Goal: Task Accomplishment & Management: Use online tool/utility

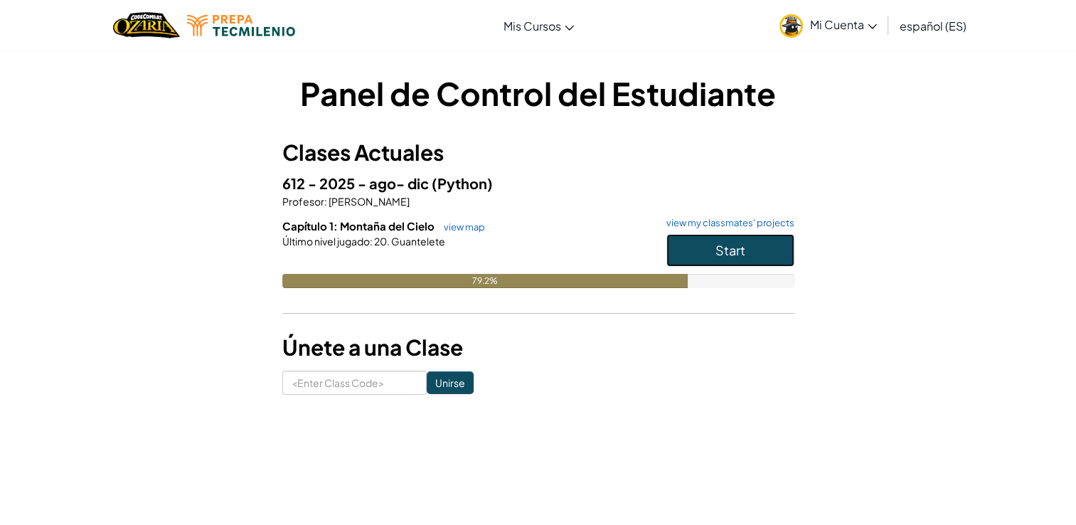
click at [710, 259] on button "Start" at bounding box center [730, 250] width 128 height 33
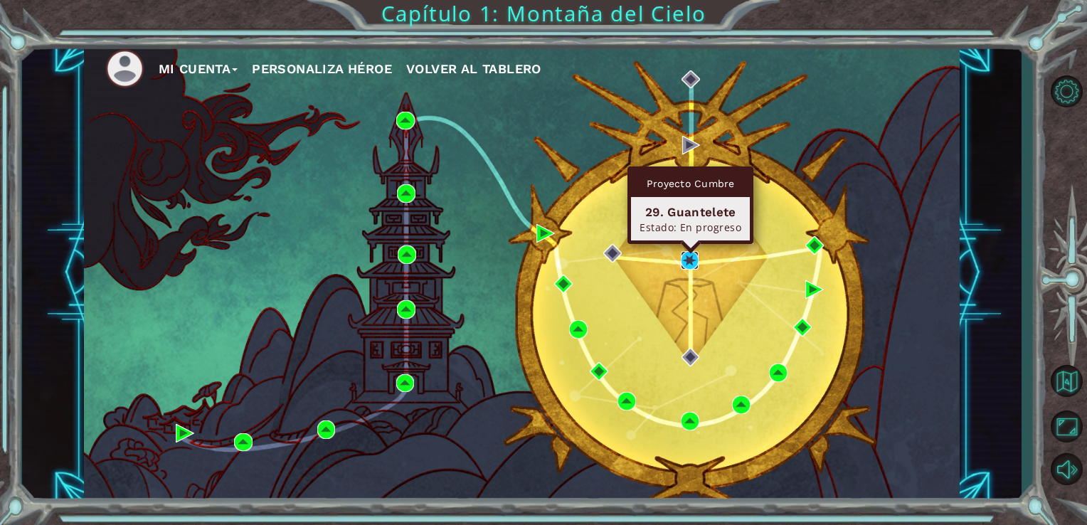
click at [691, 259] on img at bounding box center [690, 260] width 18 height 18
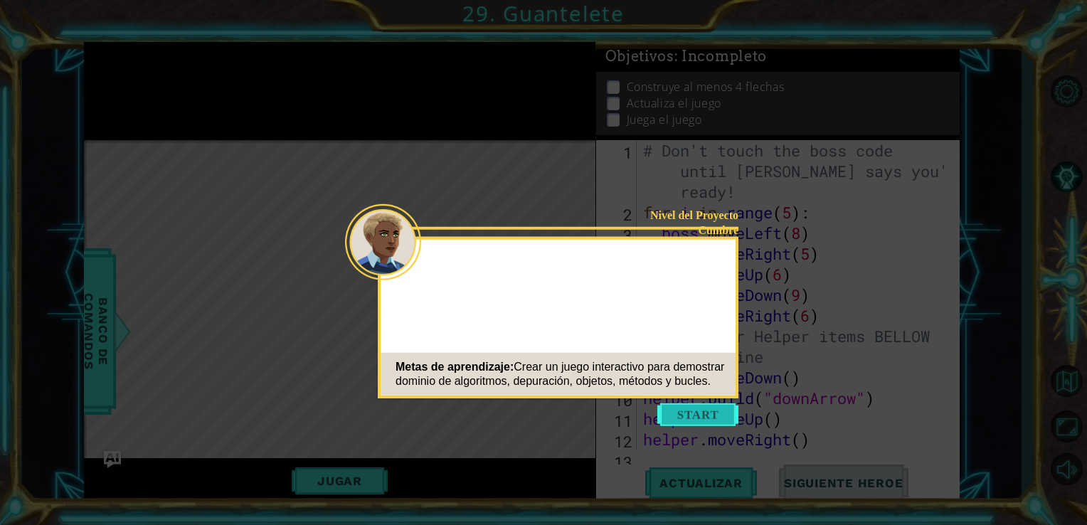
click at [694, 416] on button "Start" at bounding box center [697, 414] width 81 height 23
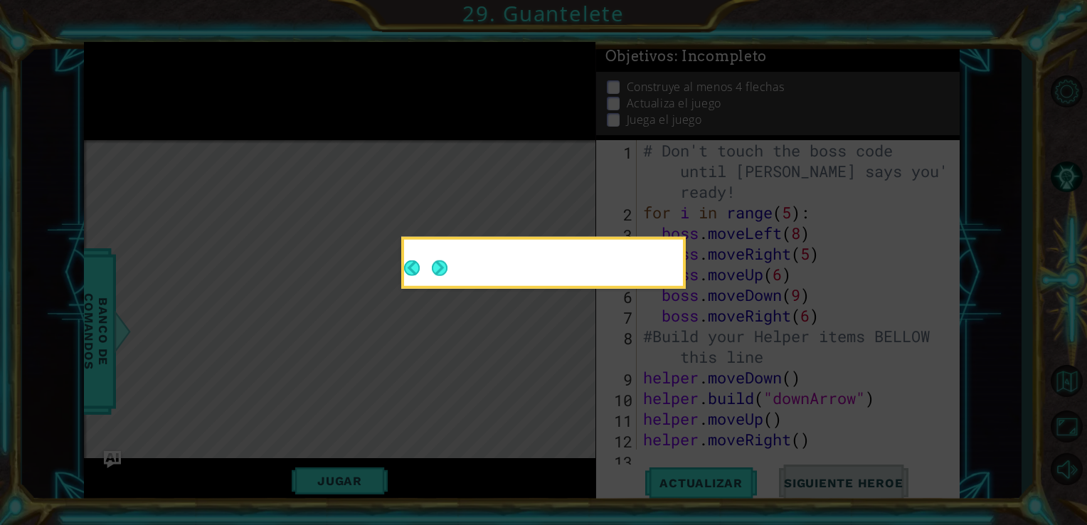
click at [442, 269] on button "Next" at bounding box center [440, 268] width 16 height 16
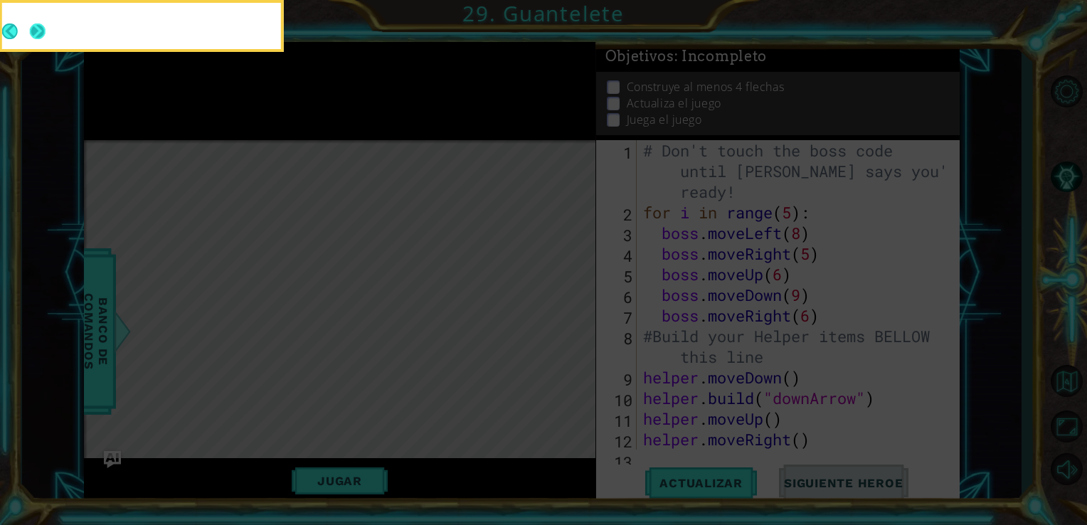
click at [40, 32] on button "Next" at bounding box center [38, 31] width 16 height 16
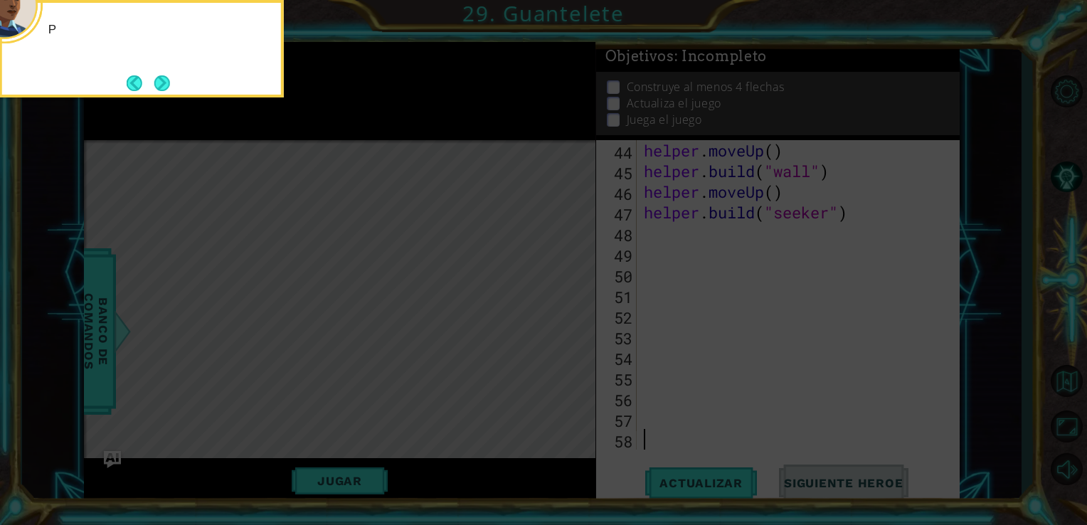
scroll to position [948, 0]
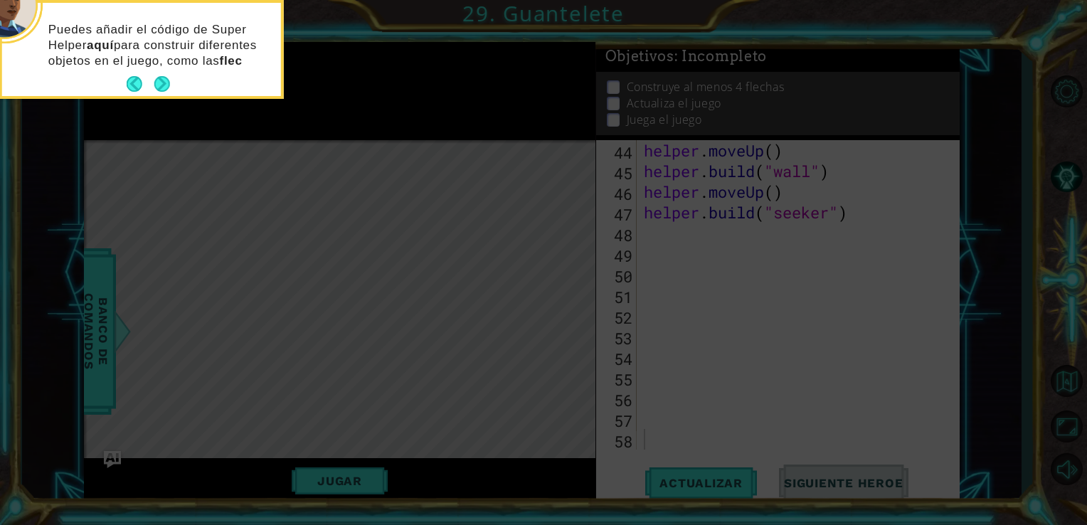
click at [551, 331] on icon at bounding box center [543, 78] width 1087 height 892
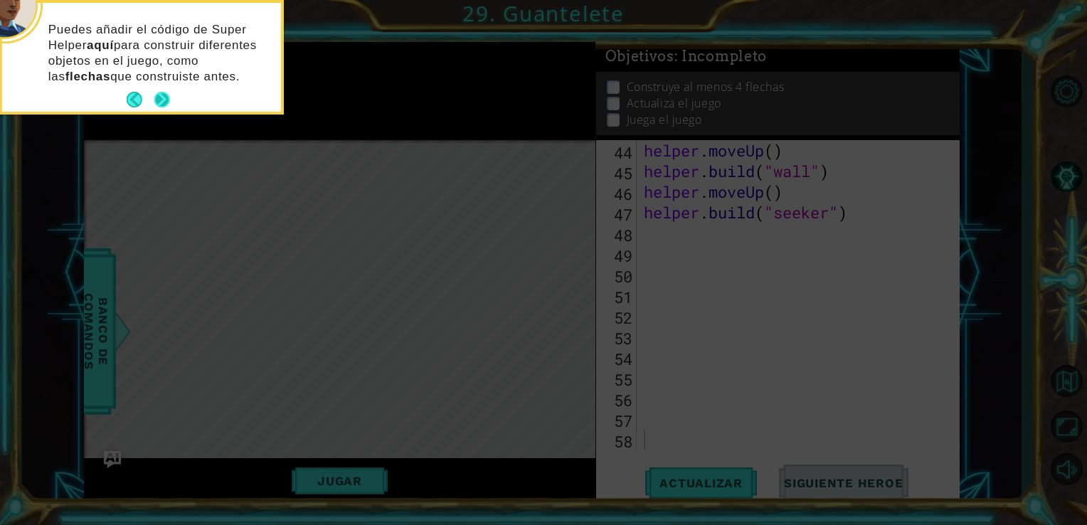
click at [165, 99] on button "Next" at bounding box center [162, 100] width 16 height 16
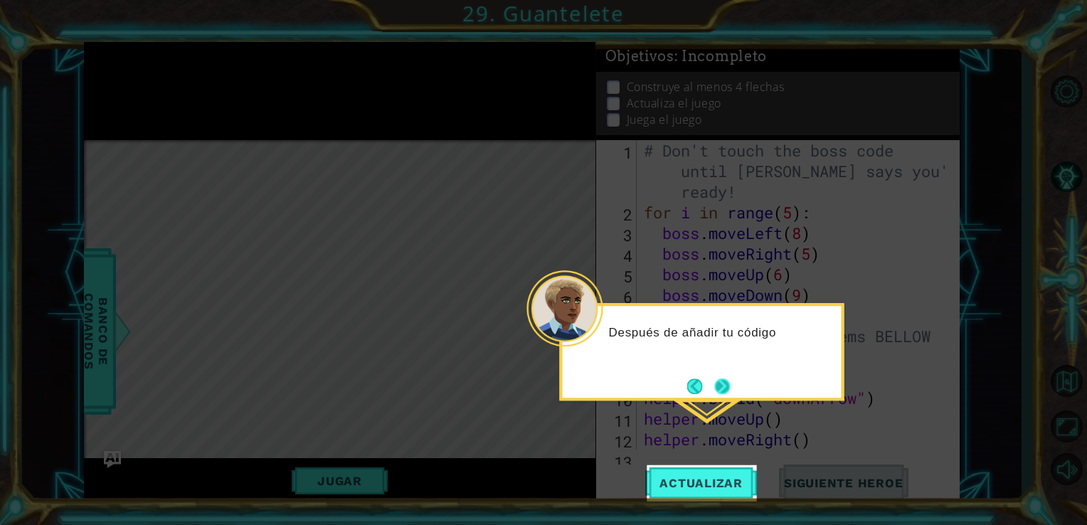
click at [720, 385] on button "Next" at bounding box center [722, 386] width 16 height 16
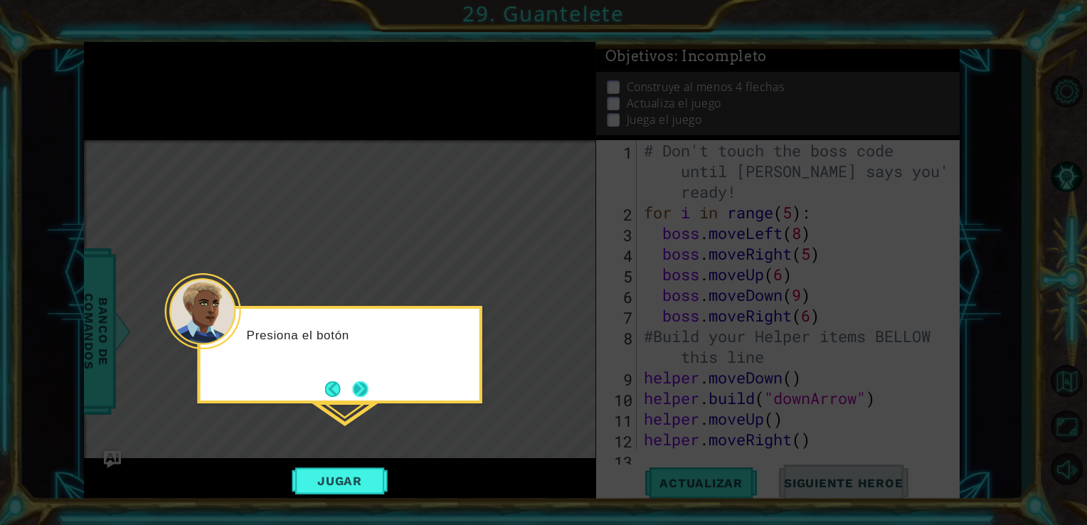
click at [358, 395] on button "Next" at bounding box center [361, 389] width 16 height 16
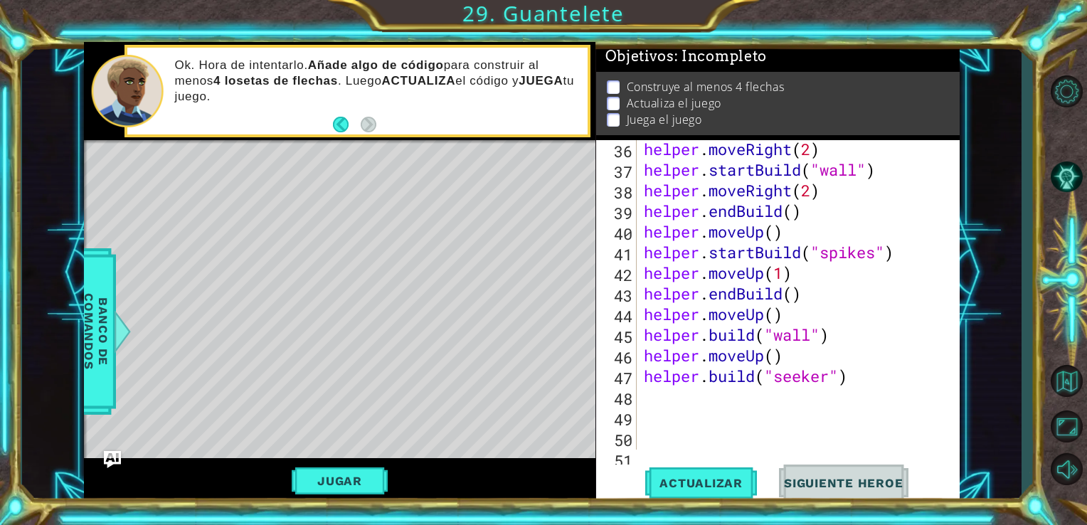
scroll to position [785, 0]
click at [856, 380] on div "helper . moveRight ( 2 ) helper . startBuild ( "wall" ) helper . moveRight ( 2 …" at bounding box center [797, 314] width 312 height 351
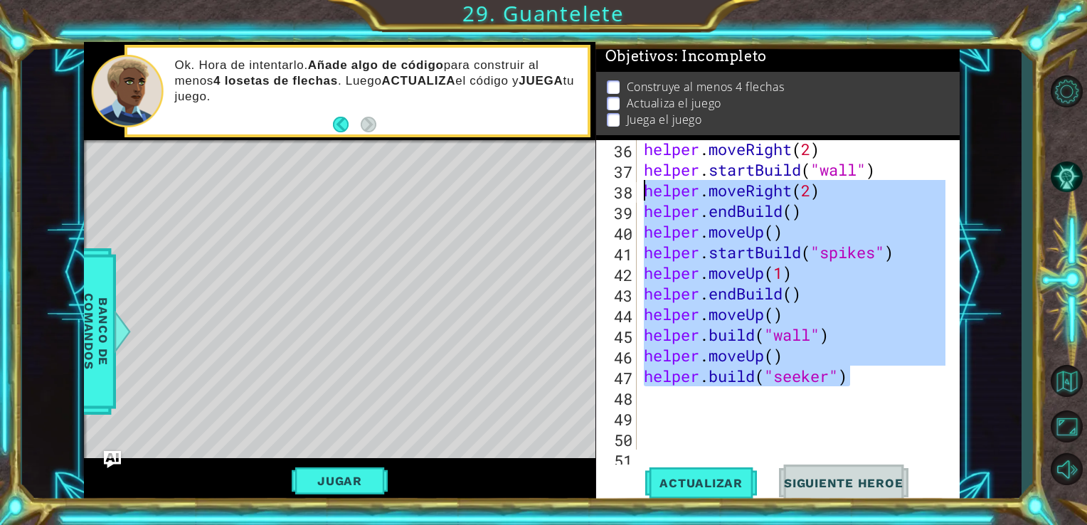
drag, startPoint x: 856, startPoint y: 380, endPoint x: 644, endPoint y: 192, distance: 283.7
click at [644, 192] on div "helper . moveRight ( 2 ) helper . startBuild ( "wall" ) helper . moveRight ( 2 …" at bounding box center [797, 314] width 312 height 351
type textarea "helper.moveRight(2) helper.endBuild()"
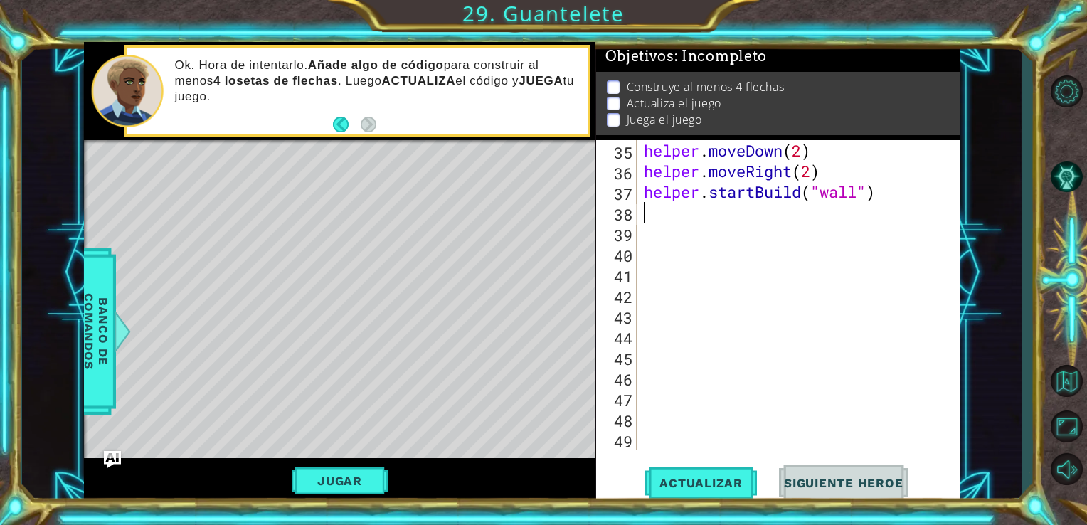
scroll to position [742, 0]
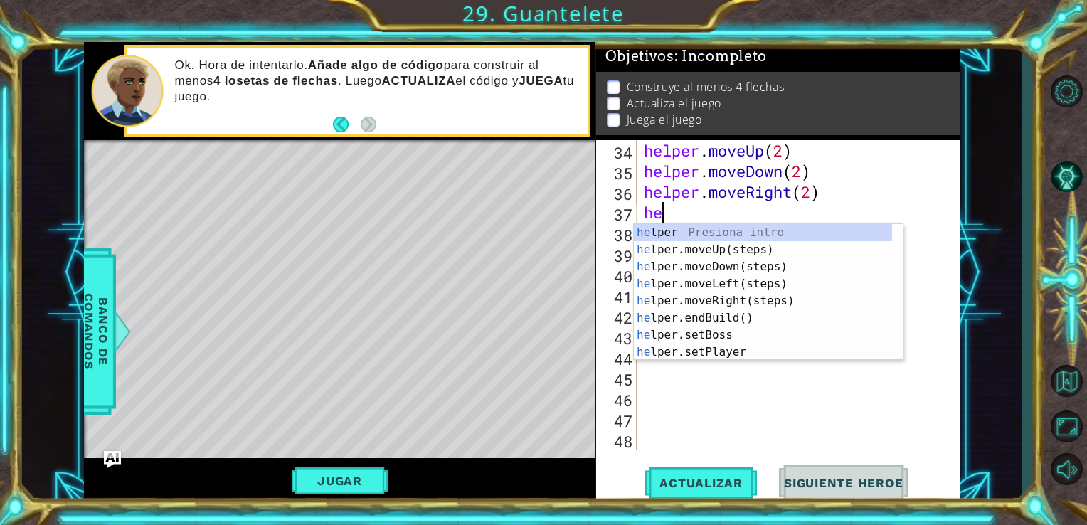
type textarea "h"
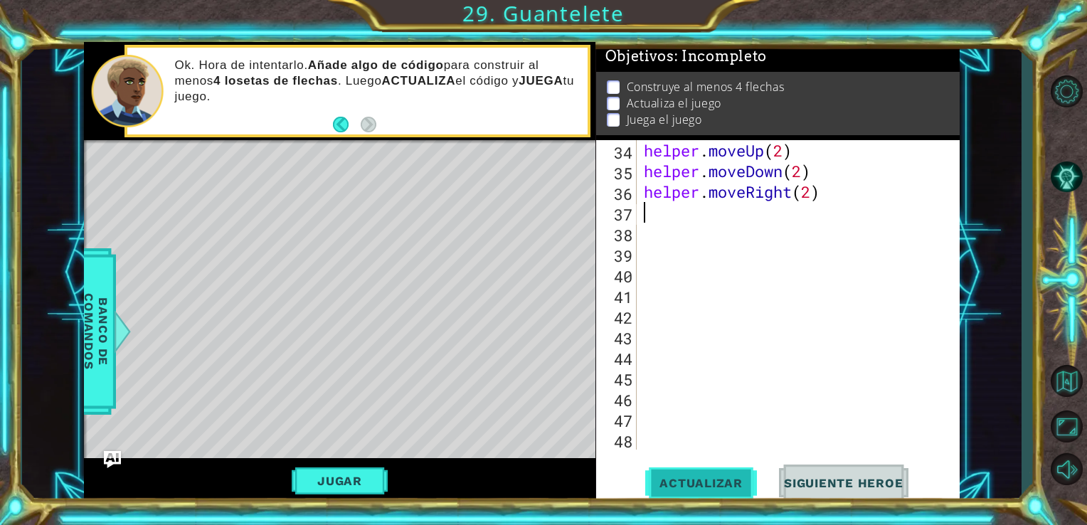
click at [747, 471] on button "Actualizar" at bounding box center [701, 482] width 112 height 36
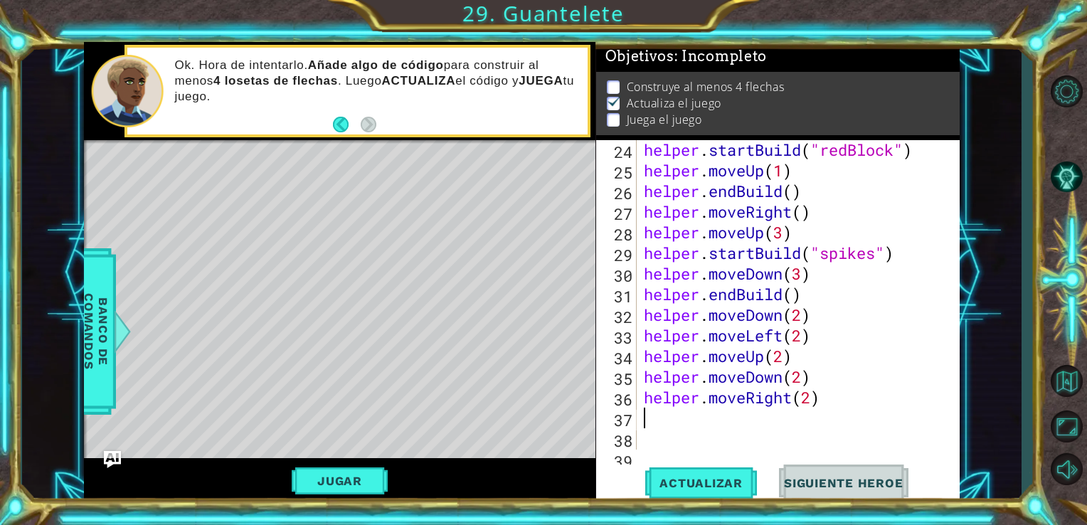
scroll to position [539, 0]
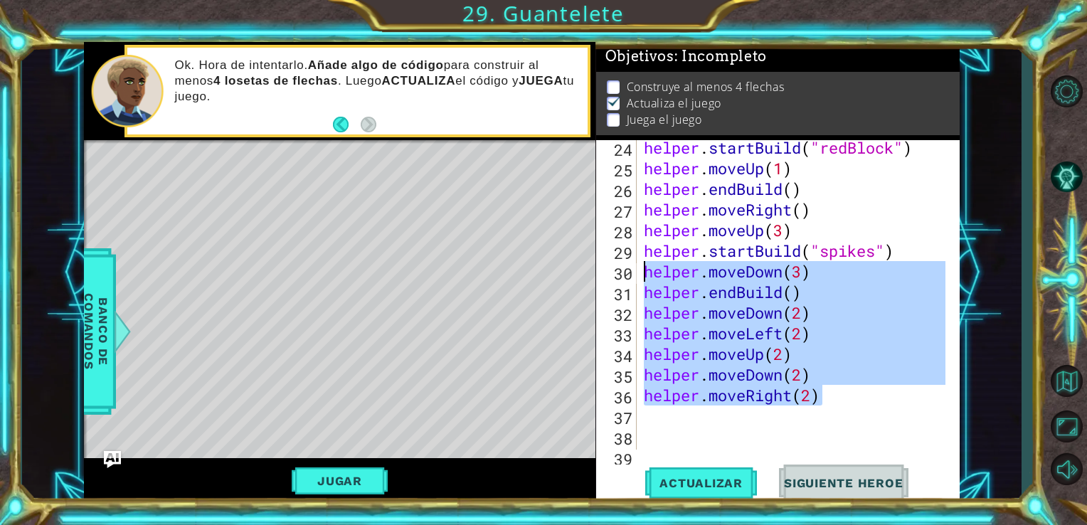
drag, startPoint x: 828, startPoint y: 400, endPoint x: 604, endPoint y: 275, distance: 256.0
click at [604, 275] on div "24 25 26 27 28 29 30 31 32 33 34 35 36 37 38 39 40 helper . startBuild ( "redBl…" at bounding box center [776, 294] width 361 height 309
type textarea "helper.moveDown(3) helper.endBuild()"
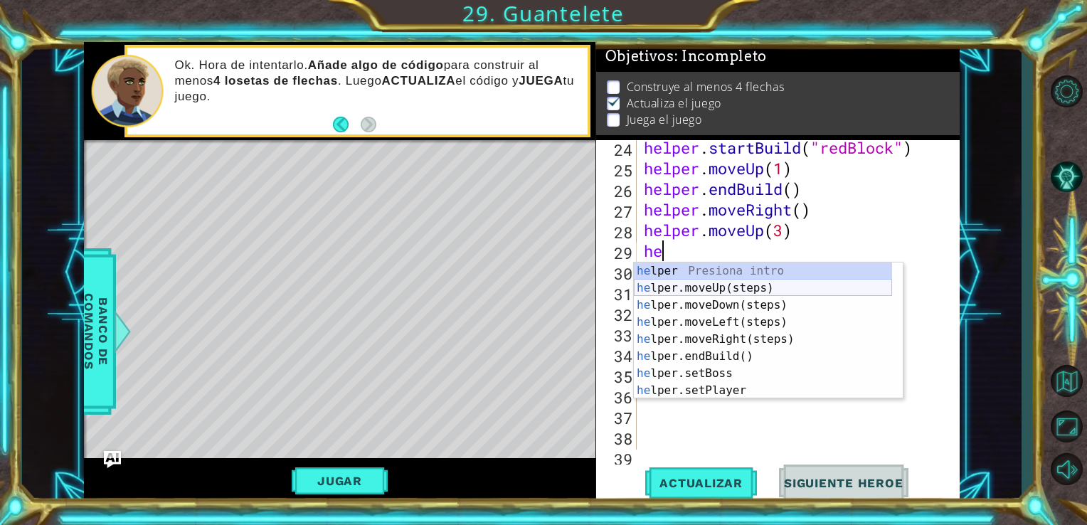
type textarea "h"
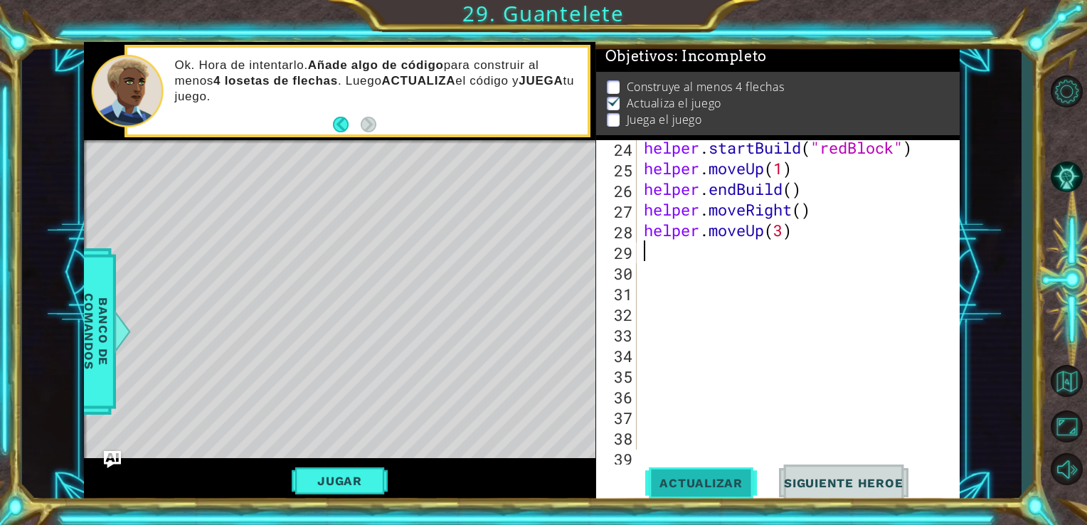
click at [708, 482] on span "Actualizar" at bounding box center [701, 483] width 112 height 14
click at [784, 235] on div "helper . startBuild ( "redBlock" ) helper . moveUp ( 1 ) helper . endBuild ( ) …" at bounding box center [797, 312] width 312 height 351
type textarea "helper.moveUp(4)"
click at [717, 476] on span "Actualizar" at bounding box center [701, 483] width 112 height 14
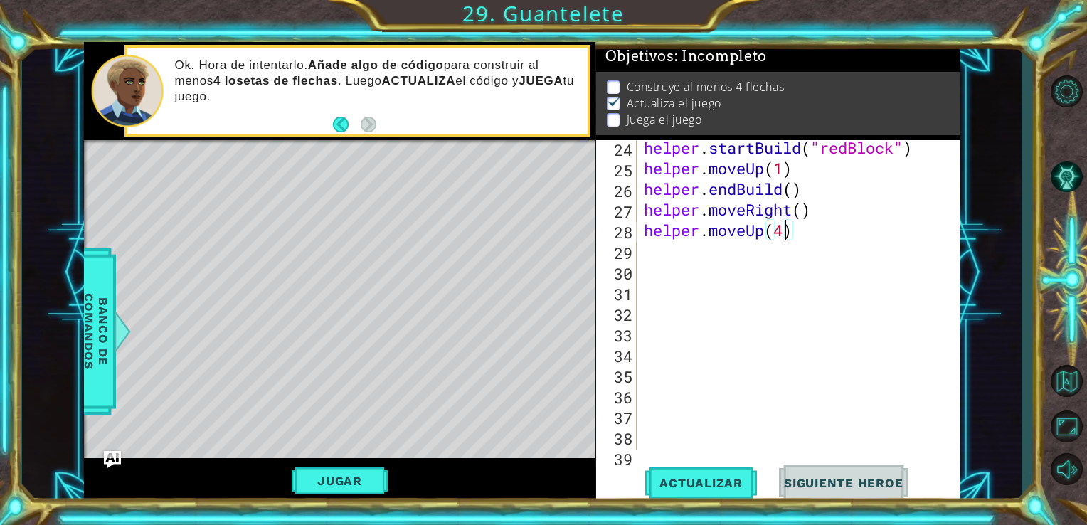
click at [811, 238] on div "helper . startBuild ( "redBlock" ) helper . moveUp ( 1 ) helper . endBuild ( ) …" at bounding box center [797, 312] width 312 height 351
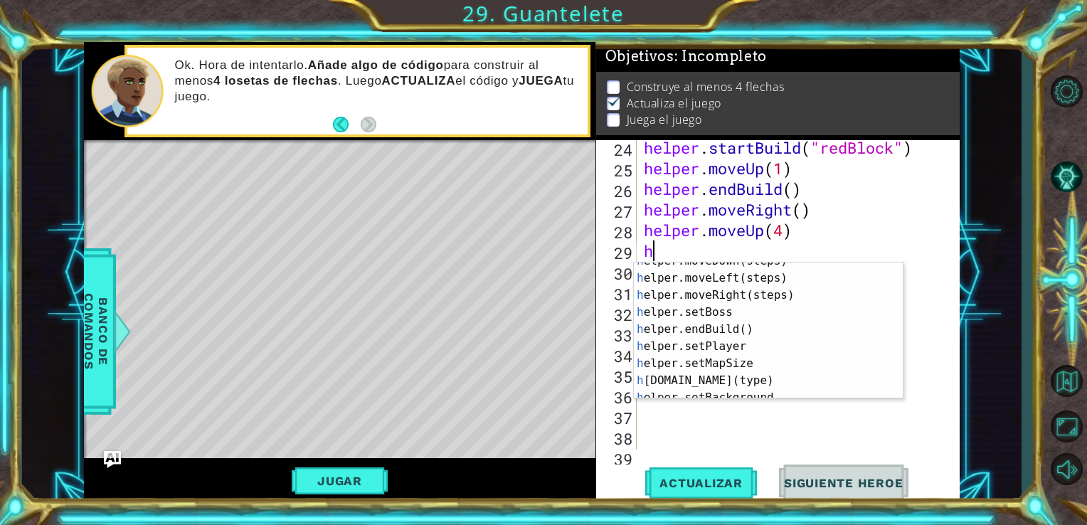
scroll to position [69, 0]
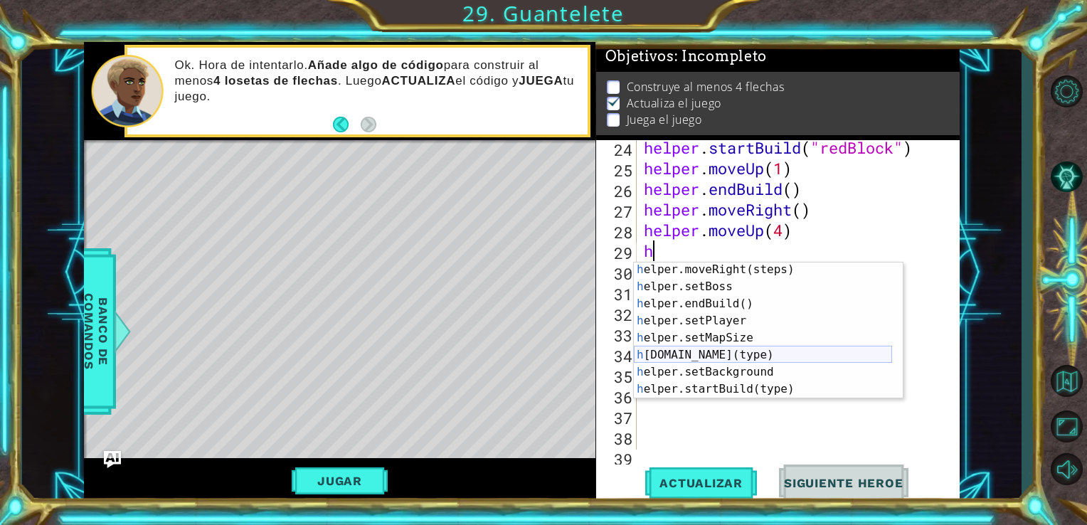
click at [785, 354] on div "h elper.moveRight(steps) Presiona intro h elper.setBoss Presiona intro h elper.…" at bounding box center [763, 346] width 258 height 171
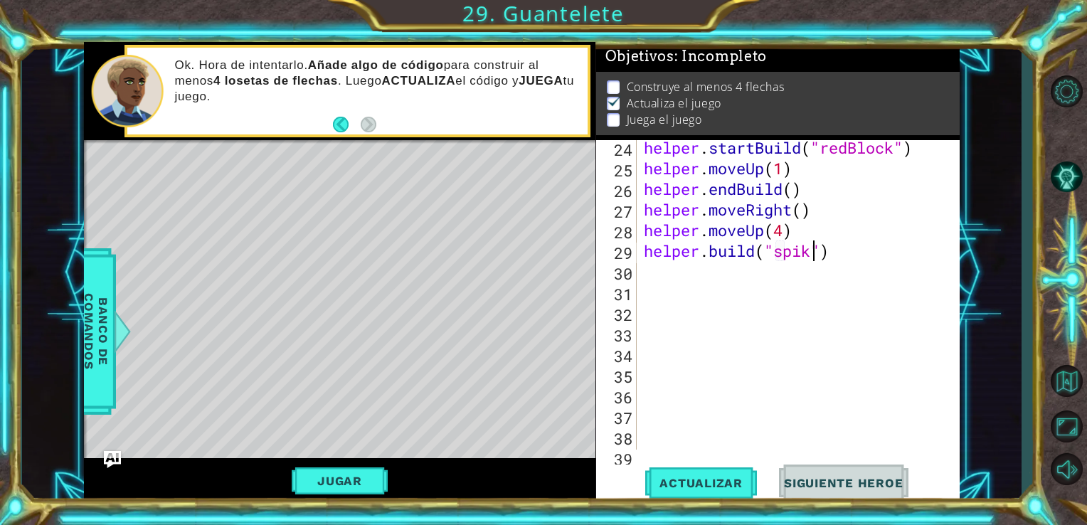
scroll to position [0, 8]
type textarea "[DOMAIN_NAME]("spikes")"
click at [713, 464] on div "[DOMAIN_NAME]("spikes") 24 25 26 27 28 29 30 31 32 33 34 35 36 37 38 39 40 help…" at bounding box center [778, 321] width 364 height 363
click at [708, 488] on span "Actualizar" at bounding box center [701, 483] width 112 height 14
click at [858, 253] on div "helper . startBuild ( "redBlock" ) helper . moveUp ( 1 ) helper . endBuild ( ) …" at bounding box center [797, 312] width 312 height 351
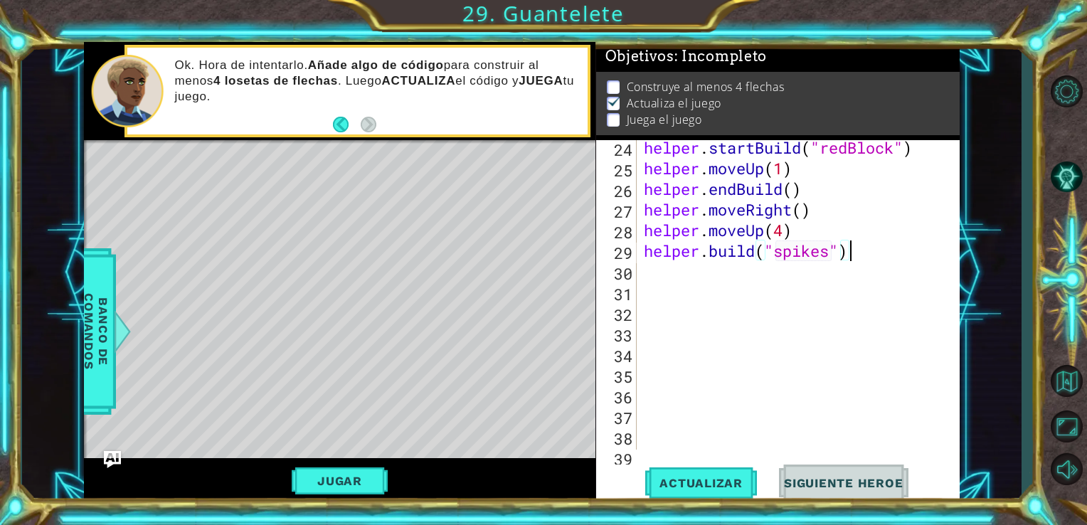
scroll to position [0, 0]
type textarea "h"
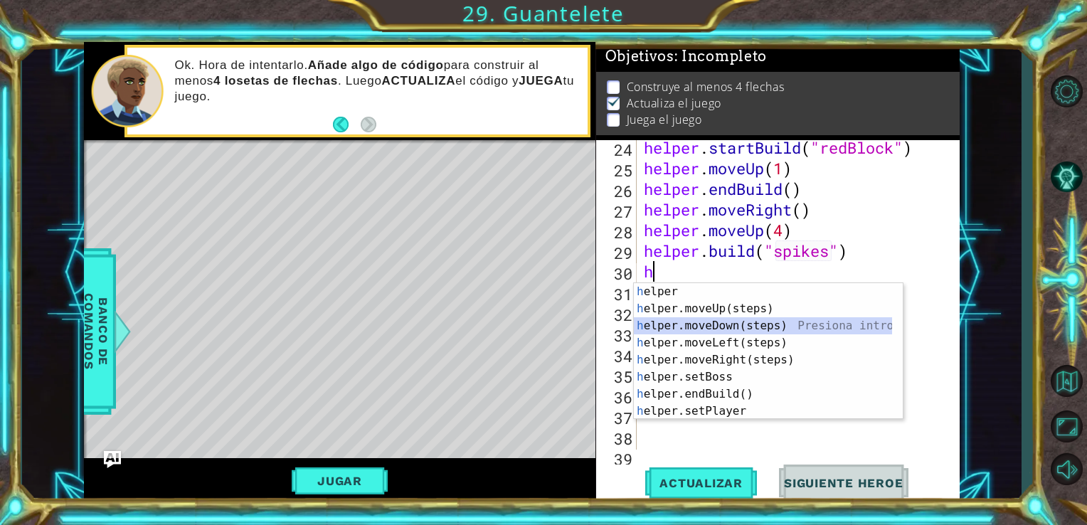
click at [830, 326] on div "h elper Presiona intro h elper.moveUp(steps) Presiona intro h elper.moveDown(st…" at bounding box center [768, 368] width 269 height 171
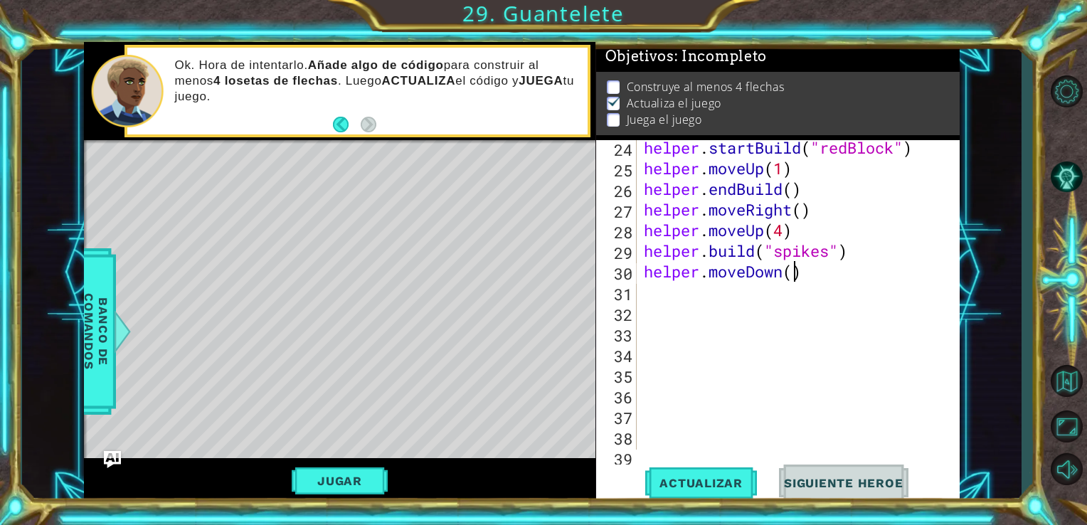
click at [797, 280] on div "helper . startBuild ( "redBlock" ) helper . moveUp ( 1 ) helper . endBuild ( ) …" at bounding box center [797, 312] width 312 height 351
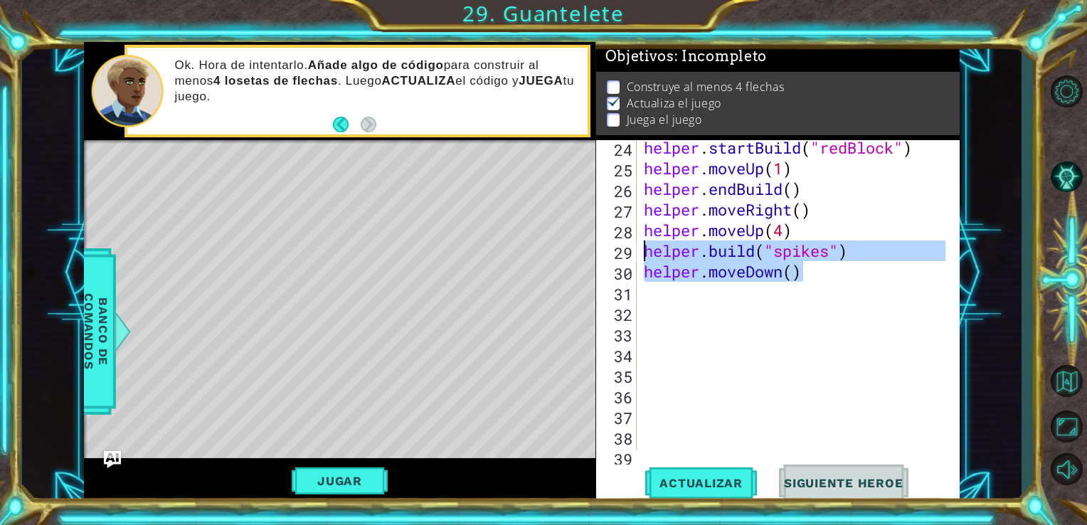
drag, startPoint x: 806, startPoint y: 277, endPoint x: 641, endPoint y: 252, distance: 166.3
click at [641, 252] on div "helper . startBuild ( "redBlock" ) helper . moveUp ( 1 ) helper . endBuild ( ) …" at bounding box center [797, 312] width 312 height 351
type textarea "[DOMAIN_NAME]("spikes") helper.moveDown()"
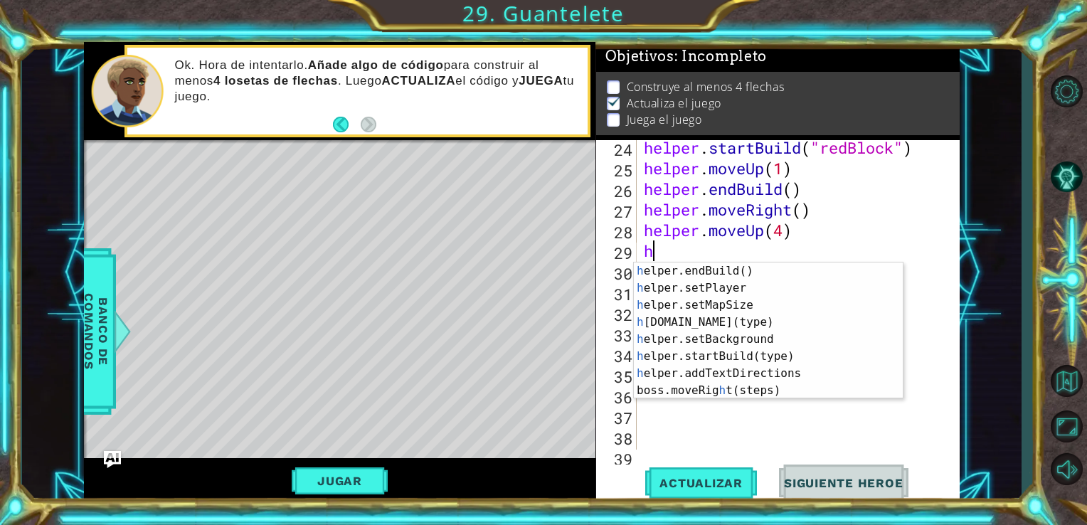
scroll to position [102, 0]
click at [800, 357] on div "h elper.endBuild() Presiona intro h elper.setPlayer Presiona intro h elper.setM…" at bounding box center [763, 347] width 258 height 171
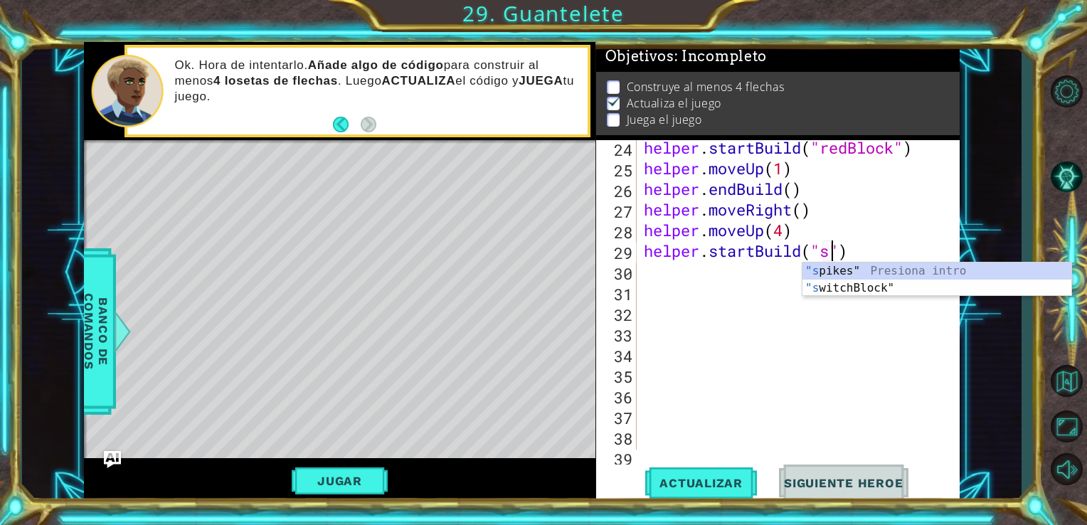
scroll to position [0, 9]
click at [826, 275] on div ""s pikes" Presiona intro "s witchBlock" Presiona intro" at bounding box center [936, 296] width 269 height 68
type textarea "helper.startBuild("spikes")"
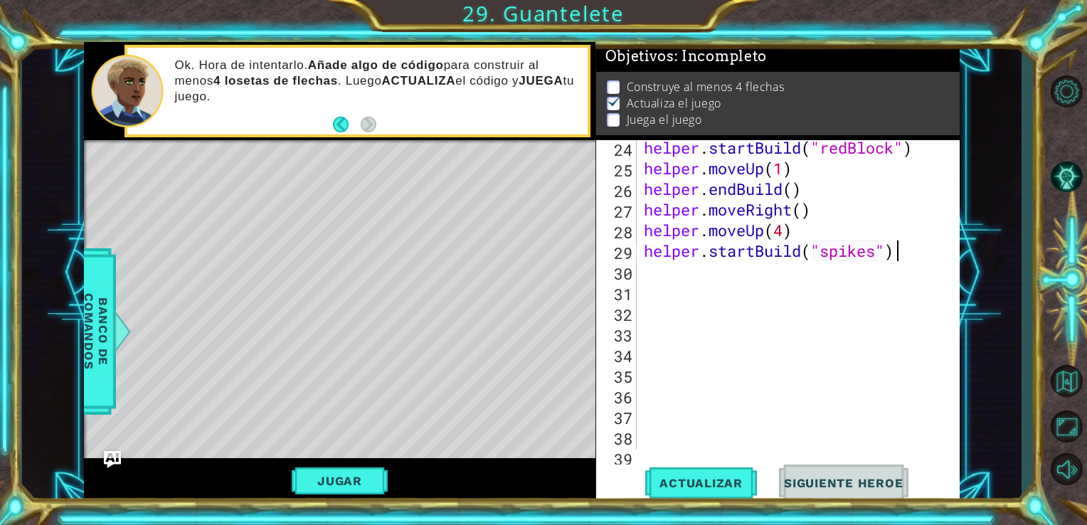
click at [897, 247] on div "helper . startBuild ( "redBlock" ) helper . moveUp ( 1 ) helper . endBuild ( ) …" at bounding box center [797, 312] width 312 height 351
type textarea "s"
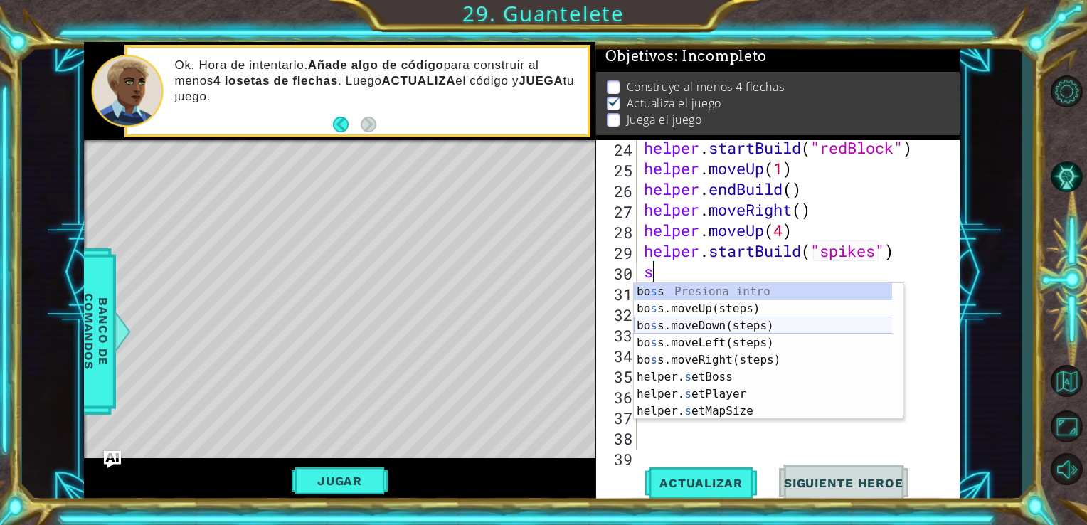
click at [842, 324] on div "[PERSON_NAME] s s Presiona intro bo s s.moveUp(steps) Presiona intro bo s s.mov…" at bounding box center [768, 368] width 269 height 171
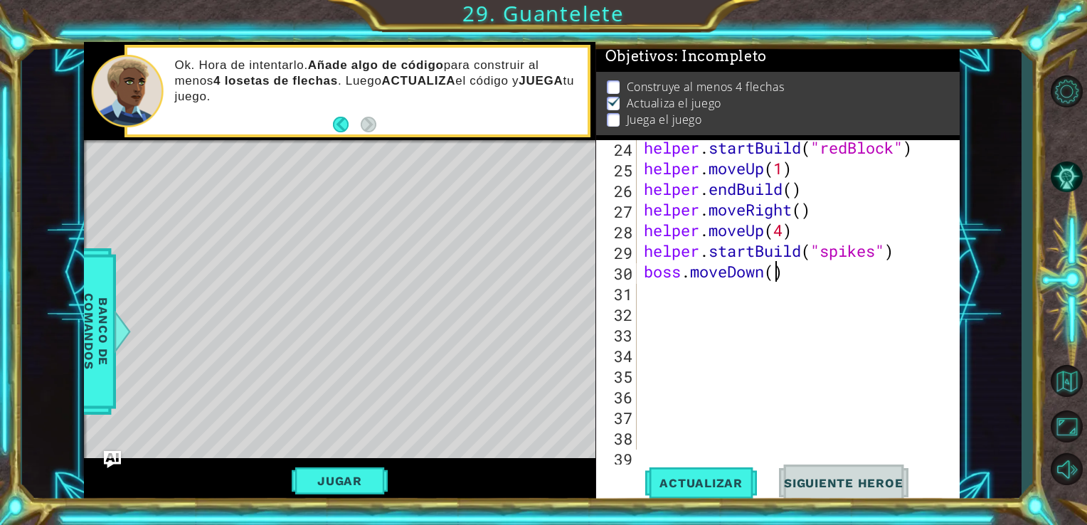
click at [777, 272] on div "helper . startBuild ( "redBlock" ) helper . moveUp ( 1 ) helper . endBuild ( ) …" at bounding box center [797, 312] width 312 height 351
type textarea "boss.moveDown(1)"
click at [812, 272] on div "helper . startBuild ( "redBlock" ) helper . moveUp ( 1 ) helper . endBuild ( ) …" at bounding box center [797, 312] width 312 height 351
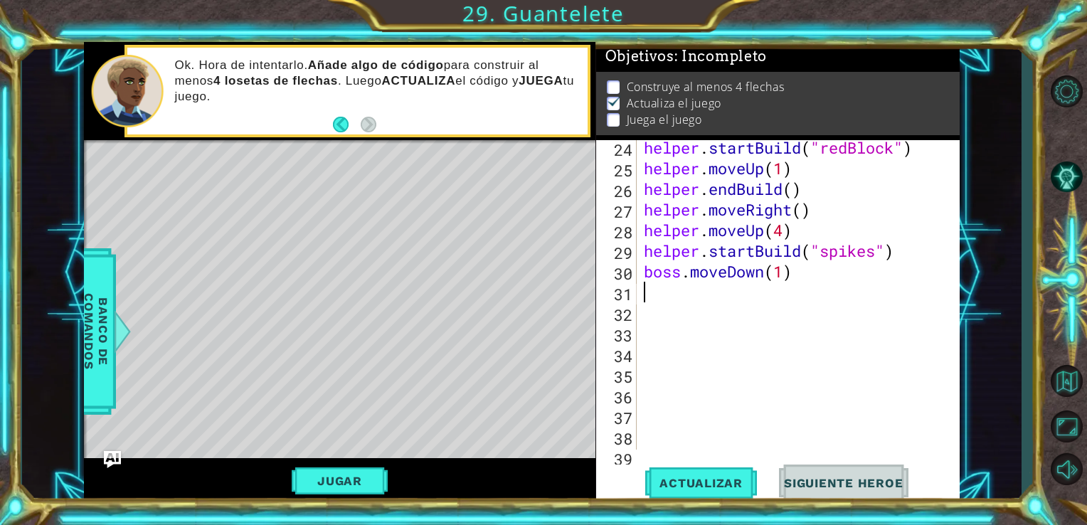
type textarea "h"
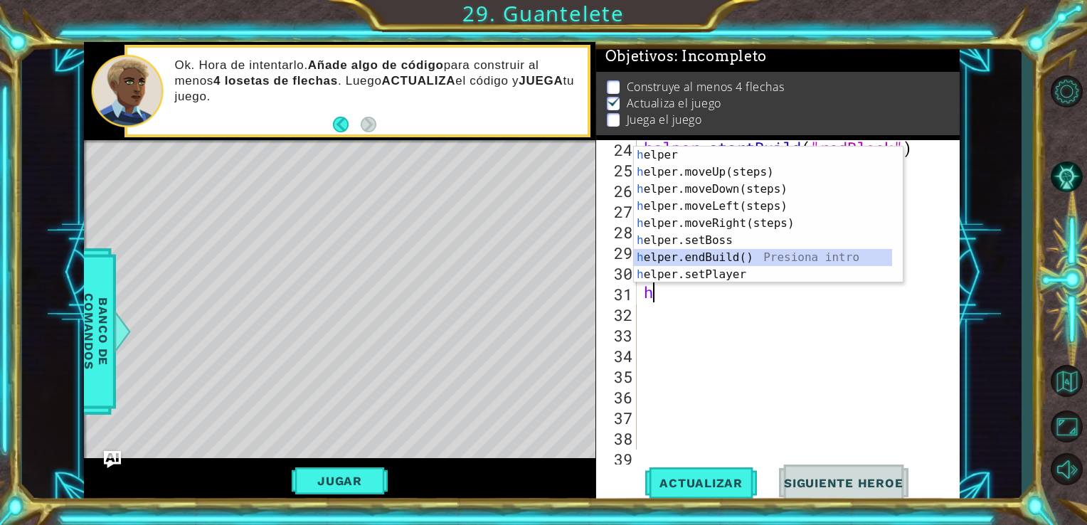
click at [848, 257] on div "h elper Presiona intro h elper.moveUp(steps) Presiona intro h elper.moveDown(st…" at bounding box center [763, 231] width 258 height 171
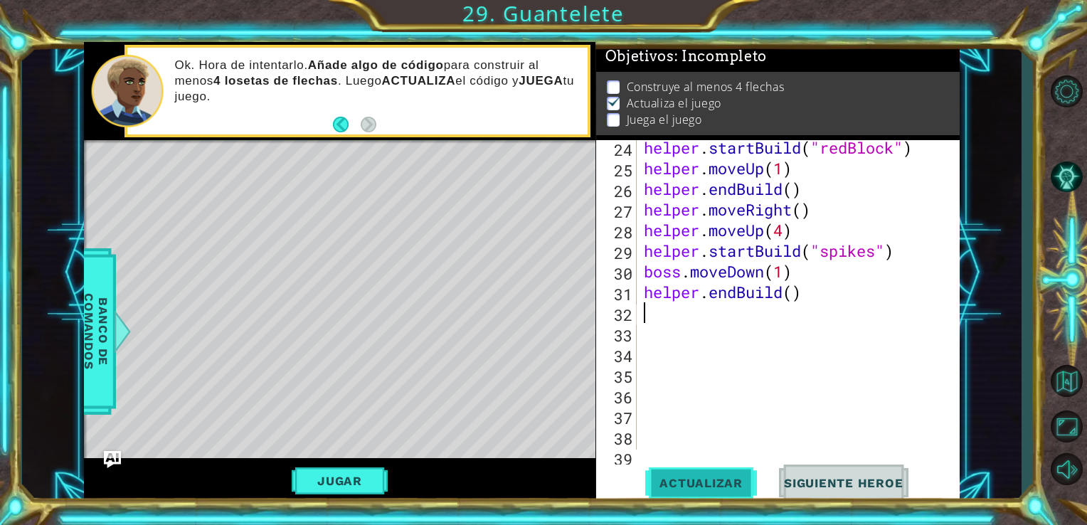
click at [707, 465] on button "Actualizar" at bounding box center [701, 482] width 112 height 36
click at [732, 471] on button "Actualizar" at bounding box center [701, 482] width 112 height 36
click at [782, 275] on div "helper . startBuild ( "redBlock" ) helper . moveUp ( 1 ) helper . endBuild ( ) …" at bounding box center [797, 312] width 312 height 351
click at [722, 473] on button "Actualizar" at bounding box center [701, 482] width 112 height 36
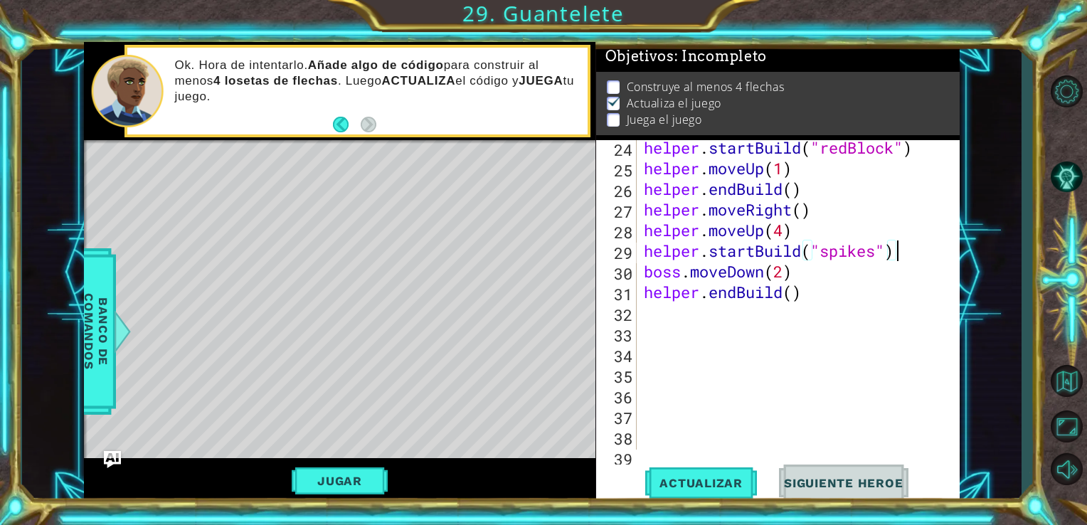
click at [896, 252] on div "helper . startBuild ( "redBlock" ) helper . moveUp ( 1 ) helper . endBuild ( ) …" at bounding box center [797, 312] width 312 height 351
type textarea "helper.startBuild("spikes")"
click at [806, 233] on div "helper . startBuild ( "redBlock" ) helper . moveUp ( 1 ) helper . endBuild ( ) …" at bounding box center [797, 312] width 312 height 351
type textarea "helper.moveUp(4)"
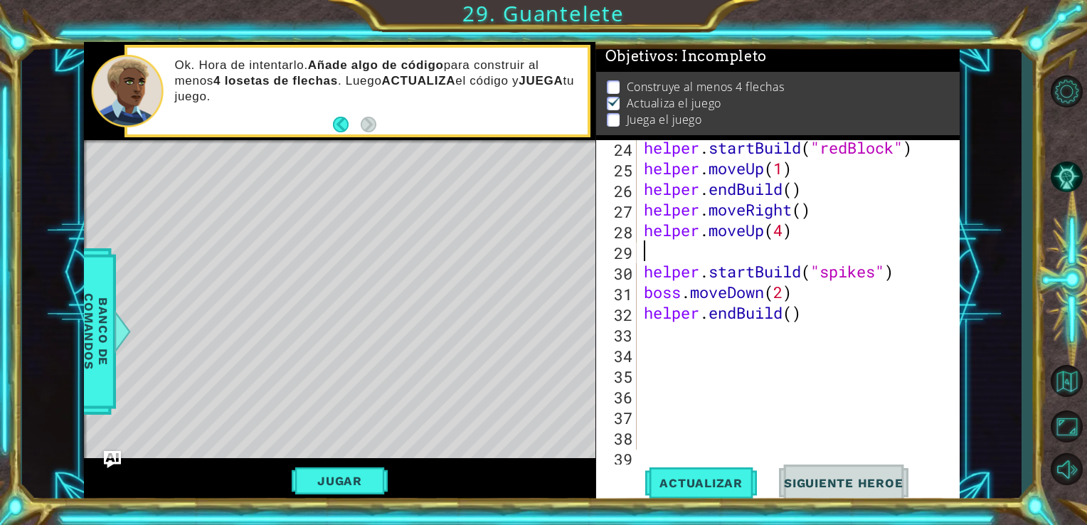
type textarea "h"
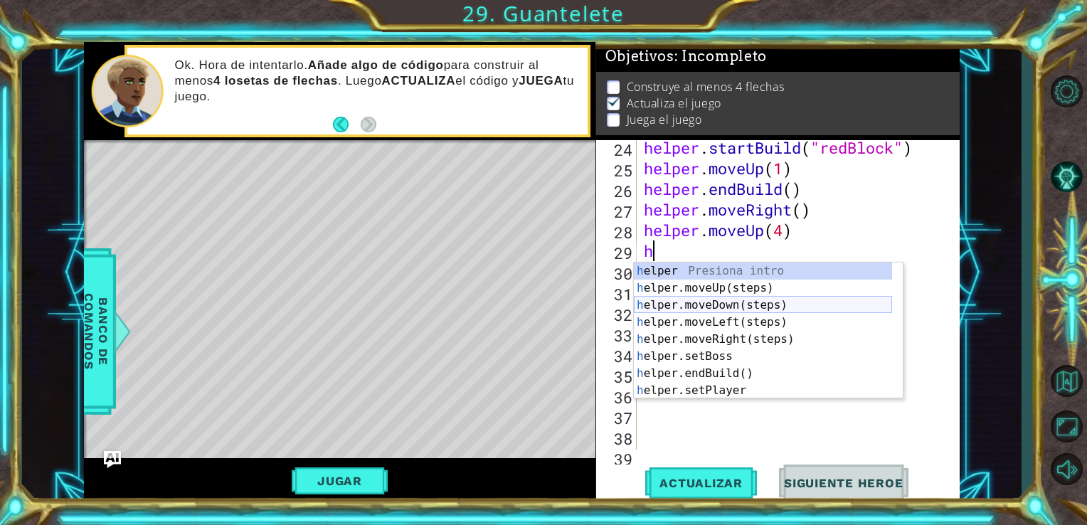
click at [722, 300] on div "h elper Presiona intro h elper.moveUp(steps) Presiona intro h elper.moveDown(st…" at bounding box center [763, 347] width 258 height 171
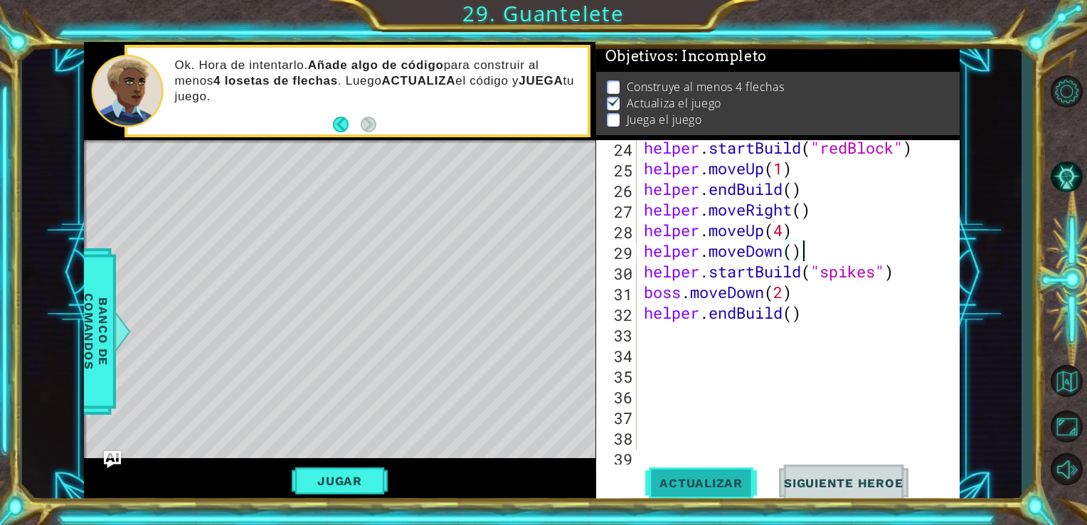
click at [708, 471] on button "Actualizar" at bounding box center [701, 482] width 112 height 36
click at [794, 255] on div "helper . startBuild ( "redBlock" ) helper . moveUp ( 1 ) helper . endBuild ( ) …" at bounding box center [797, 312] width 312 height 351
click at [731, 470] on button "Actualizar" at bounding box center [701, 482] width 112 height 36
click at [816, 250] on div "helper . startBuild ( "redBlock" ) helper . moveUp ( 1 ) helper . endBuild ( ) …" at bounding box center [797, 312] width 312 height 351
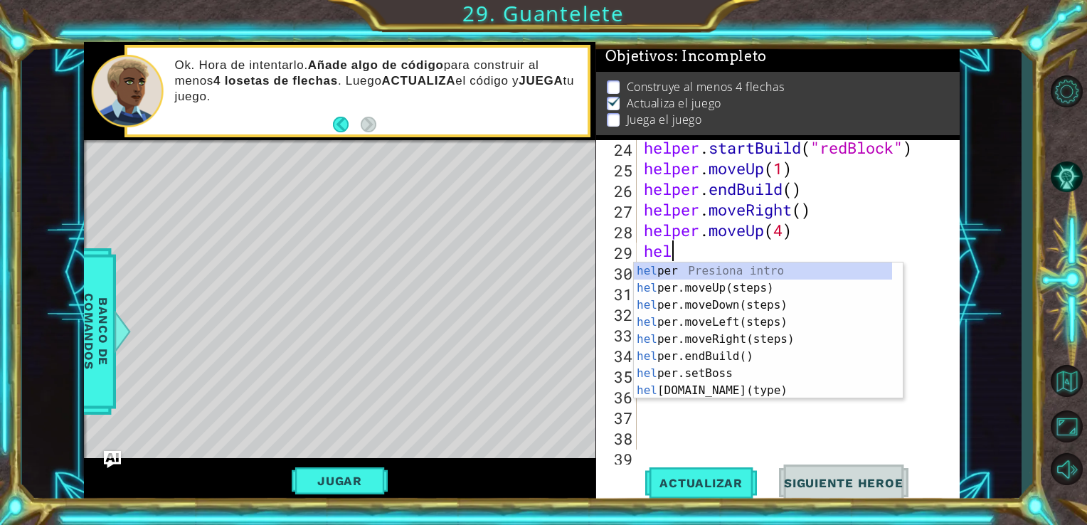
scroll to position [0, 0]
type textarea "h"
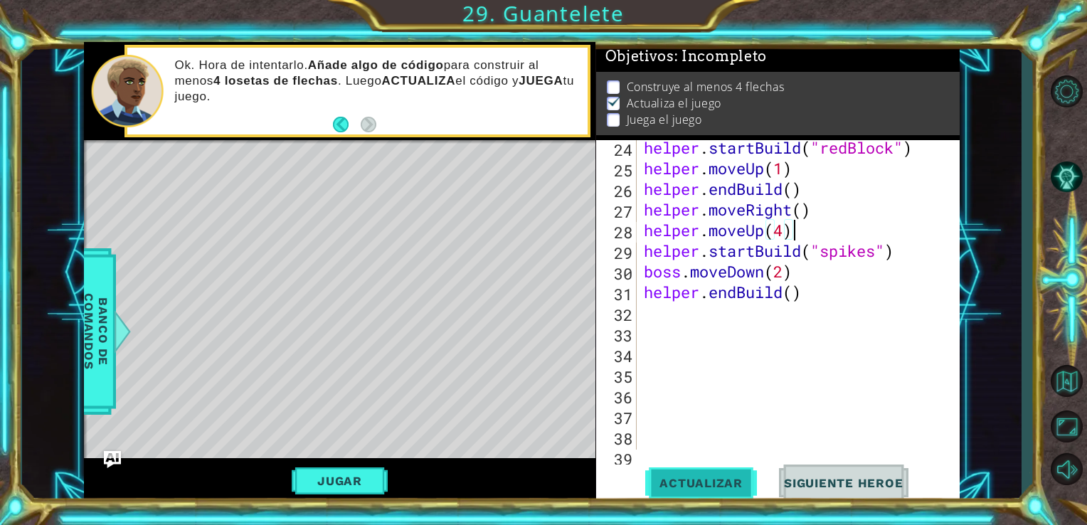
click at [730, 481] on span "Actualizar" at bounding box center [701, 483] width 112 height 14
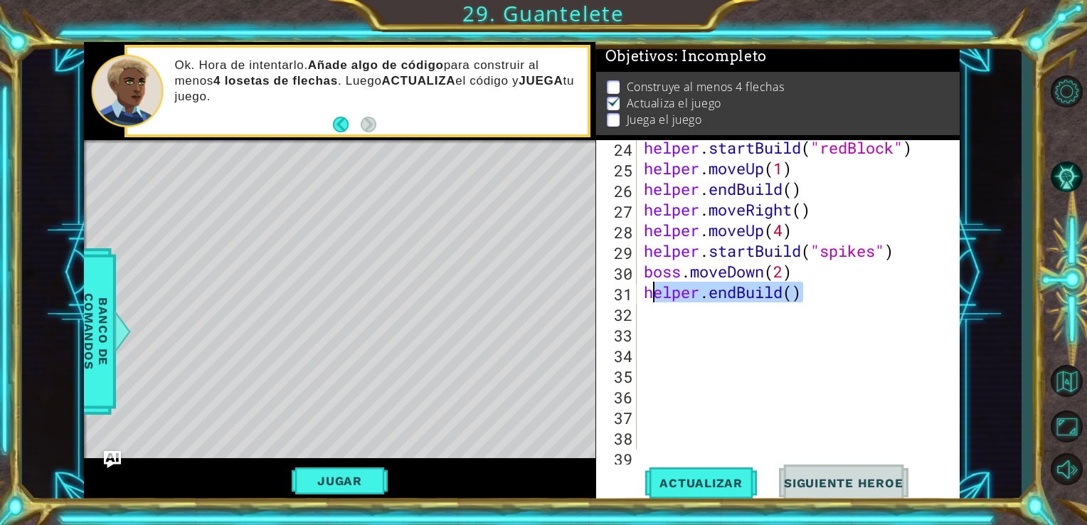
drag, startPoint x: 810, startPoint y: 294, endPoint x: 654, endPoint y: 294, distance: 155.7
click at [654, 294] on div "helper . startBuild ( "redBlock" ) helper . moveUp ( 1 ) helper . endBuild ( ) …" at bounding box center [797, 312] width 312 height 351
type textarea "h"
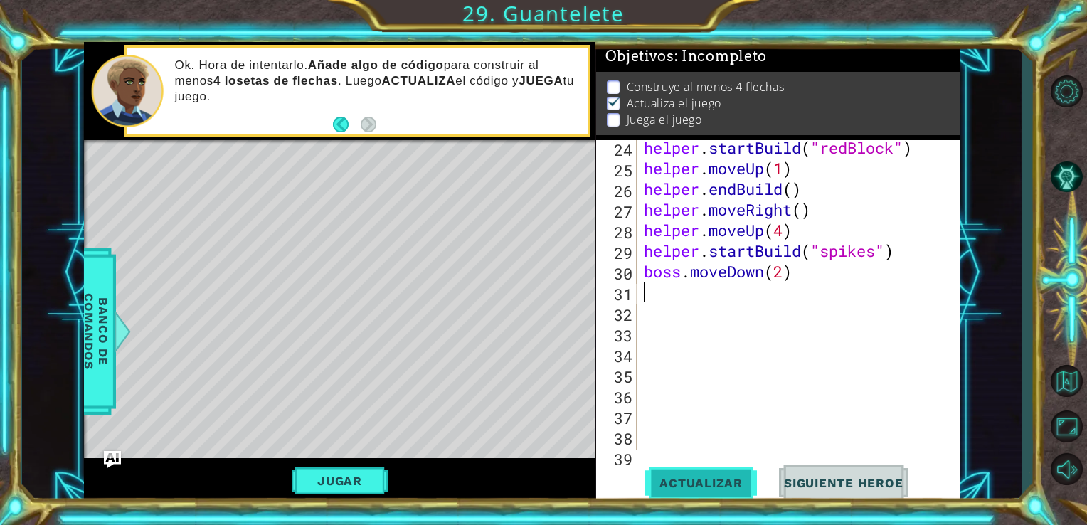
click at [705, 481] on span "Actualizar" at bounding box center [701, 483] width 112 height 14
click at [784, 279] on div "helper . startBuild ( "redBlock" ) helper . moveUp ( 1 ) helper . endBuild ( ) …" at bounding box center [797, 312] width 312 height 351
click at [705, 476] on span "Actualizar" at bounding box center [701, 483] width 112 height 14
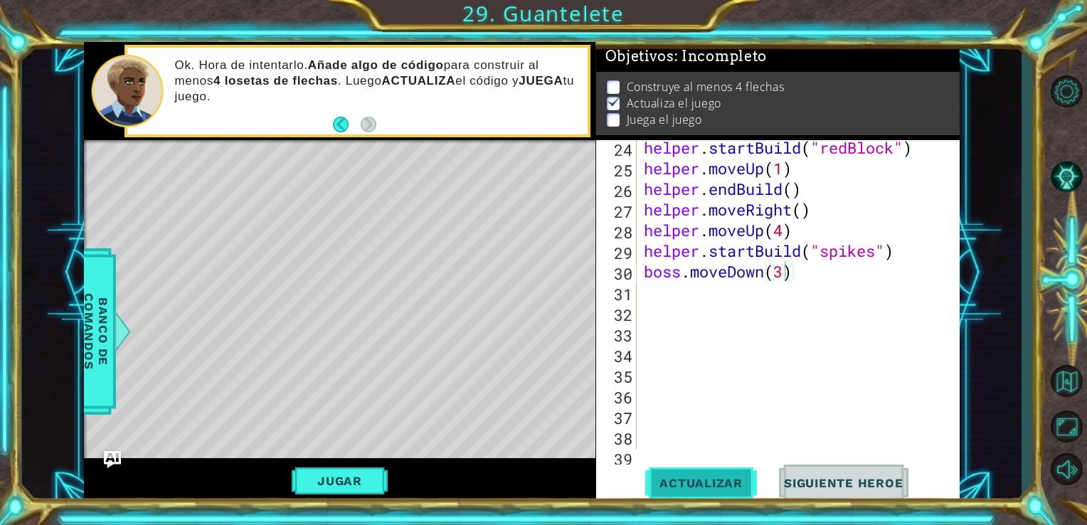
click at [705, 476] on span "Actualizar" at bounding box center [701, 483] width 112 height 14
click at [794, 263] on div "helper . startBuild ( "redBlock" ) helper . moveUp ( 1 ) helper . endBuild ( ) …" at bounding box center [797, 312] width 312 height 351
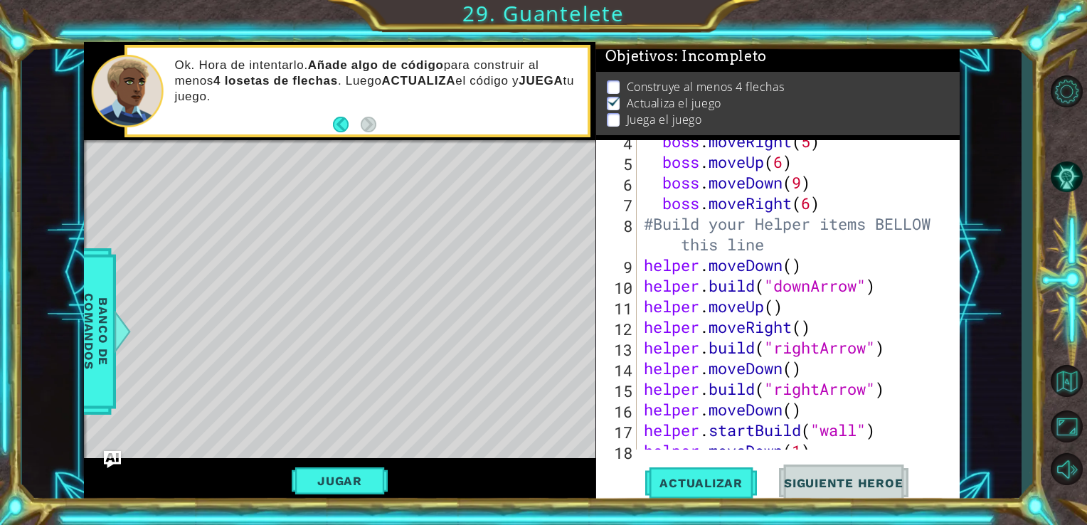
scroll to position [110, 0]
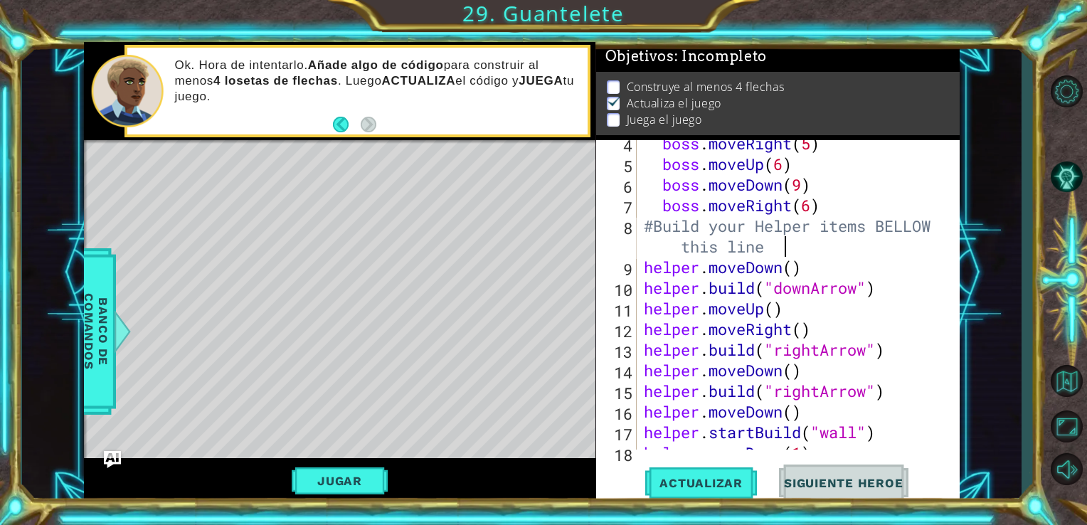
click at [814, 257] on div "boss . moveRight ( 5 ) boss . moveUp ( 6 ) boss . moveDown ( 9 ) boss . moveRig…" at bounding box center [797, 308] width 312 height 351
type textarea "#Build your Helper items BELLOW this line"
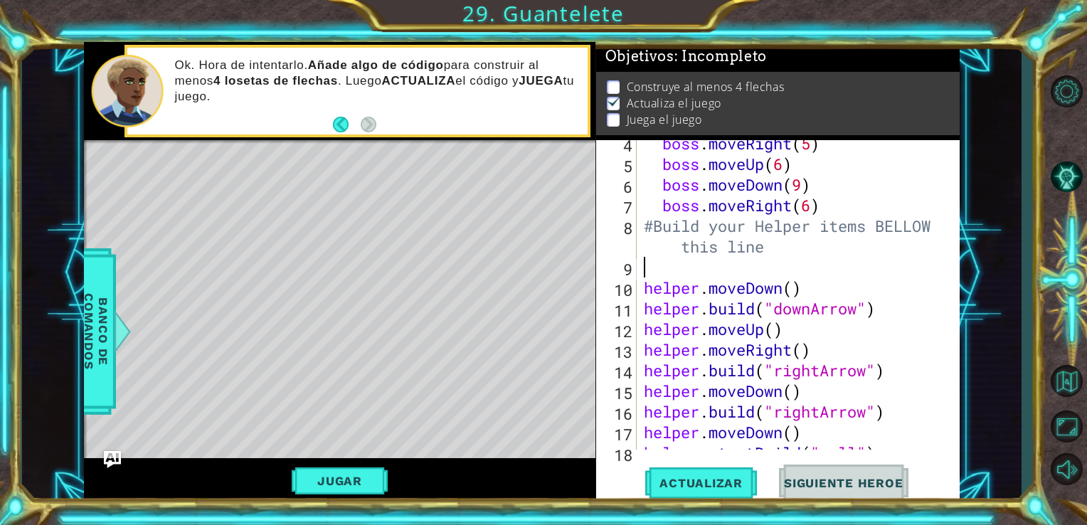
scroll to position [0, 0]
click at [85, 339] on span "Banco de comandos" at bounding box center [96, 330] width 37 height 147
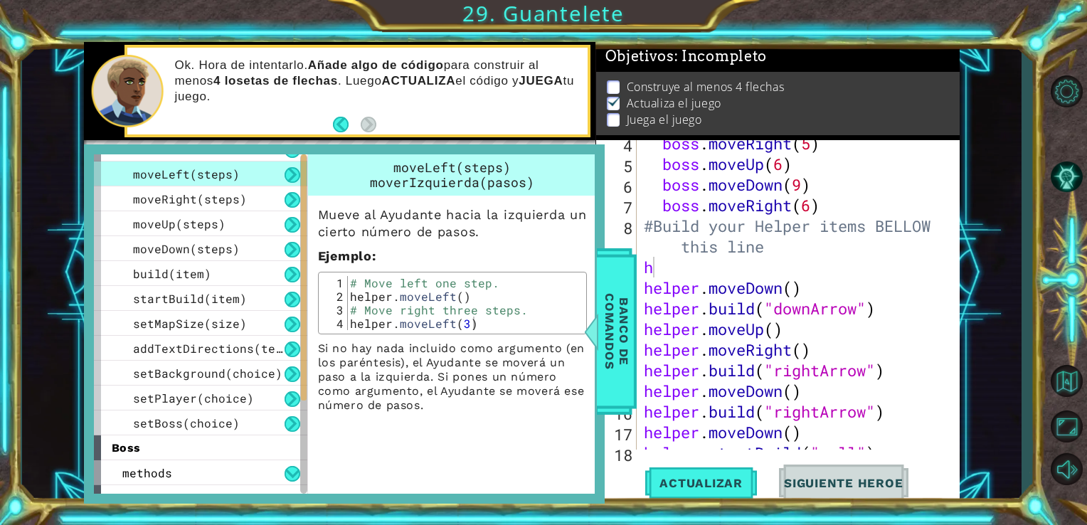
drag, startPoint x: 304, startPoint y: 323, endPoint x: 305, endPoint y: 356, distance: 33.4
click at [305, 356] on div at bounding box center [304, 277] width 6 height 246
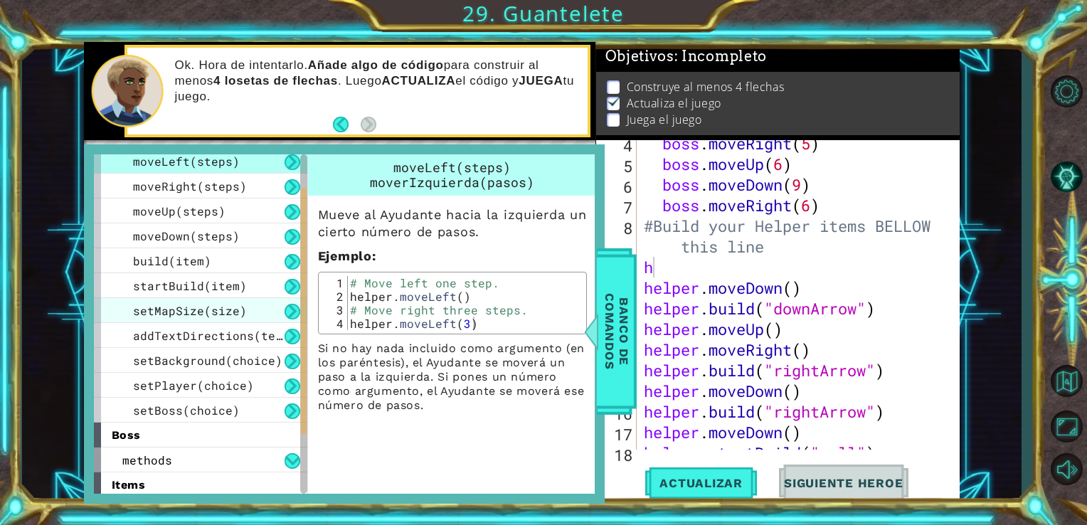
click at [229, 305] on span "setMapSize(size)" at bounding box center [190, 310] width 114 height 15
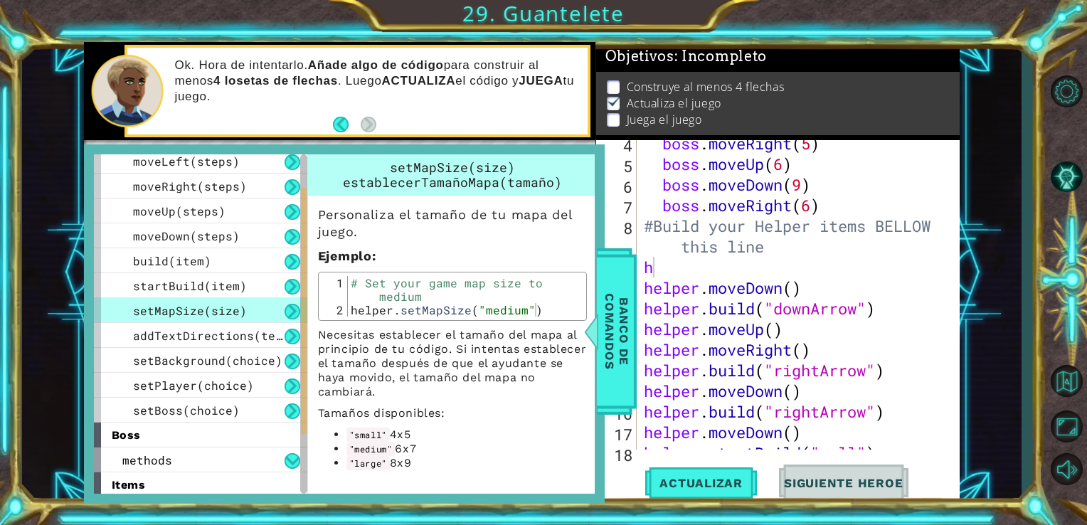
scroll to position [34, 0]
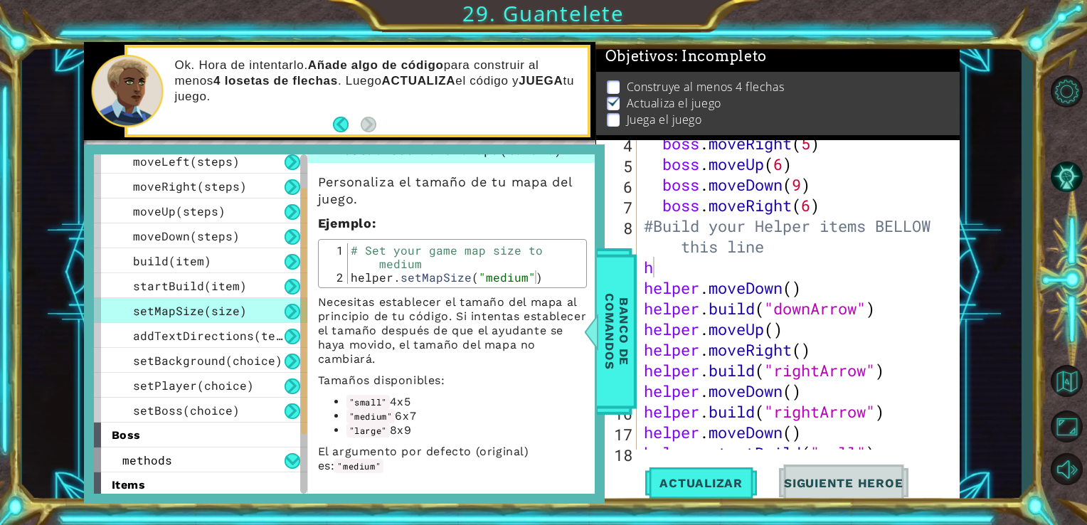
click at [698, 270] on div "boss . moveRight ( 5 ) boss . moveUp ( 6 ) boss . moveDown ( 9 ) boss . moveRig…" at bounding box center [797, 308] width 312 height 351
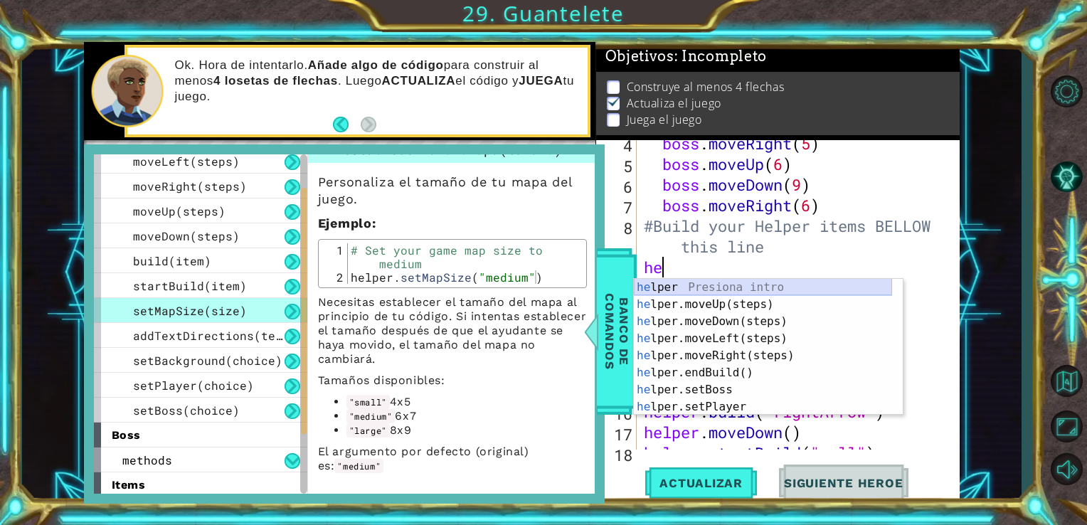
type textarea "h"
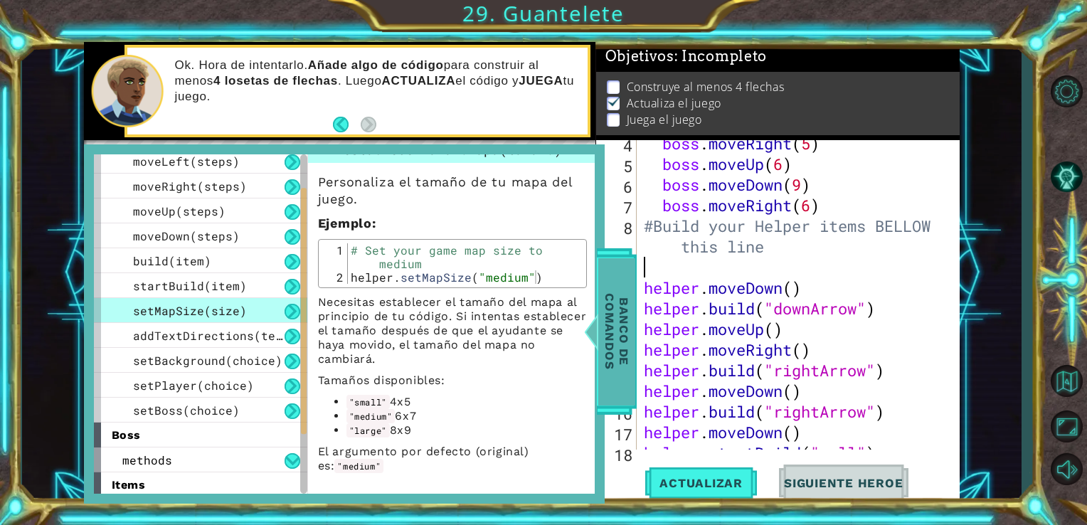
click at [613, 323] on span "Banco de comandos" at bounding box center [616, 330] width 37 height 147
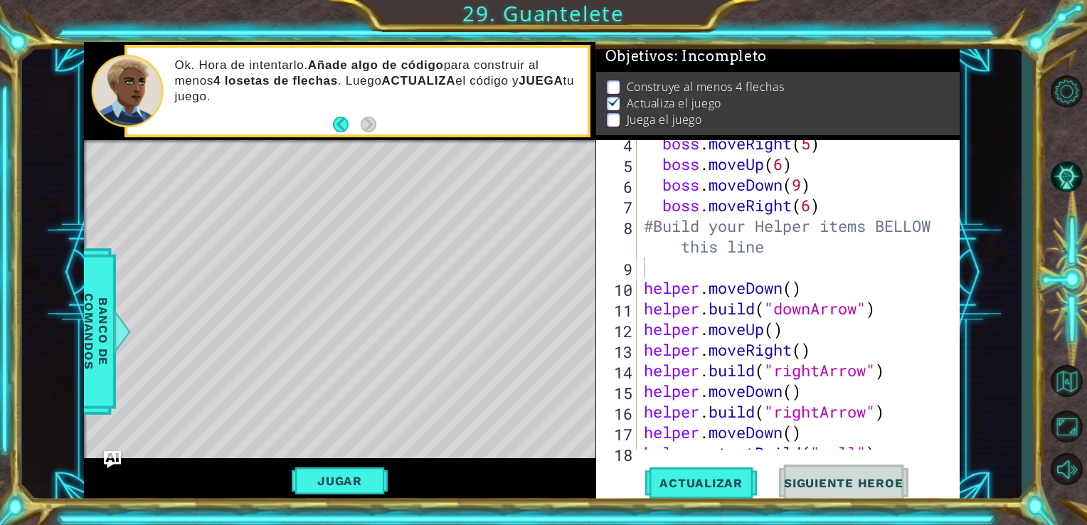
click at [791, 270] on div "boss . moveRight ( 5 ) boss . moveUp ( 6 ) boss . moveDown ( 9 ) boss . moveRig…" at bounding box center [797, 308] width 312 height 351
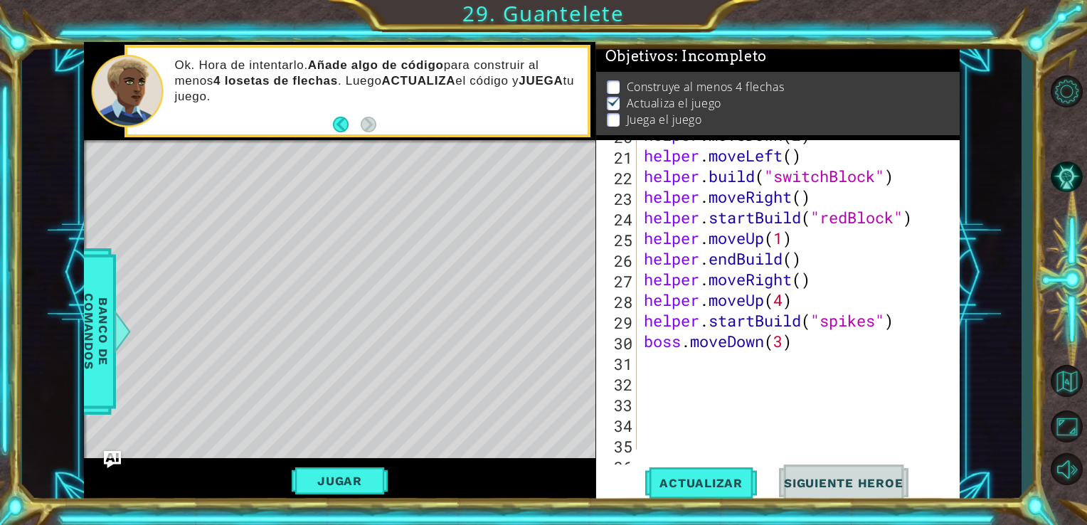
scroll to position [469, 0]
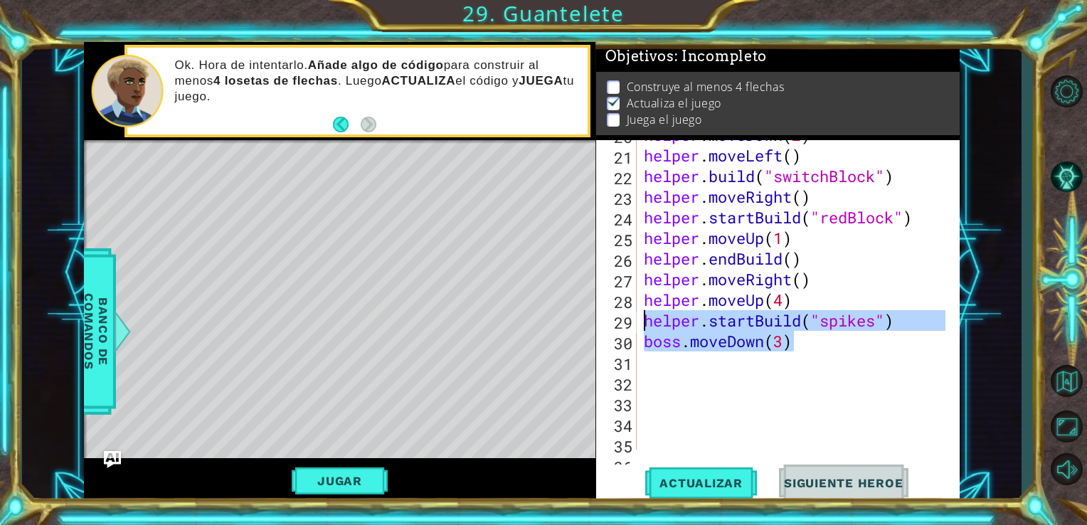
drag, startPoint x: 799, startPoint y: 349, endPoint x: 623, endPoint y: 324, distance: 178.2
click at [623, 324] on div "#Build your Helper items BELLOW this line 20 21 22 23 24 25 26 27 28 29 30 31 3…" at bounding box center [776, 294] width 361 height 309
type textarea "helper.startBuild("spikes") boss.moveDown(3)"
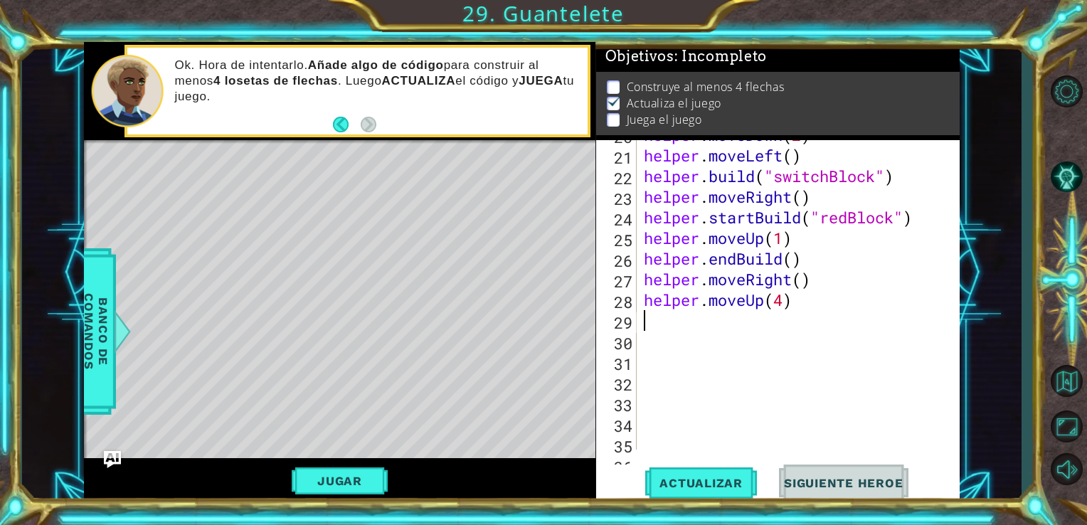
type textarea "h"
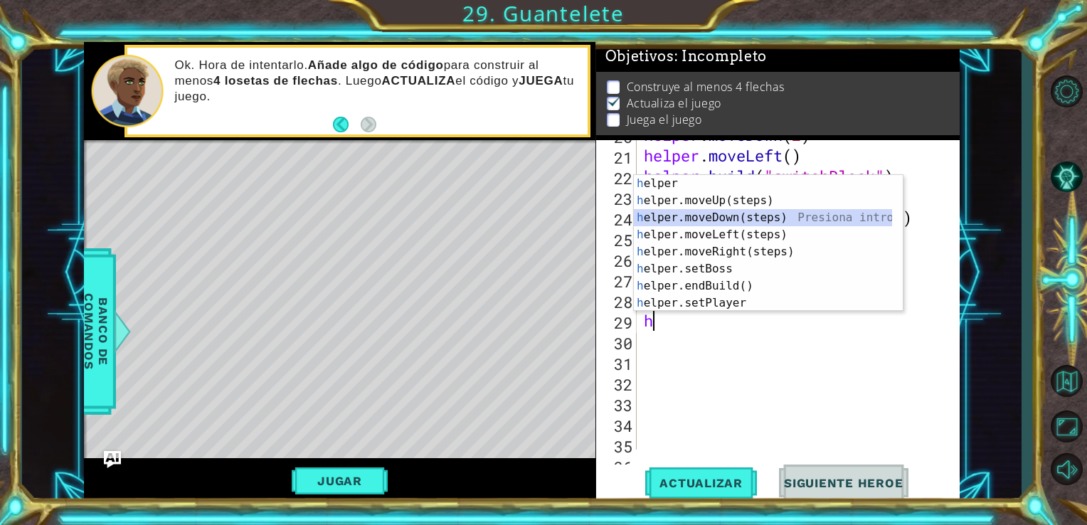
click at [801, 218] on div "h elper Presiona intro h elper.moveUp(steps) Presiona intro h elper.moveDown(st…" at bounding box center [763, 260] width 258 height 171
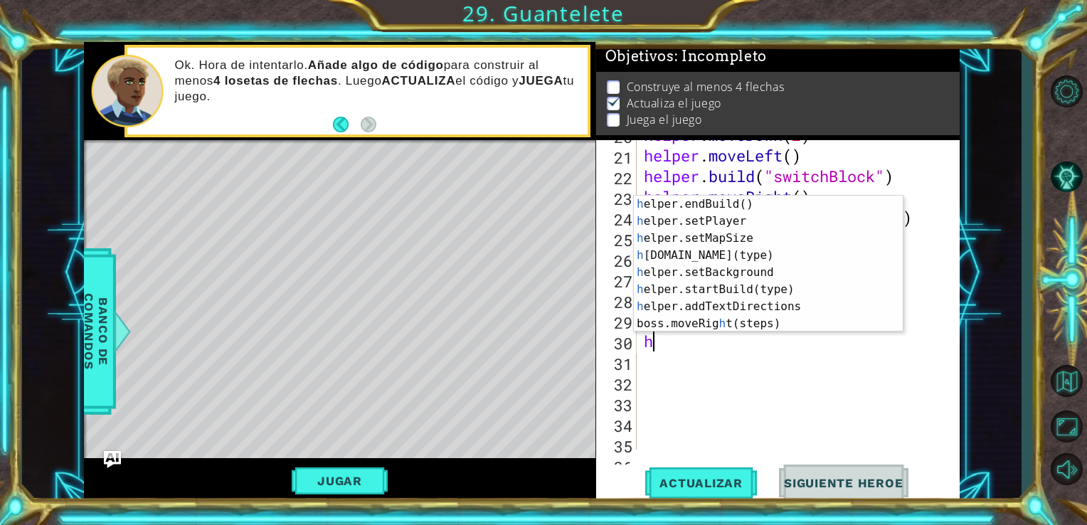
scroll to position [102, 0]
click at [790, 253] on div "h elper.endBuild() Presiona intro h elper.setPlayer Presiona intro h elper.setM…" at bounding box center [763, 281] width 258 height 171
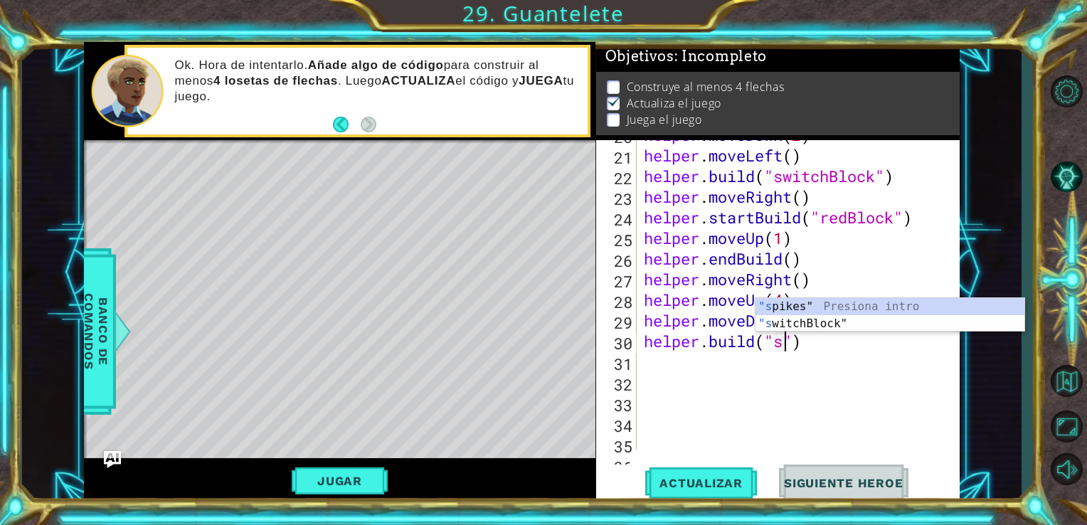
scroll to position [0, 6]
click at [833, 309] on div ""s pikes" Presiona intro "s witchBlock" Presiona intro" at bounding box center [889, 332] width 269 height 68
type textarea "[DOMAIN_NAME]("spikes")"
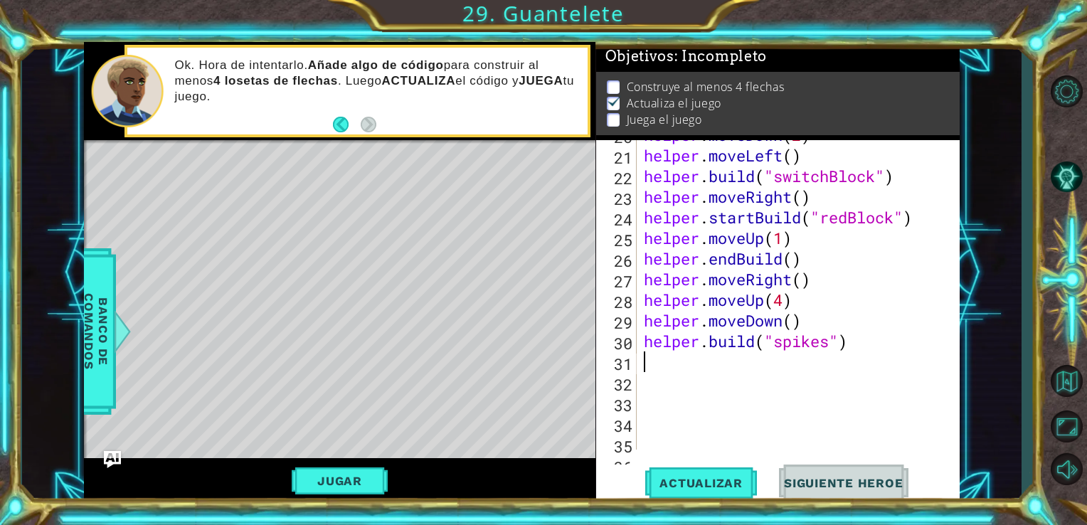
click at [868, 354] on div "helper . moveDown ( 2 ) helper . moveLeft ( ) helper . build ( "switchBlock" ) …" at bounding box center [797, 299] width 312 height 351
type textarea "h"
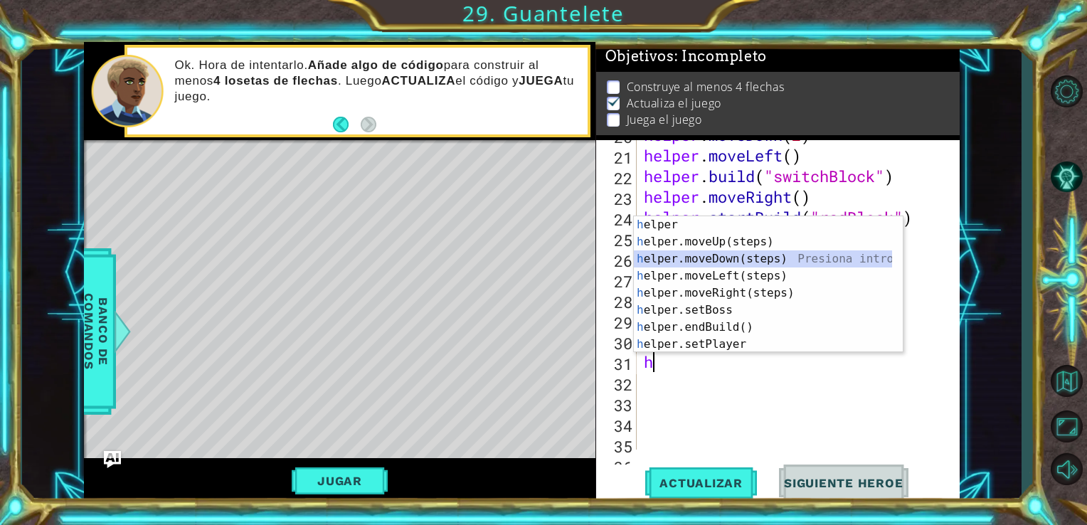
click at [814, 257] on div "h elper Presiona intro h elper.moveUp(steps) Presiona intro h elper.moveDown(st…" at bounding box center [768, 301] width 269 height 171
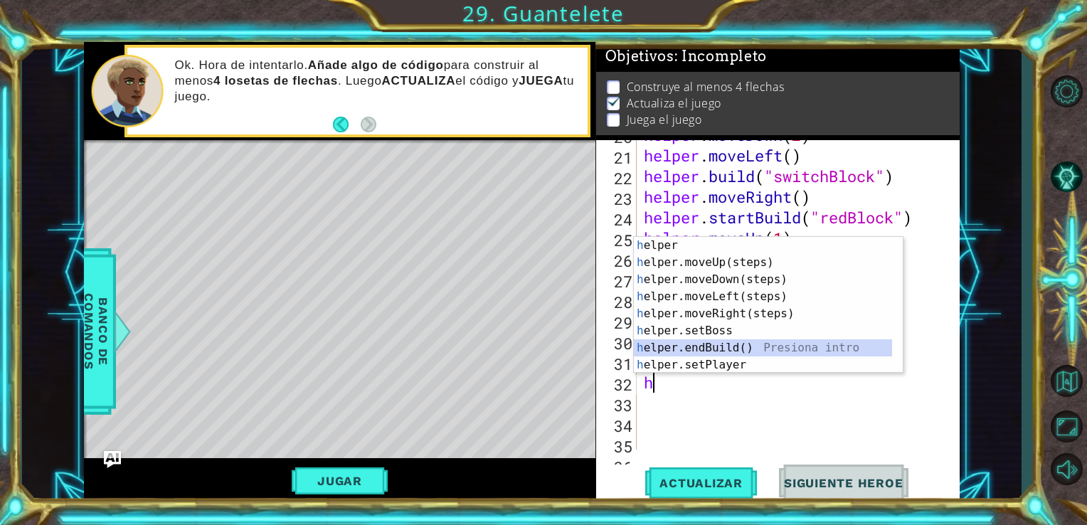
click at [896, 346] on div at bounding box center [895, 356] width 14 height 239
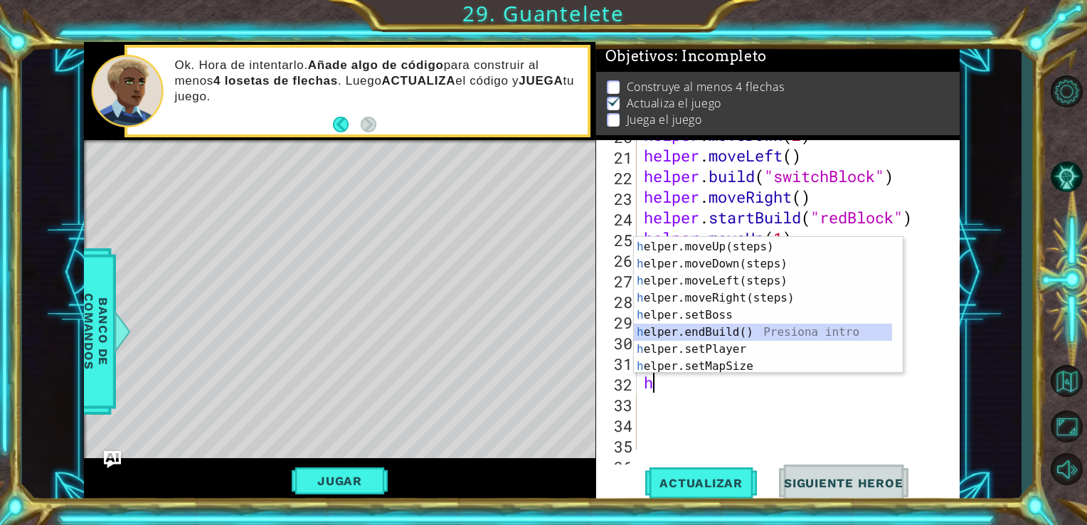
scroll to position [102, 0]
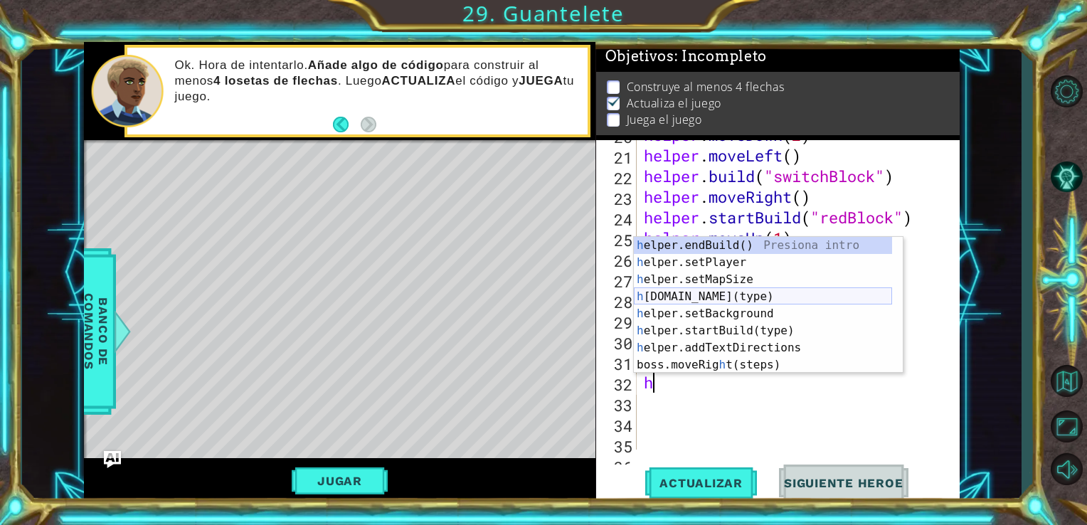
click at [779, 297] on div "h elper.endBuild() Presiona intro h elper.setPlayer Presiona intro h elper.setM…" at bounding box center [763, 322] width 258 height 171
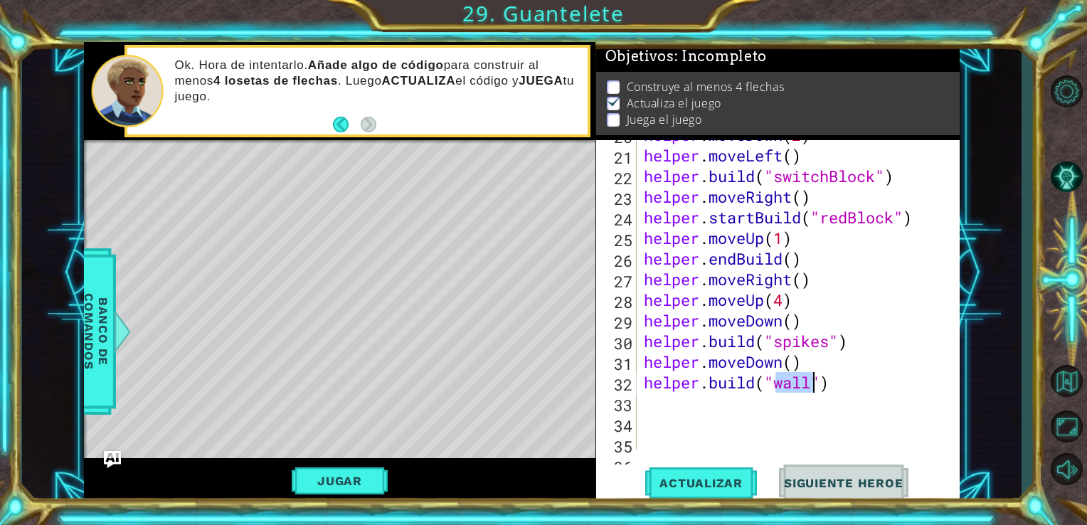
scroll to position [0, 6]
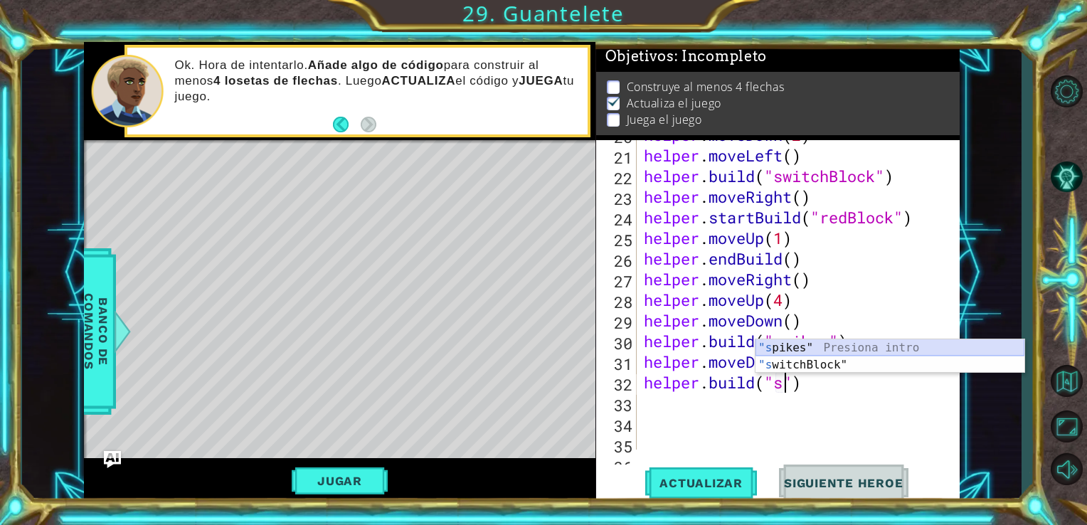
click at [820, 339] on div ""s pikes" Presiona intro "s witchBlock" Presiona intro" at bounding box center [889, 373] width 269 height 68
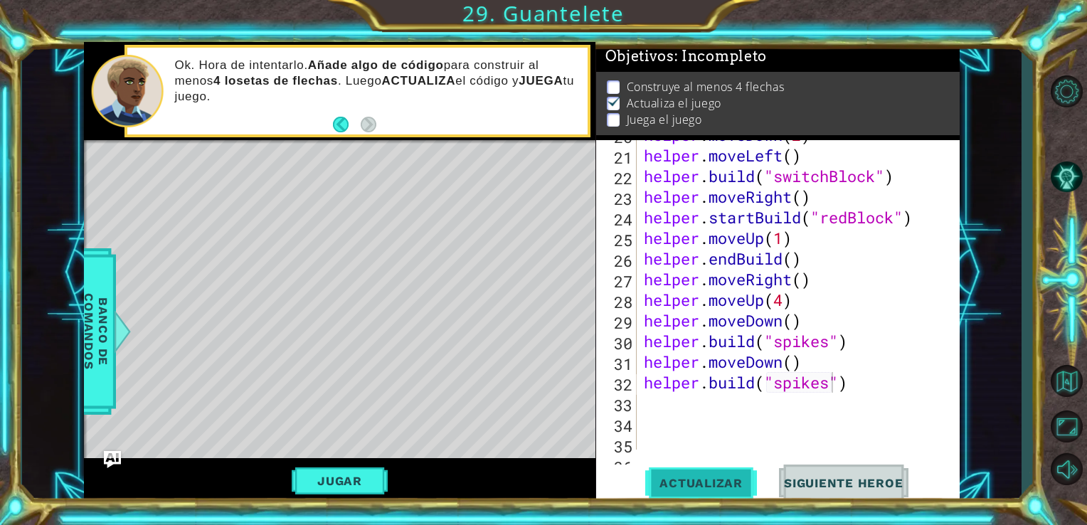
click at [727, 498] on button "Actualizar" at bounding box center [701, 482] width 112 height 36
drag, startPoint x: 824, startPoint y: 321, endPoint x: 646, endPoint y: 325, distance: 177.8
click at [646, 325] on div "helper . moveDown ( 2 ) helper . moveLeft ( ) helper . build ( "switchBlock" ) …" at bounding box center [797, 299] width 312 height 351
type textarea "helper.moveDown()"
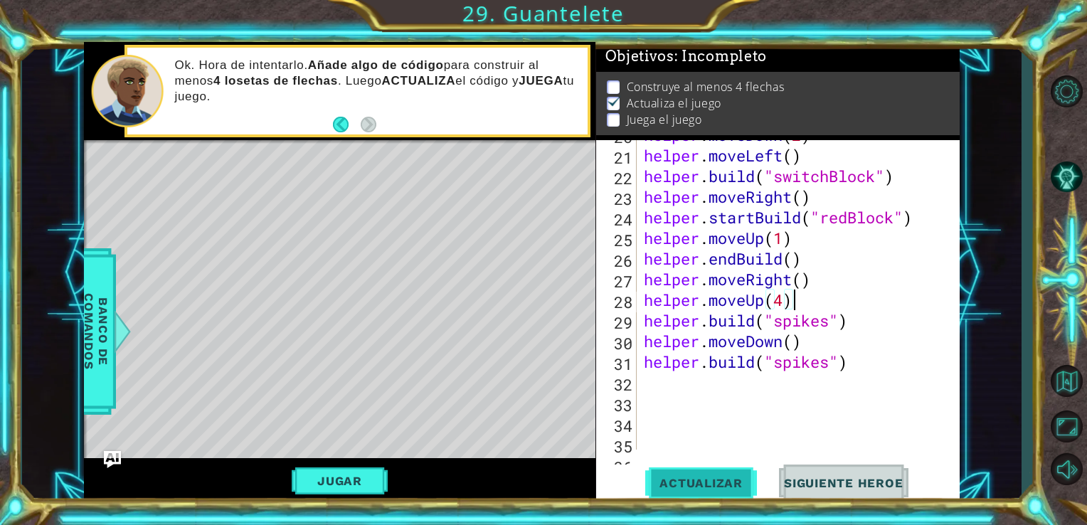
click at [713, 481] on span "Actualizar" at bounding box center [701, 483] width 112 height 14
click at [868, 368] on div "helper . moveDown ( 2 ) helper . moveLeft ( ) helper . build ( "switchBlock" ) …" at bounding box center [797, 299] width 312 height 351
type textarea "[DOMAIN_NAME]("spikes")"
click at [1072, 479] on button "Silencio" at bounding box center [1065, 468] width 41 height 38
type textarea "[DOMAIN_NAME]("spikes")"
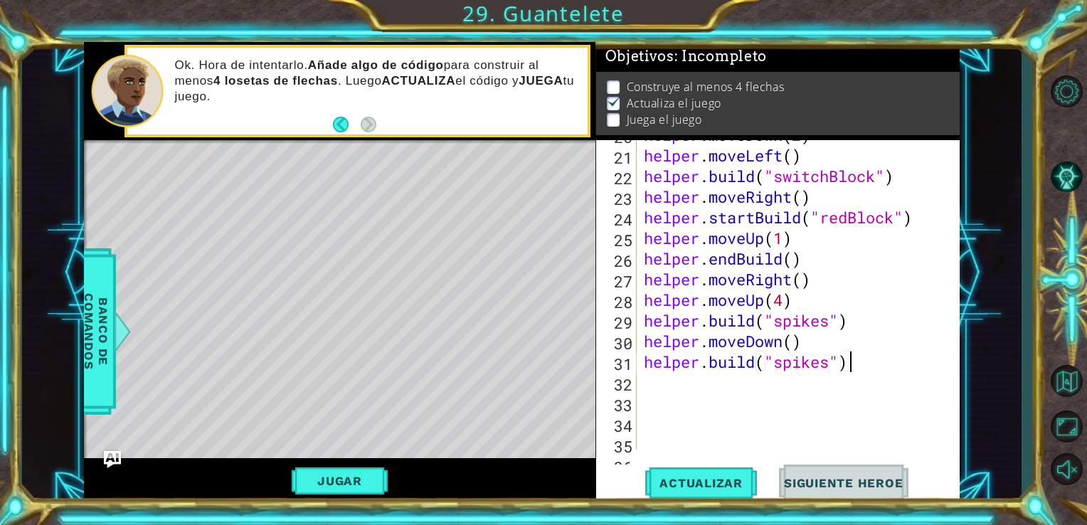
click at [870, 359] on div "helper . moveDown ( 2 ) helper . moveLeft ( ) helper . build ( "switchBlock" ) …" at bounding box center [797, 299] width 312 height 351
type textarea "h"
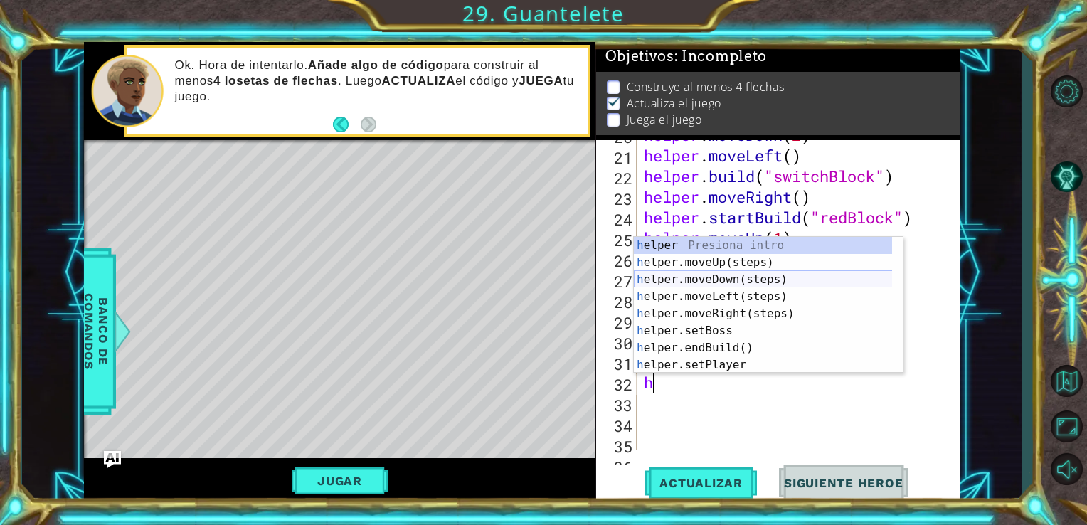
click at [760, 272] on div "h elper Presiona intro h elper.moveUp(steps) Presiona intro h elper.moveDown(st…" at bounding box center [768, 322] width 269 height 171
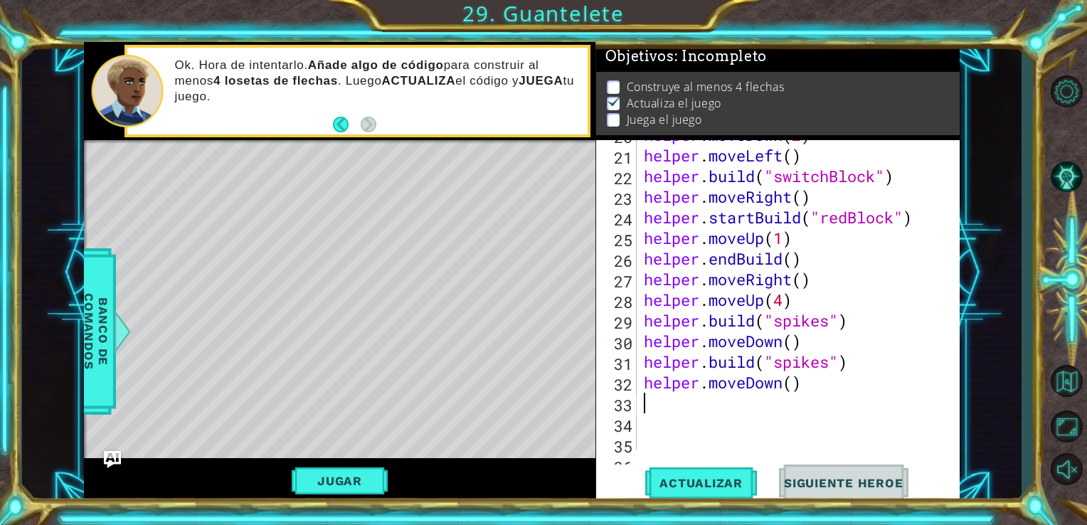
click at [818, 380] on div "helper . moveDown ( 2 ) helper . moveLeft ( ) helper . build ( "switchBlock" ) …" at bounding box center [797, 299] width 312 height 351
type textarea "helper.moveDown()"
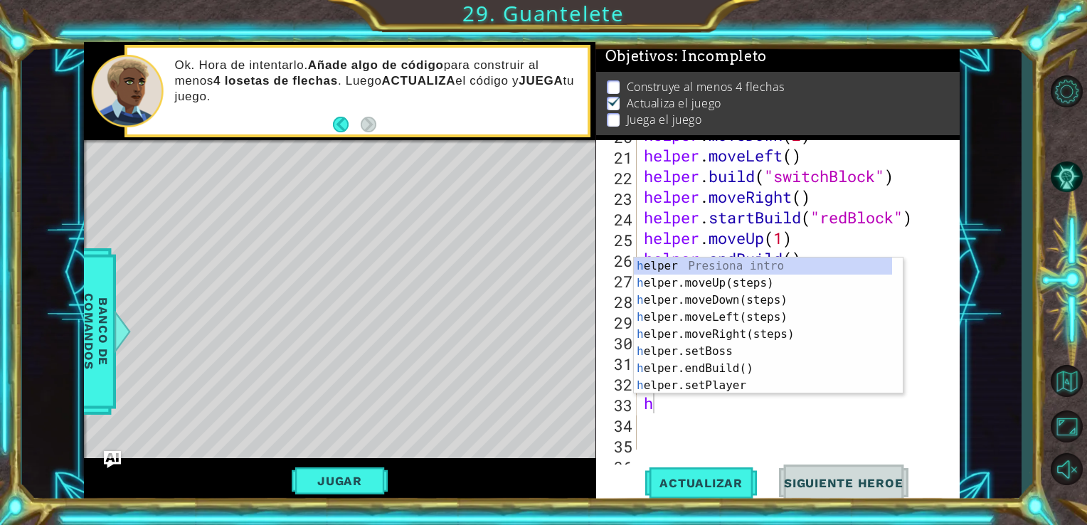
click at [692, 407] on div "helper . moveDown ( 2 ) helper . moveLeft ( ) helper . build ( "switchBlock" ) …" at bounding box center [797, 299] width 312 height 351
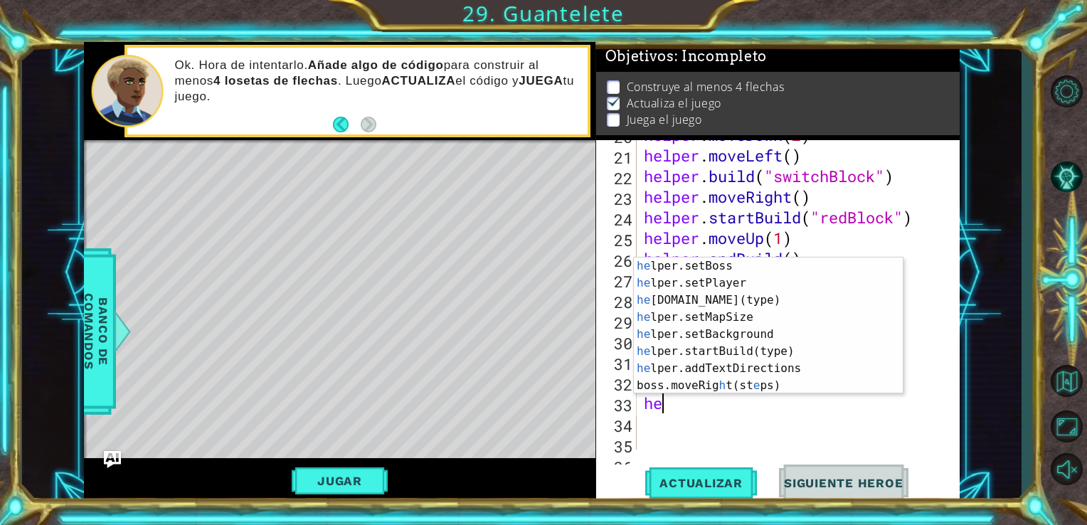
scroll to position [102, 0]
click at [779, 301] on div "he lper.setBoss Presiona intro he lper.setPlayer Presiona intro he [DOMAIN_NAME…" at bounding box center [763, 342] width 258 height 171
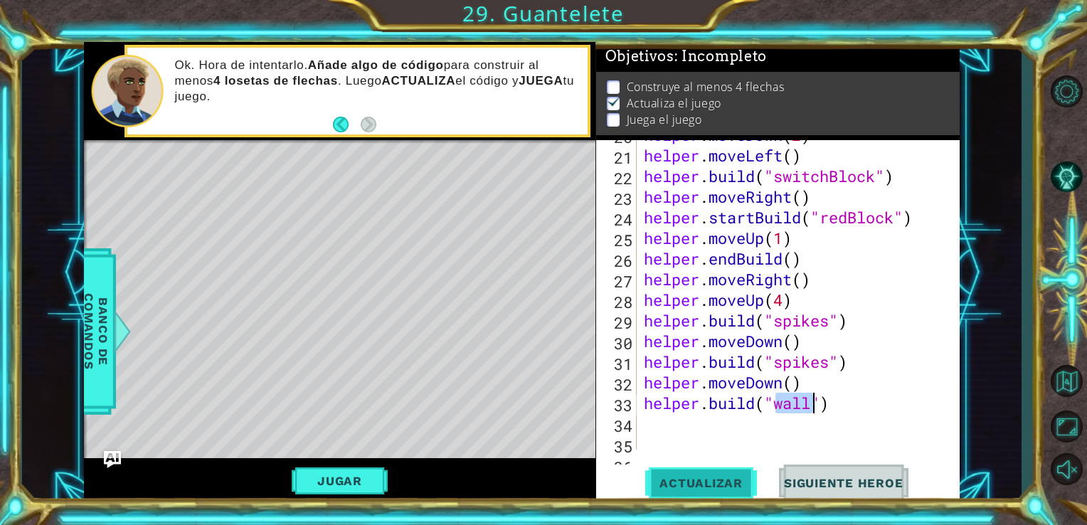
type textarea "[DOMAIN_NAME]("wall")"
click at [738, 476] on span "Actualizar" at bounding box center [701, 483] width 112 height 14
click at [839, 404] on div "helper . moveDown ( 2 ) helper . moveLeft ( ) helper . build ( "switchBlock" ) …" at bounding box center [797, 299] width 312 height 351
type textarea "h"
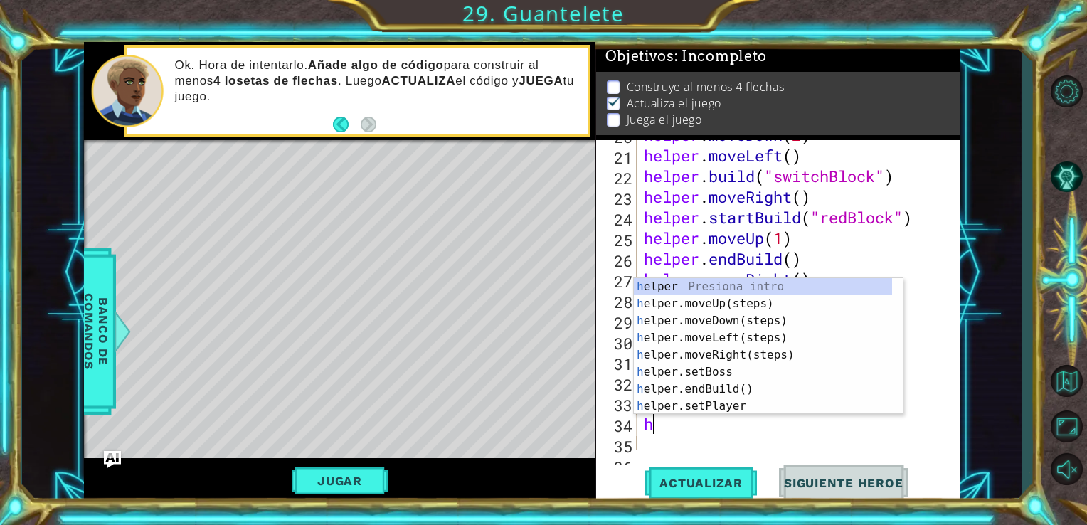
scroll to position [0, 0]
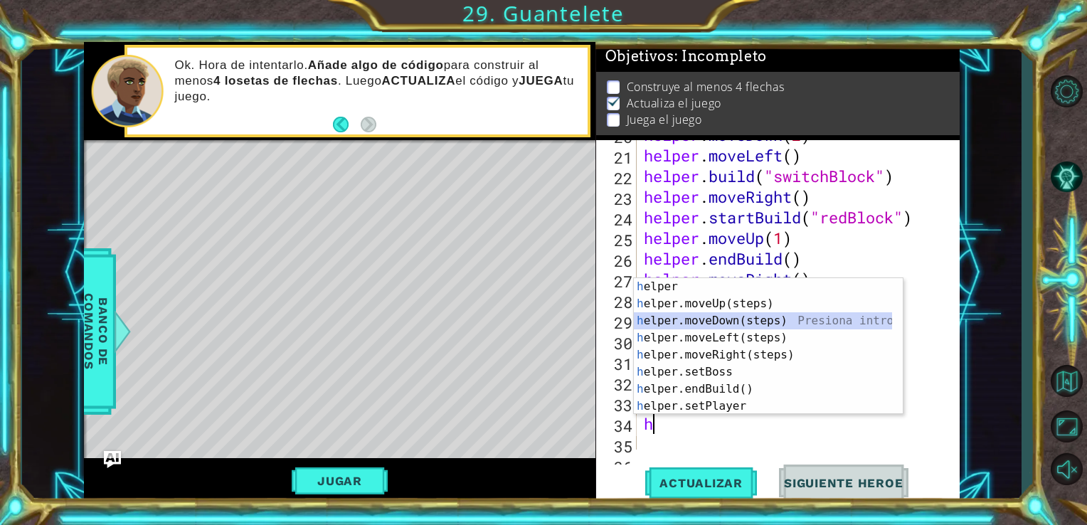
click at [844, 324] on div "h elper Presiona intro h elper.moveUp(steps) Presiona intro h elper.moveDown(st…" at bounding box center [763, 363] width 258 height 171
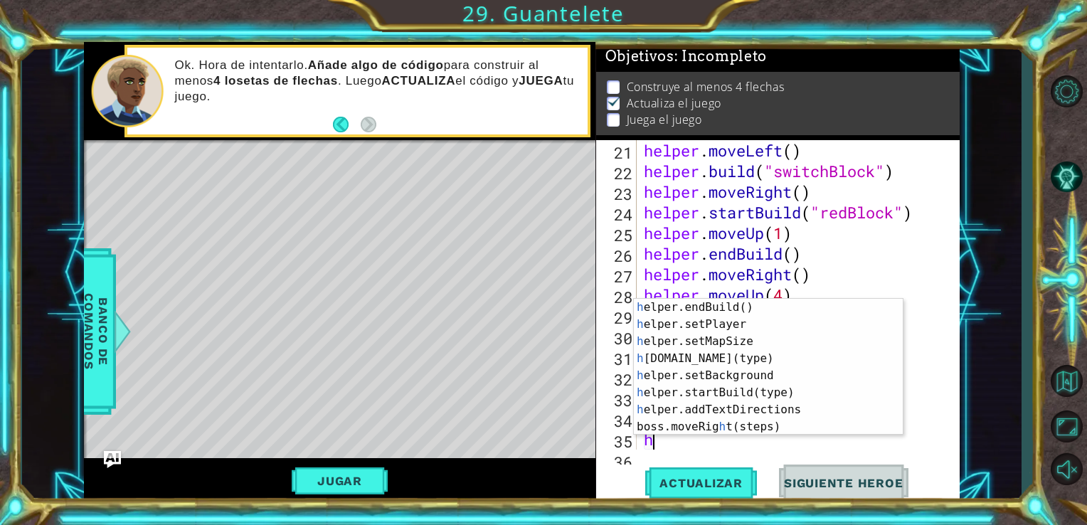
scroll to position [102, 0]
click at [816, 359] on div "h elper.endBuild() Presiona intro h elper.setPlayer Presiona intro h elper.setM…" at bounding box center [763, 384] width 258 height 171
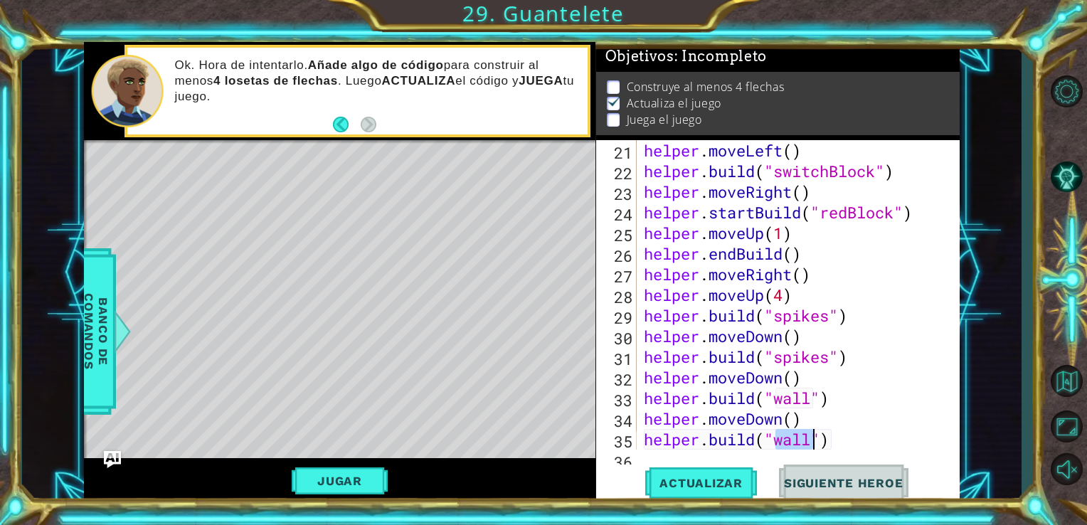
scroll to position [0, 6]
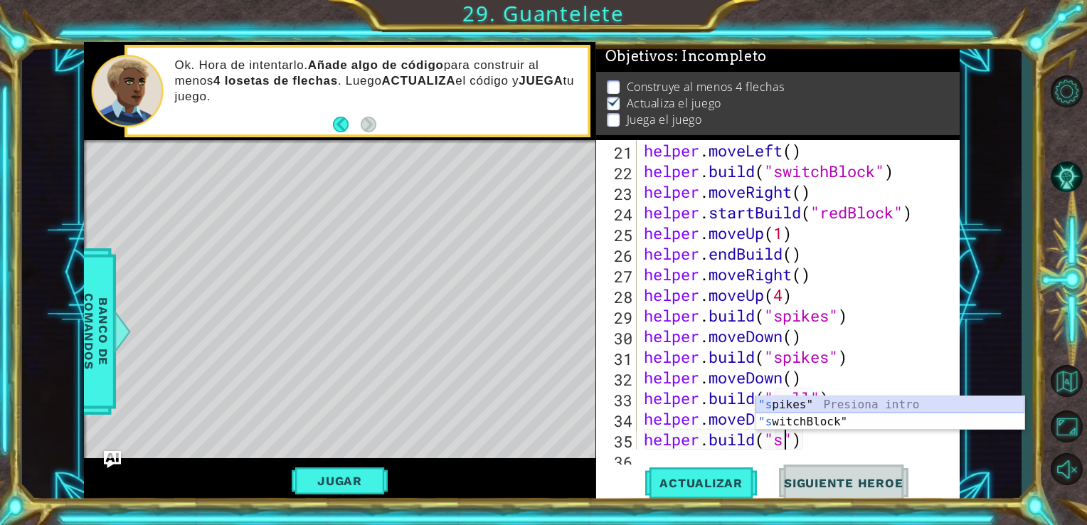
click at [848, 401] on div ""s pikes" Presiona intro "s witchBlock" Presiona intro" at bounding box center [889, 430] width 269 height 68
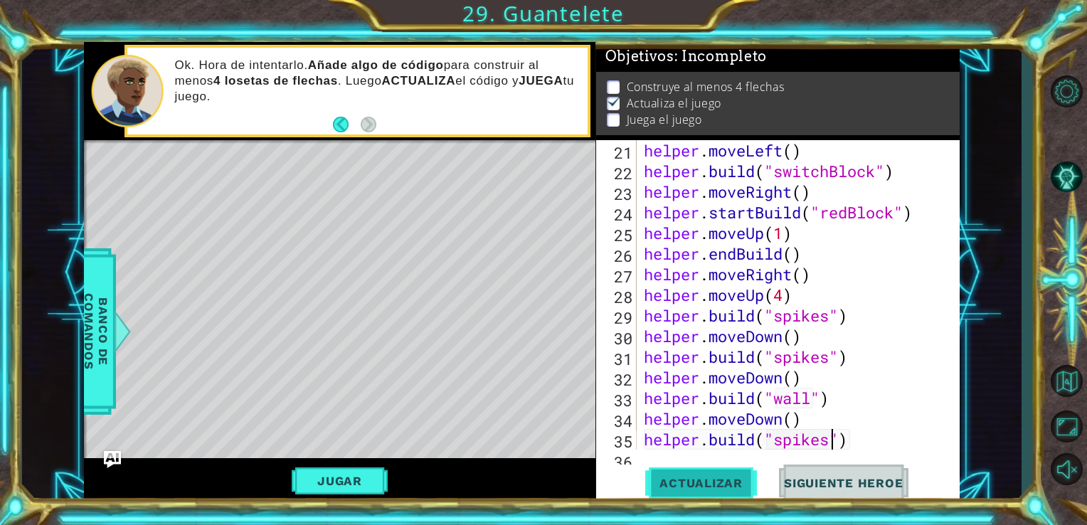
type textarea "[DOMAIN_NAME]("spikes")"
click at [730, 485] on span "Actualizar" at bounding box center [701, 483] width 112 height 14
click at [841, 442] on div "helper . moveLeft ( ) helper . build ( "switchBlock" ) helper . moveRight ( ) h…" at bounding box center [797, 315] width 312 height 351
click at [848, 442] on div "helper . moveLeft ( ) helper . build ( "switchBlock" ) helper . moveRight ( ) h…" at bounding box center [797, 315] width 312 height 351
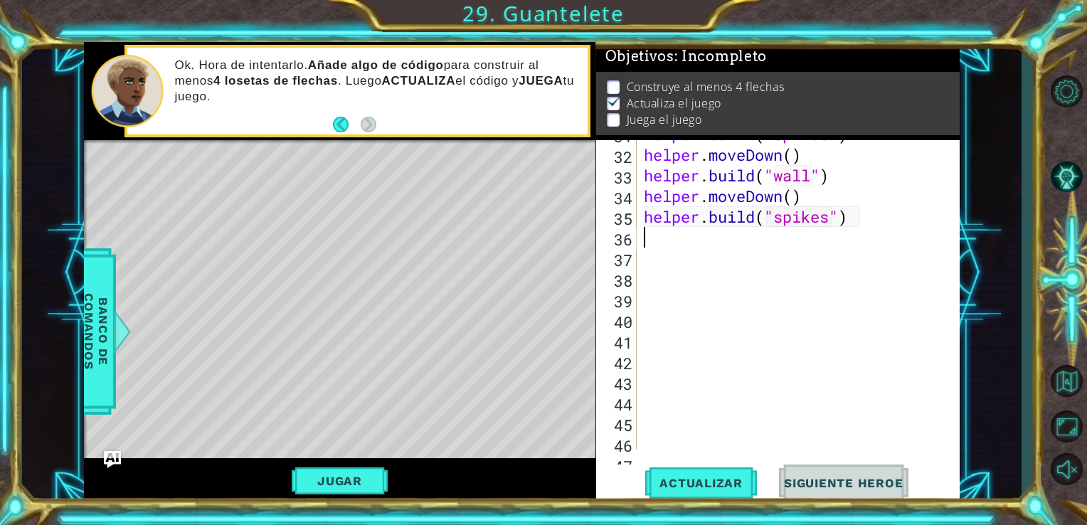
scroll to position [697, 0]
type textarea "h"
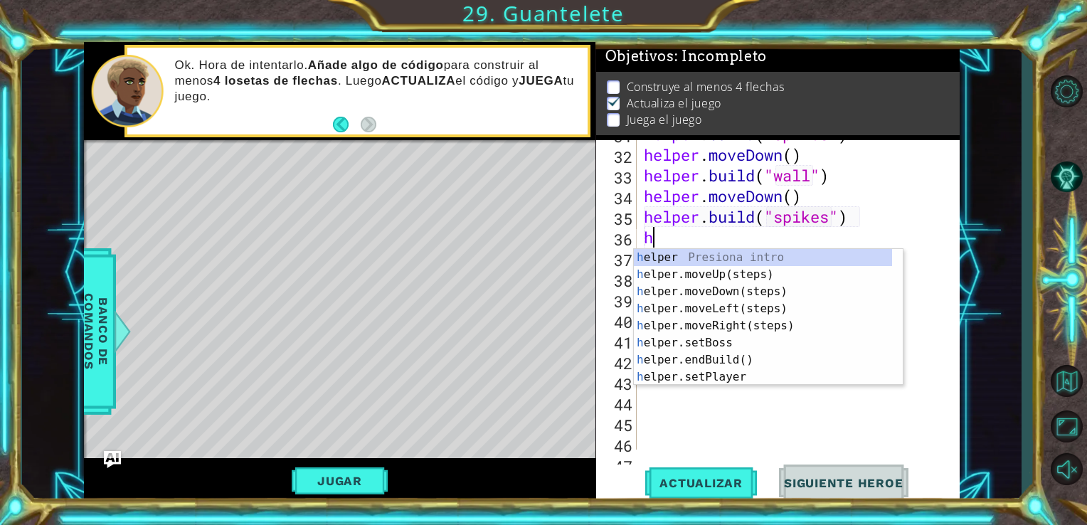
scroll to position [0, 0]
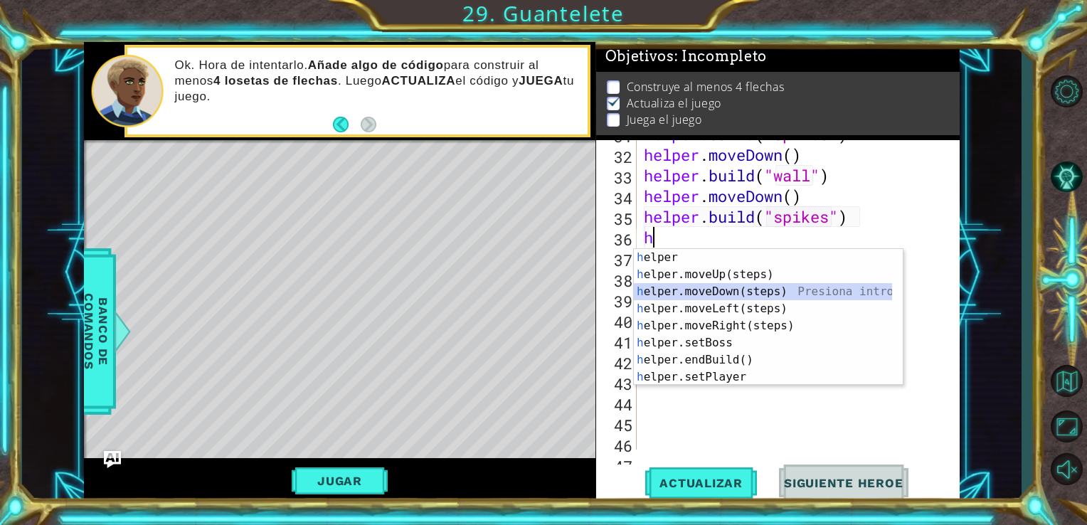
click at [717, 289] on div "h elper Presiona intro h elper.moveUp(steps) Presiona intro h elper.moveDown(st…" at bounding box center [768, 334] width 269 height 171
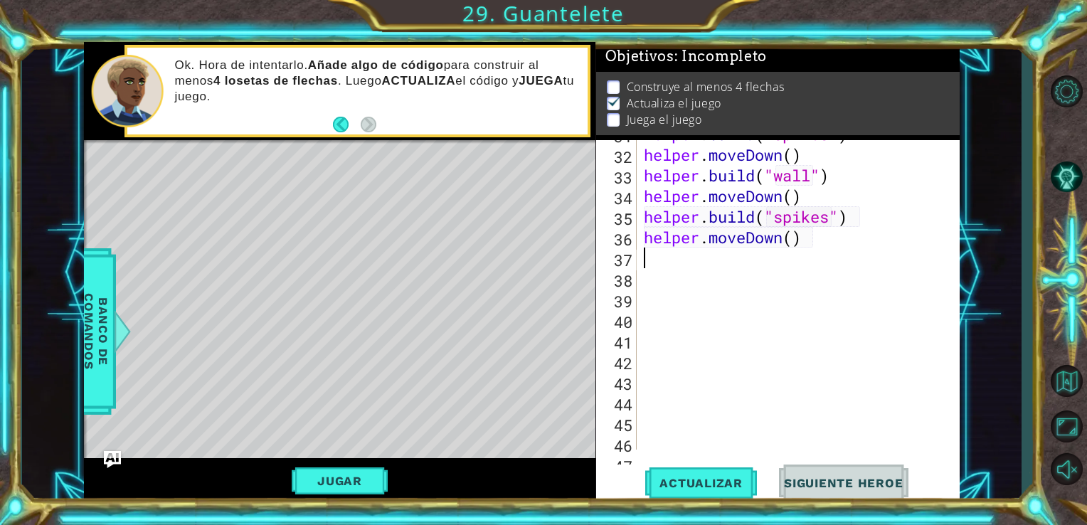
click at [793, 241] on div "helper . build ( "spikes" ) helper . moveDown ( ) helper . build ( "wall" ) hel…" at bounding box center [797, 299] width 312 height 351
type textarea "helper.moveDown(2)"
click at [691, 263] on div "helper . build ( "spikes" ) helper . moveDown ( ) helper . build ( "wall" ) hel…" at bounding box center [797, 299] width 312 height 351
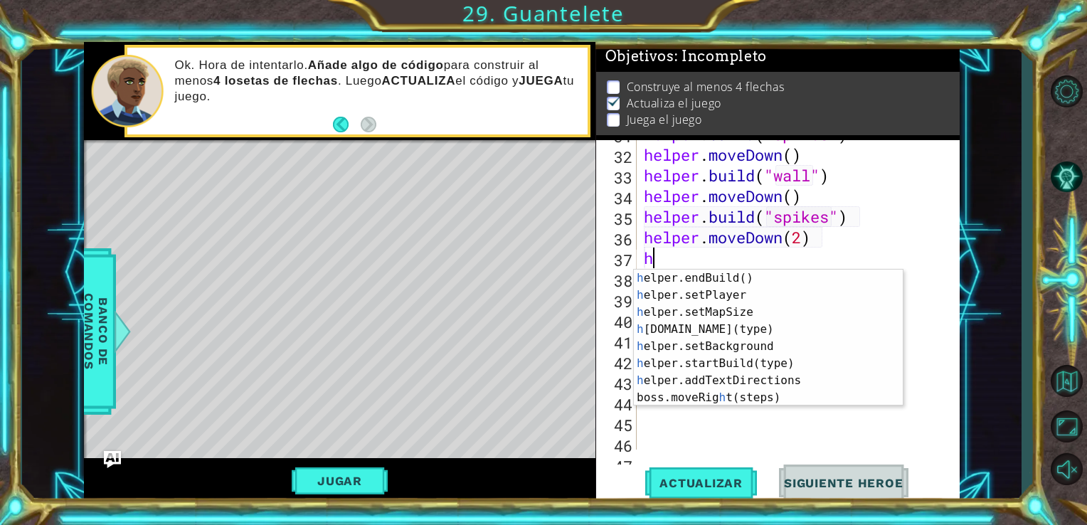
scroll to position [102, 0]
click at [844, 370] on div "h elper.endBuild() Presiona intro h elper.setPlayer Presiona intro h elper.setM…" at bounding box center [763, 355] width 258 height 171
type textarea "helper.startBuild("wall")"
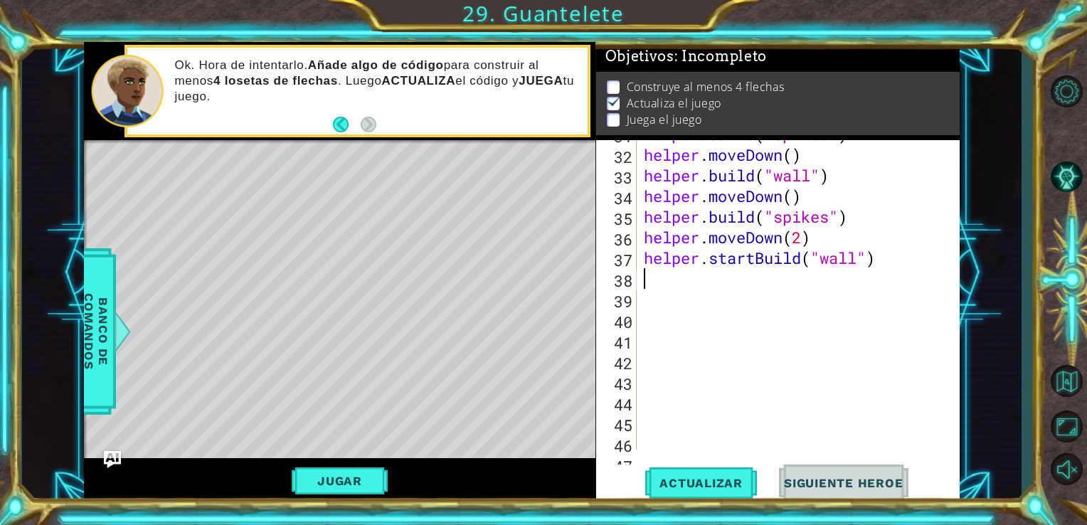
click at [745, 276] on div "helper . build ( "spikes" ) helper . moveDown ( ) helper . build ( "wall" ) hel…" at bounding box center [797, 299] width 312 height 351
click at [700, 484] on span "Actualizar" at bounding box center [701, 483] width 112 height 14
type textarea "h"
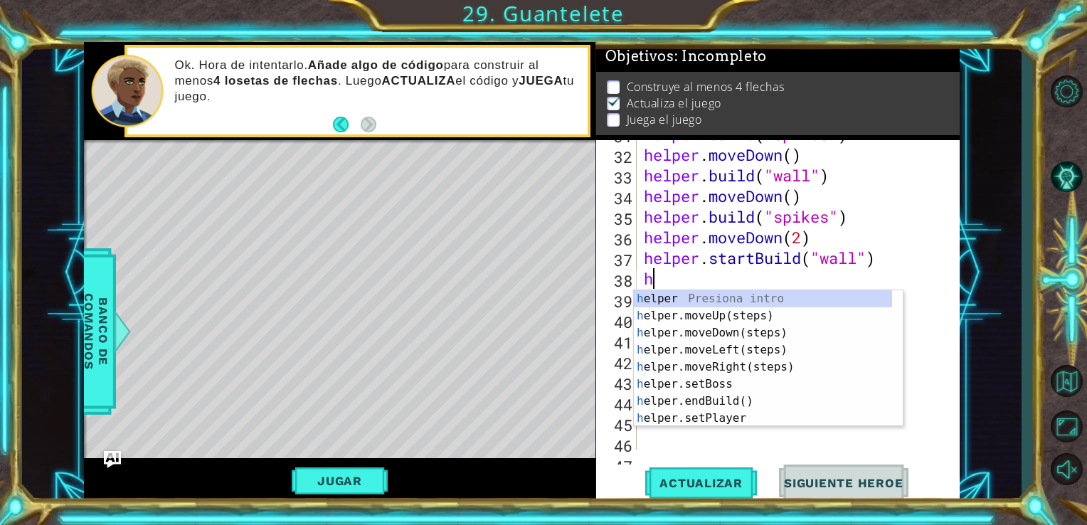
scroll to position [0, 0]
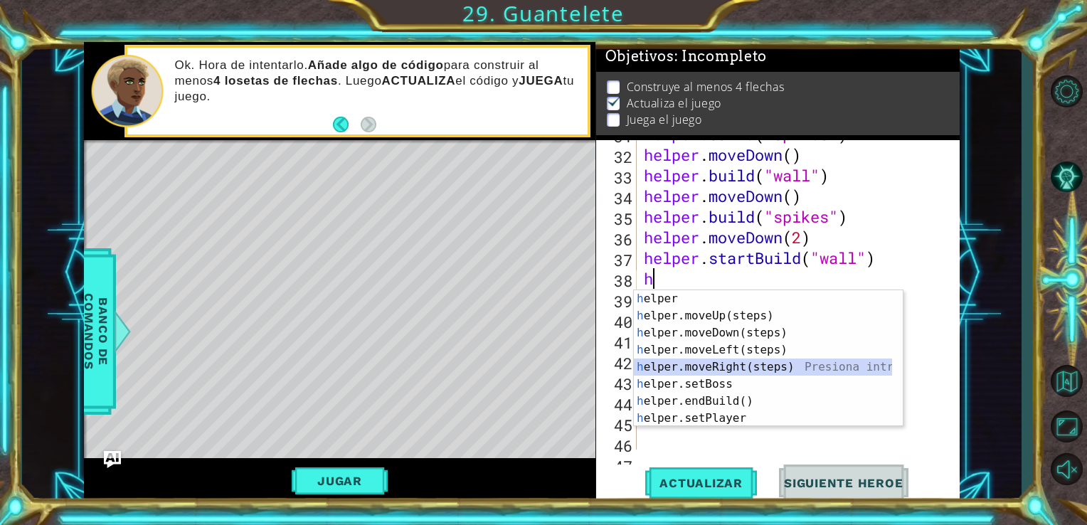
click at [842, 363] on div "h elper Presiona intro h elper.moveUp(steps) Presiona intro h elper.moveDown(st…" at bounding box center [763, 375] width 258 height 171
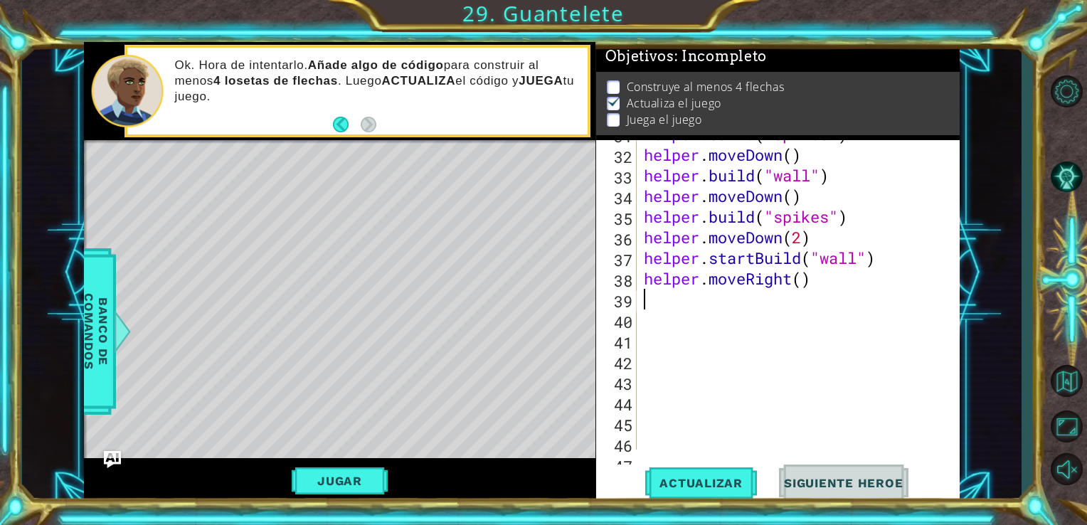
click at [805, 281] on div "helper . build ( "spikes" ) helper . moveDown ( ) helper . build ( "wall" ) hel…" at bounding box center [797, 299] width 312 height 351
click at [711, 474] on button "Actualizar" at bounding box center [701, 482] width 112 height 36
click at [711, 466] on button "Actualizar" at bounding box center [701, 482] width 112 height 36
type textarea "helper.moveRight(3)"
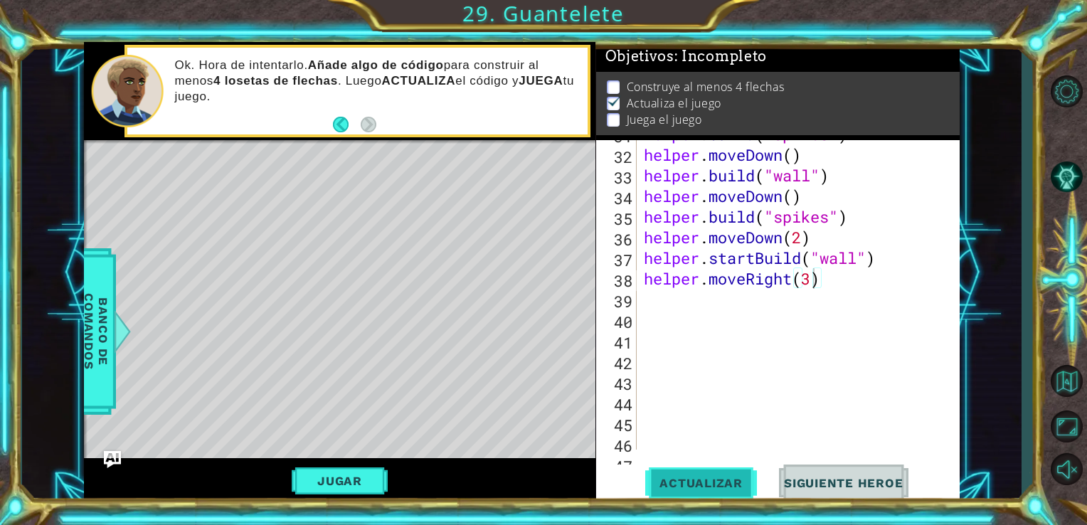
click at [704, 485] on span "Actualizar" at bounding box center [701, 483] width 112 height 14
click at [851, 281] on div "helper . build ( "spikes" ) helper . moveDown ( ) helper . build ( "wall" ) hel…" at bounding box center [797, 299] width 312 height 351
type textarea "h"
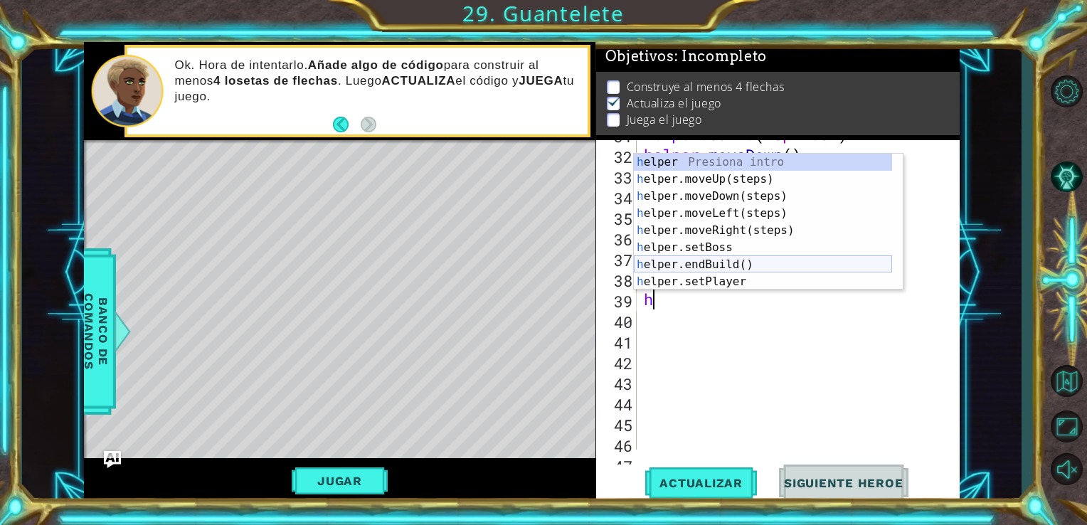
click at [829, 260] on div "h elper Presiona intro h elper.moveUp(steps) Presiona intro h elper.moveDown(st…" at bounding box center [763, 239] width 258 height 171
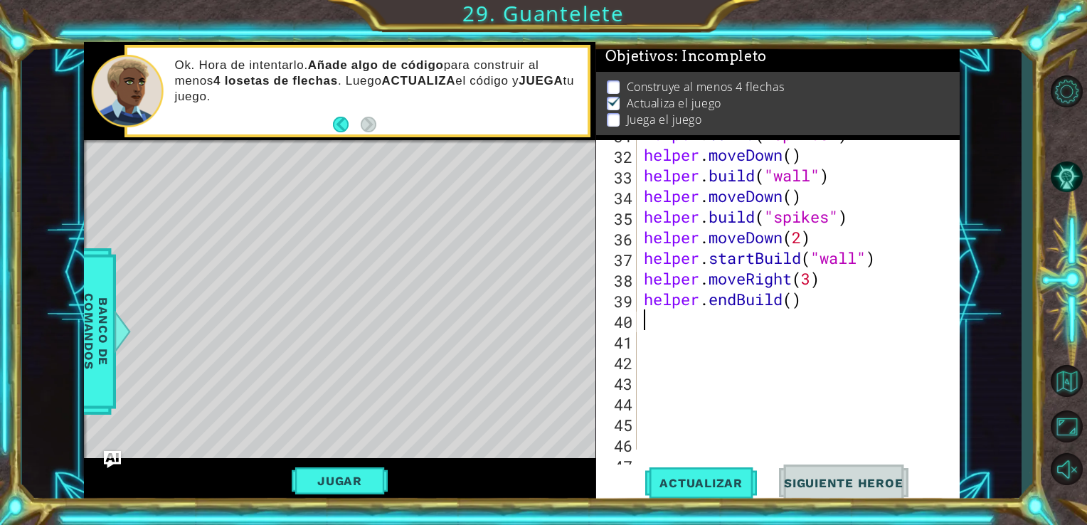
type textarea "h"
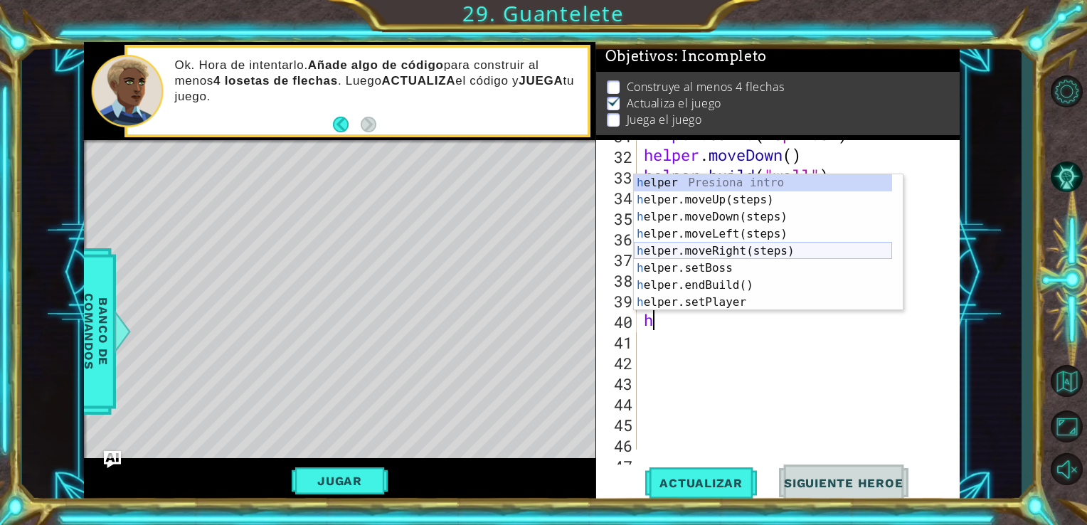
click at [772, 228] on div "h elper Presiona intro h elper.moveUp(steps) Presiona intro h elper.moveDown(st…" at bounding box center [763, 259] width 258 height 171
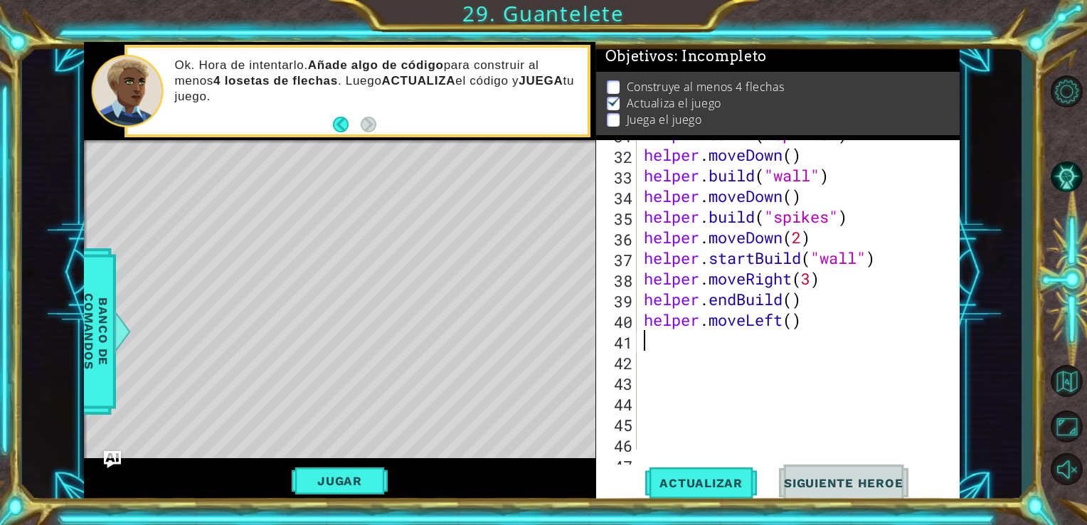
click at [794, 320] on div "helper . build ( "spikes" ) helper . moveDown ( ) helper . build ( "wall" ) hel…" at bounding box center [797, 299] width 312 height 351
click at [712, 468] on button "Actualizar" at bounding box center [701, 482] width 112 height 36
type textarea "helper.moveLeft(1)"
click at [673, 485] on span "Actualizar" at bounding box center [701, 483] width 112 height 14
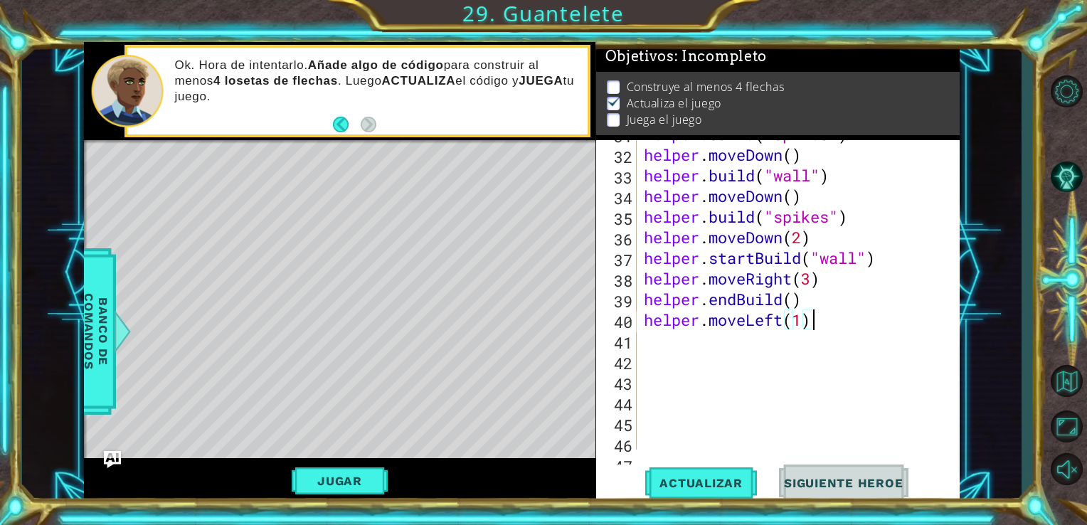
click at [835, 323] on div "helper . build ( "spikes" ) helper . moveDown ( ) helper . build ( "wall" ) hel…" at bounding box center [797, 299] width 312 height 351
type textarea "h"
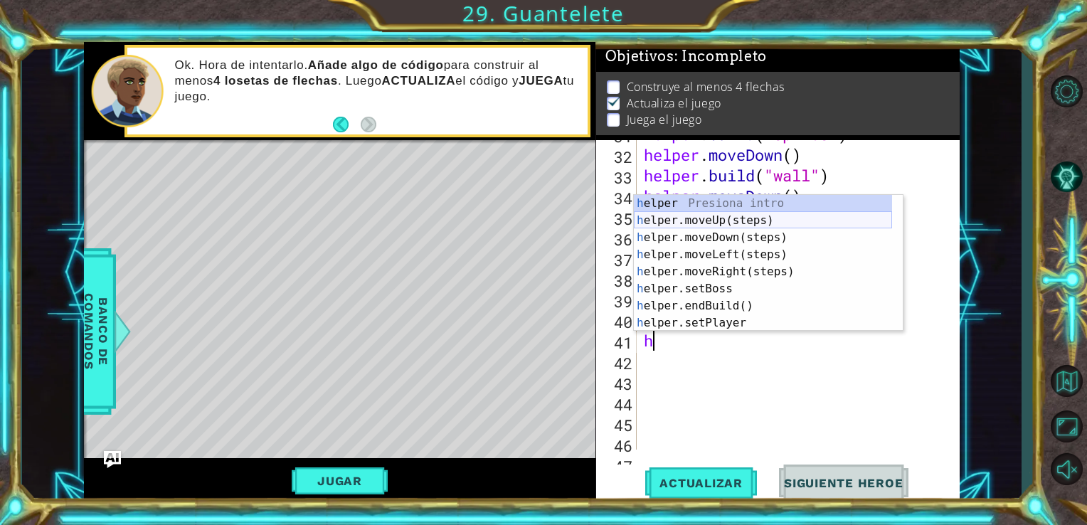
click at [836, 223] on div "h elper Presiona intro h elper.moveUp(steps) Presiona intro h elper.moveDown(st…" at bounding box center [763, 280] width 258 height 171
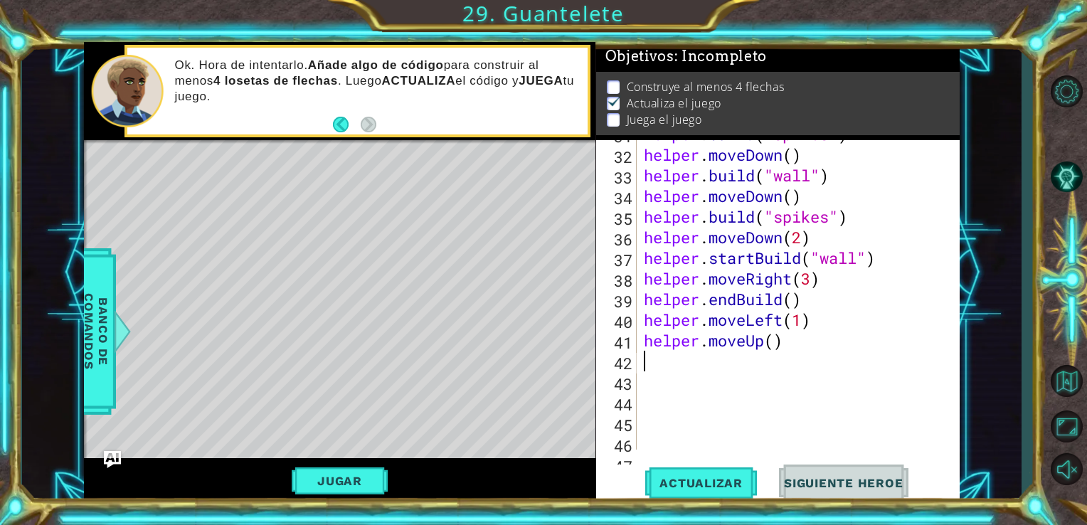
click at [784, 348] on div "helper . build ( "spikes" ) helper . moveDown ( ) helper . build ( "wall" ) hel…" at bounding box center [797, 299] width 312 height 351
type textarea "helper.moveUp()"
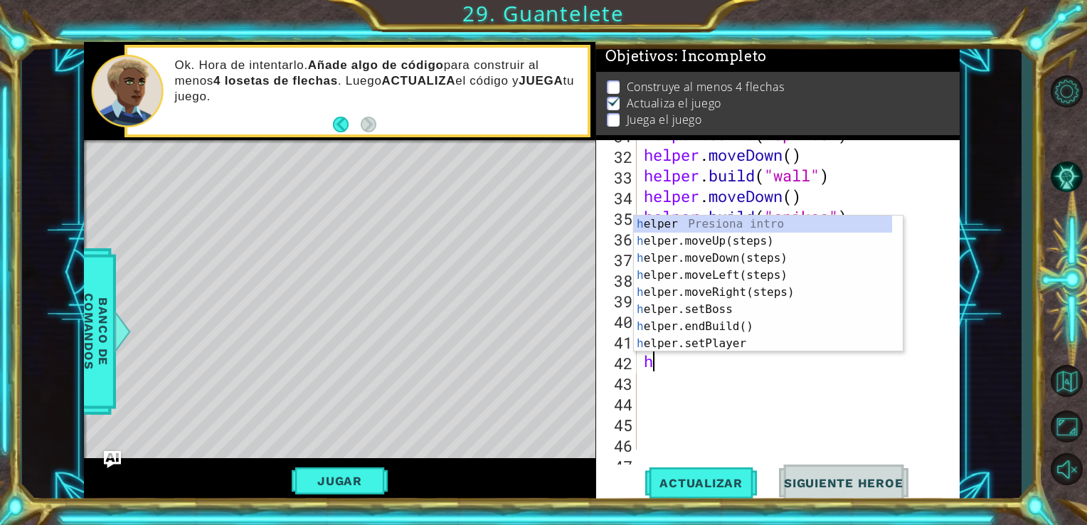
click at [902, 300] on body "1 ההההההההההההההההההההההההההההההההההההההההההההההההההההההההההההההההההההההההההההה…" at bounding box center [543, 262] width 1087 height 525
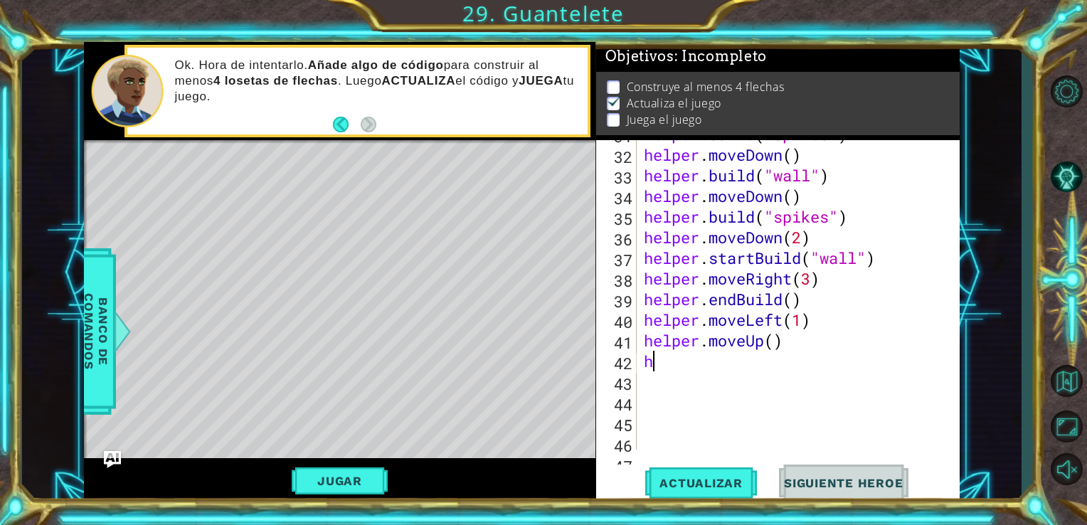
click at [723, 366] on div "helper . build ( "spikes" ) helper . moveDown ( ) helper . build ( "wall" ) hel…" at bounding box center [797, 299] width 312 height 351
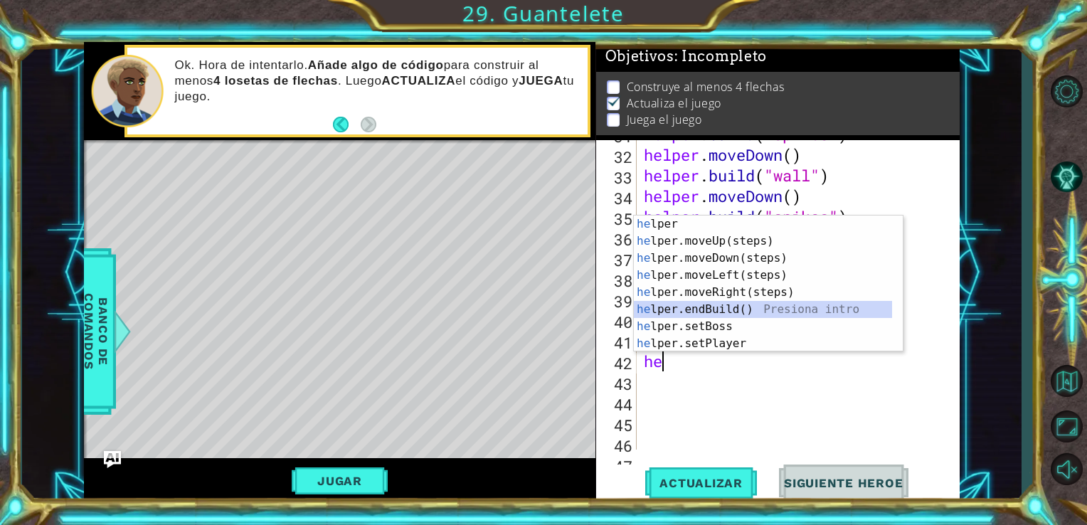
click at [896, 309] on div at bounding box center [895, 334] width 14 height 239
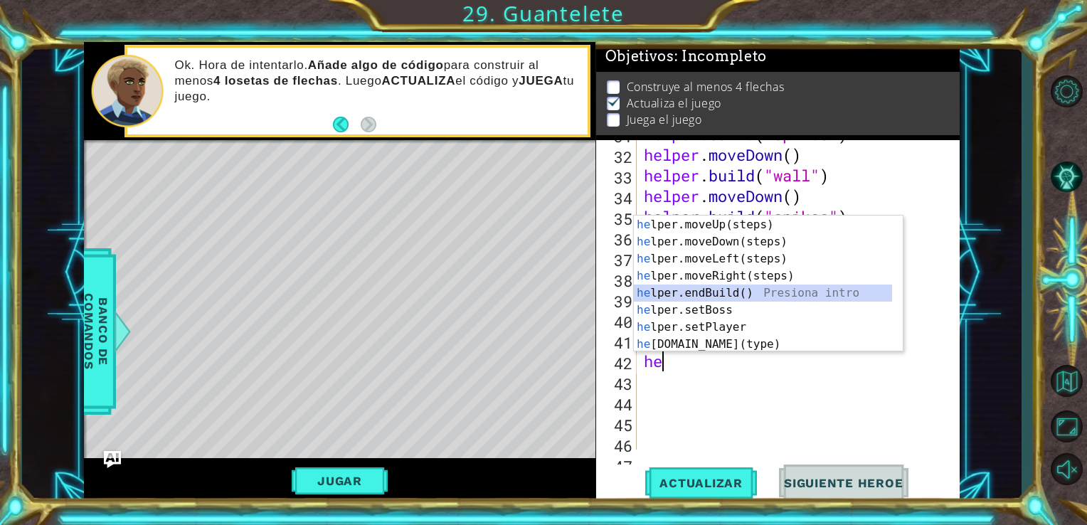
scroll to position [102, 0]
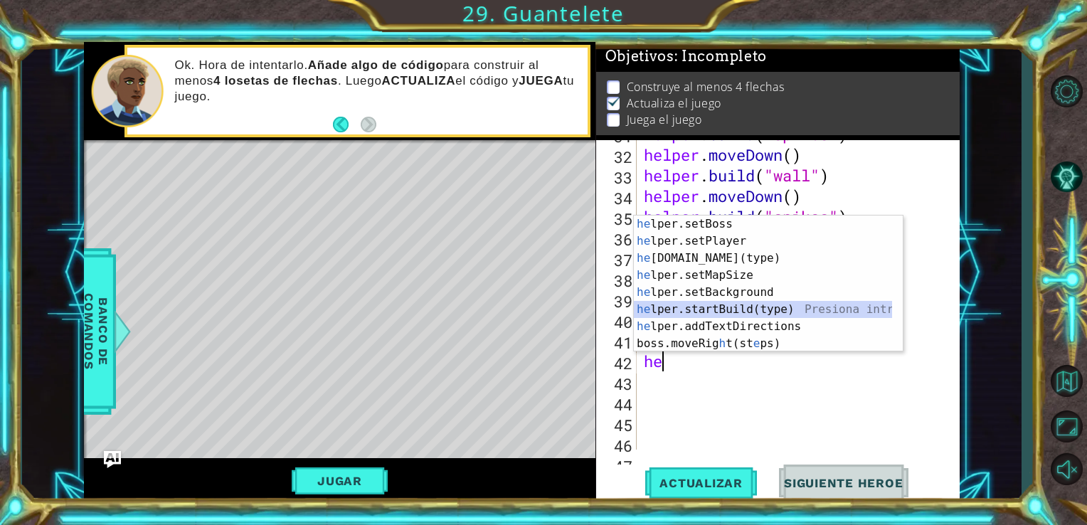
click at [816, 313] on div "he lper.setBoss Presiona intro he lper.setPlayer Presiona intro he [DOMAIN_NAME…" at bounding box center [763, 300] width 258 height 171
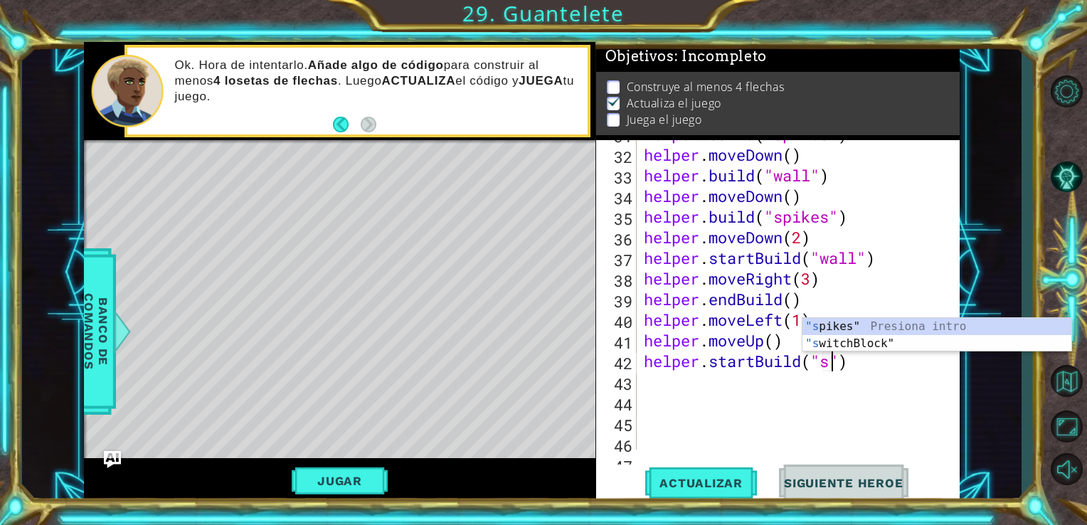
scroll to position [0, 9]
click at [835, 326] on div ""s pikes" Presiona intro "s witchBlock" Presiona intro" at bounding box center [936, 352] width 269 height 68
type textarea "helper.startBuild("spikes")"
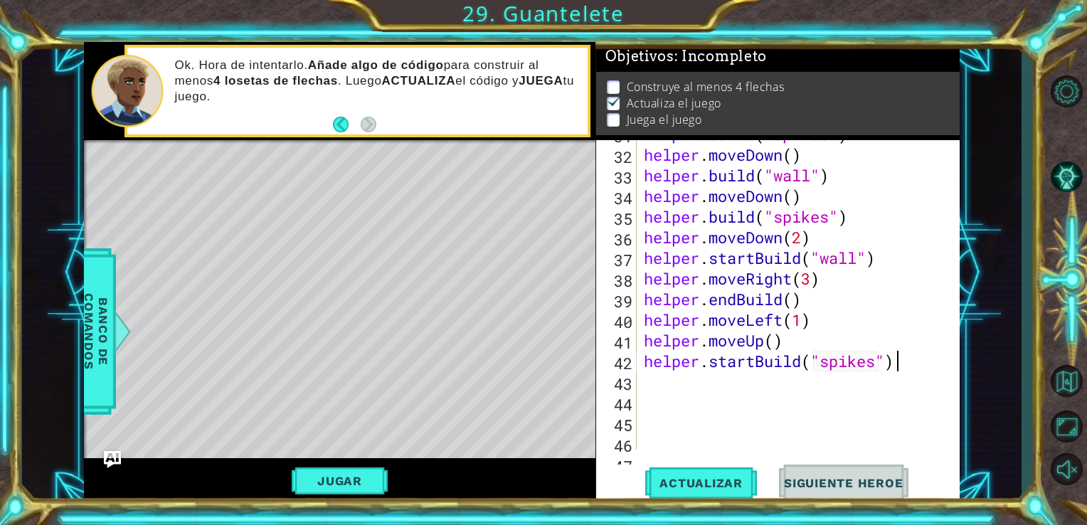
click at [908, 370] on div "helper . build ( "spikes" ) helper . moveDown ( ) helper . build ( "wall" ) hel…" at bounding box center [797, 299] width 312 height 351
type textarea "m"
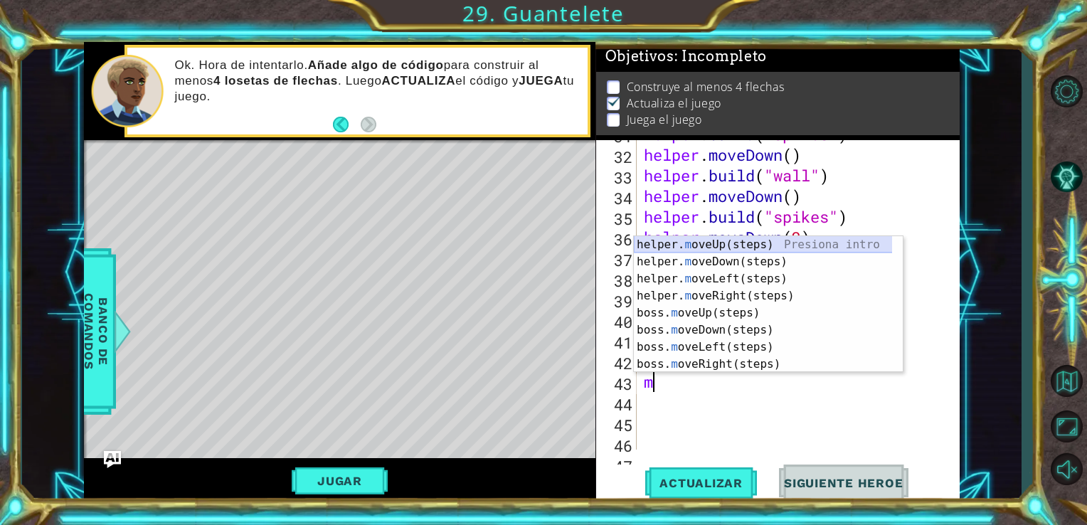
click at [817, 246] on div "helper. m oveUp(steps) Presiona intro helper. m oveDown(steps) Presiona intro h…" at bounding box center [768, 321] width 269 height 171
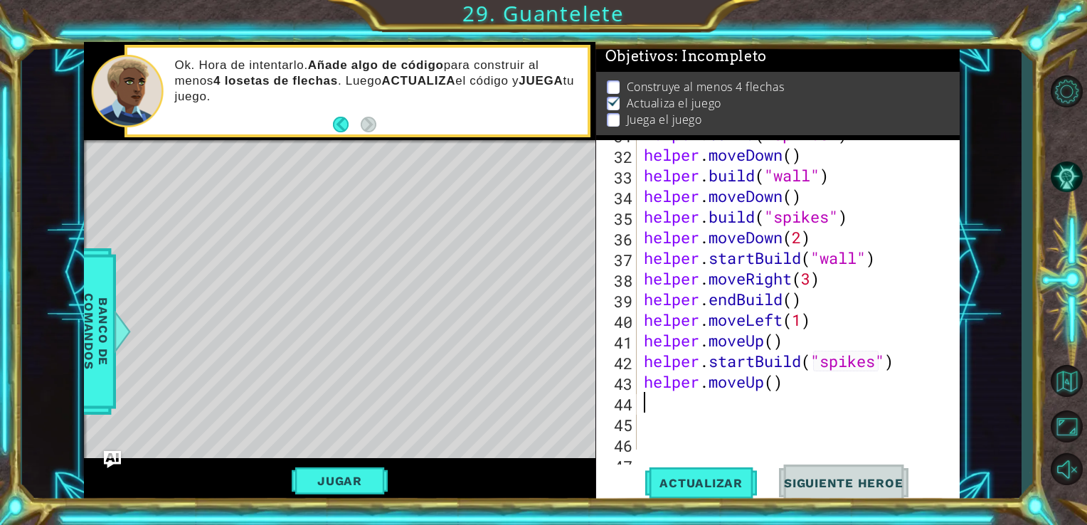
click at [771, 385] on div "helper . build ( "spikes" ) helper . moveDown ( ) helper . build ( "wall" ) hel…" at bounding box center [797, 299] width 312 height 351
click at [726, 476] on span "Actualizar" at bounding box center [701, 483] width 112 height 14
type textarea "helper.moveUp()"
click at [694, 482] on span "Actualizar" at bounding box center [701, 483] width 112 height 14
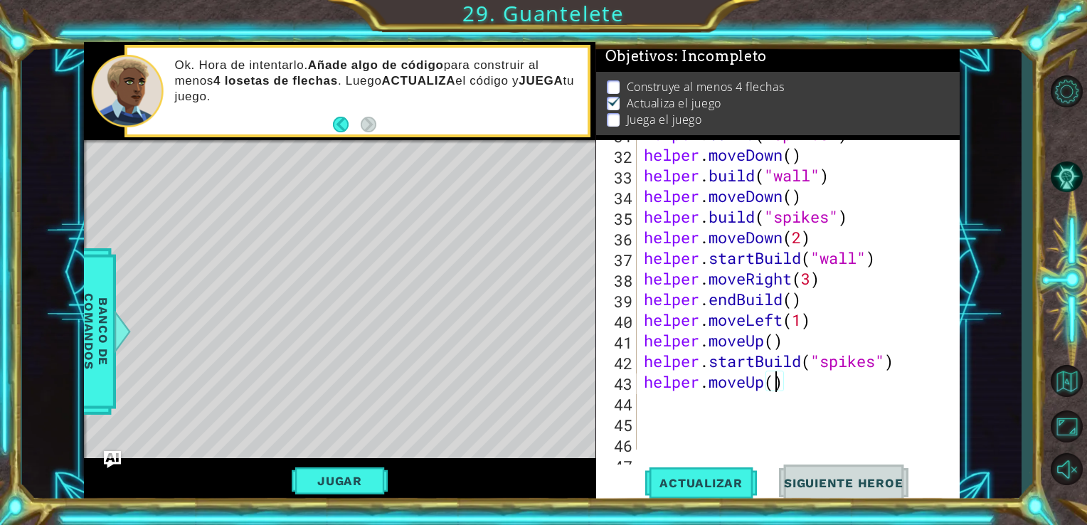
click at [790, 391] on div "helper . build ( "spikes" ) helper . moveDown ( ) helper . build ( "wall" ) hel…" at bounding box center [797, 299] width 312 height 351
type textarea "h"
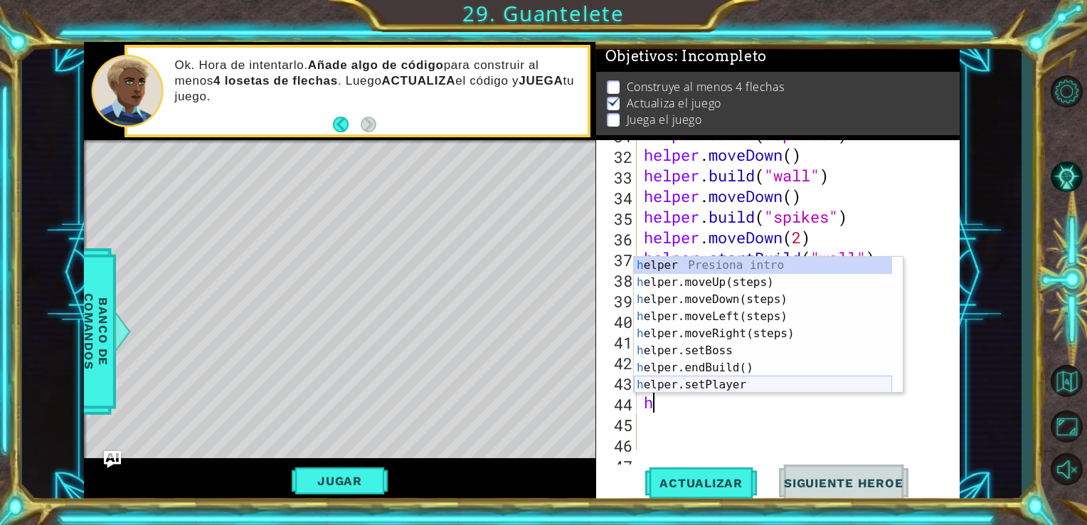
click at [808, 376] on div "h elper Presiona intro h elper.moveUp(steps) Presiona intro h elper.moveDown(st…" at bounding box center [763, 342] width 258 height 171
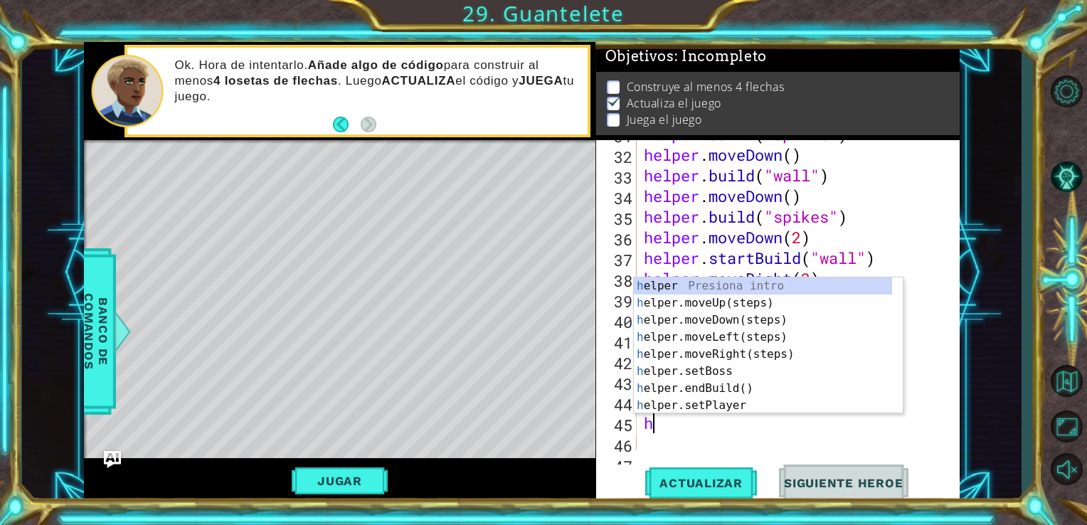
type textarea "h"
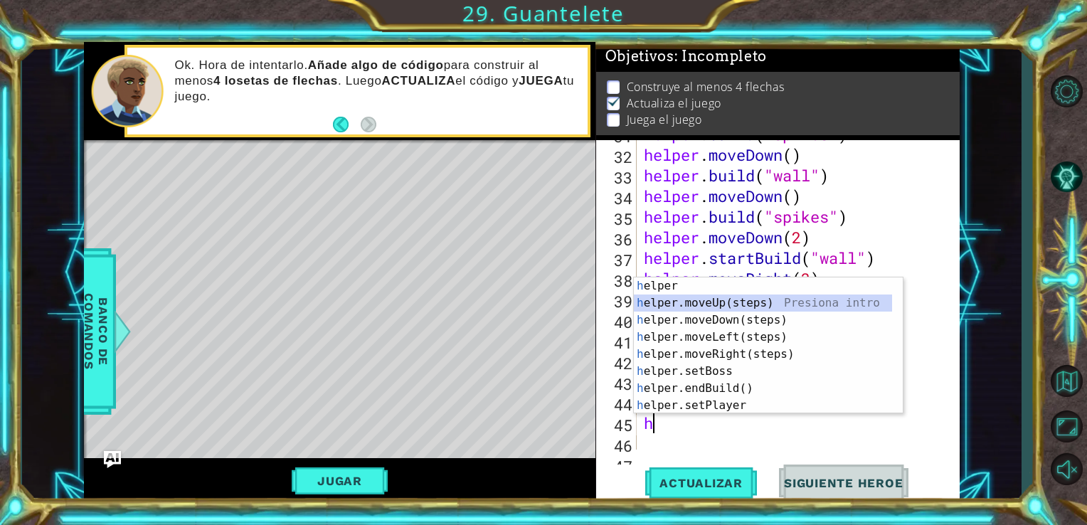
click at [799, 306] on div "h elper Presiona intro h elper.moveUp(steps) Presiona intro h elper.moveDown(st…" at bounding box center [763, 362] width 258 height 171
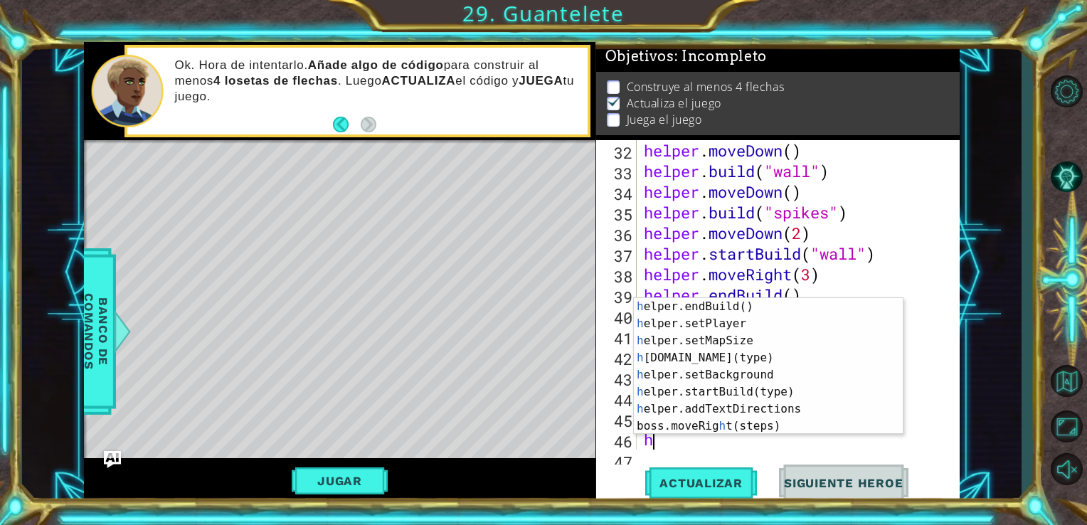
scroll to position [102, 0]
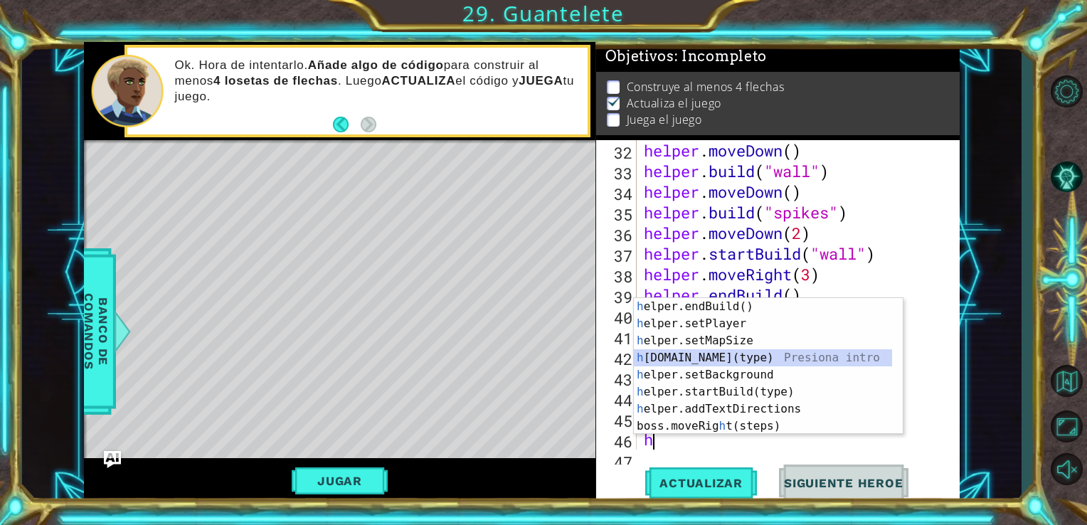
click at [794, 355] on div "h elper.endBuild() Presiona intro h elper.setPlayer Presiona intro h elper.setM…" at bounding box center [763, 383] width 258 height 171
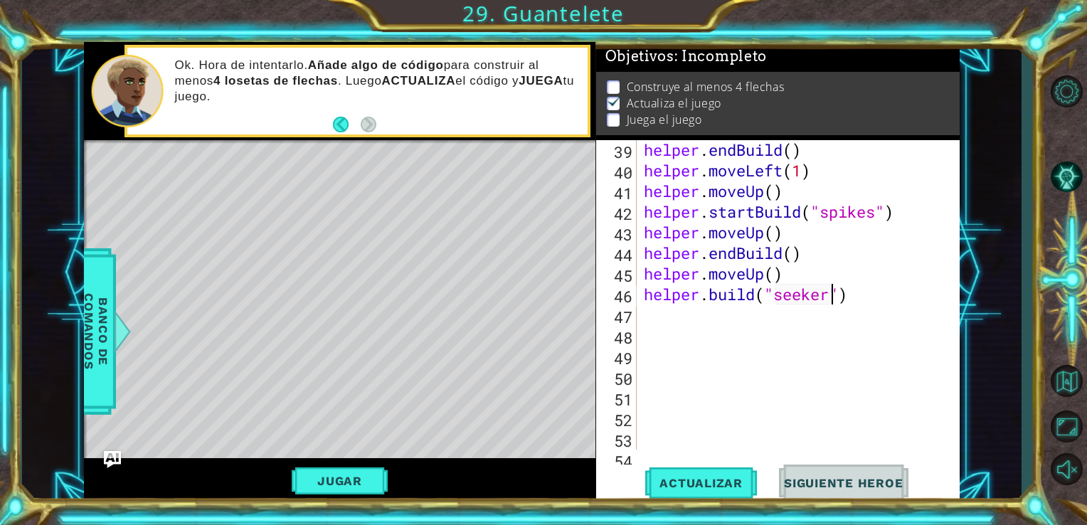
scroll to position [894, 0]
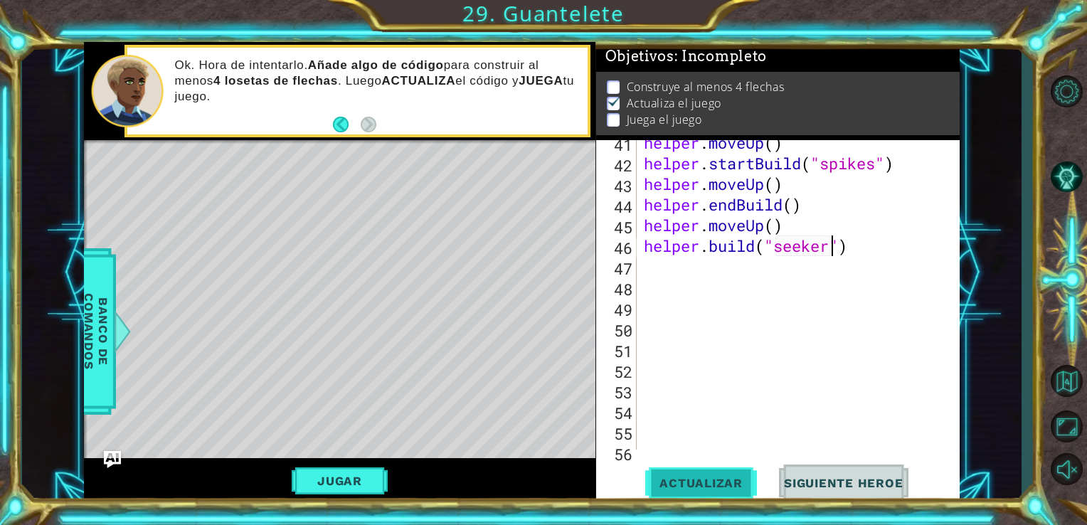
click at [705, 492] on button "Actualizar" at bounding box center [701, 482] width 112 height 36
click at [348, 486] on button "Jugar" at bounding box center [340, 480] width 96 height 27
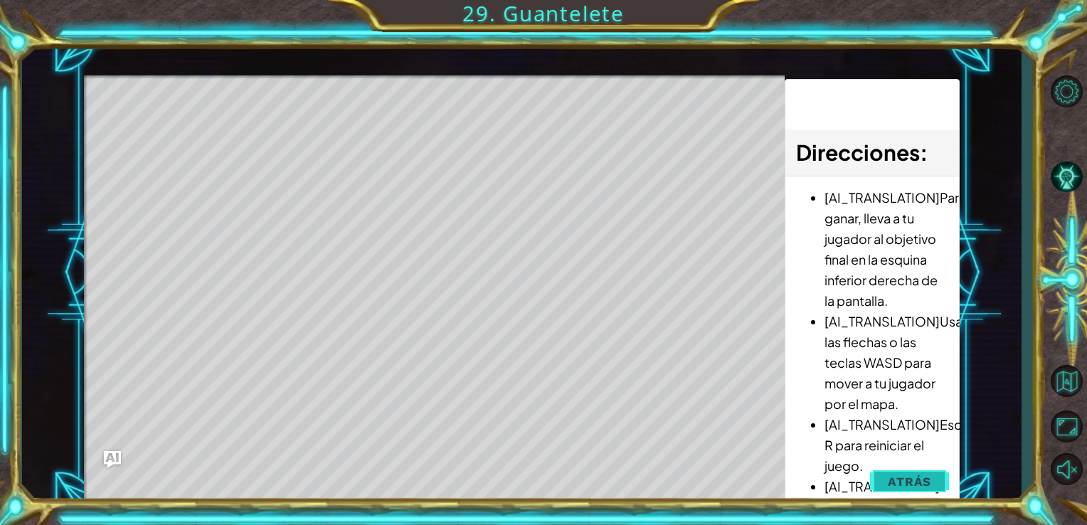
click at [916, 491] on button "Atrás" at bounding box center [909, 481] width 79 height 28
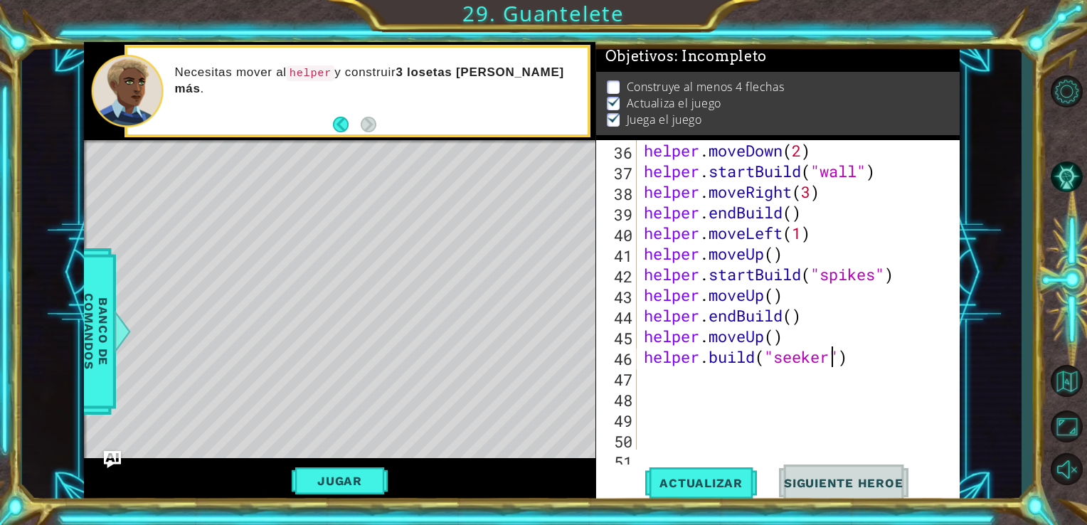
scroll to position [784, 0]
drag, startPoint x: 902, startPoint y: 280, endPoint x: 651, endPoint y: 279, distance: 251.0
click at [651, 279] on div "helper . moveDown ( 2 ) helper . startBuild ( "wall" ) helper . moveRight ( 3 )…" at bounding box center [797, 315] width 312 height 351
type textarea "h"
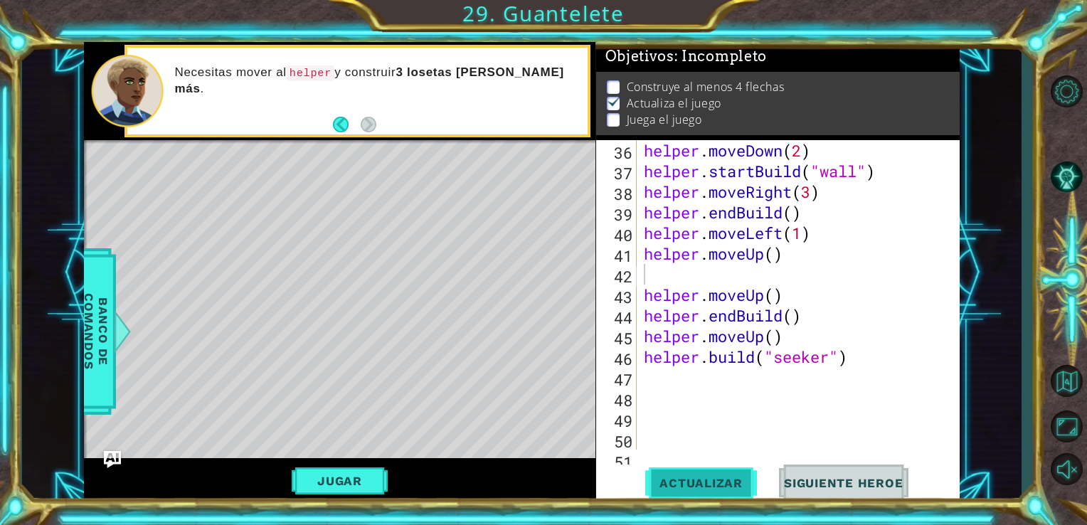
click at [709, 474] on button "Actualizar" at bounding box center [701, 482] width 112 height 36
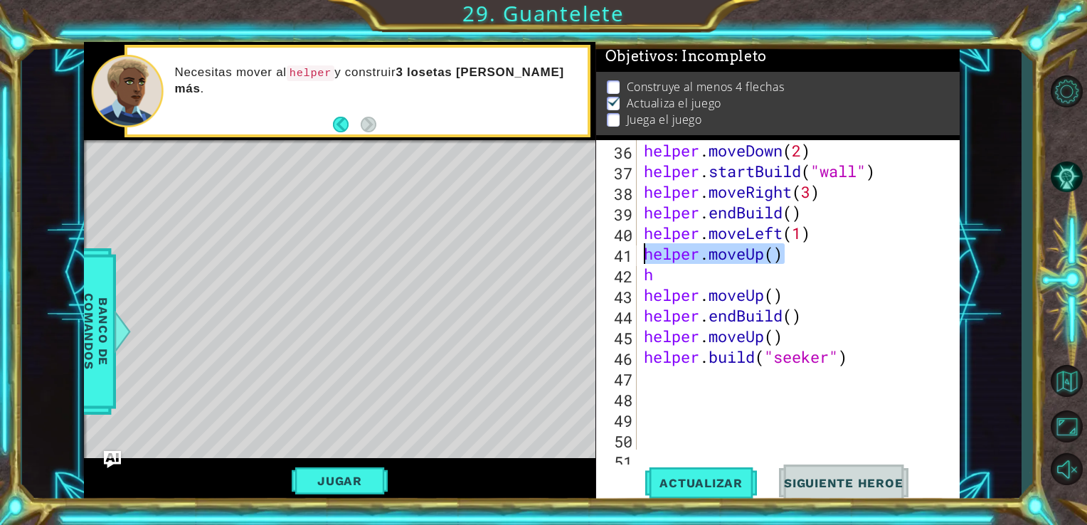
drag, startPoint x: 796, startPoint y: 263, endPoint x: 639, endPoint y: 257, distance: 157.3
click at [639, 257] on div "h 36 37 38 39 40 41 42 43 44 45 46 47 48 49 50 51 52 helper . moveDown ( 2 ) he…" at bounding box center [776, 294] width 361 height 309
type textarea "helper.moveUp()"
type textarea "h"
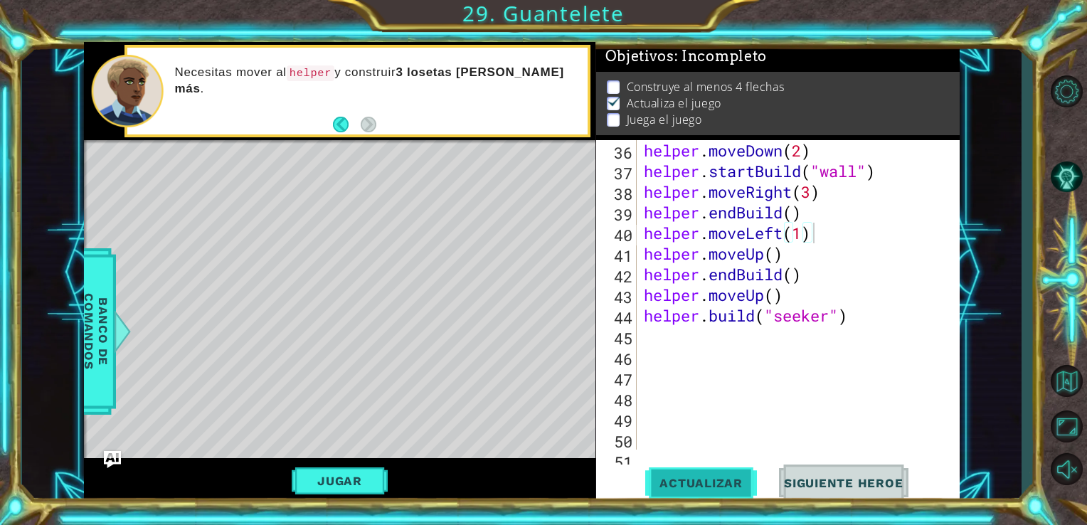
click at [694, 481] on span "Actualizar" at bounding box center [701, 483] width 112 height 14
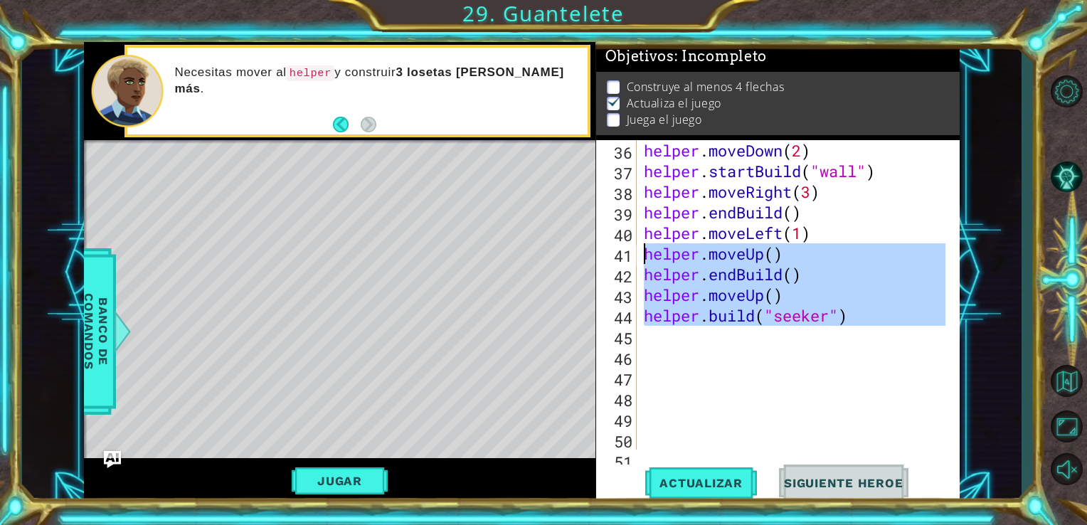
drag, startPoint x: 864, startPoint y: 334, endPoint x: 629, endPoint y: 261, distance: 246.5
click at [629, 261] on div "helper.moveLeft(1) 36 37 38 39 40 41 42 43 44 45 46 47 48 49 50 51 52 helper . …" at bounding box center [776, 294] width 361 height 309
type textarea "helper.moveUp() helper.endBuild()"
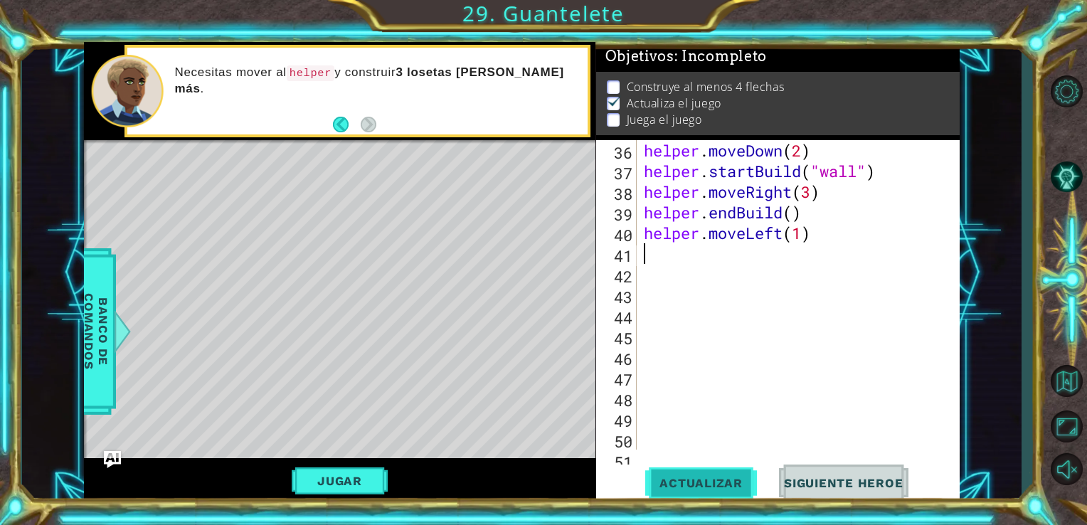
click at [723, 486] on span "Actualizar" at bounding box center [701, 483] width 112 height 14
type textarea "h"
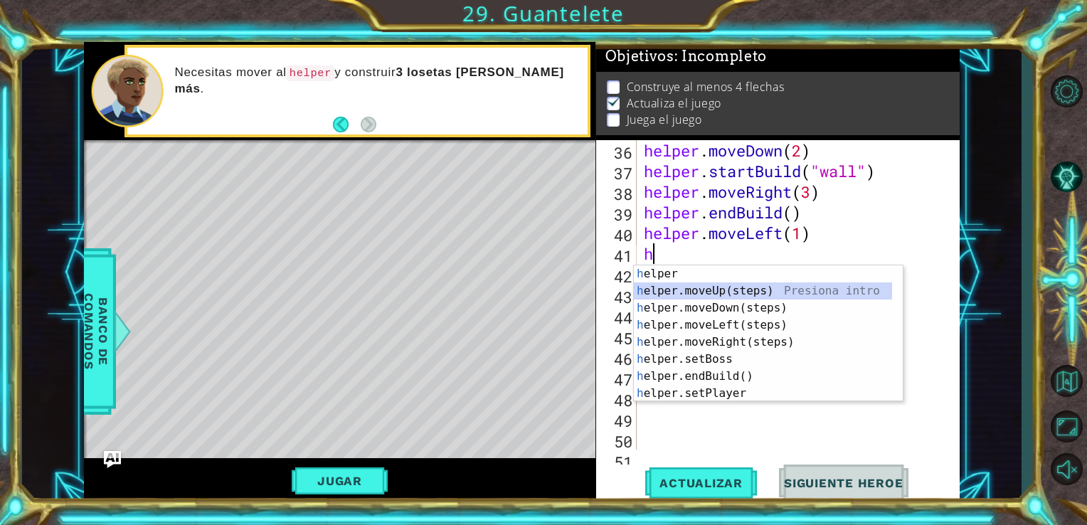
click at [715, 287] on div "h elper Presiona intro h elper.moveUp(steps) Presiona intro h elper.moveDown(st…" at bounding box center [763, 350] width 258 height 171
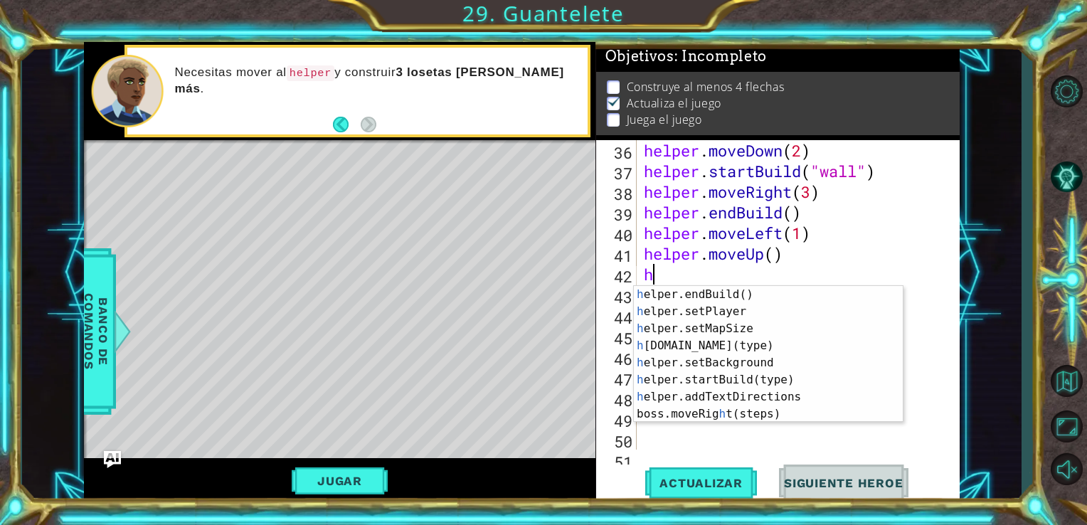
scroll to position [102, 0]
click at [771, 344] on div "h elper.endBuild() Presiona intro h elper.setPlayer Presiona intro h elper.setM…" at bounding box center [763, 371] width 258 height 171
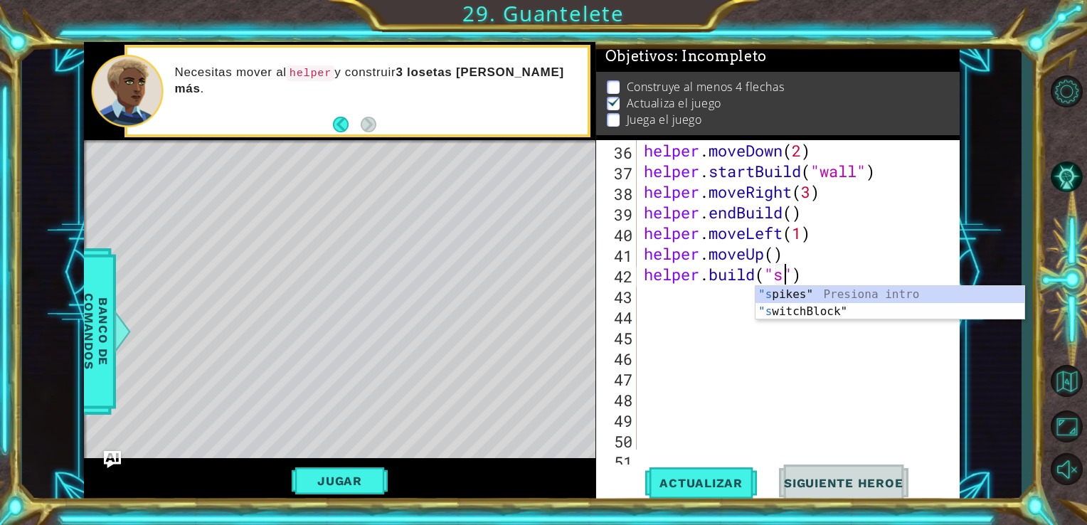
scroll to position [0, 6]
click at [791, 292] on div ""s pikes" Presiona intro "s witchBlock" Presiona intro" at bounding box center [889, 320] width 269 height 68
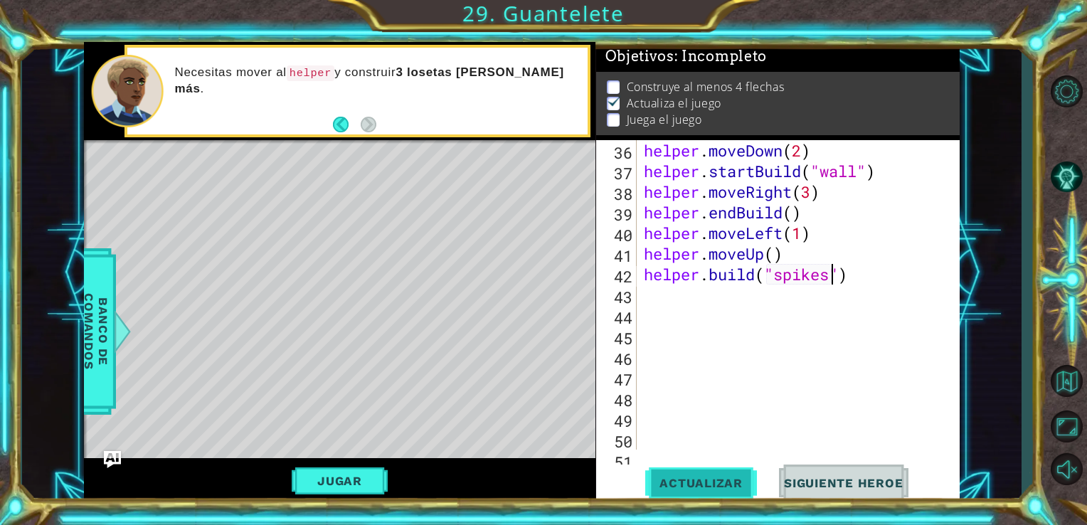
type textarea "[DOMAIN_NAME]("spikes")"
click at [723, 475] on button "Actualizar" at bounding box center [701, 482] width 112 height 36
drag, startPoint x: 863, startPoint y: 284, endPoint x: 644, endPoint y: 276, distance: 218.5
click at [644, 276] on div "helper . moveDown ( 2 ) helper . startBuild ( "wall" ) helper . moveRight ( 3 )…" at bounding box center [797, 315] width 312 height 351
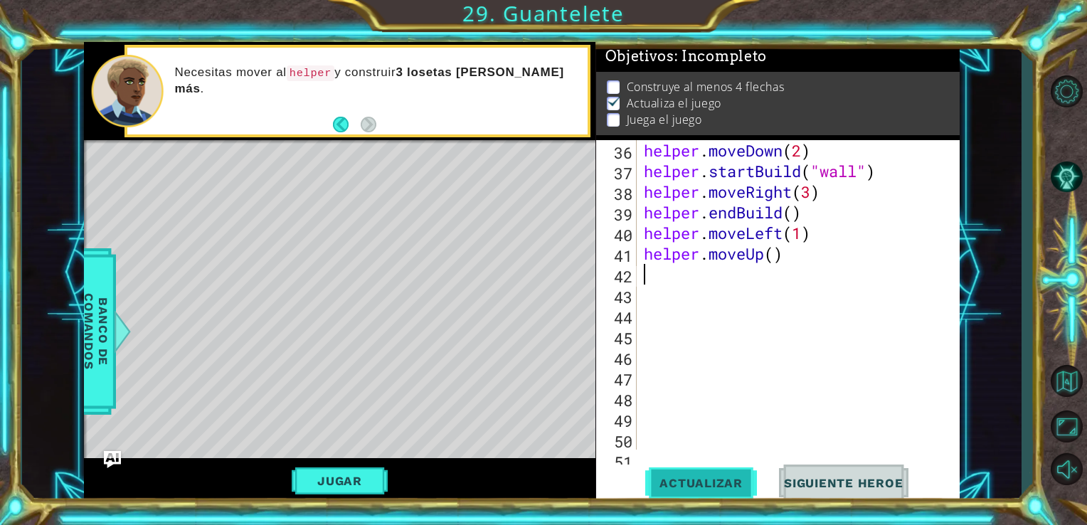
click at [701, 479] on span "Actualizar" at bounding box center [701, 483] width 112 height 14
click at [778, 255] on div "helper . moveDown ( 2 ) helper . startBuild ( "wall" ) helper . moveRight ( 3 )…" at bounding box center [797, 315] width 312 height 351
type textarea "helper.moveUp(2)"
click at [684, 465] on button "Actualizar" at bounding box center [701, 482] width 112 height 36
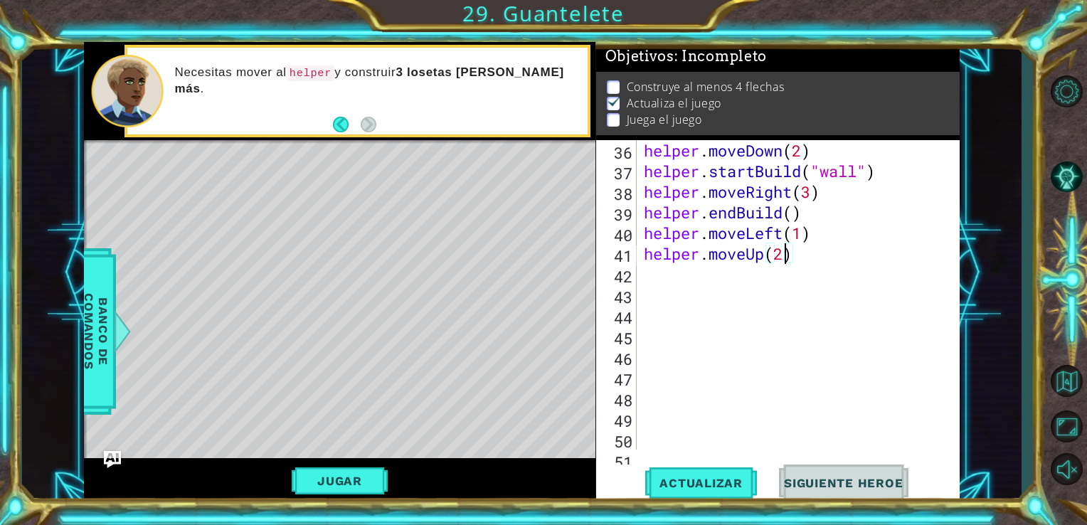
click at [661, 270] on div "helper . moveDown ( 2 ) helper . startBuild ( "wall" ) helper . moveRight ( 3 )…" at bounding box center [797, 315] width 312 height 351
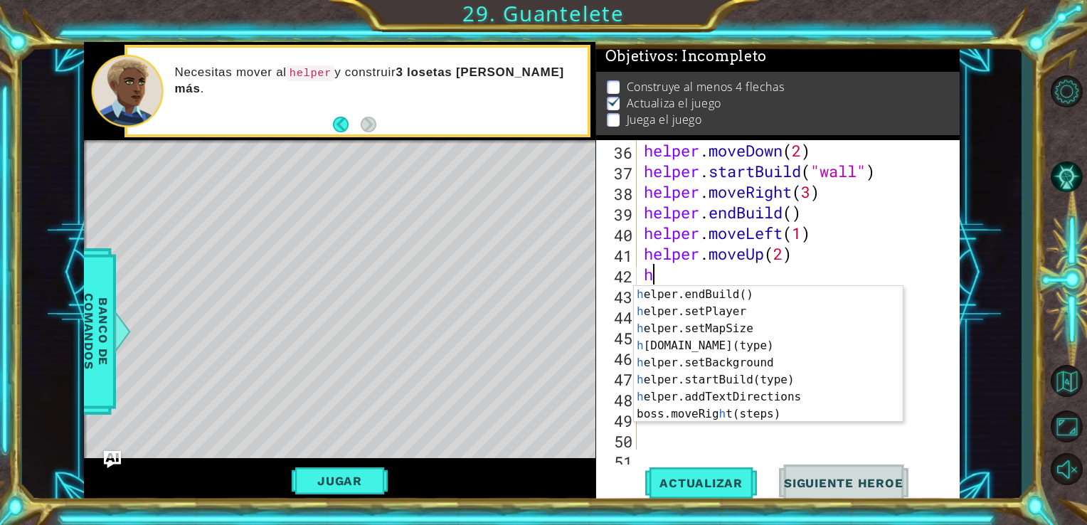
scroll to position [102, 0]
click at [779, 344] on div "h elper.endBuild() Presiona intro h elper.setPlayer Presiona intro h elper.setM…" at bounding box center [763, 371] width 258 height 171
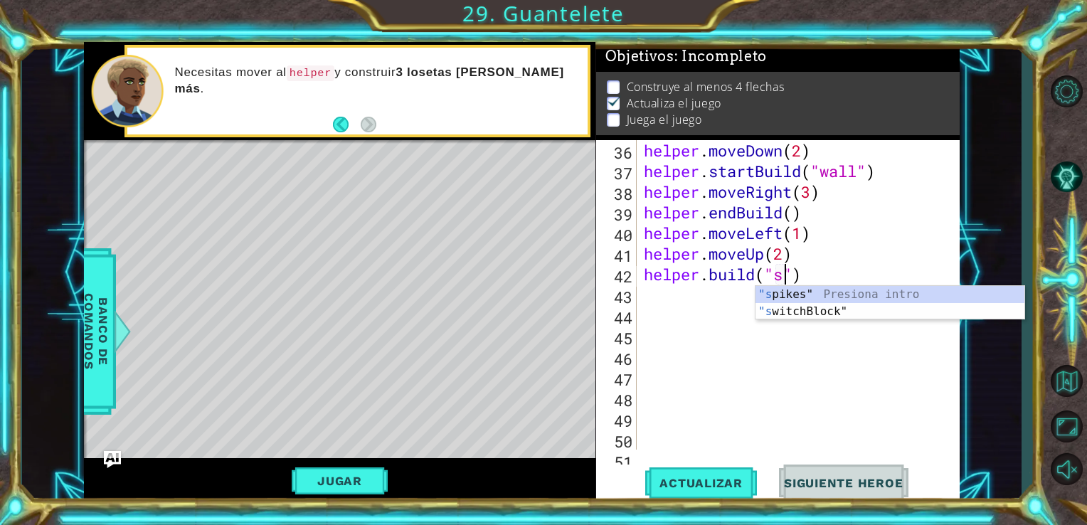
scroll to position [0, 6]
click at [768, 290] on div ""s pikes" Presiona intro "s witchBlock" Presiona intro" at bounding box center [889, 320] width 269 height 68
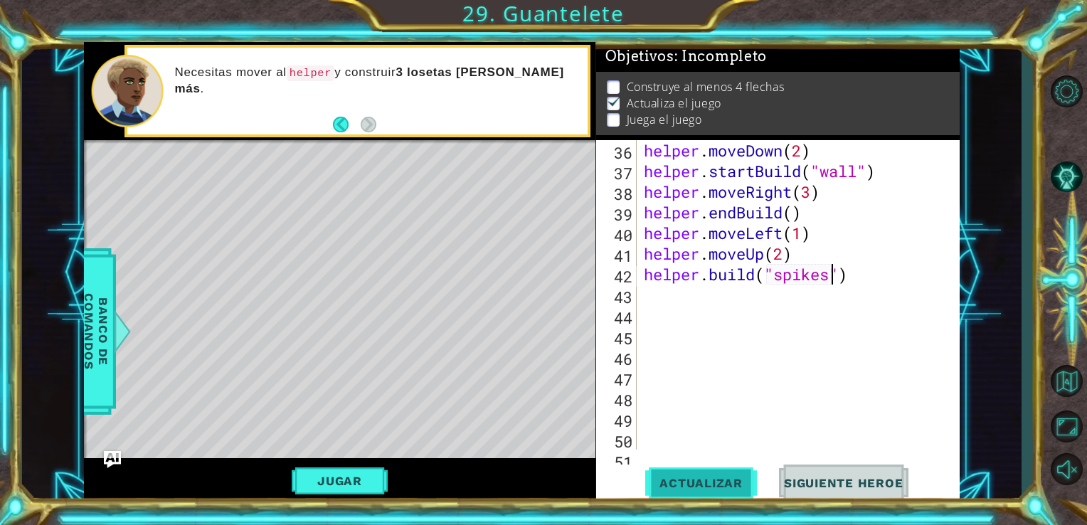
type textarea "[DOMAIN_NAME]("spikes")"
click at [726, 486] on span "Actualizar" at bounding box center [701, 483] width 112 height 14
click at [641, 294] on div "helper . moveDown ( 2 ) helper . startBuild ( "wall" ) helper . moveRight ( 3 )…" at bounding box center [797, 315] width 312 height 351
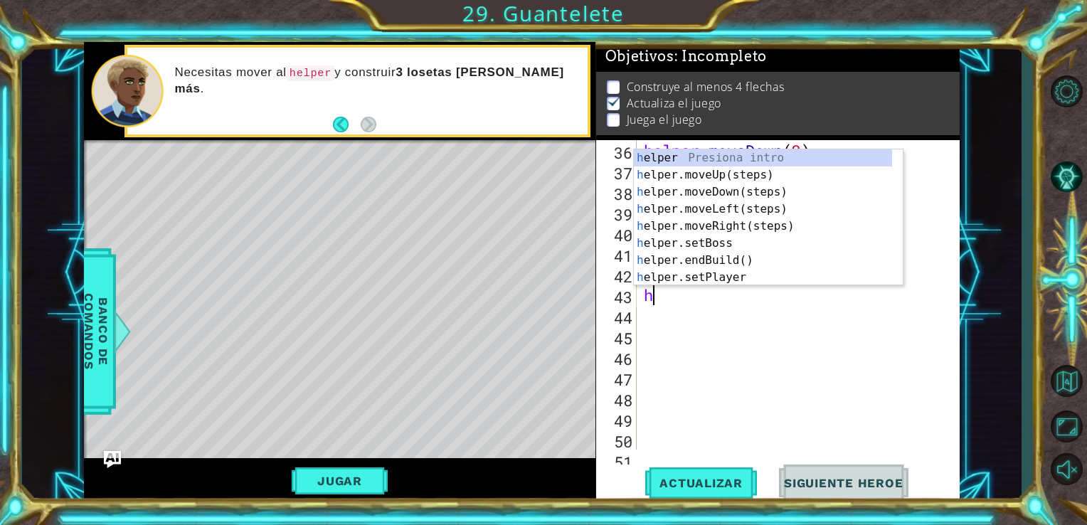
scroll to position [0, 0]
click at [831, 166] on div "h elper Presiona intro h elper.moveUp(steps) Presiona intro h elper.moveDown(st…" at bounding box center [768, 234] width 269 height 171
type textarea "helper"
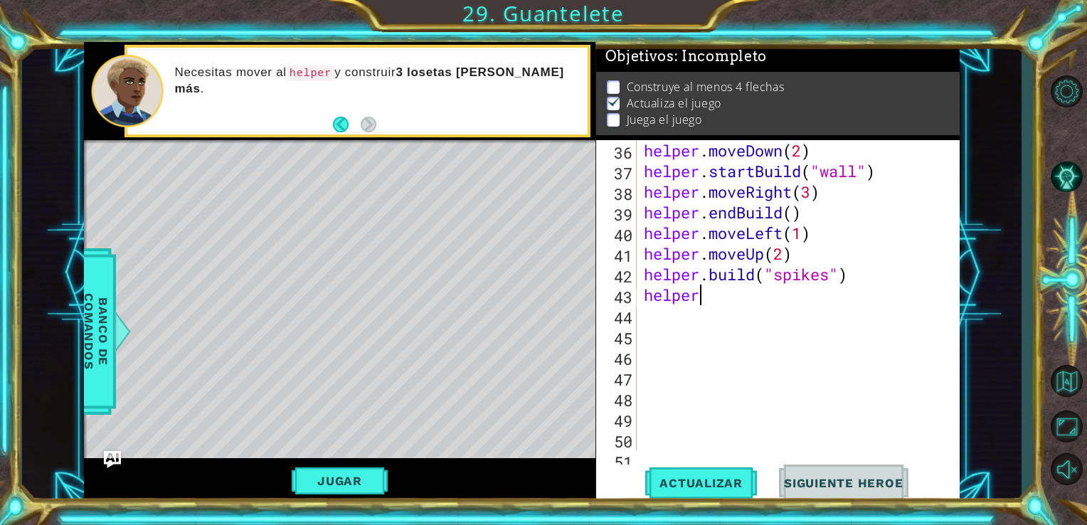
click at [733, 306] on div "helper . moveDown ( 2 ) helper . startBuild ( "wall" ) helper . moveRight ( 3 )…" at bounding box center [797, 315] width 312 height 351
click at [723, 302] on div "helper . moveDown ( 2 ) helper . startBuild ( "wall" ) helper . moveRight ( 3 )…" at bounding box center [797, 315] width 312 height 351
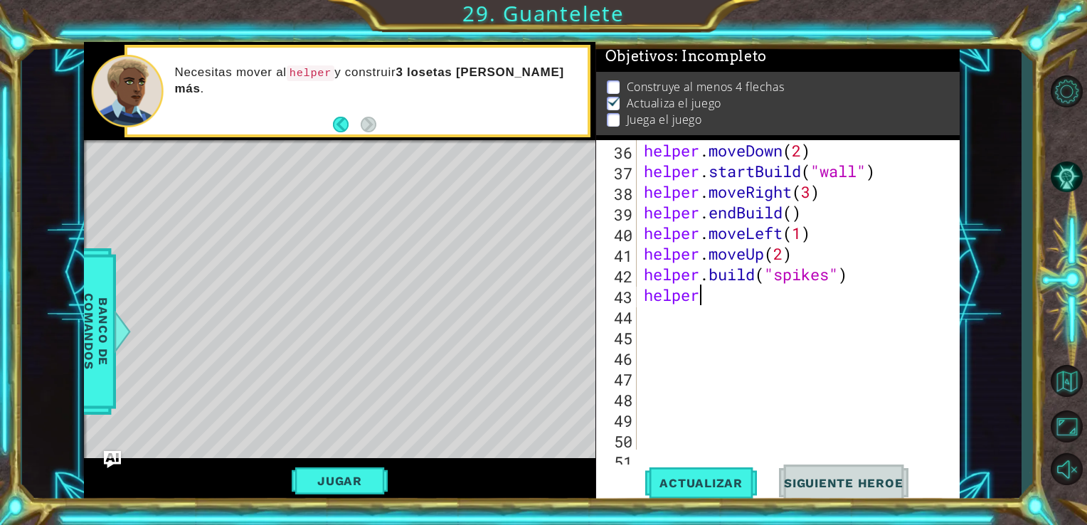
type textarea "helper."
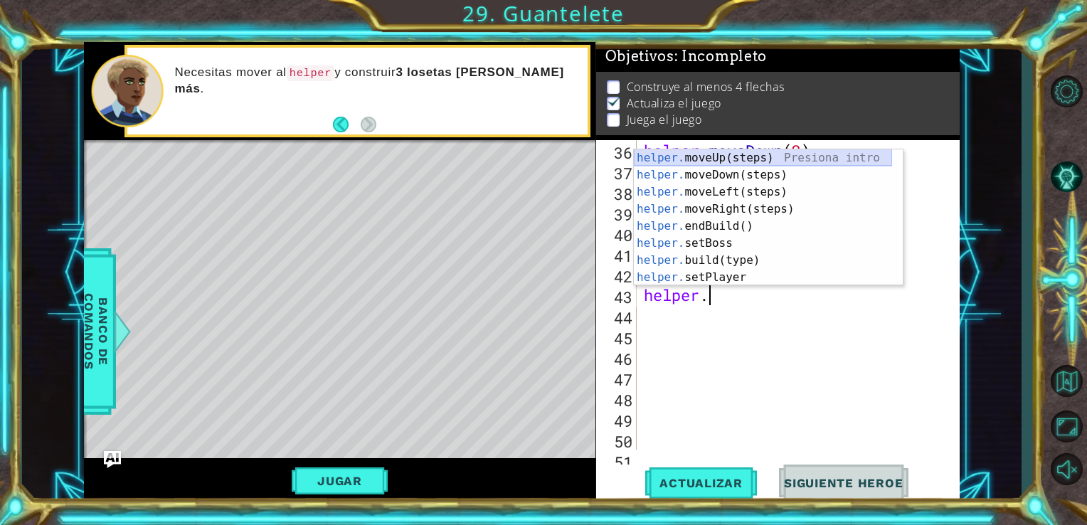
click at [748, 152] on div "helper. moveUp(steps) Presiona intro helper. moveDown(steps) Presiona intro hel…" at bounding box center [763, 234] width 258 height 171
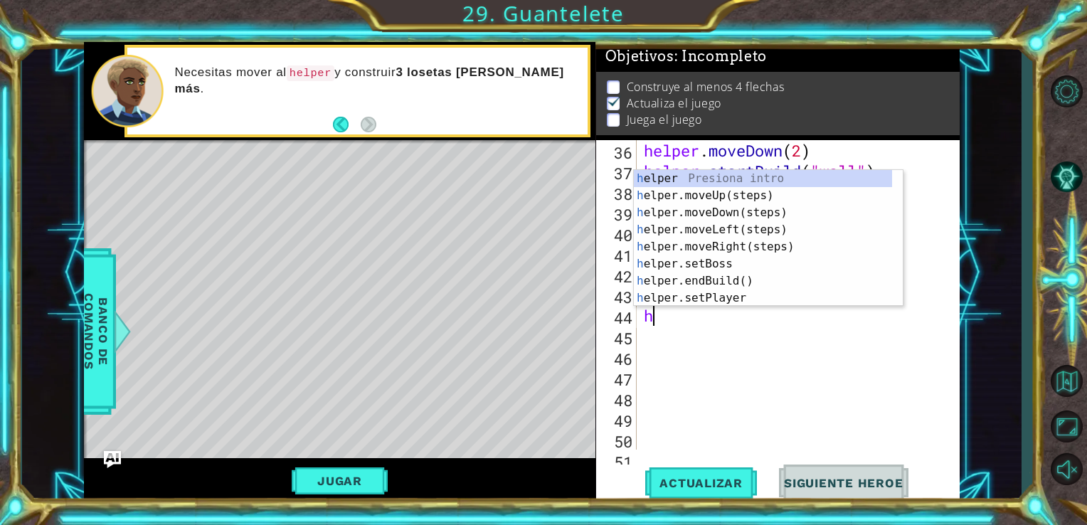
click at [904, 274] on div "helper . moveDown ( 2 ) helper . startBuild ( "wall" ) helper . moveRight ( 3 )…" at bounding box center [797, 315] width 312 height 351
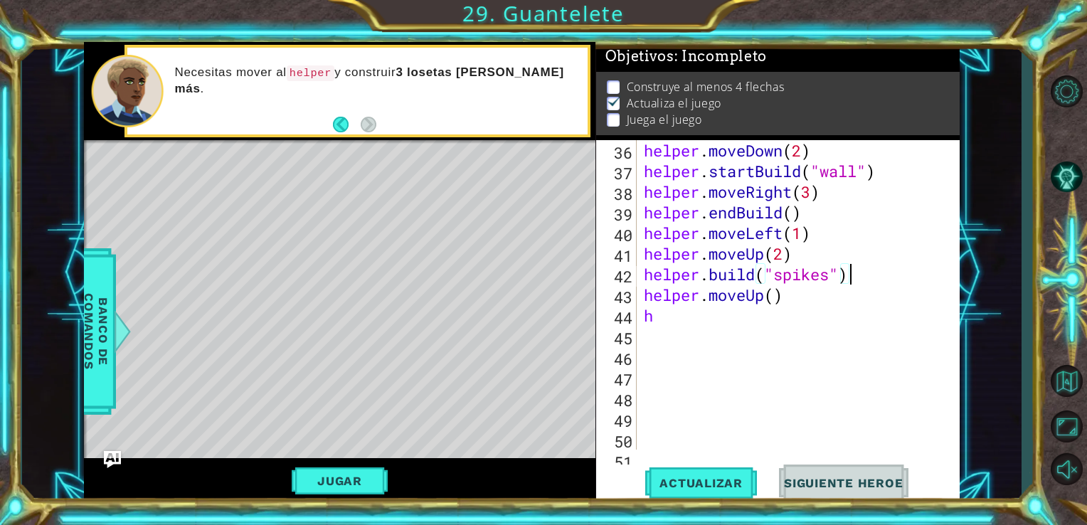
click at [780, 302] on div "helper . moveDown ( 2 ) helper . startBuild ( "wall" ) helper . moveRight ( 3 )…" at bounding box center [797, 315] width 312 height 351
click at [763, 319] on div "helper . moveDown ( 2 ) helper . startBuild ( "wall" ) helper . moveRight ( 3 )…" at bounding box center [797, 315] width 312 height 351
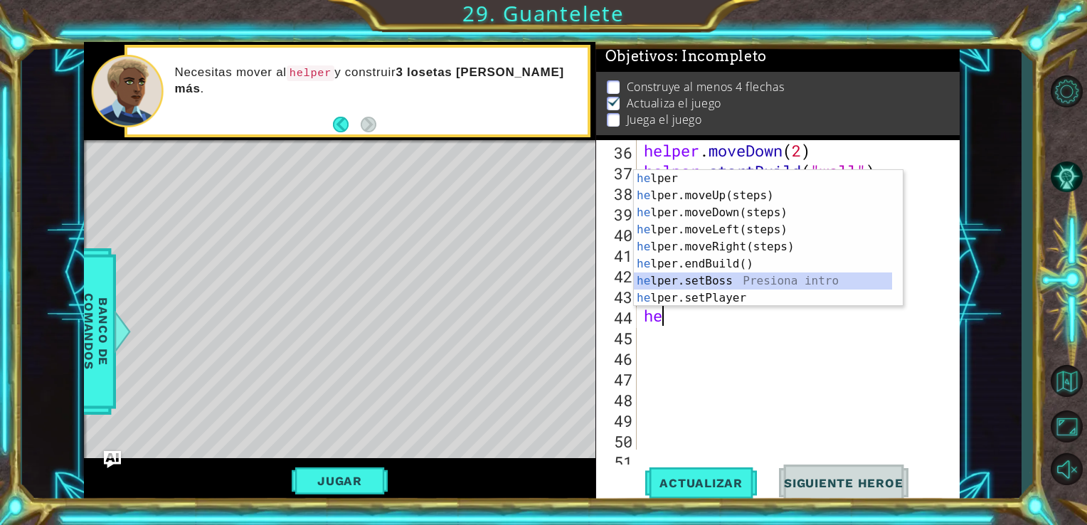
click at [897, 280] on div at bounding box center [895, 289] width 14 height 239
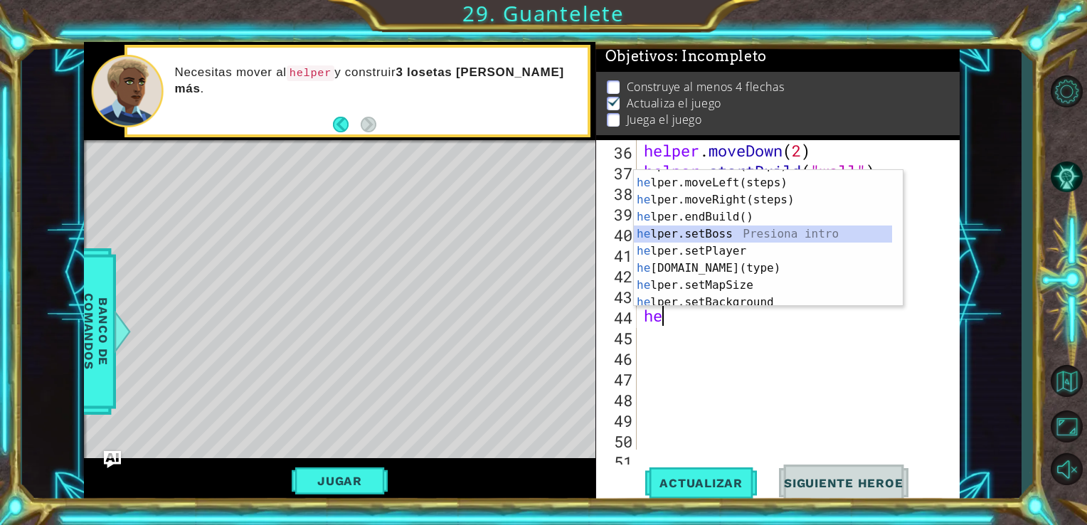
scroll to position [102, 0]
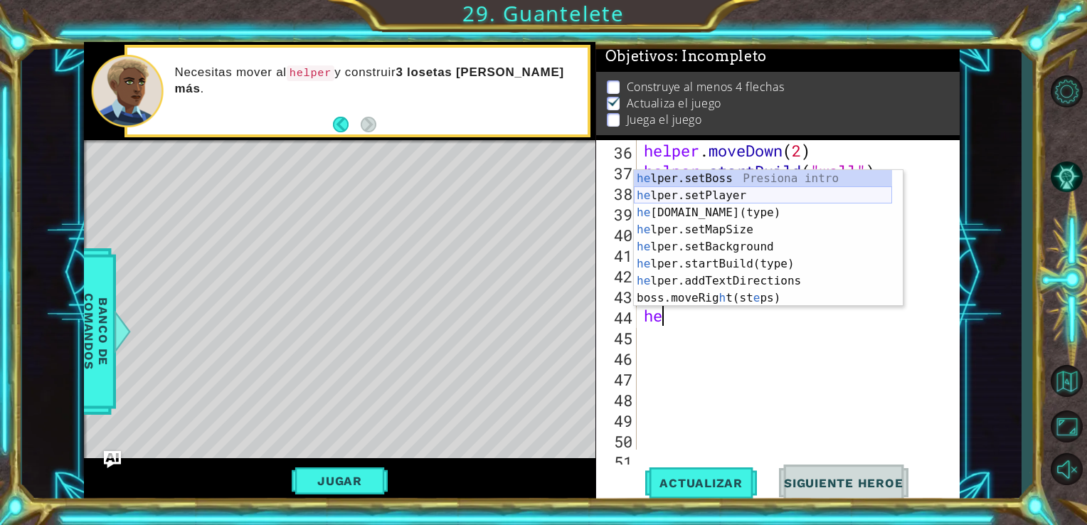
click at [747, 211] on div "he lper.setBoss Presiona intro he lper.setPlayer Presiona intro he [DOMAIN_NAME…" at bounding box center [763, 255] width 258 height 171
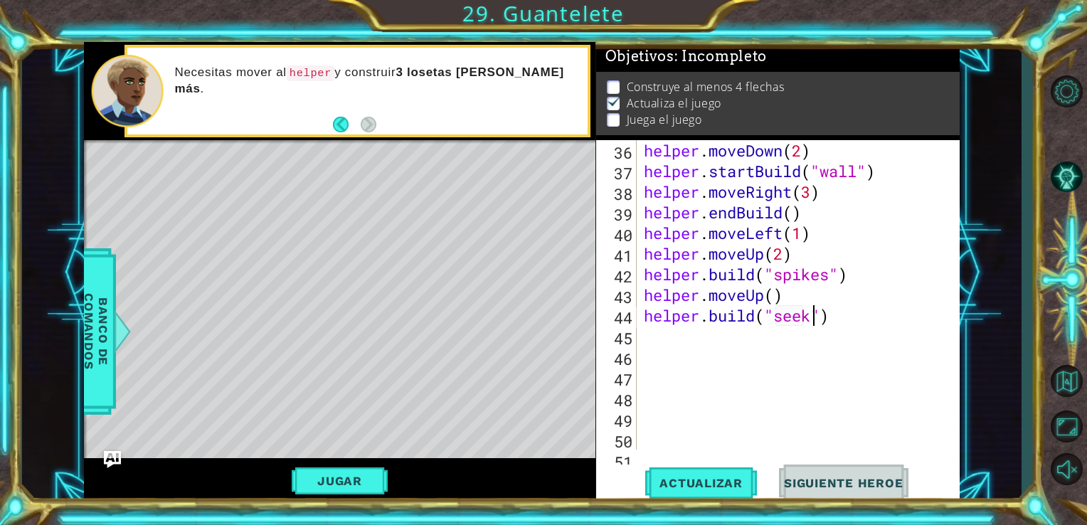
scroll to position [0, 8]
type textarea "[DOMAIN_NAME]("seeker")"
click at [659, 346] on div "helper . moveDown ( 2 ) helper . startBuild ( "wall" ) helper . moveRight ( 3 )…" at bounding box center [797, 315] width 312 height 351
click at [681, 482] on span "Actualizar" at bounding box center [701, 483] width 112 height 14
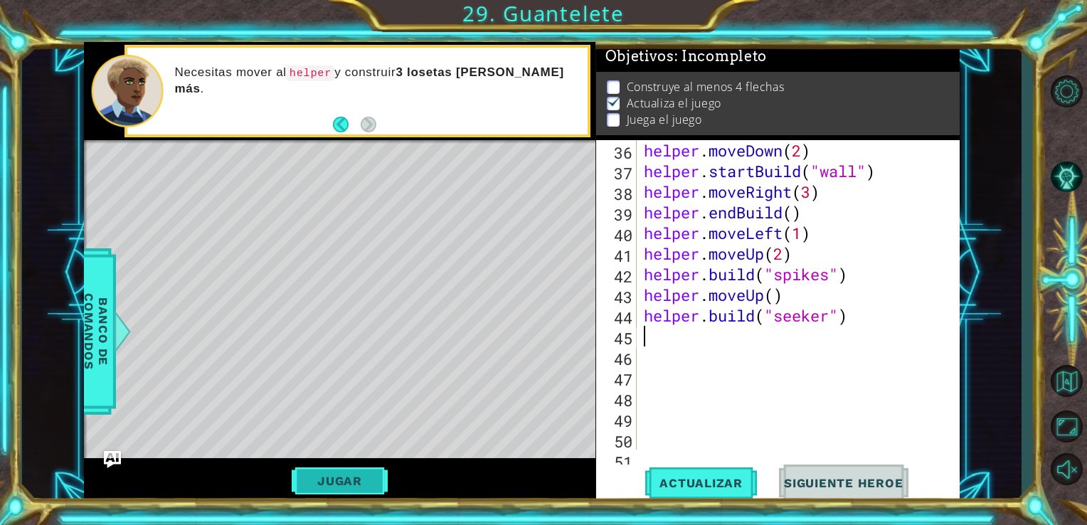
click at [319, 485] on button "Jugar" at bounding box center [340, 480] width 96 height 27
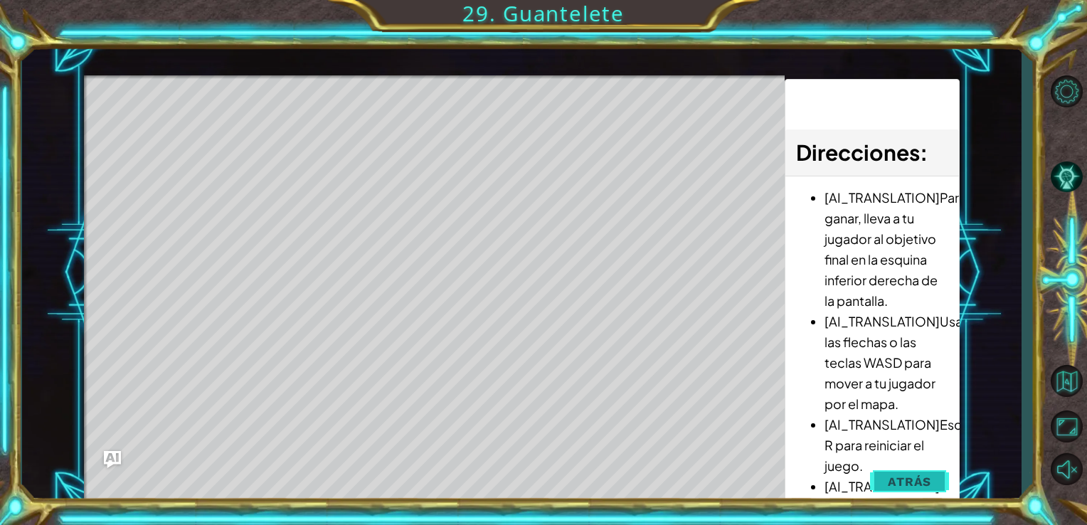
click at [899, 482] on span "Atrás" at bounding box center [909, 481] width 43 height 14
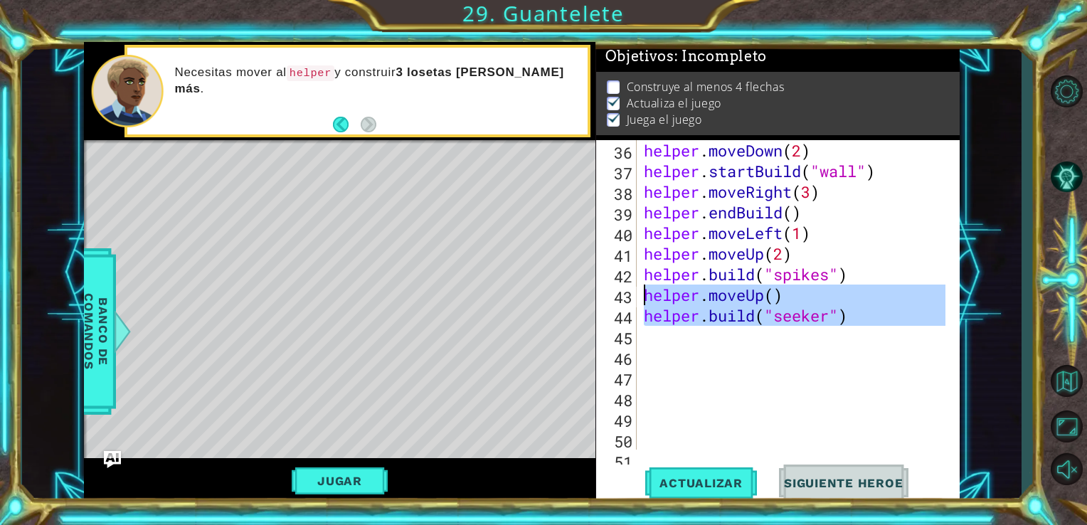
drag, startPoint x: 865, startPoint y: 329, endPoint x: 643, endPoint y: 297, distance: 224.1
click at [643, 297] on div "helper . moveDown ( 2 ) helper . startBuild ( "wall" ) helper . moveRight ( 3 )…" at bounding box center [797, 315] width 312 height 351
type textarea "helper.moveUp() [DOMAIN_NAME]("seeker")"
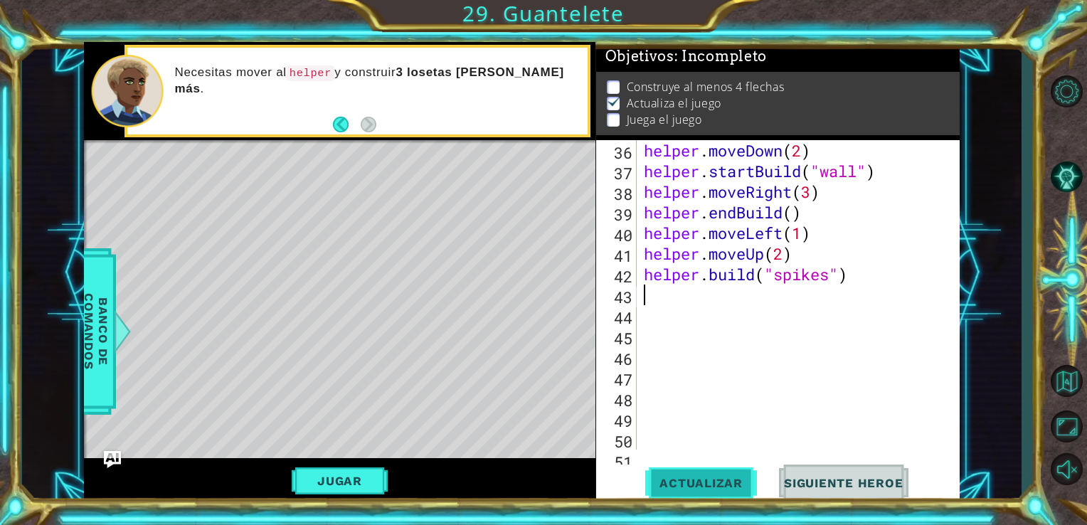
click at [674, 487] on span "Actualizar" at bounding box center [701, 483] width 112 height 14
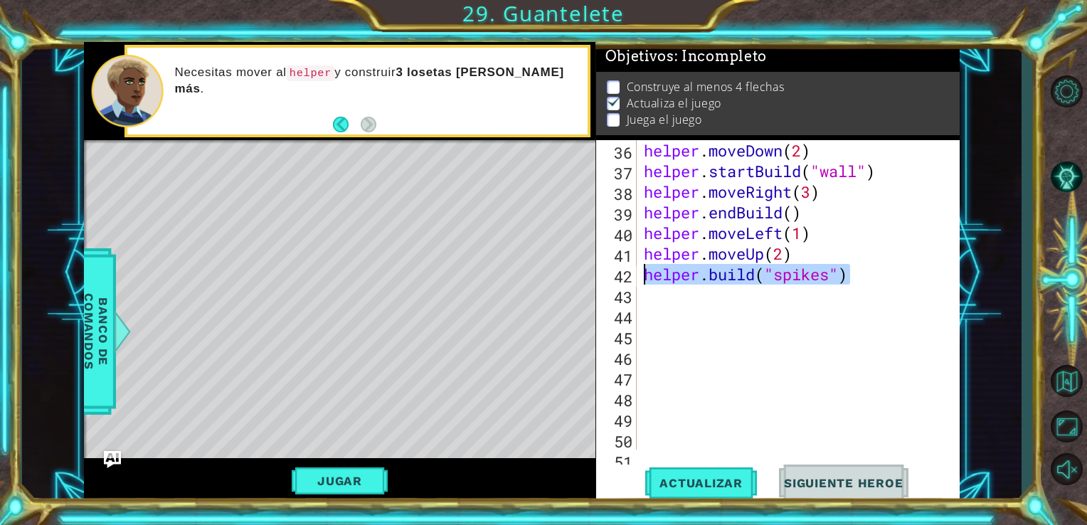
drag, startPoint x: 863, startPoint y: 272, endPoint x: 634, endPoint y: 272, distance: 229.0
click at [634, 272] on div "36 37 38 39 40 41 42 43 44 45 46 47 48 49 50 51 52 helper . moveDown ( 2 ) help…" at bounding box center [776, 294] width 361 height 309
type textarea "[DOMAIN_NAME]("spikes")"
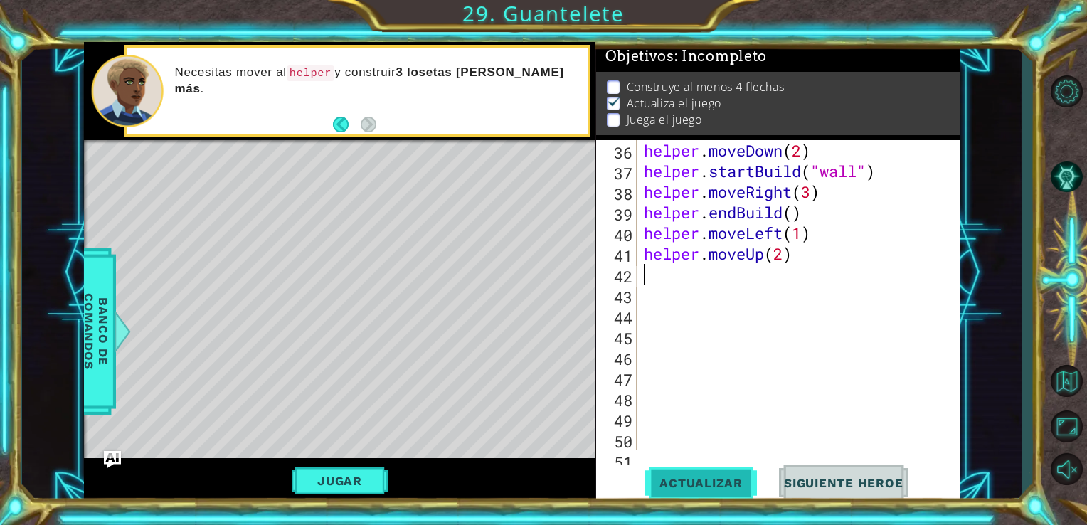
click at [723, 477] on span "Actualizar" at bounding box center [701, 483] width 112 height 14
type textarea "h"
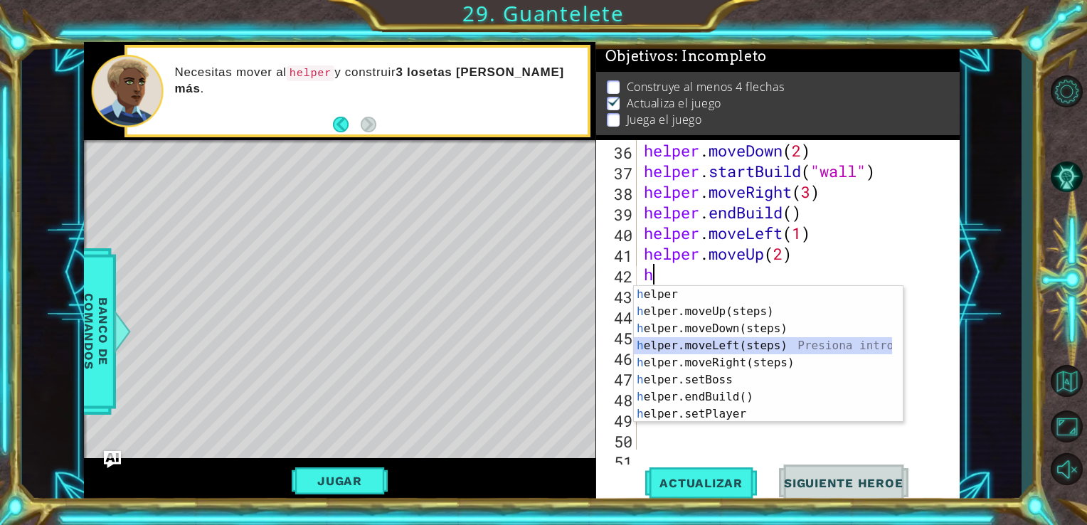
click at [792, 346] on div "h elper Presiona intro h elper.moveUp(steps) Presiona intro h elper.moveDown(st…" at bounding box center [768, 371] width 269 height 171
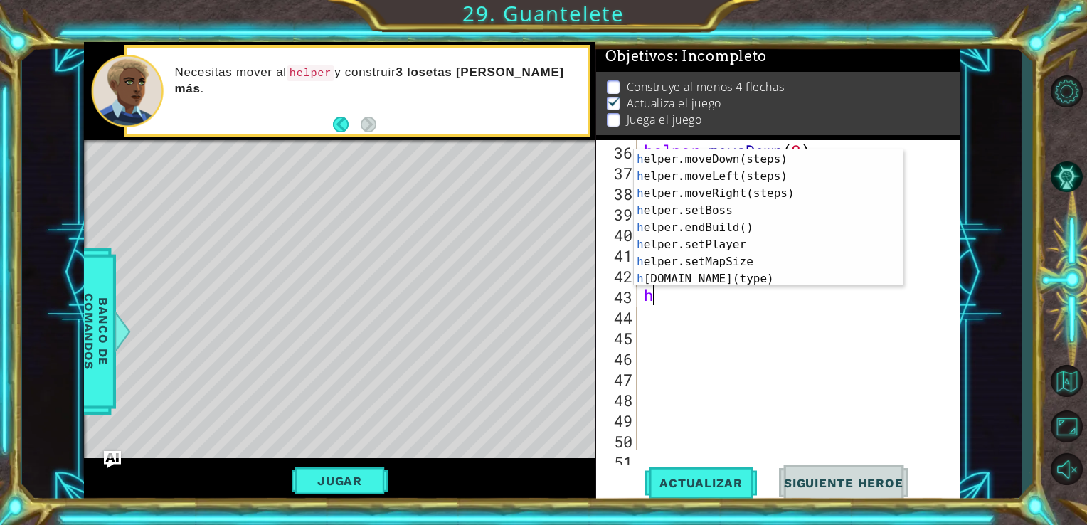
scroll to position [102, 0]
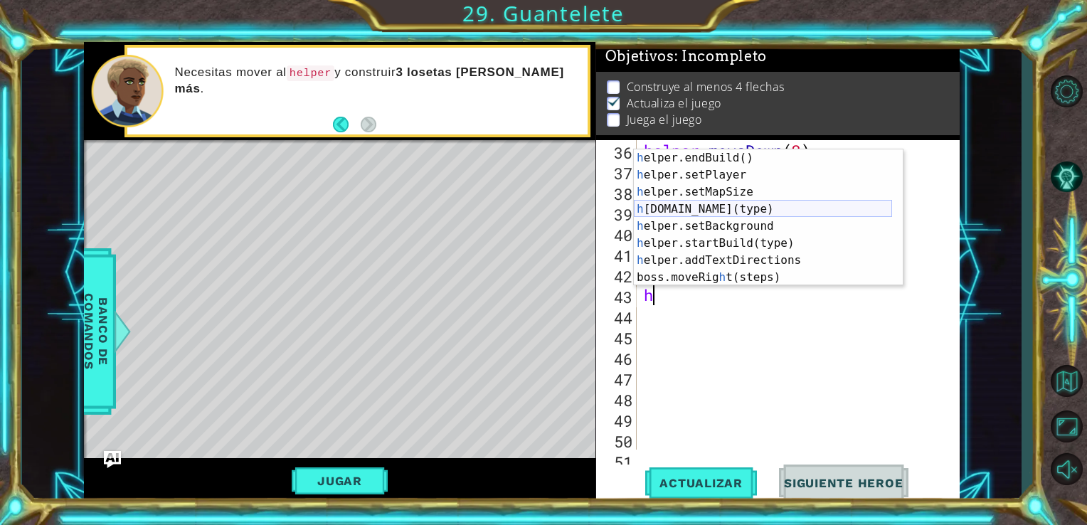
click at [732, 212] on div "h elper.endBuild() Presiona intro h elper.setPlayer Presiona intro h elper.setM…" at bounding box center [763, 234] width 258 height 171
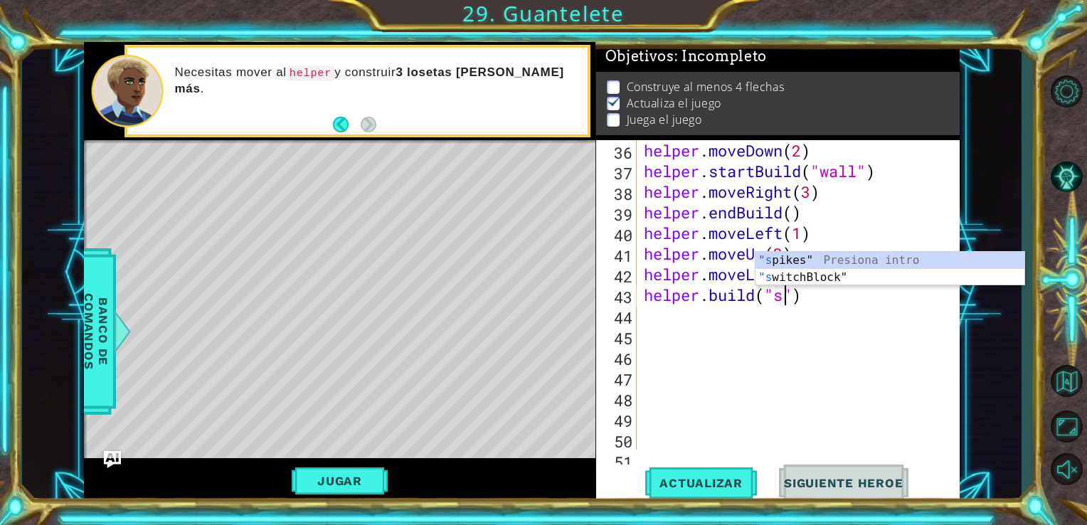
scroll to position [0, 6]
click at [792, 259] on div ""s pikes" Presiona intro "s witchBlock" Presiona intro" at bounding box center [889, 286] width 269 height 68
type textarea "[DOMAIN_NAME]("spikes")"
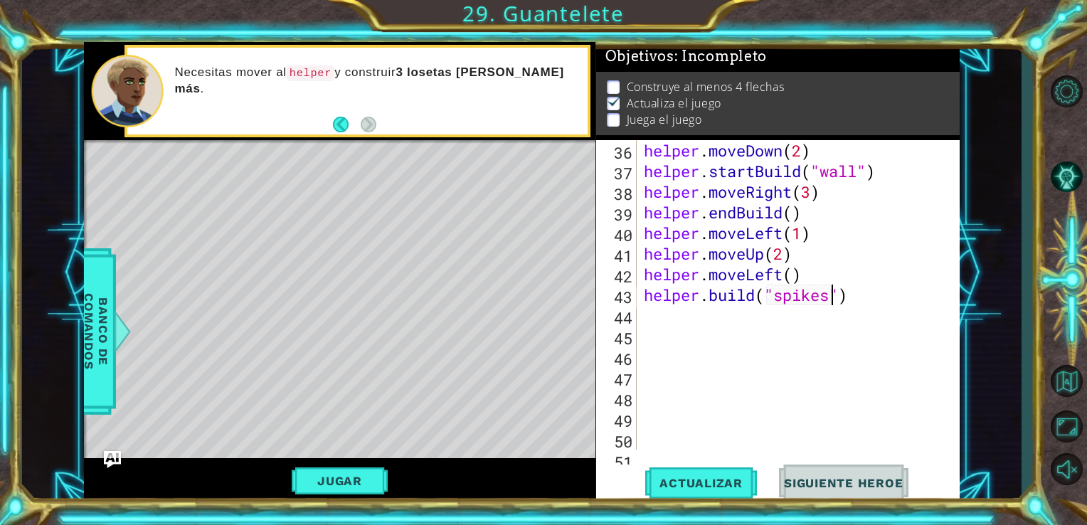
click at [856, 302] on div "helper . moveDown ( 2 ) helper . startBuild ( "wall" ) helper . moveRight ( 3 )…" at bounding box center [797, 315] width 312 height 351
type textarea "h"
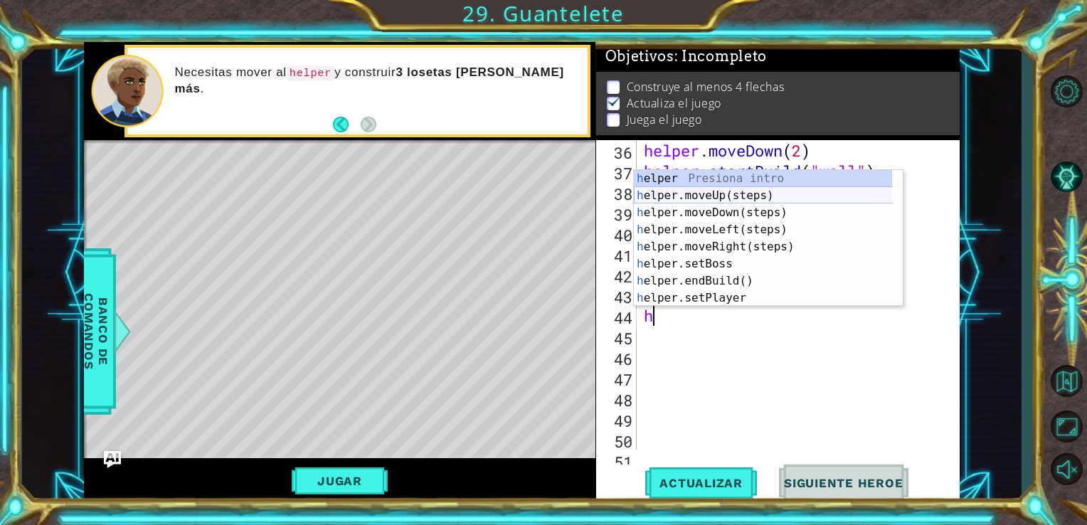
click at [809, 192] on div "h elper Presiona intro h elper.moveUp(steps) Presiona intro h elper.moveDown(st…" at bounding box center [768, 255] width 269 height 171
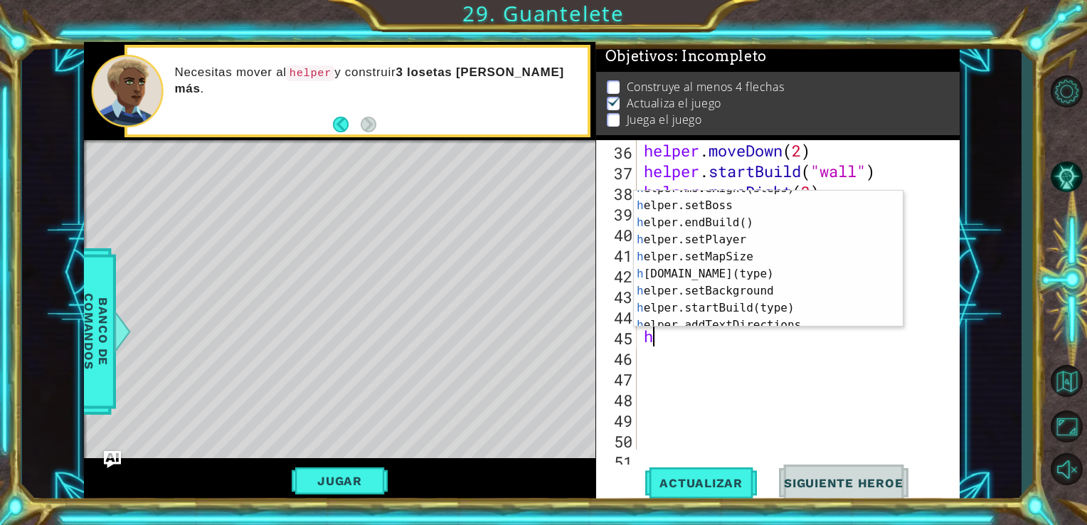
scroll to position [102, 0]
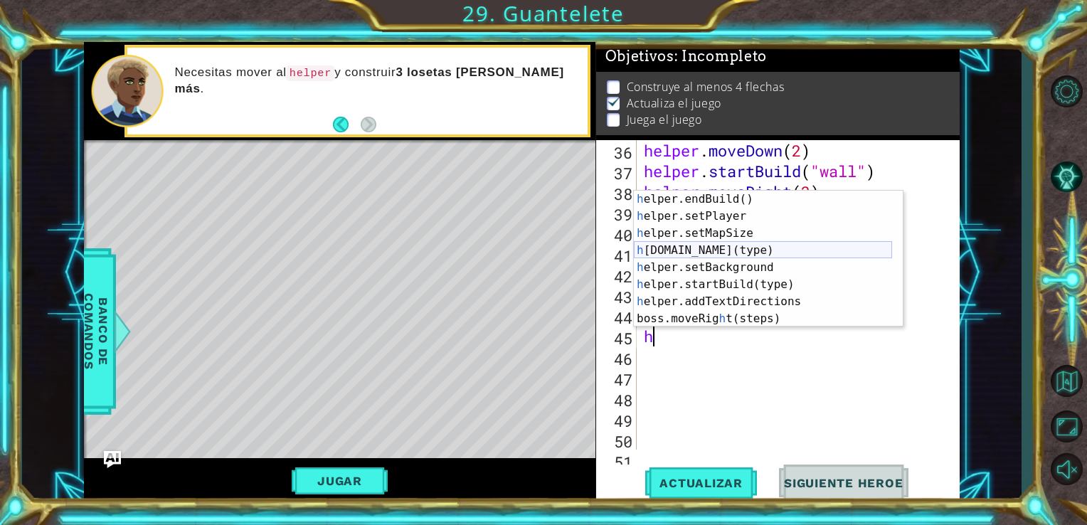
click at [771, 245] on div "h elper.endBuild() Presiona intro h elper.setPlayer Presiona intro h elper.setM…" at bounding box center [763, 276] width 258 height 171
type textarea "[DOMAIN_NAME]("wall")"
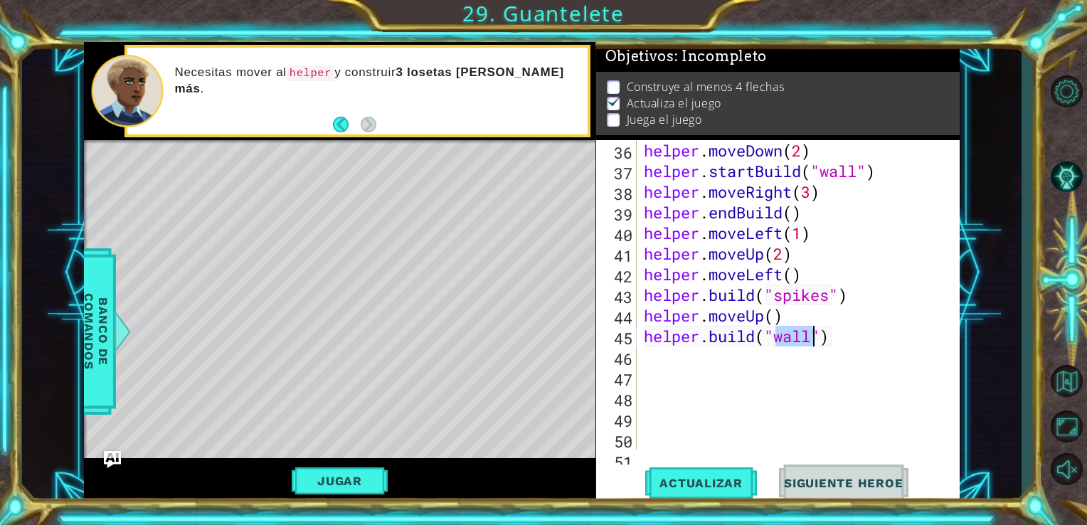
click at [646, 360] on div "helper . moveDown ( 2 ) helper . startBuild ( "wall" ) helper . moveRight ( 3 )…" at bounding box center [797, 315] width 312 height 351
type textarea "h"
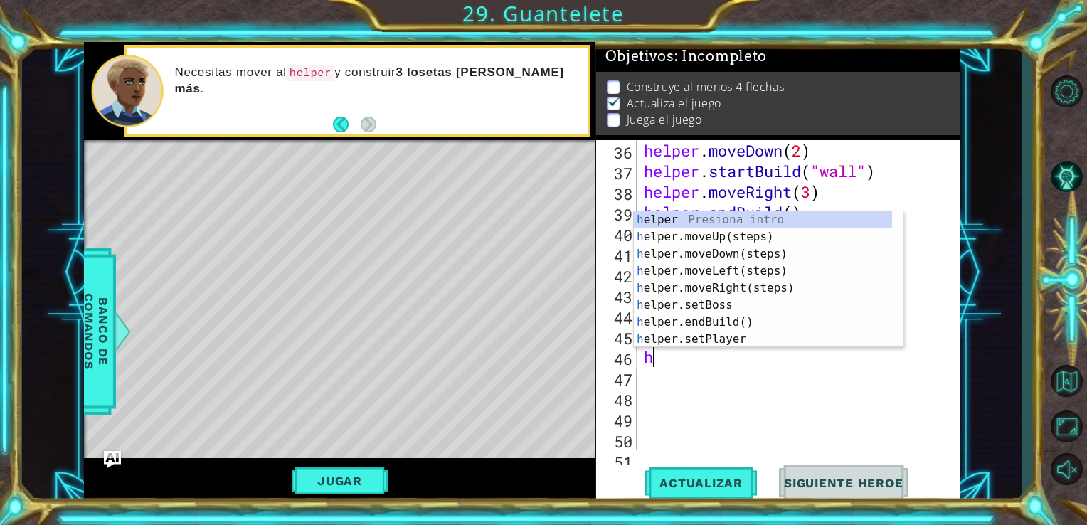
scroll to position [0, 0]
click at [759, 235] on div "h elper Presiona intro h elper.moveUp(steps) Presiona intro h elper.moveDown(st…" at bounding box center [763, 296] width 258 height 171
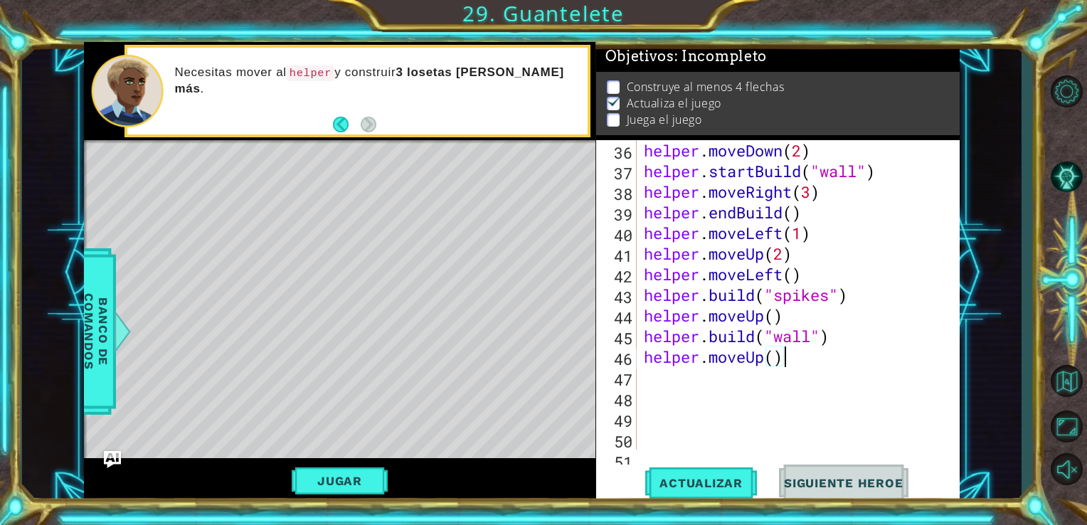
click at [796, 366] on div "helper . moveDown ( 2 ) helper . startBuild ( "wall" ) helper . moveRight ( 3 )…" at bounding box center [797, 315] width 312 height 351
type textarea "helper.moveUp()"
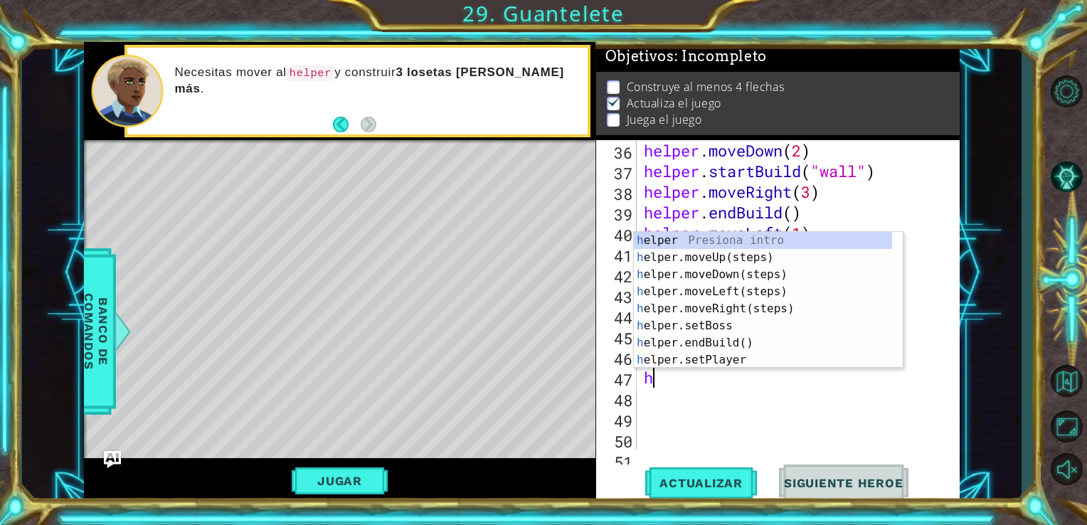
click at [897, 355] on div at bounding box center [895, 351] width 14 height 239
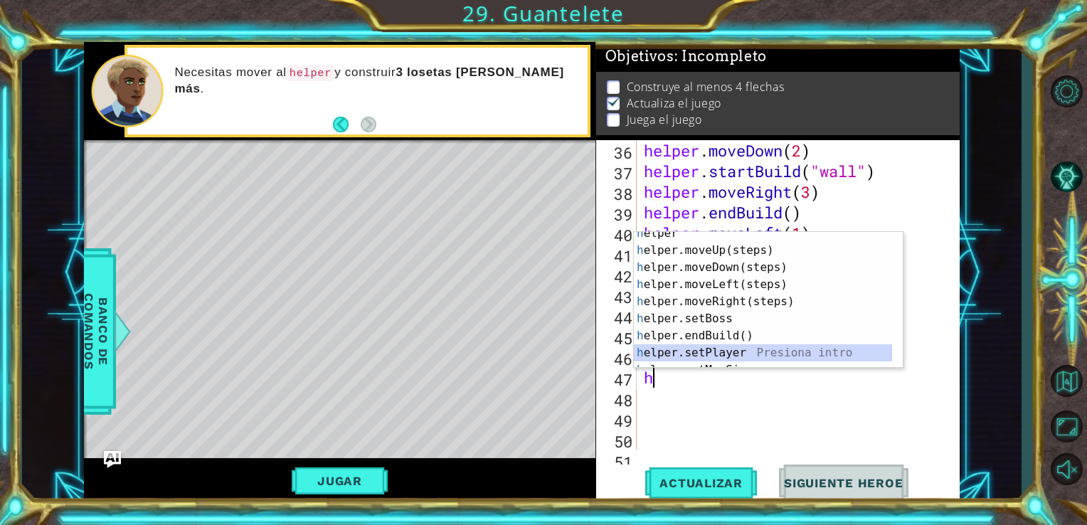
scroll to position [102, 0]
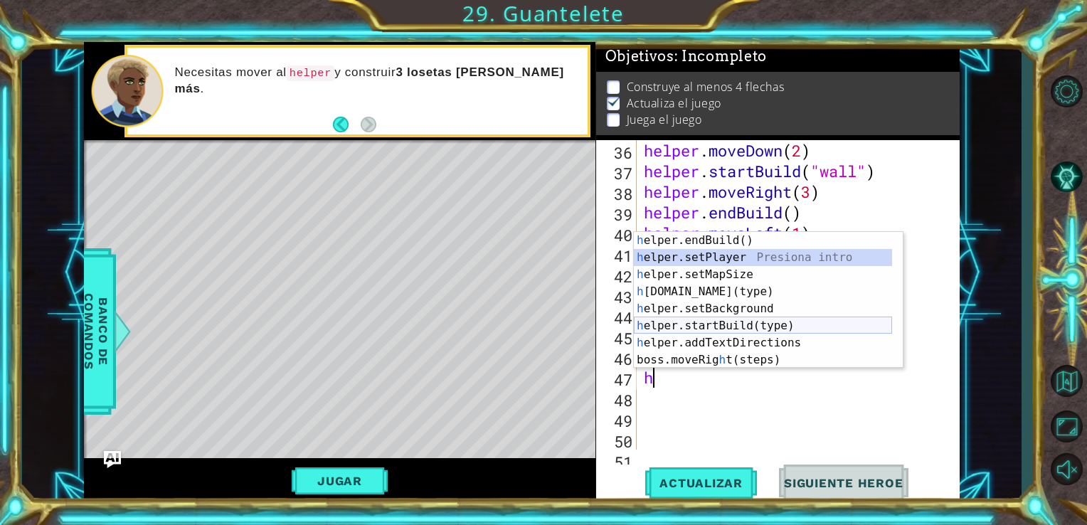
click at [782, 329] on div "h elper.endBuild() Presiona intro h elper.setPlayer Presiona intro h elper.setM…" at bounding box center [763, 317] width 258 height 171
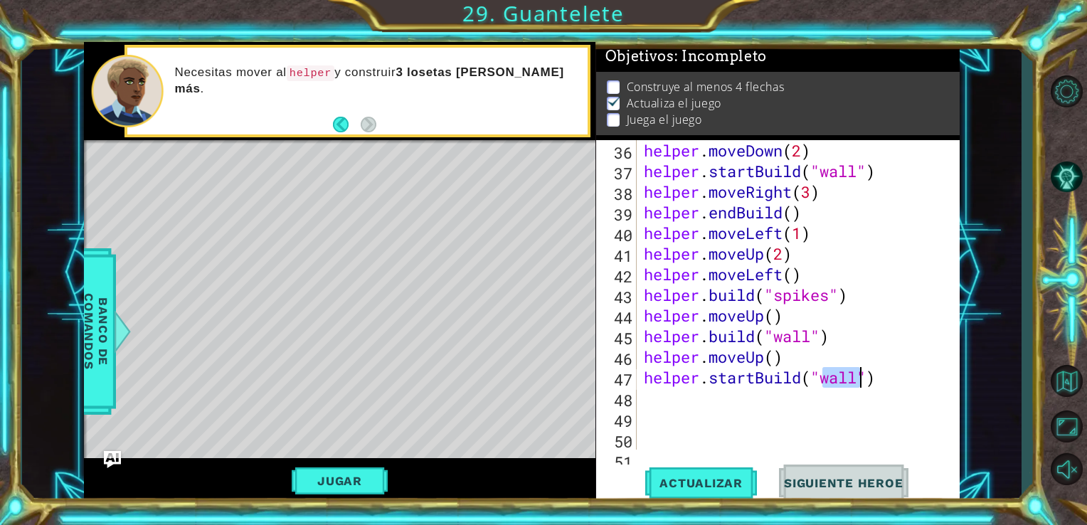
scroll to position [0, 9]
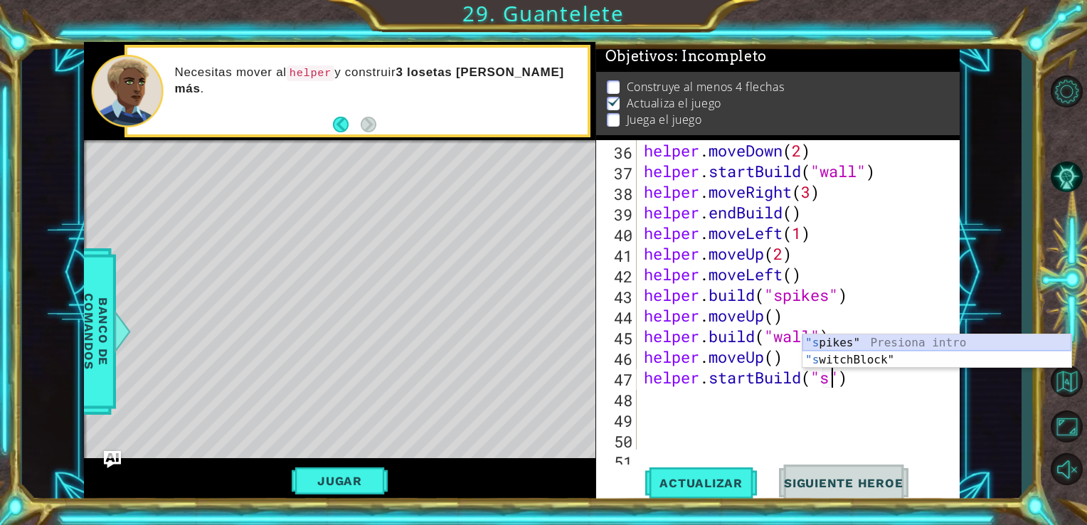
click at [865, 346] on div ""s pikes" Presiona intro "s witchBlock" Presiona intro" at bounding box center [936, 368] width 269 height 68
type textarea "helper.startBuild("spikes")"
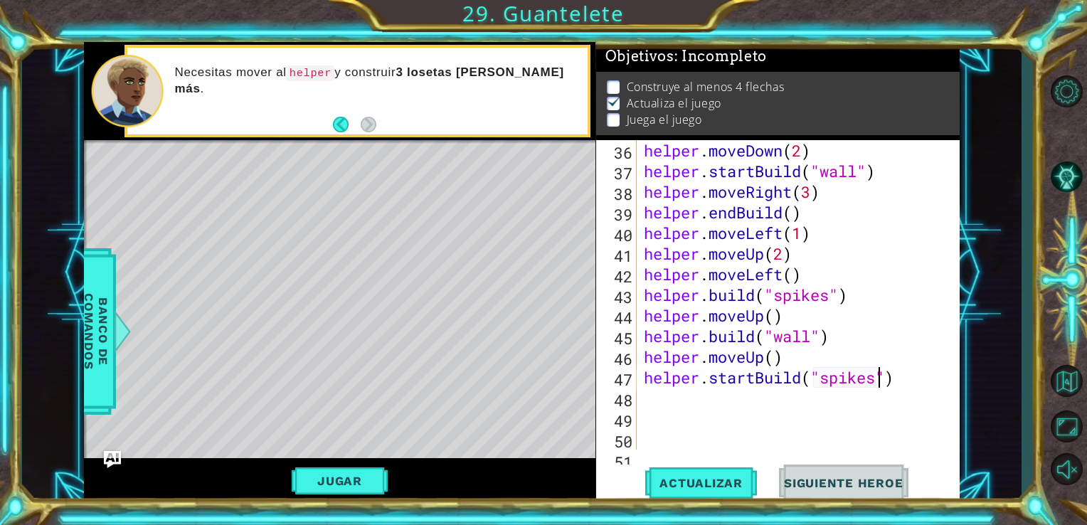
click at [909, 378] on div "helper . moveDown ( 2 ) helper . startBuild ( "wall" ) helper . moveRight ( 3 )…" at bounding box center [797, 315] width 312 height 351
click at [742, 472] on button "Actualizar" at bounding box center [701, 482] width 112 height 36
type textarea "h"
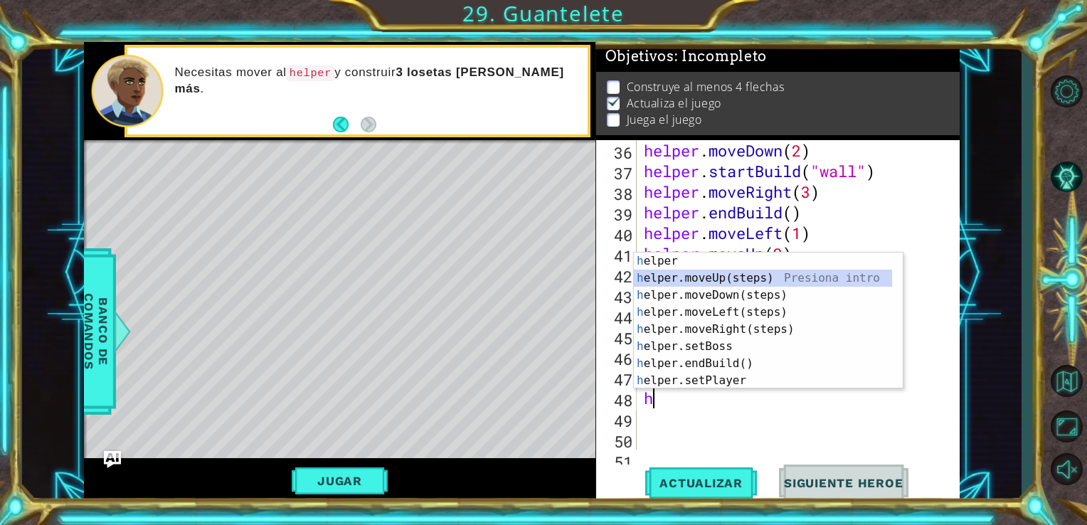
click at [747, 276] on div "h elper Presiona intro h elper.moveUp(steps) Presiona intro h elper.moveDown(st…" at bounding box center [768, 337] width 269 height 171
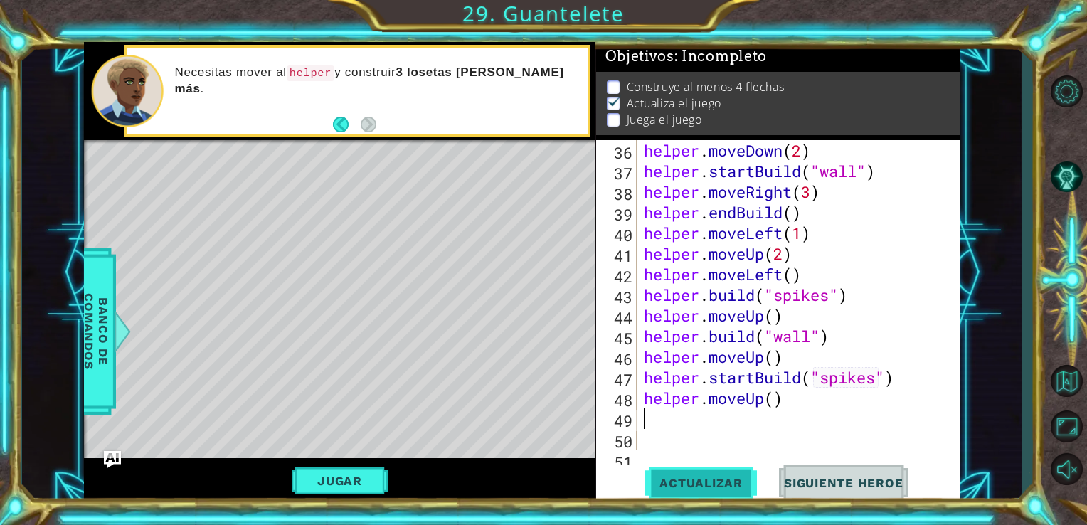
click at [725, 486] on span "Actualizar" at bounding box center [701, 483] width 112 height 14
click at [749, 435] on div "helper . moveDown ( 2 ) helper . startBuild ( "wall" ) helper . moveRight ( 3 )…" at bounding box center [797, 315] width 312 height 351
type textarea "h"
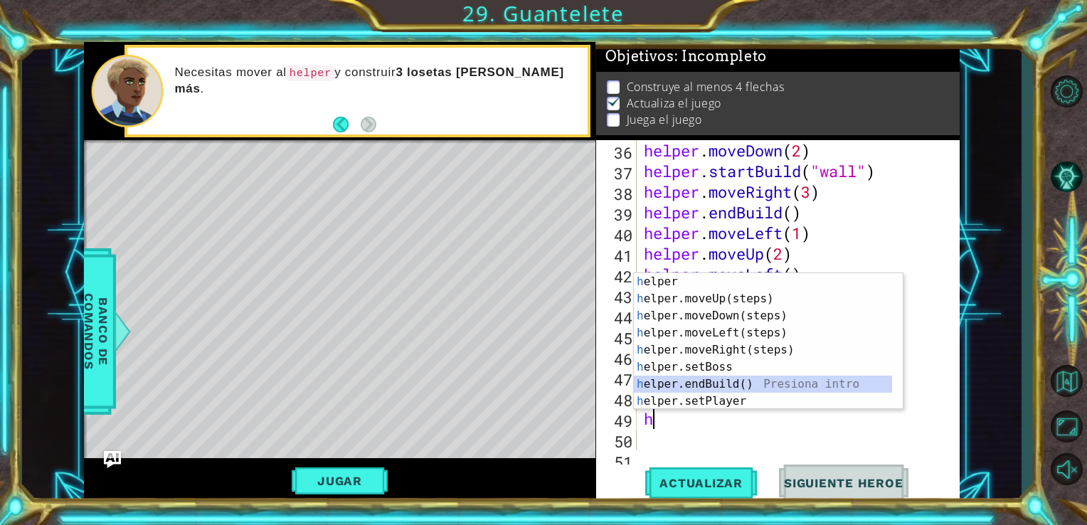
click at [822, 383] on div "h elper Presiona intro h elper.moveUp(steps) Presiona intro h elper.moveDown(st…" at bounding box center [763, 358] width 258 height 171
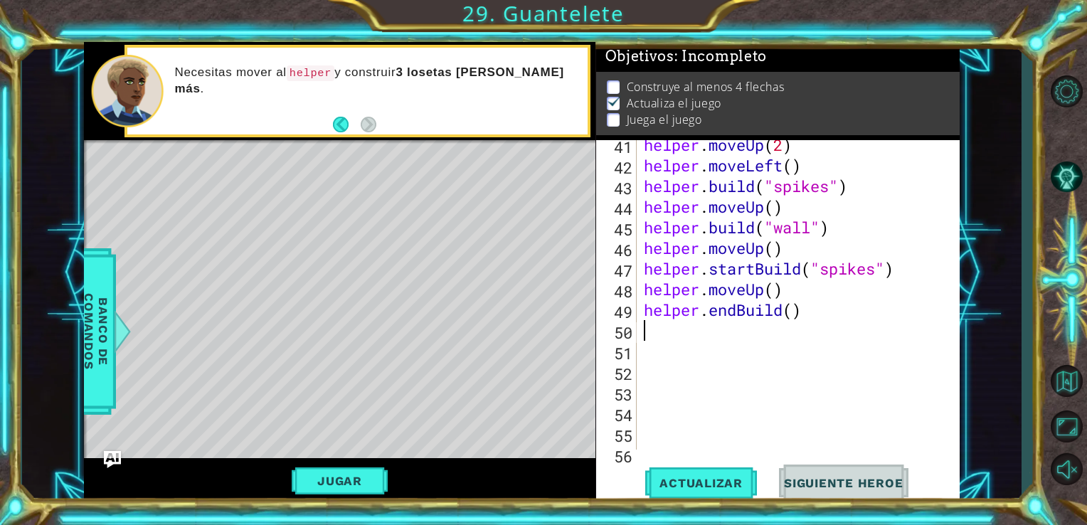
scroll to position [892, 0]
type textarea "h"
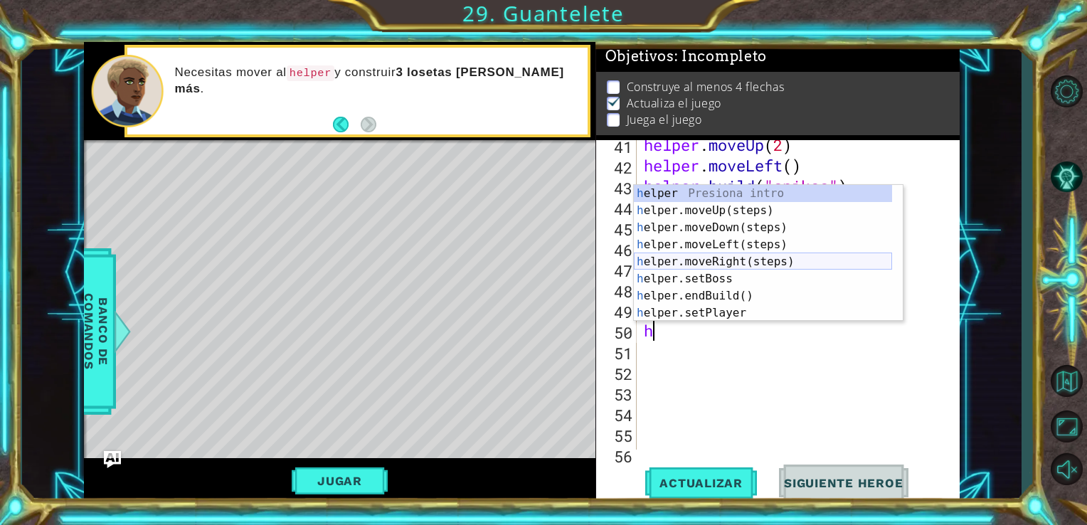
click at [745, 263] on div "h elper Presiona intro h elper.moveUp(steps) Presiona intro h elper.moveDown(st…" at bounding box center [763, 270] width 258 height 171
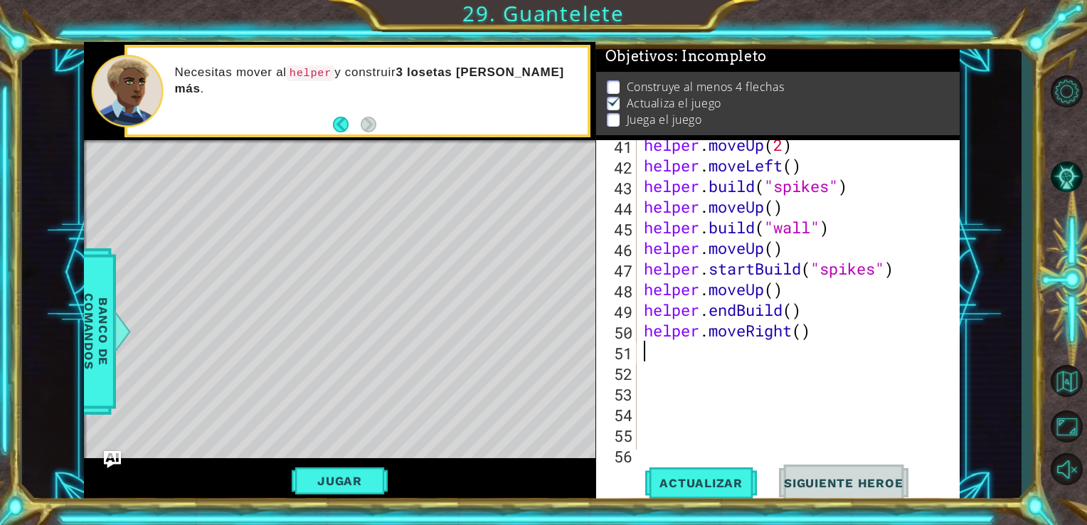
click at [802, 338] on div "helper . moveUp ( 2 ) helper . moveLeft ( ) helper . build ( "spikes" ) helper …" at bounding box center [797, 309] width 312 height 351
click at [713, 459] on div "helper.moveRight(2) 41 42 43 44 45 46 47 48 49 50 51 52 53 54 55 56 57 helper .…" at bounding box center [778, 321] width 364 height 363
click at [711, 474] on button "Actualizar" at bounding box center [701, 482] width 112 height 36
click at [836, 334] on div "helper . moveUp ( 2 ) helper . moveLeft ( ) helper . build ( "spikes" ) helper …" at bounding box center [797, 309] width 312 height 351
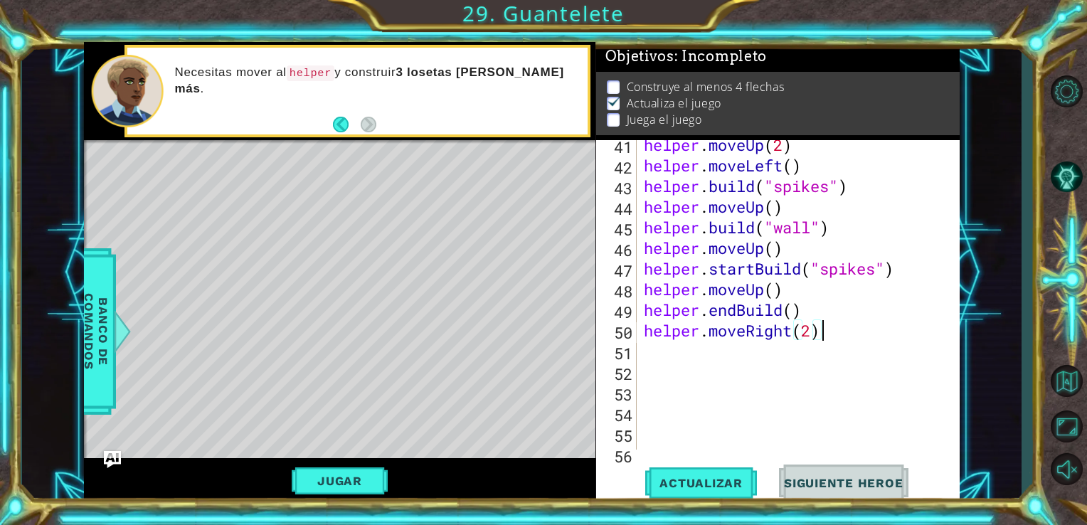
click at [814, 334] on div "helper . moveUp ( 2 ) helper . moveLeft ( ) helper . build ( "spikes" ) helper …" at bounding box center [797, 309] width 312 height 351
type textarea "helper.moveRight(3)"
click at [824, 334] on div "helper . moveUp ( 2 ) helper . moveLeft ( ) helper . build ( "spikes" ) helper …" at bounding box center [797, 309] width 312 height 351
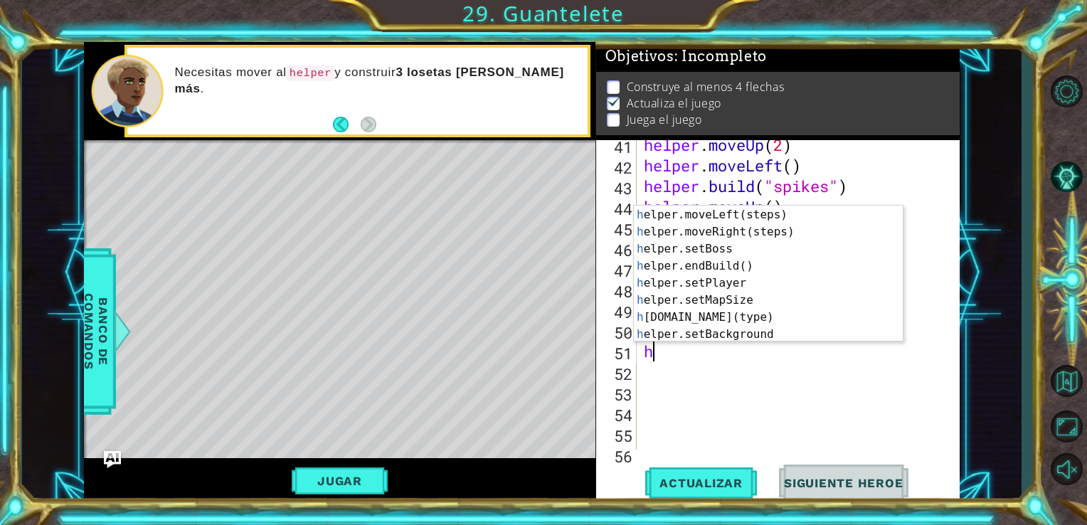
scroll to position [102, 0]
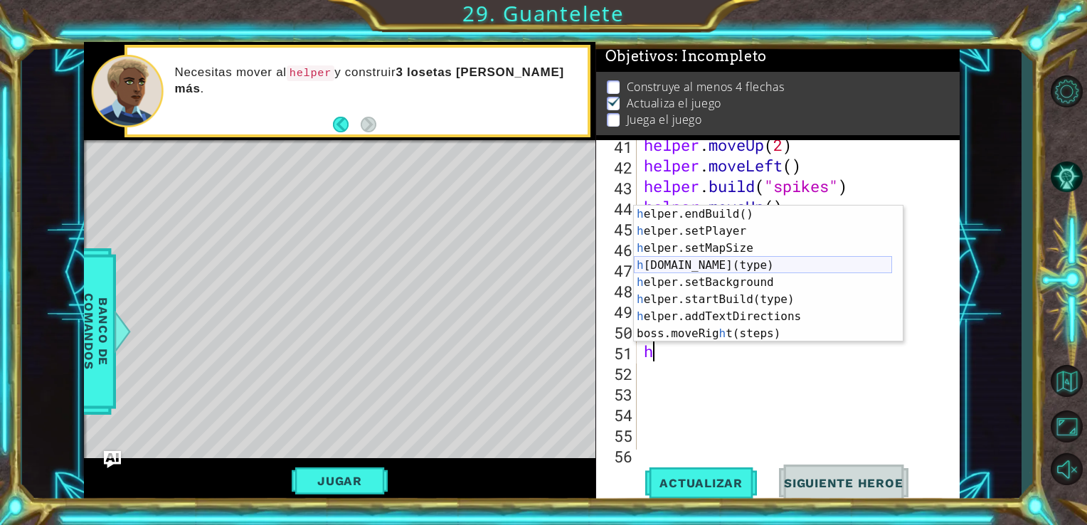
click at [734, 274] on div "h elper.endBuild() Presiona intro h elper.setPlayer Presiona intro h elper.setM…" at bounding box center [763, 291] width 258 height 171
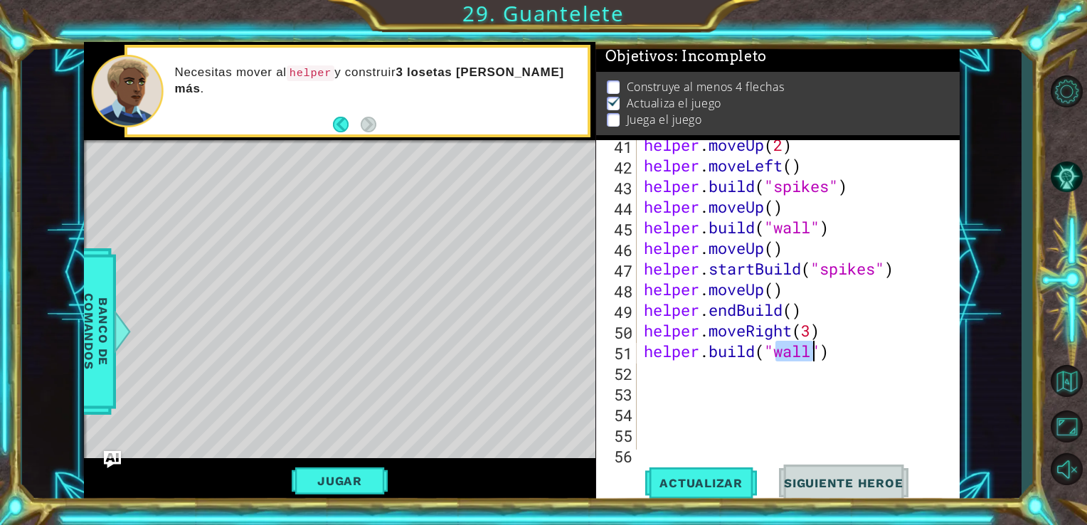
scroll to position [0, 6]
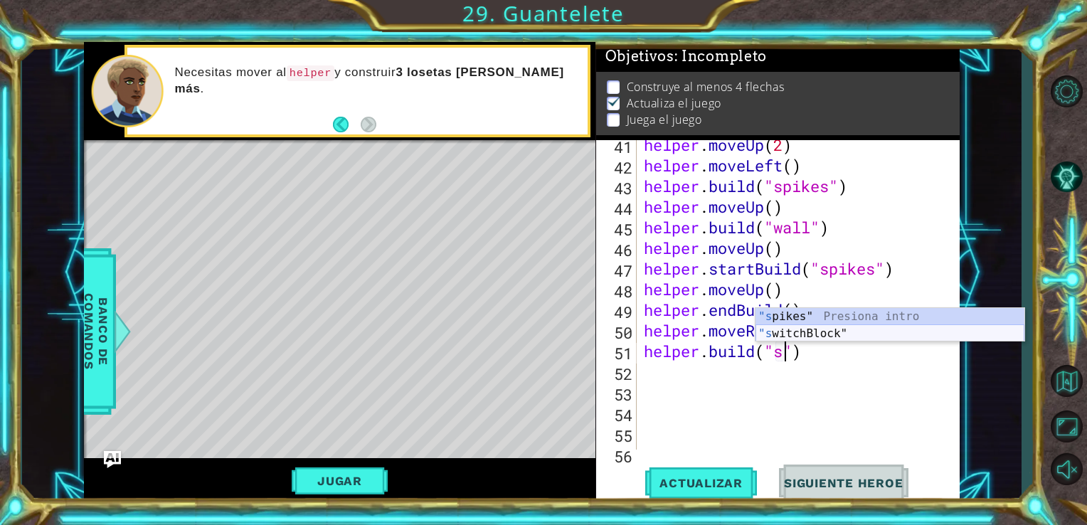
click at [775, 329] on div ""s pikes" Presiona intro "s witchBlock" Presiona intro" at bounding box center [889, 342] width 269 height 68
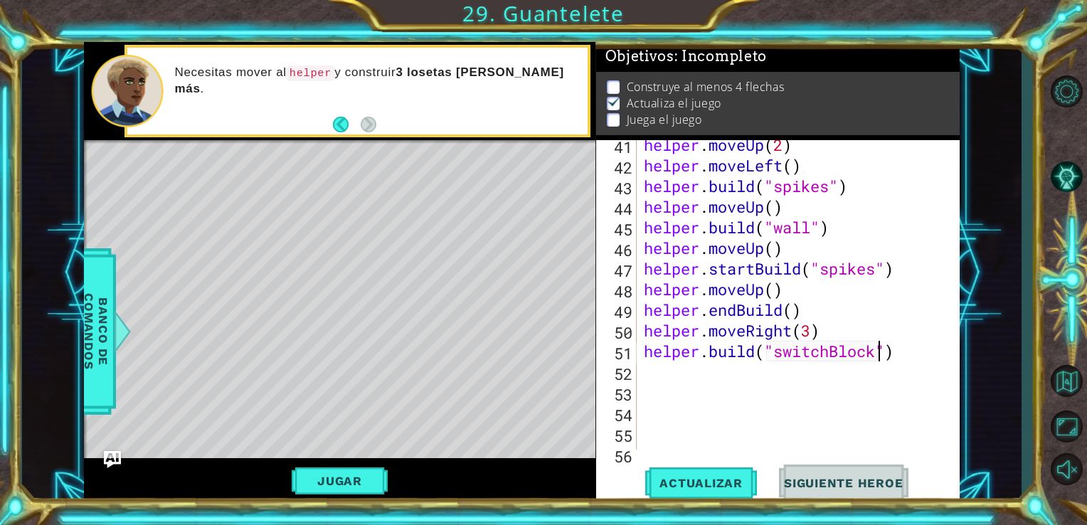
type textarea "[DOMAIN_NAME]("switchBlock")"
click at [903, 348] on div "helper . moveUp ( 2 ) helper . moveLeft ( ) helper . build ( "spikes" ) helper …" at bounding box center [797, 309] width 312 height 351
click at [694, 473] on button "Actualizar" at bounding box center [701, 482] width 112 height 36
type textarea "h"
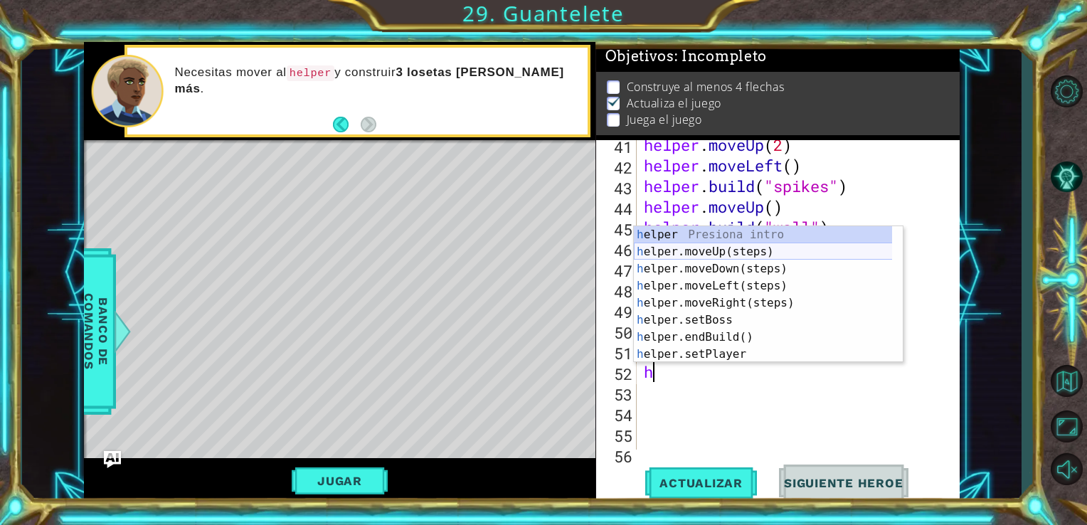
click at [725, 267] on div "h elper Presiona intro h elper.moveUp(steps) Presiona intro h elper.moveDown(st…" at bounding box center [768, 311] width 269 height 171
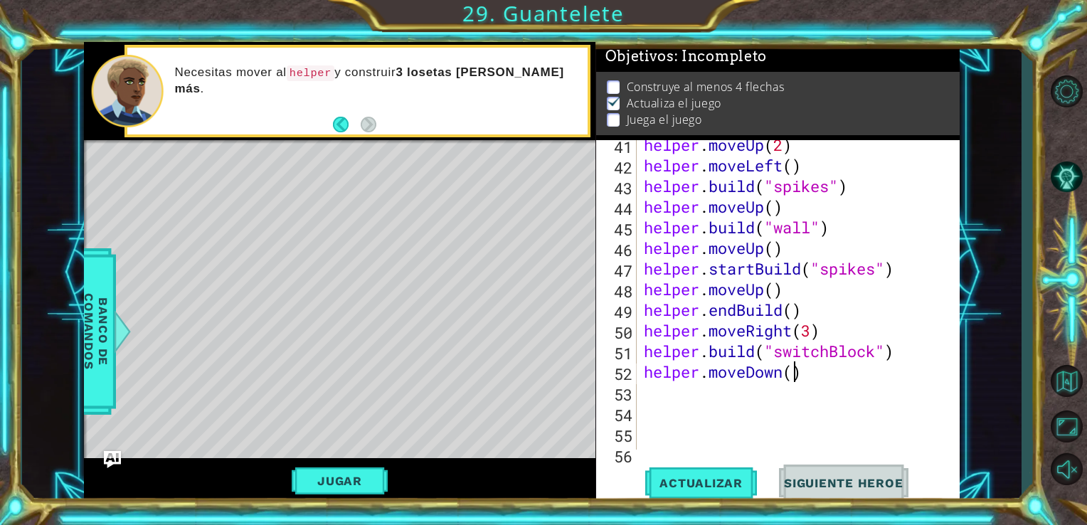
click at [792, 369] on div "helper . moveUp ( 2 ) helper . moveLeft ( ) helper . build ( "spikes" ) helper …" at bounding box center [797, 309] width 312 height 351
type textarea "helper.moveDown(3)"
click at [717, 479] on span "Actualizar" at bounding box center [701, 483] width 112 height 14
click at [817, 372] on div "helper . moveUp ( 2 ) helper . moveLeft ( ) helper . build ( "spikes" ) helper …" at bounding box center [797, 309] width 312 height 351
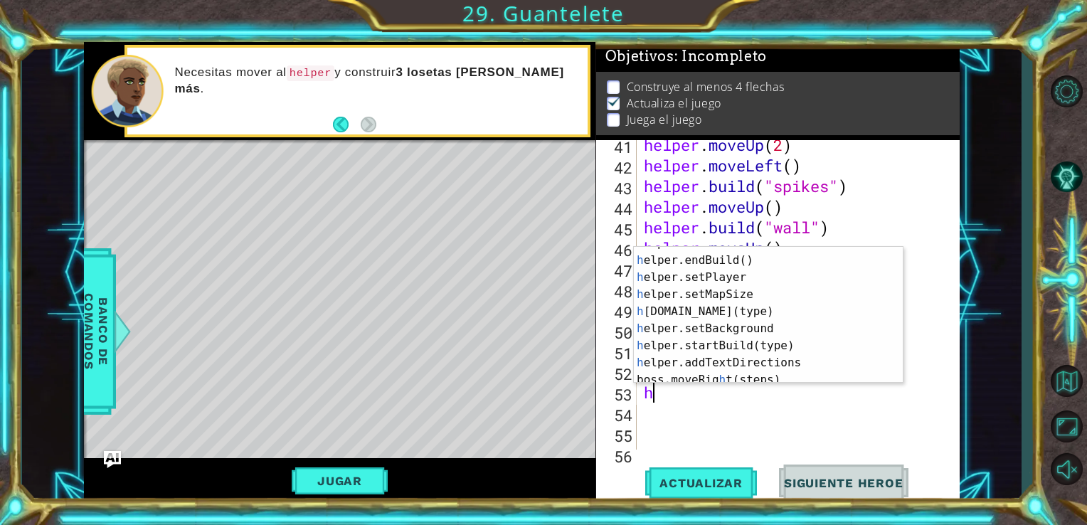
scroll to position [102, 0]
click at [758, 311] on div "h elper.endBuild() Presiona intro h elper.setPlayer Presiona intro h elper.setM…" at bounding box center [763, 332] width 258 height 171
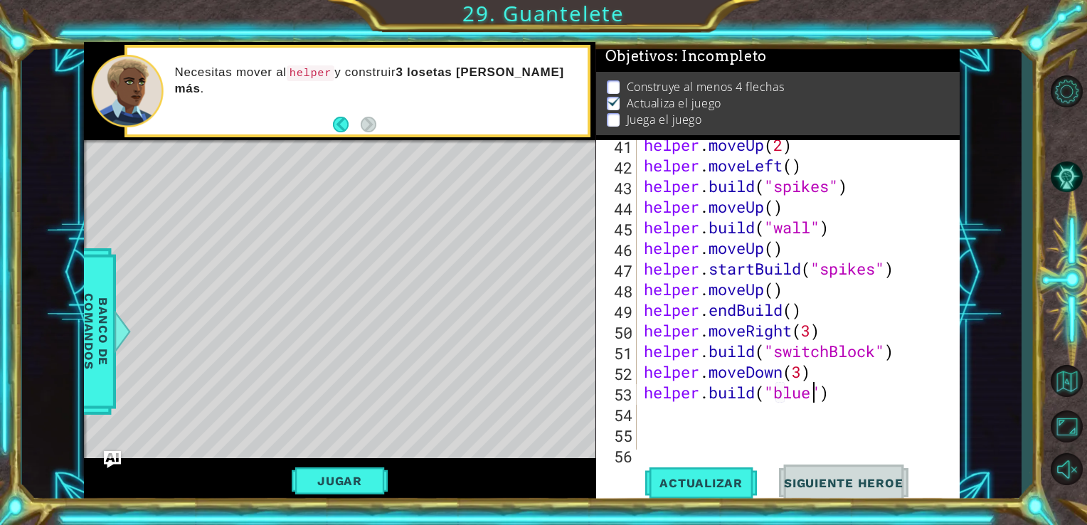
scroll to position [0, 7]
type textarea "[DOMAIN_NAME]("blueBlock")"
click at [878, 397] on div "helper . moveUp ( 2 ) helper . moveLeft ( ) helper . build ( "spikes" ) helper …" at bounding box center [797, 309] width 312 height 351
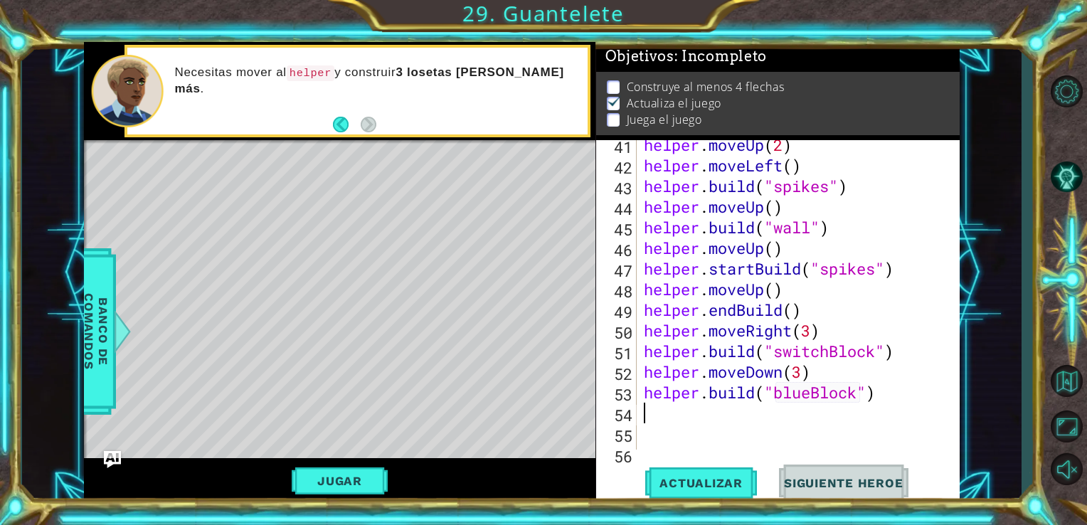
type textarea "h"
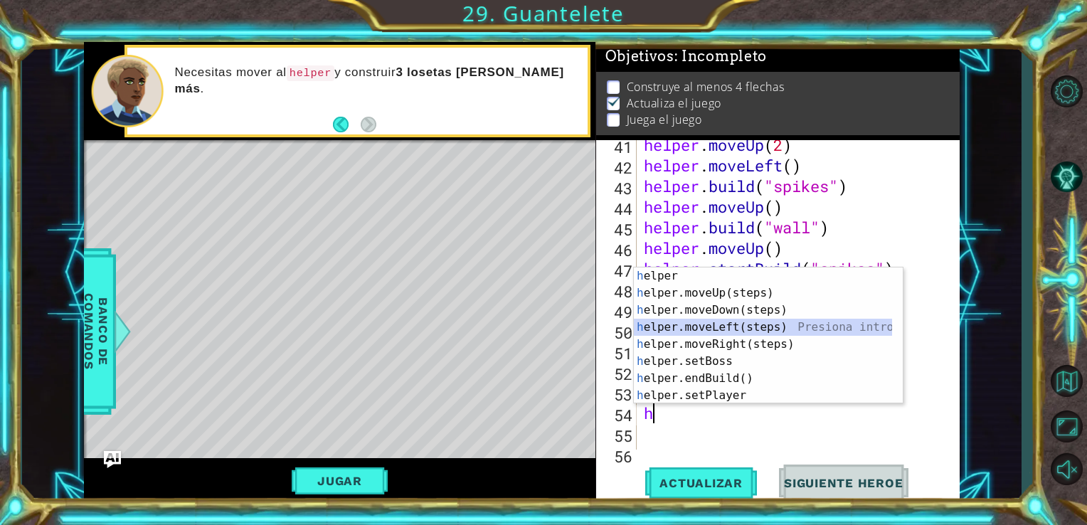
click at [811, 328] on div "h elper Presiona intro h elper.moveUp(steps) Presiona intro h elper.moveDown(st…" at bounding box center [768, 352] width 269 height 171
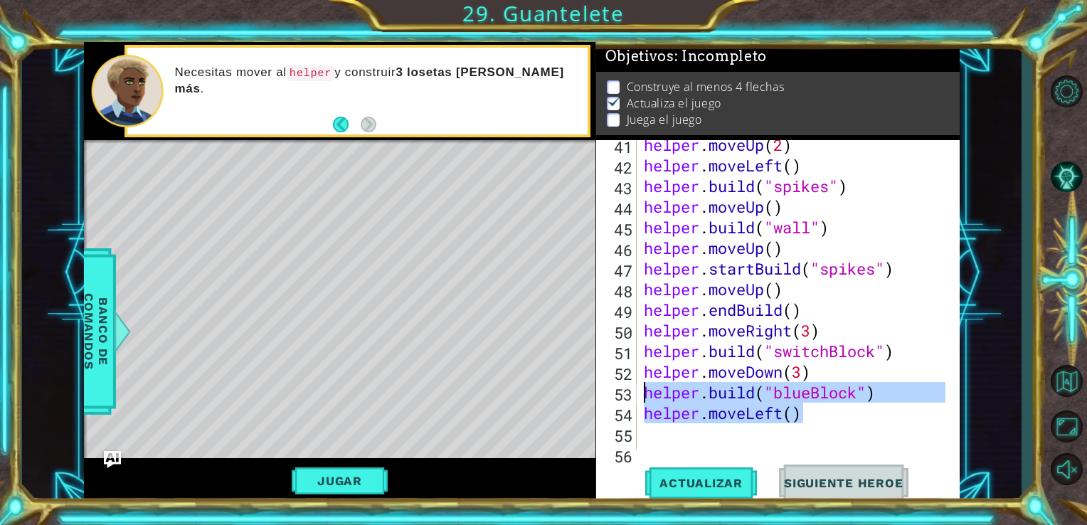
drag, startPoint x: 806, startPoint y: 414, endPoint x: 641, endPoint y: 392, distance: 166.5
click at [641, 392] on div "helper . moveUp ( 2 ) helper . moveLeft ( ) helper . build ( "spikes" ) helper …" at bounding box center [797, 309] width 312 height 351
type textarea "[DOMAIN_NAME]("blueBlock") helper.moveLeft()"
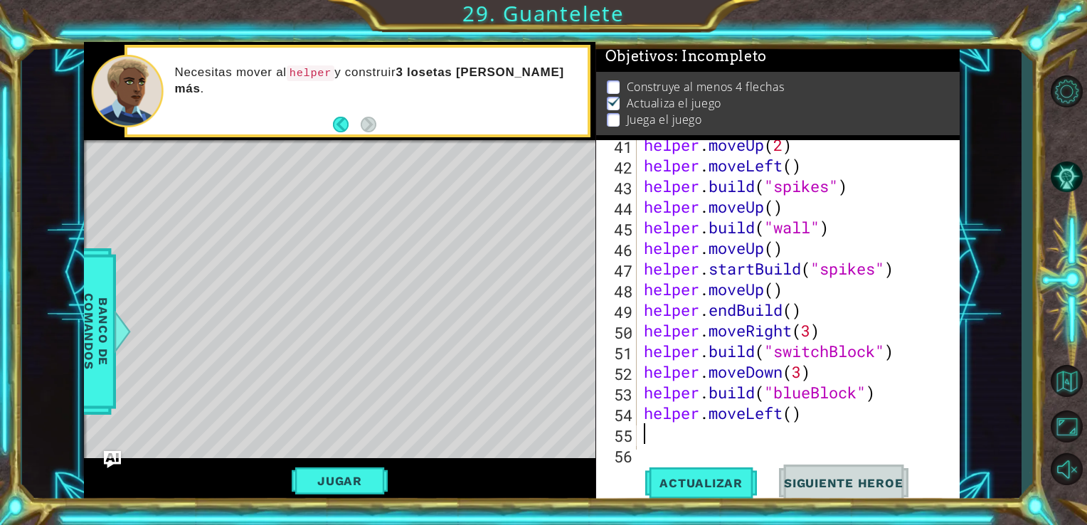
click at [845, 425] on div "helper . moveUp ( 2 ) helper . moveLeft ( ) helper . build ( "spikes" ) helper …" at bounding box center [797, 309] width 312 height 351
click at [828, 418] on div "helper . moveUp ( 2 ) helper . moveLeft ( ) helper . build ( "spikes" ) helper …" at bounding box center [797, 309] width 312 height 351
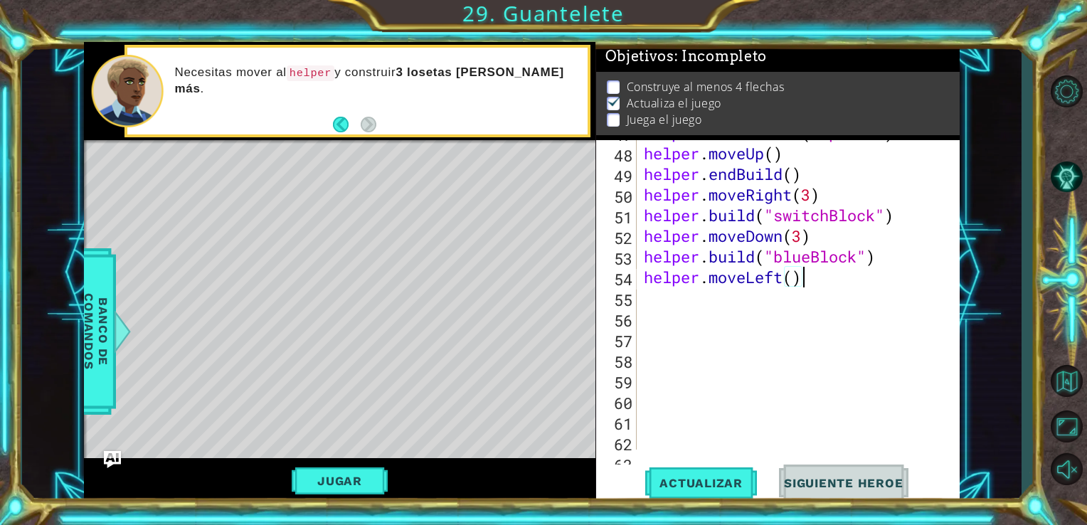
scroll to position [1035, 0]
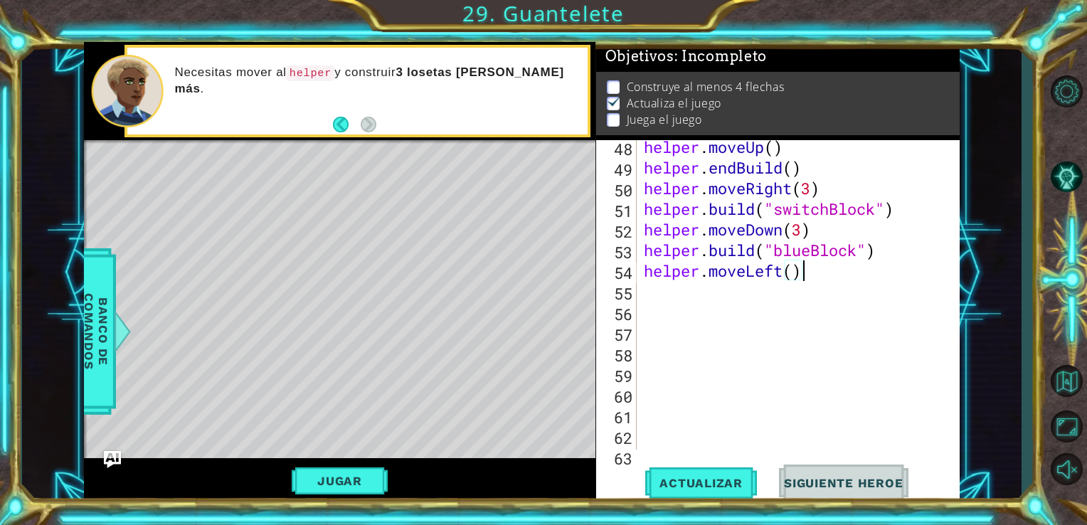
click at [806, 273] on div "helper . moveUp ( ) helper . endBuild ( ) helper . moveRight ( 3 ) helper . bui…" at bounding box center [797, 312] width 312 height 351
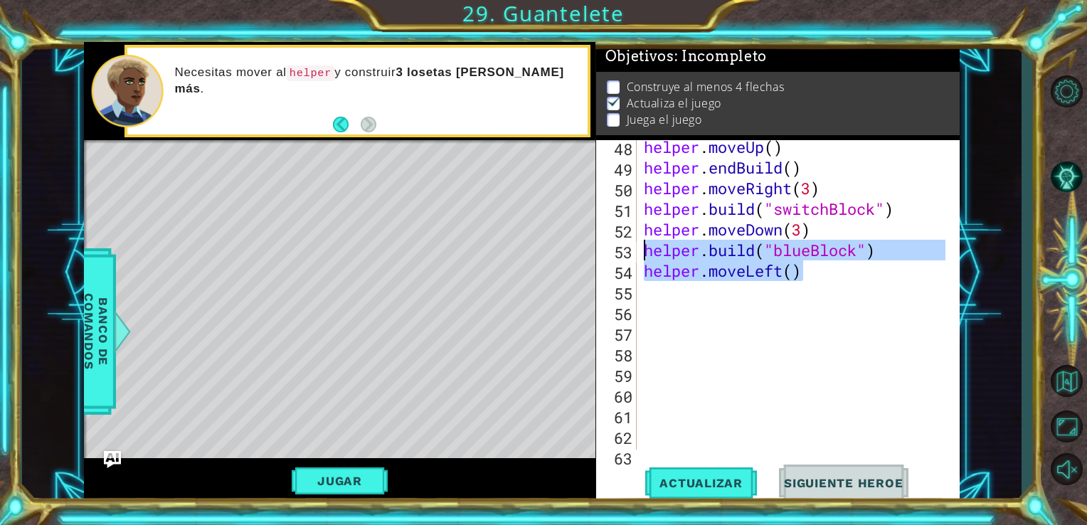
drag, startPoint x: 806, startPoint y: 273, endPoint x: 637, endPoint y: 252, distance: 169.8
click at [637, 252] on div "helper.moveLeft() 48 49 50 51 52 53 54 55 56 57 58 59 60 61 62 63 64 helper . m…" at bounding box center [776, 294] width 361 height 309
type textarea "[DOMAIN_NAME]("blueBlock") helper.moveLeft()"
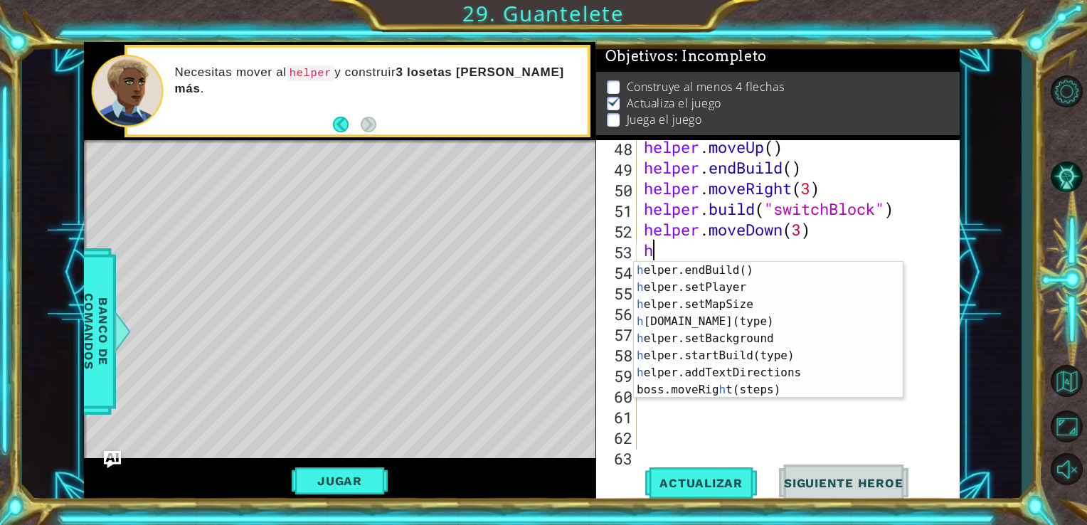
scroll to position [102, 0]
click at [824, 358] on div "h elper.endBuild() Presiona intro h elper.setPlayer Presiona intro h elper.setM…" at bounding box center [763, 347] width 258 height 171
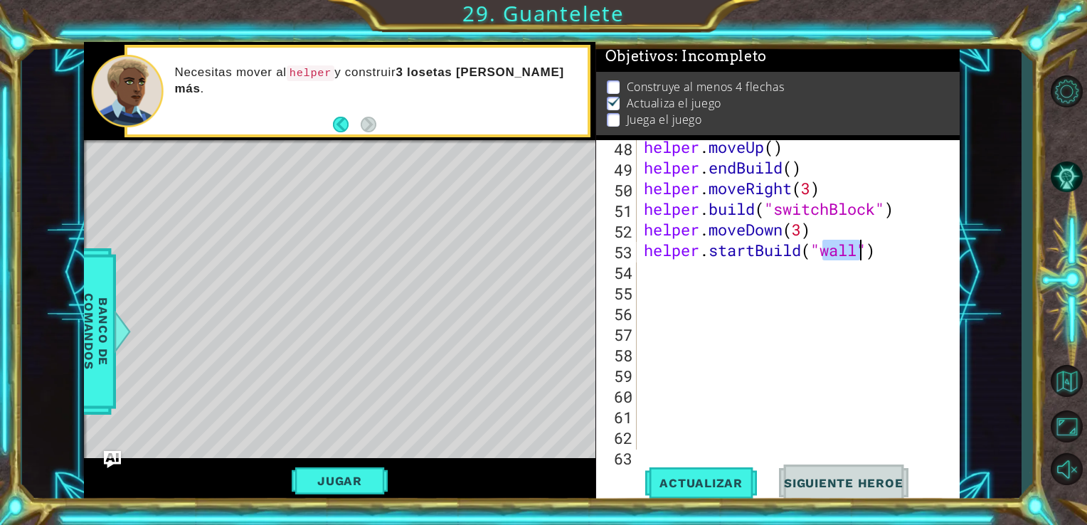
scroll to position [0, 9]
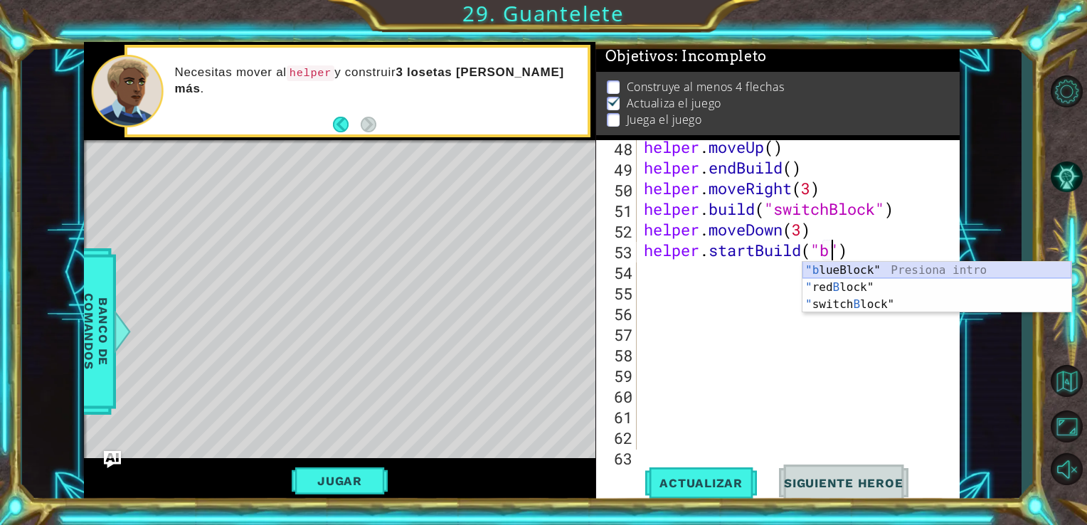
click at [875, 269] on div ""b lueBlock" Presiona intro " red B lock" Presiona intro " switch B lock" Presi…" at bounding box center [936, 304] width 269 height 85
type textarea "helper.startBuild("blueBlock")"
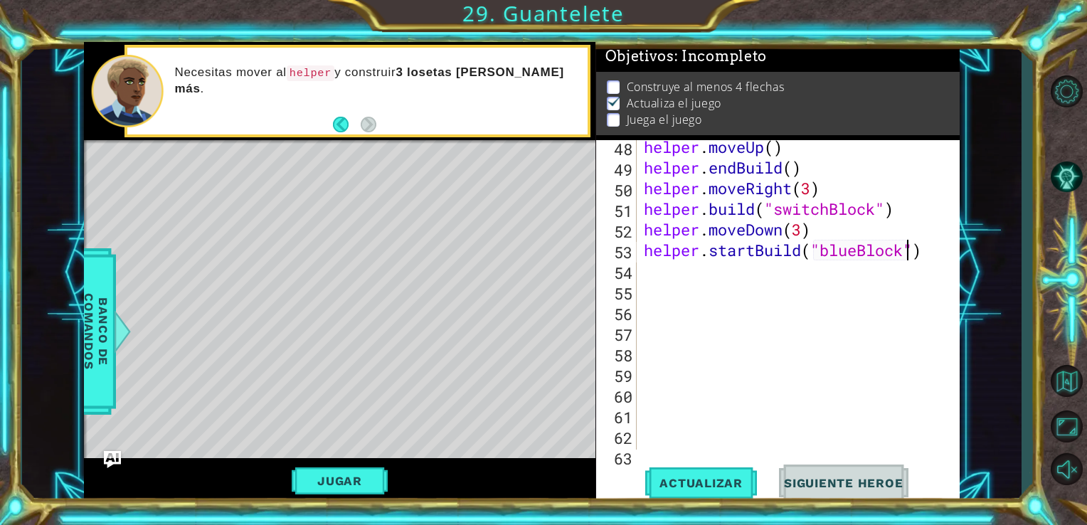
click at [922, 249] on div "helper . moveUp ( ) helper . endBuild ( ) helper . moveRight ( 3 ) helper . bui…" at bounding box center [797, 312] width 312 height 351
click at [688, 471] on button "Actualizar" at bounding box center [701, 482] width 112 height 36
type textarea "h"
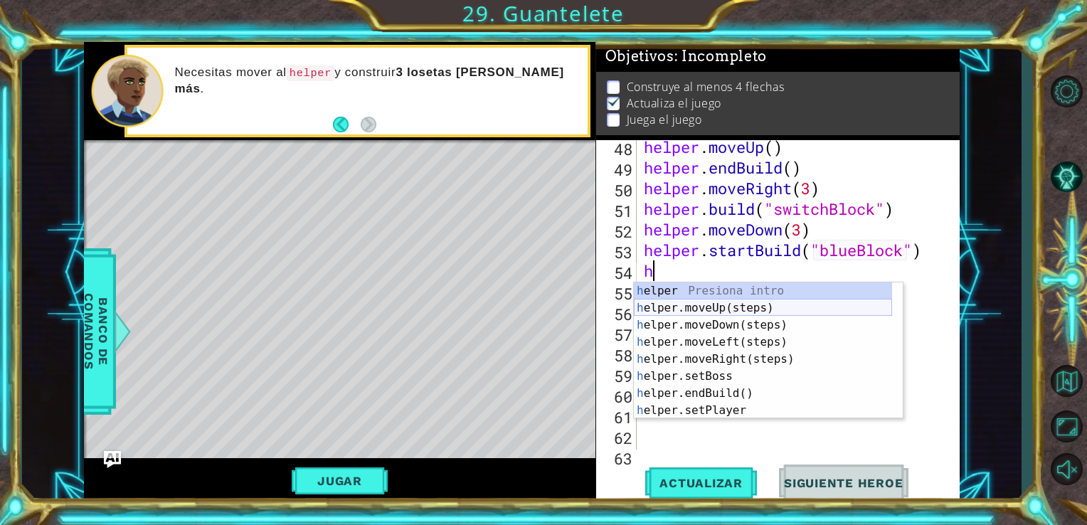
click at [729, 320] on div "h elper Presiona intro h elper.moveUp(steps) Presiona intro h elper.moveDown(st…" at bounding box center [763, 367] width 258 height 171
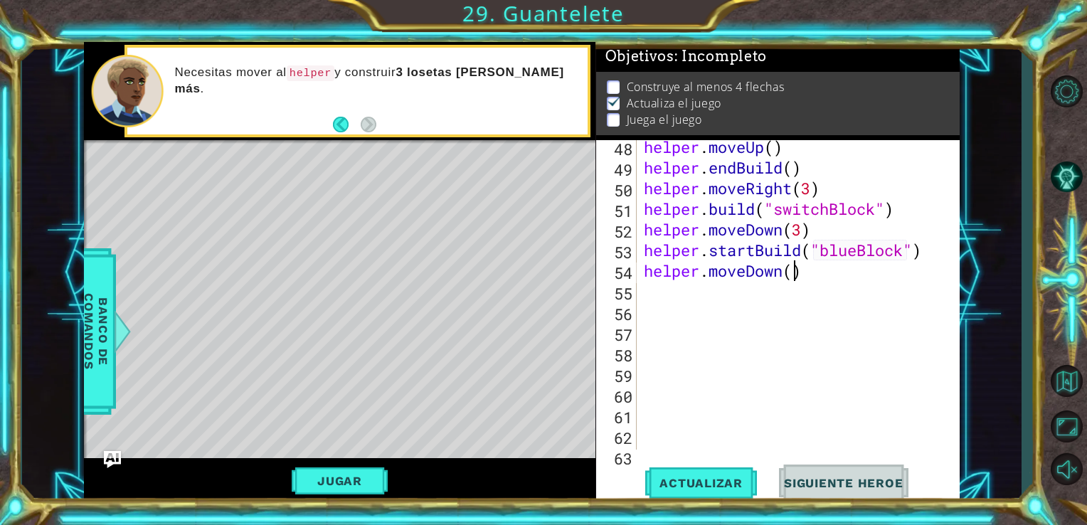
click at [792, 275] on div "helper . moveUp ( ) helper . endBuild ( ) helper . moveRight ( 3 ) helper . bui…" at bounding box center [797, 312] width 312 height 351
click at [716, 479] on span "Actualizar" at bounding box center [701, 483] width 112 height 14
click at [831, 260] on div "helper . moveUp ( ) helper . endBuild ( ) helper . moveRight ( 3 ) helper . bui…" at bounding box center [797, 312] width 312 height 351
click at [821, 275] on div "helper . moveUp ( ) helper . endBuild ( ) helper . moveRight ( 3 ) helper . bui…" at bounding box center [797, 312] width 312 height 351
type textarea "helper.moveDown()"
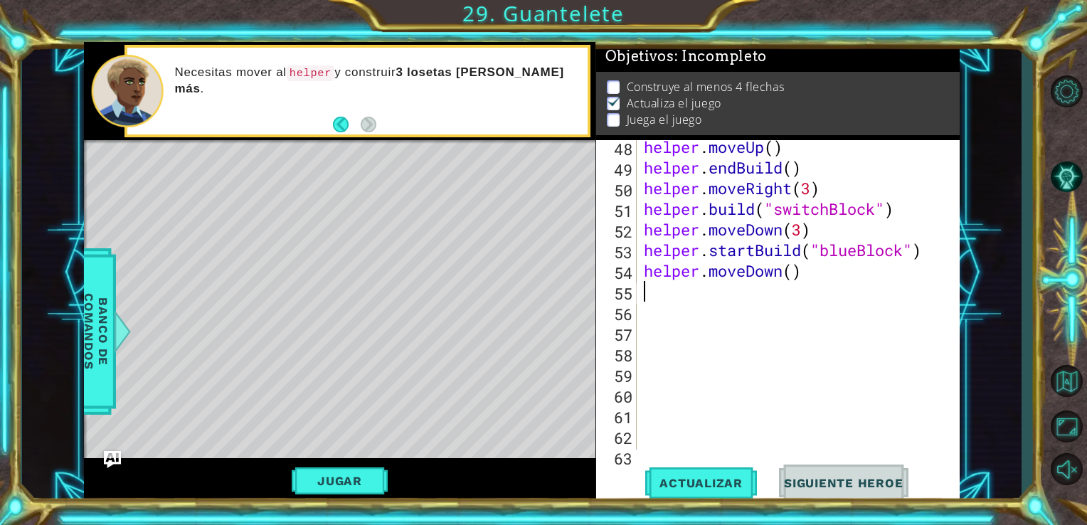
type textarea "h"
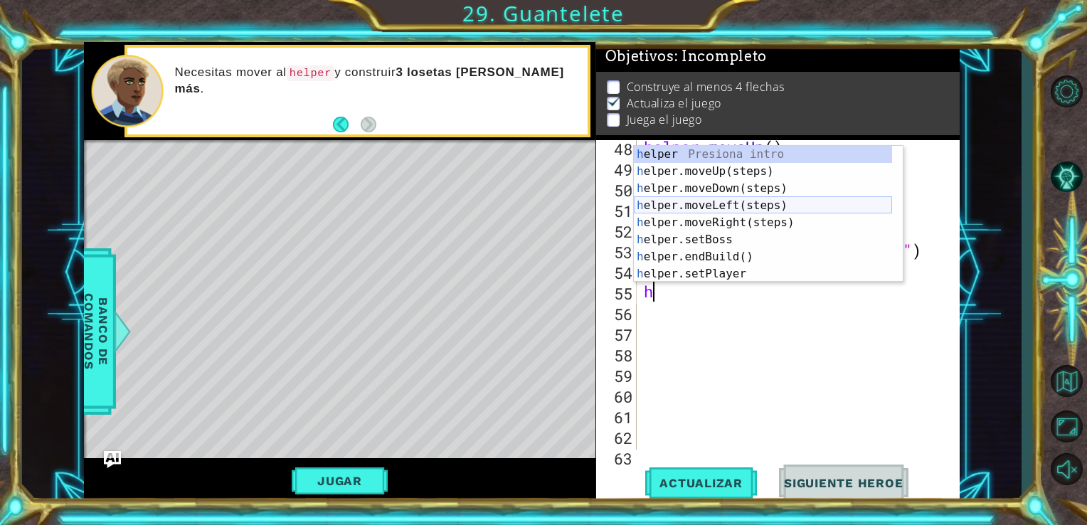
click at [792, 209] on div "h elper Presiona intro h elper.moveUp(steps) Presiona intro h elper.moveDown(st…" at bounding box center [763, 231] width 258 height 171
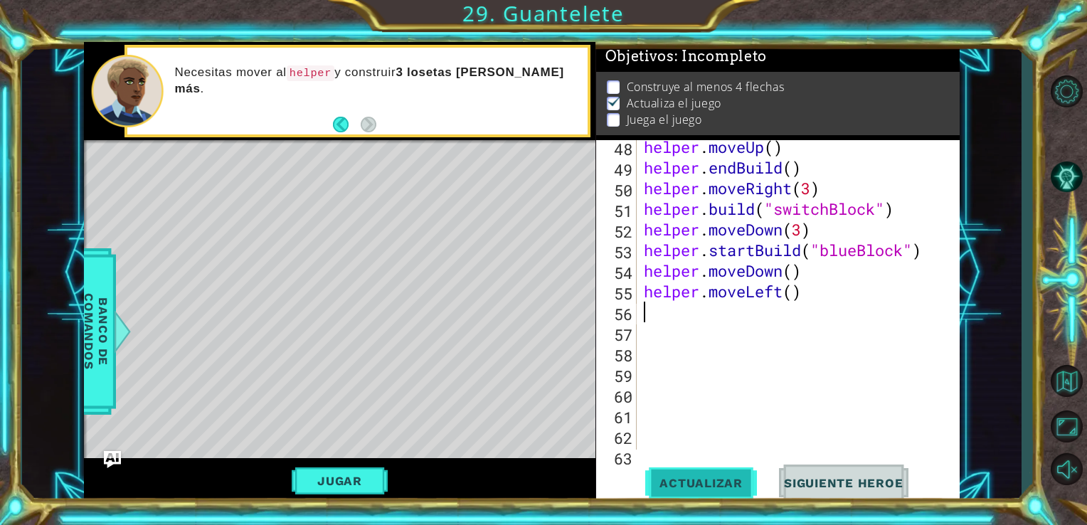
click at [720, 481] on span "Actualizar" at bounding box center [701, 483] width 112 height 14
click at [817, 292] on div "helper . moveUp ( ) helper . endBuild ( ) helper . moveRight ( 3 ) helper . bui…" at bounding box center [797, 312] width 312 height 351
type textarea "helper.moveLeft()"
type textarea "h"
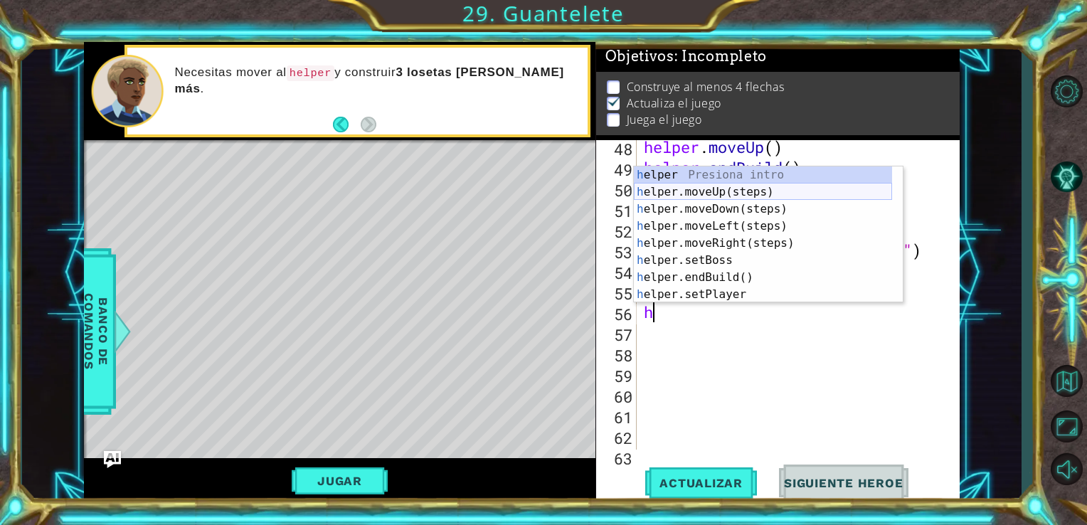
click at [787, 195] on div "h elper Presiona intro h elper.moveUp(steps) Presiona intro h elper.moveDown(st…" at bounding box center [763, 251] width 258 height 171
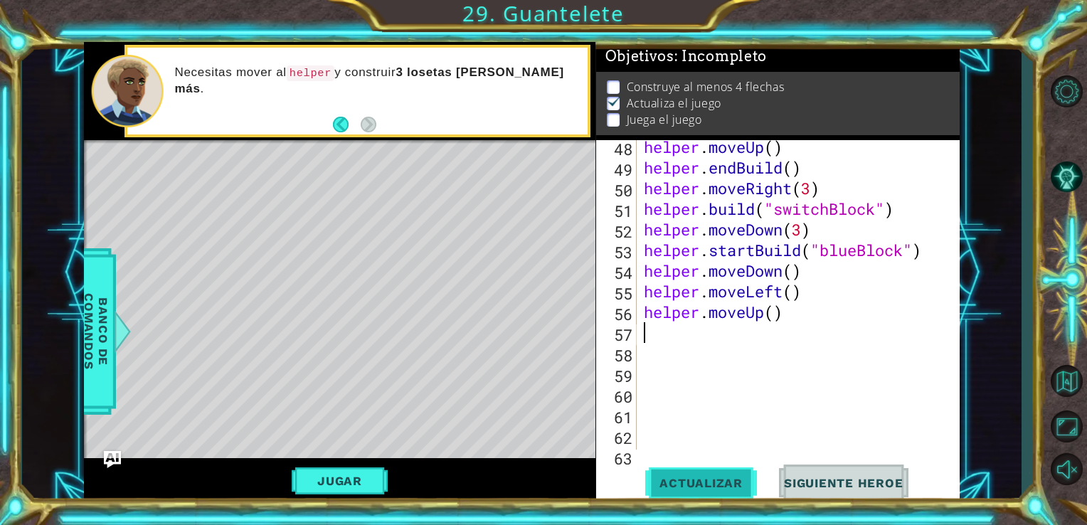
click at [696, 490] on span "Actualizar" at bounding box center [701, 483] width 112 height 14
click at [700, 334] on div "helper . moveUp ( ) helper . endBuild ( ) helper . moveRight ( 3 ) helper . bui…" at bounding box center [797, 312] width 312 height 351
type textarea "h"
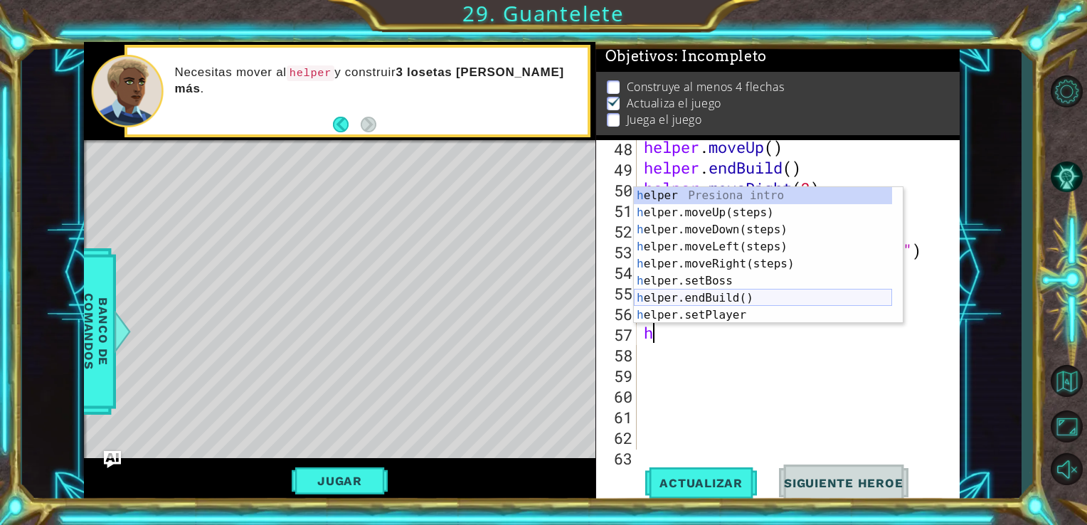
click at [854, 298] on div "h elper Presiona intro h elper.moveUp(steps) Presiona intro h elper.moveDown(st…" at bounding box center [763, 272] width 258 height 171
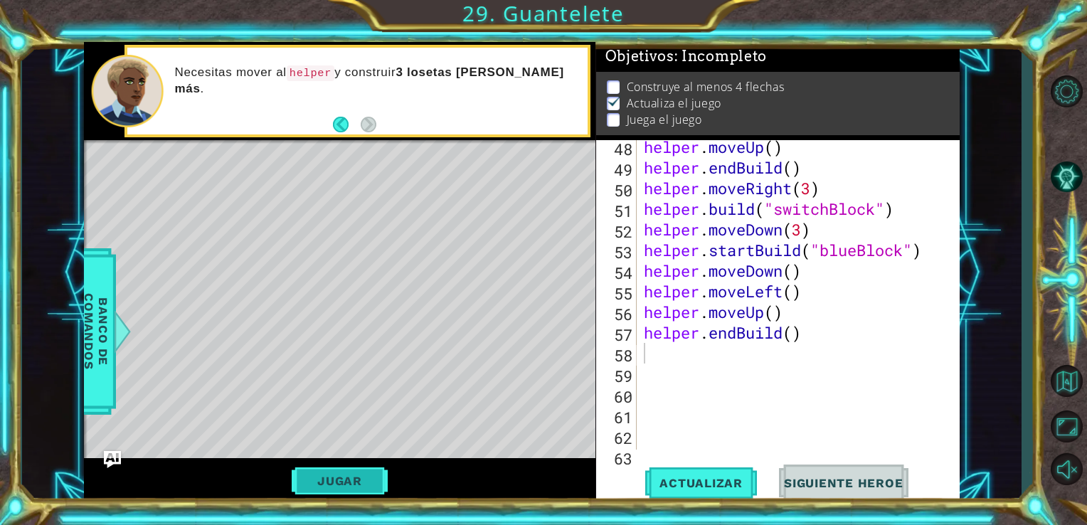
click at [343, 471] on button "Jugar" at bounding box center [340, 480] width 96 height 27
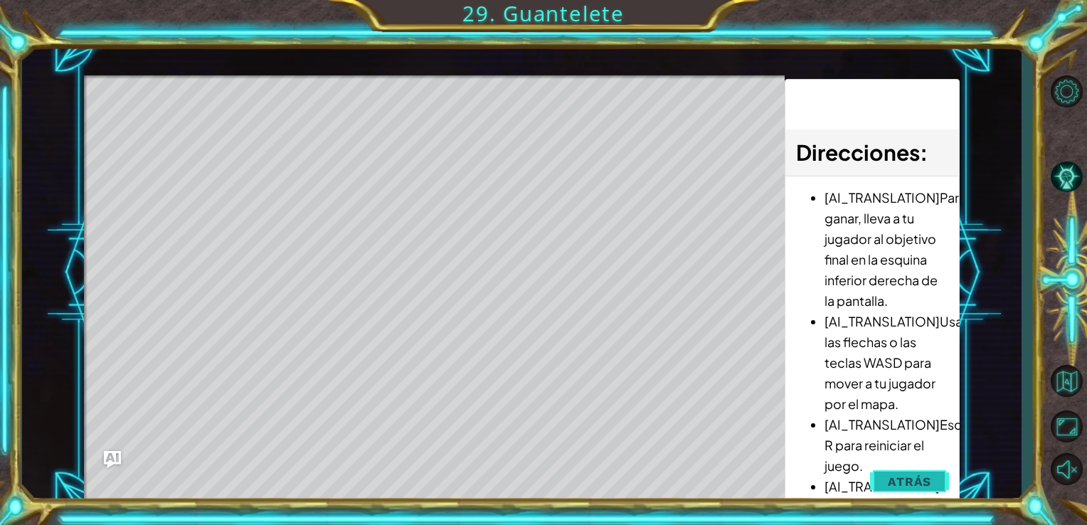
click at [922, 486] on span "Atrás" at bounding box center [909, 481] width 43 height 14
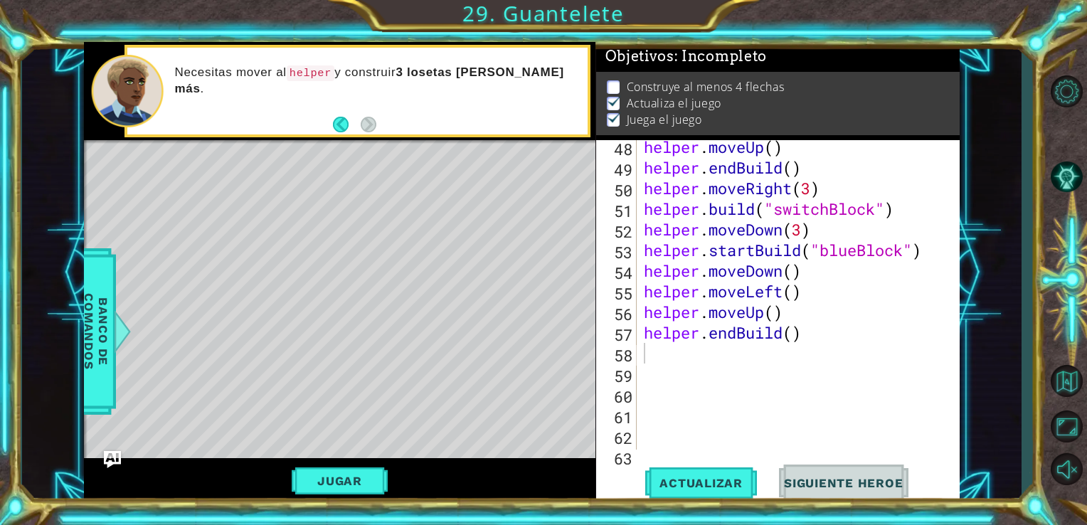
type textarea "helper.endBuild()"
click at [830, 331] on div "helper . moveUp ( ) helper . endBuild ( ) helper . moveRight ( 3 ) helper . bui…" at bounding box center [797, 312] width 312 height 351
click at [661, 488] on span "Actualizar" at bounding box center [701, 483] width 112 height 14
click at [806, 336] on div "helper . moveUp ( ) helper . endBuild ( ) helper . moveRight ( 3 ) helper . bui…" at bounding box center [797, 312] width 312 height 351
type textarea "helper.endBuild()"
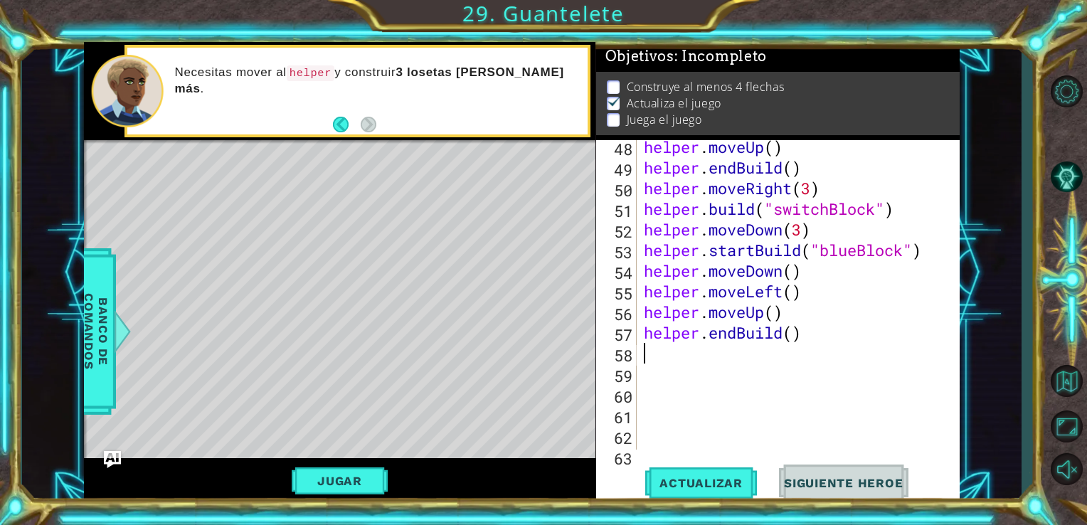
type textarea "h"
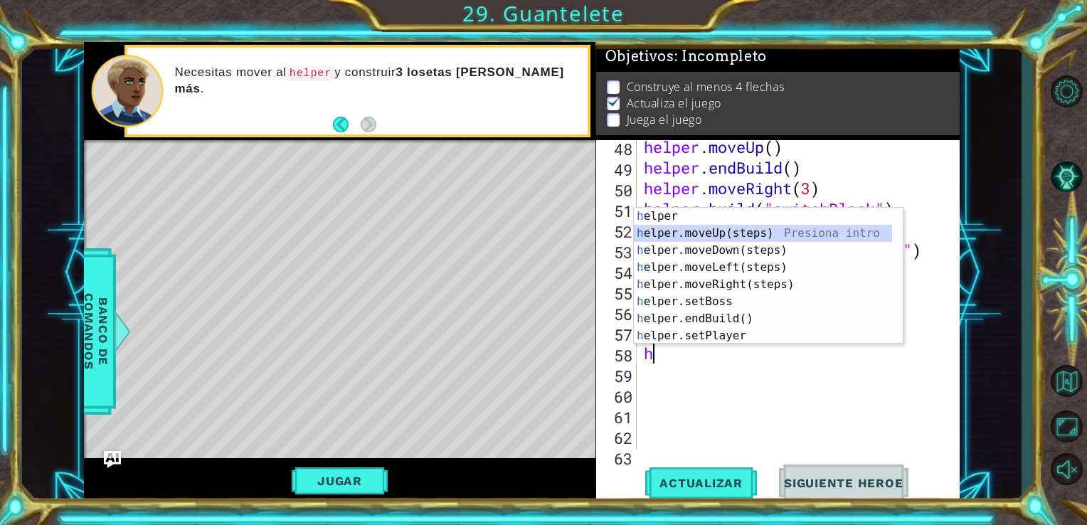
click at [785, 238] on div "h elper Presiona intro h elper.moveUp(steps) Presiona intro h elper.moveDown(st…" at bounding box center [763, 293] width 258 height 171
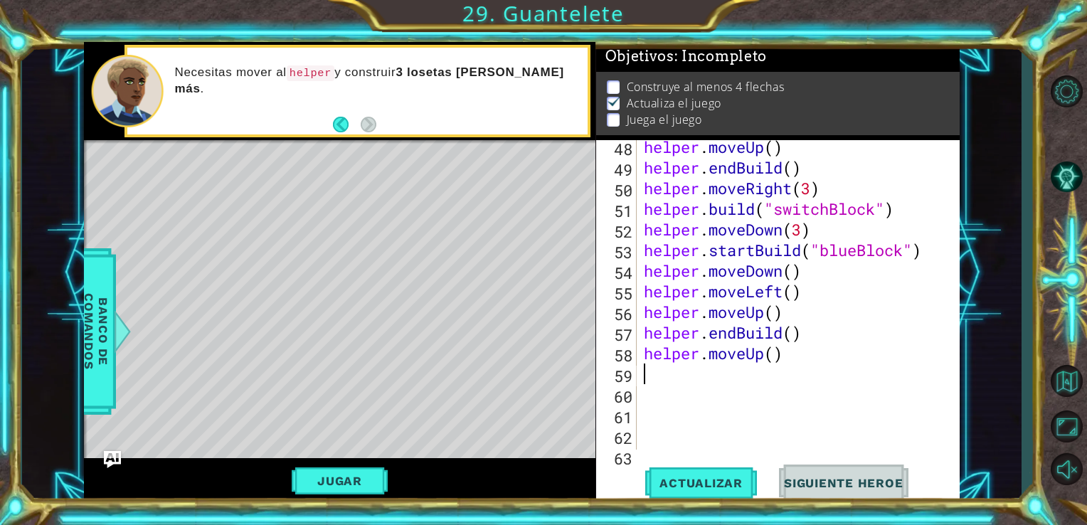
click at [774, 354] on div "helper . moveUp ( ) helper . endBuild ( ) helper . moveRight ( 3 ) helper . bui…" at bounding box center [797, 312] width 312 height 351
type textarea "helper.moveUp(3)"
click at [774, 354] on div "helper . moveUp ( ) helper . endBuild ( ) helper . moveRight ( 3 ) helper . bui…" at bounding box center [797, 312] width 312 height 351
click at [806, 358] on div "helper . moveUp ( ) helper . endBuild ( ) helper . moveRight ( 3 ) helper . bui…" at bounding box center [797, 312] width 312 height 351
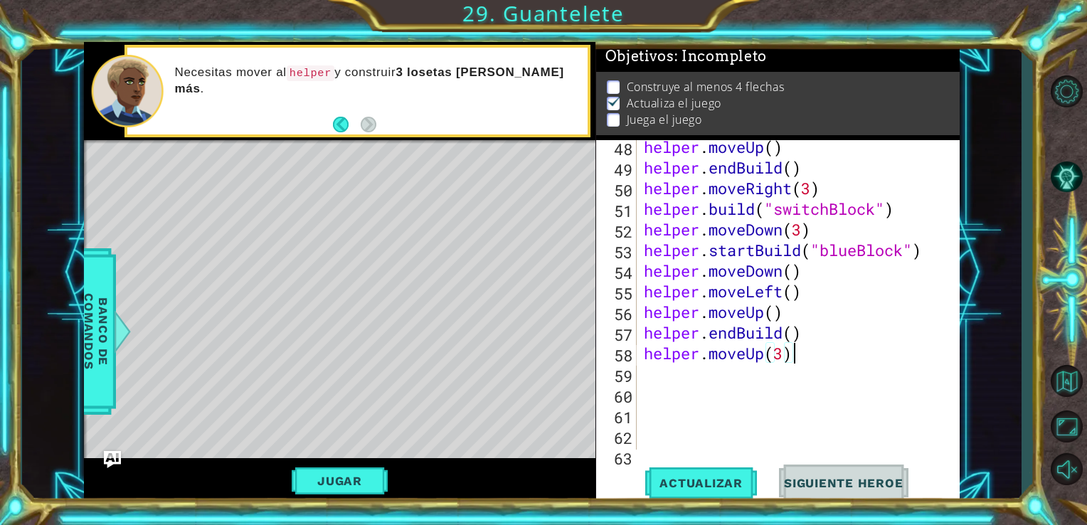
scroll to position [0, 0]
type textarea "h"
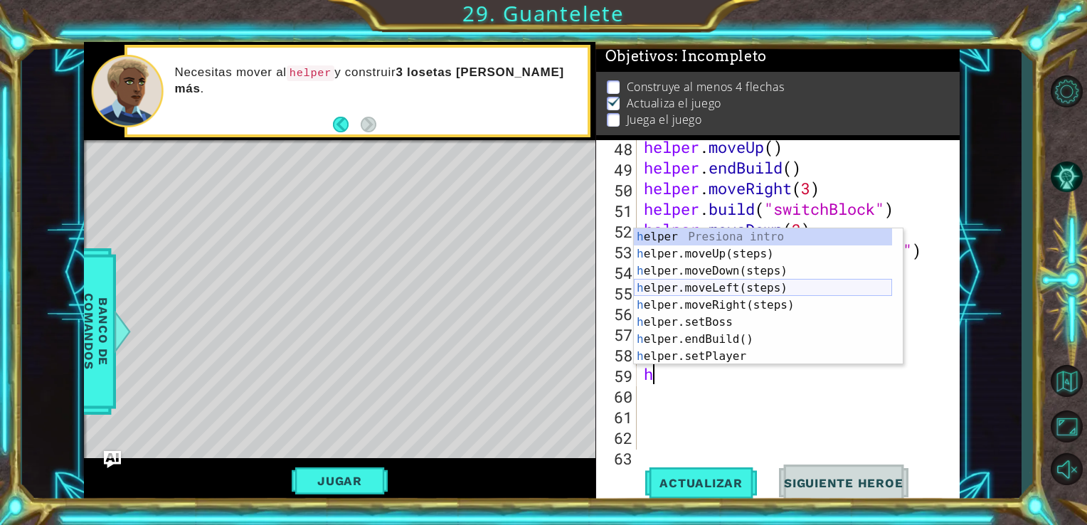
click at [754, 286] on div "h elper Presiona intro h elper.moveUp(steps) Presiona intro h elper.moveDown(st…" at bounding box center [763, 313] width 258 height 171
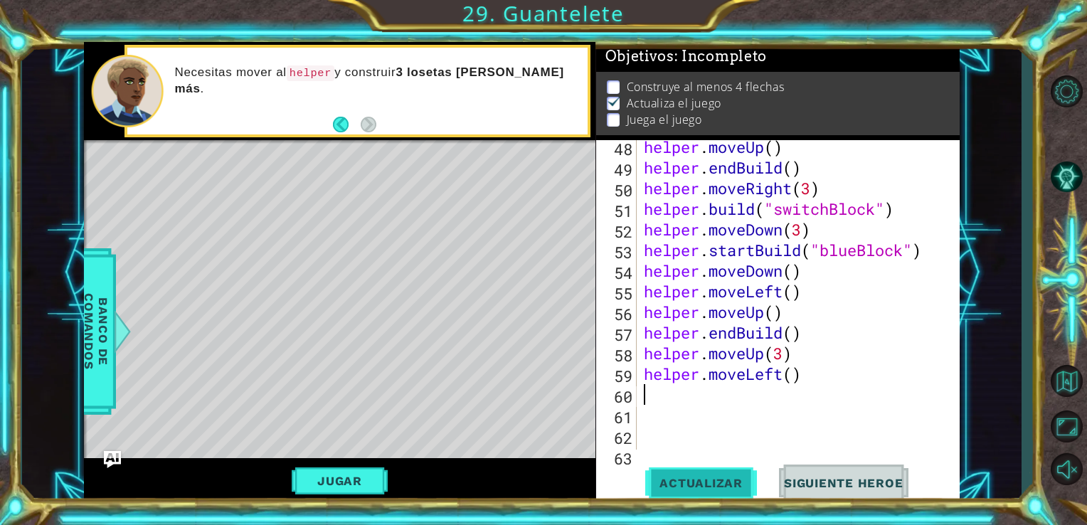
click at [711, 485] on span "Actualizar" at bounding box center [701, 483] width 112 height 14
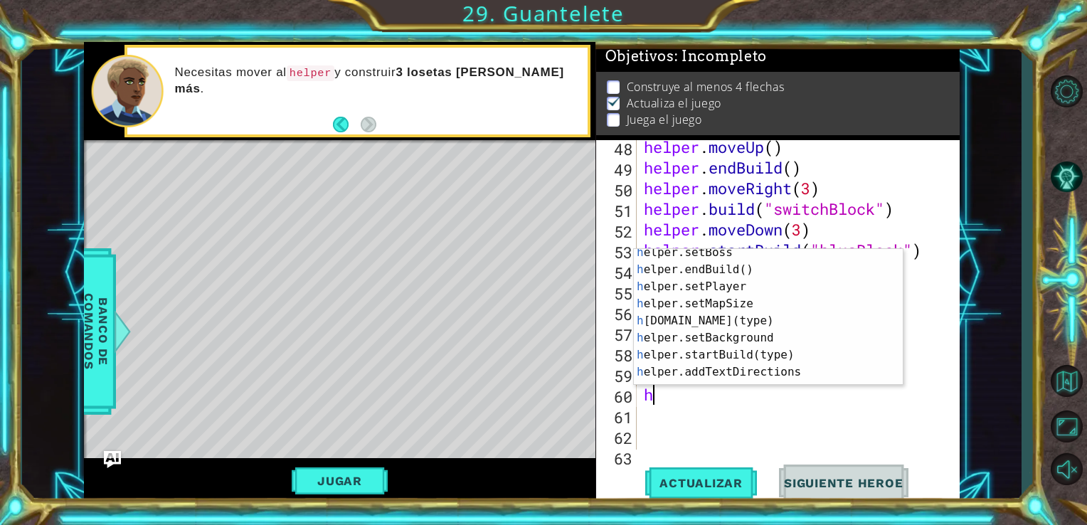
scroll to position [102, 0]
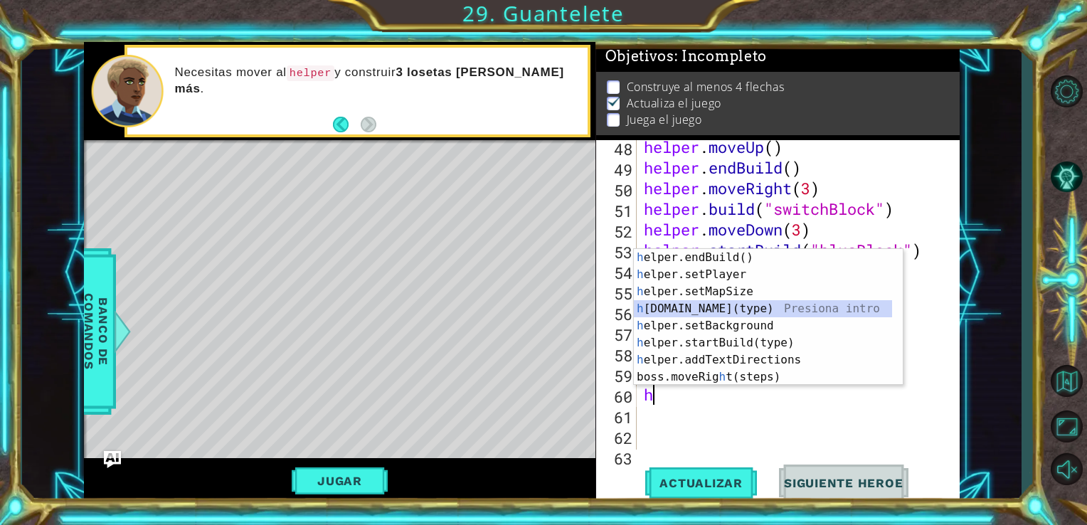
click at [815, 306] on div "h elper.endBuild() Presiona intro h elper.setPlayer Presiona intro h elper.setM…" at bounding box center [763, 334] width 258 height 171
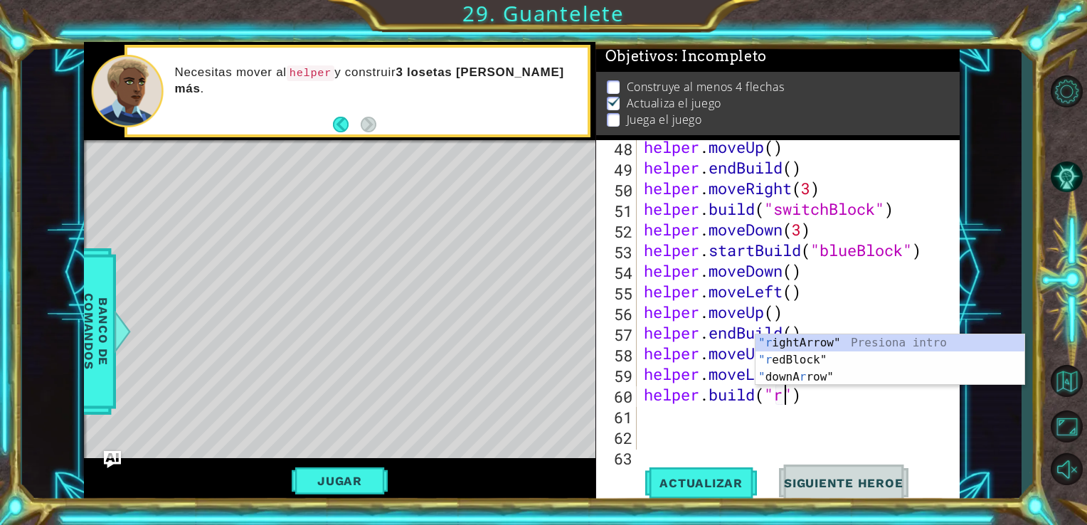
scroll to position [0, 6]
click at [819, 344] on div ""r ightArrow" Presiona intro "r edBlock" Presiona intro " downA r row" Presiona…" at bounding box center [889, 376] width 269 height 85
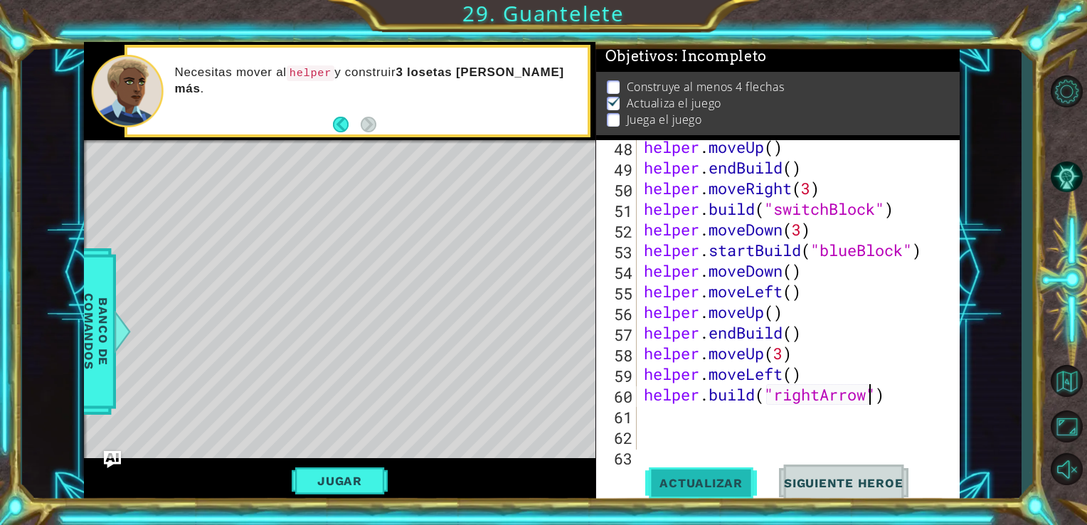
type textarea "[DOMAIN_NAME]("rightArrow")"
click at [705, 479] on span "Actualizar" at bounding box center [701, 483] width 112 height 14
click at [906, 398] on div "helper . moveUp ( ) helper . endBuild ( ) helper . moveRight ( 3 ) helper . bui…" at bounding box center [797, 312] width 312 height 351
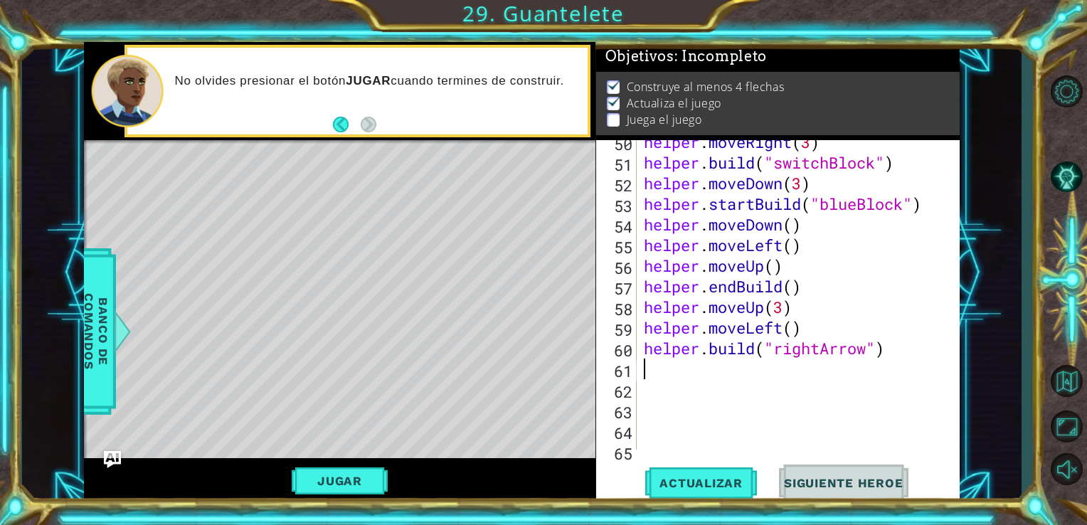
scroll to position [1054, 0]
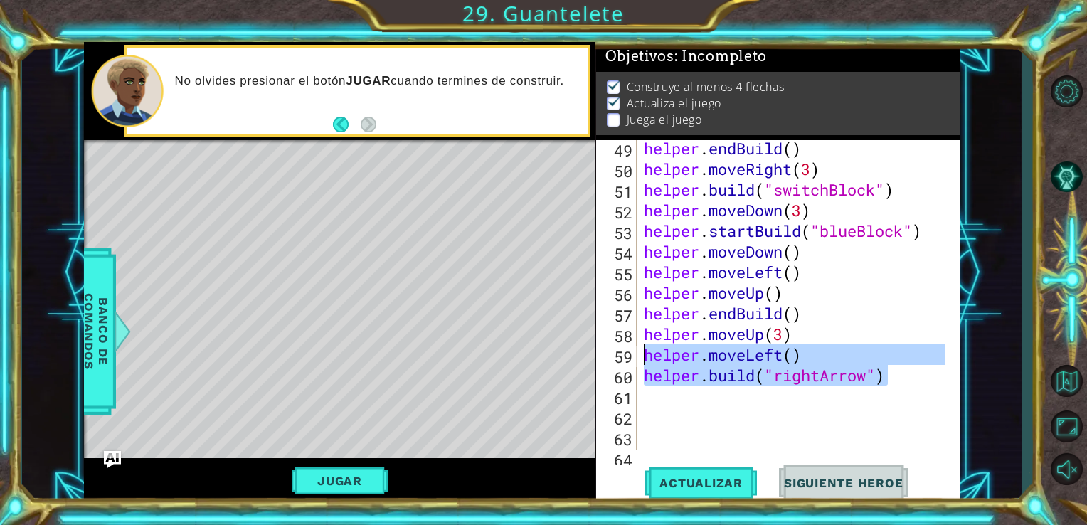
drag, startPoint x: 902, startPoint y: 385, endPoint x: 641, endPoint y: 357, distance: 261.8
click at [641, 357] on div "helper . endBuild ( ) helper . moveRight ( 3 ) helper . build ( "switchBlock" )…" at bounding box center [797, 313] width 312 height 351
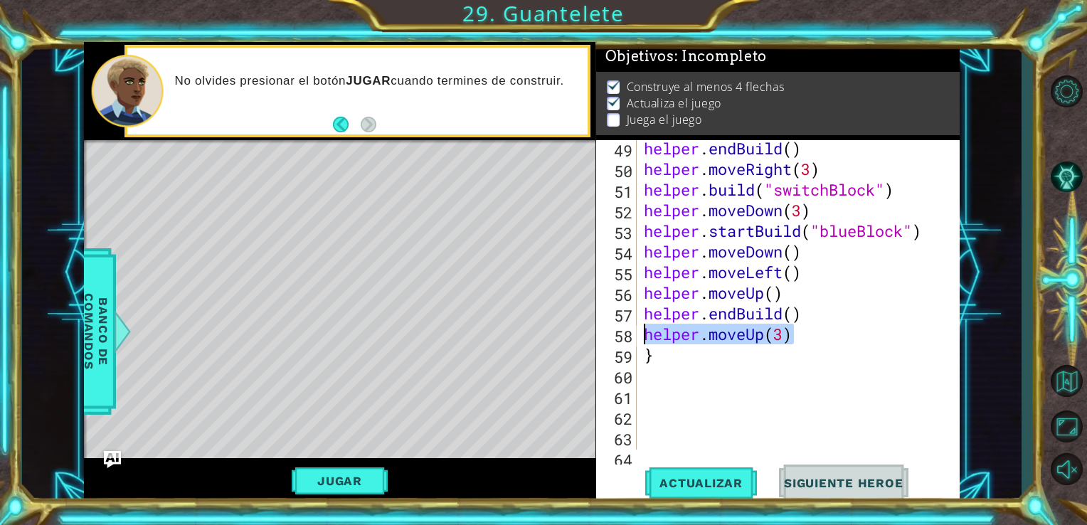
drag, startPoint x: 794, startPoint y: 341, endPoint x: 623, endPoint y: 343, distance: 171.4
click at [623, 343] on div "} 49 50 51 52 53 54 55 56 57 58 59 60 61 62 63 64 65 helper . endBuild ( ) help…" at bounding box center [776, 294] width 361 height 309
type textarea "helper.moveUp(3)"
click at [671, 363] on div "helper . endBuild ( ) helper . moveRight ( 3 ) helper . build ( "switchBlock" )…" at bounding box center [797, 313] width 312 height 351
type textarea "}"
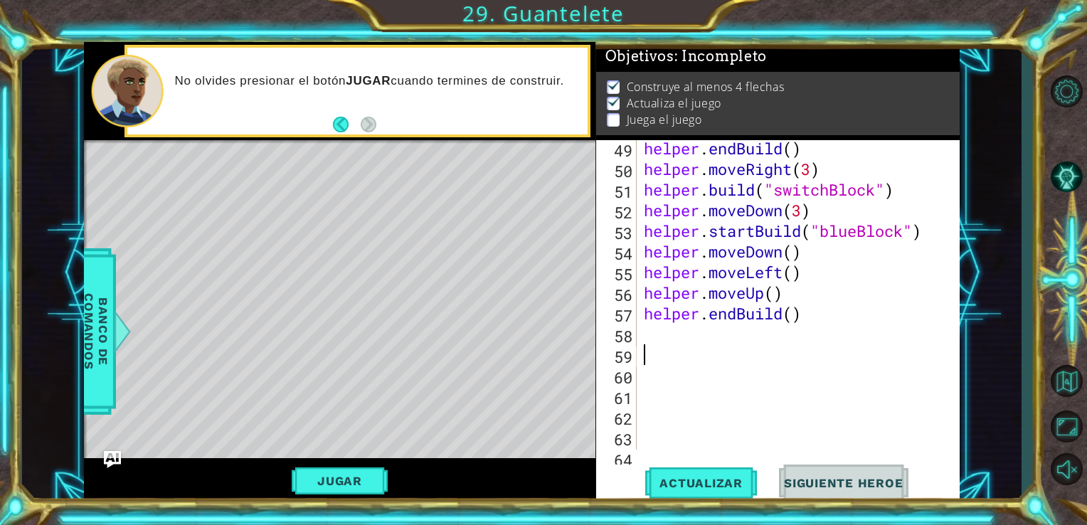
click at [788, 299] on div "helper . endBuild ( ) helper . moveRight ( 3 ) helper . build ( "switchBlock" )…" at bounding box center [797, 313] width 312 height 351
type textarea "helper.moveUp()"
type textarea "h"
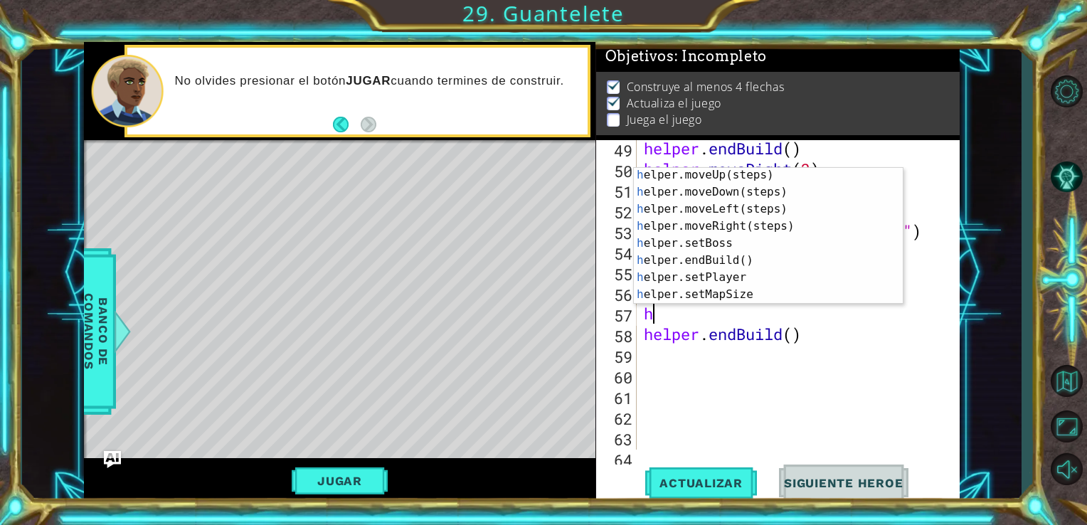
scroll to position [0, 0]
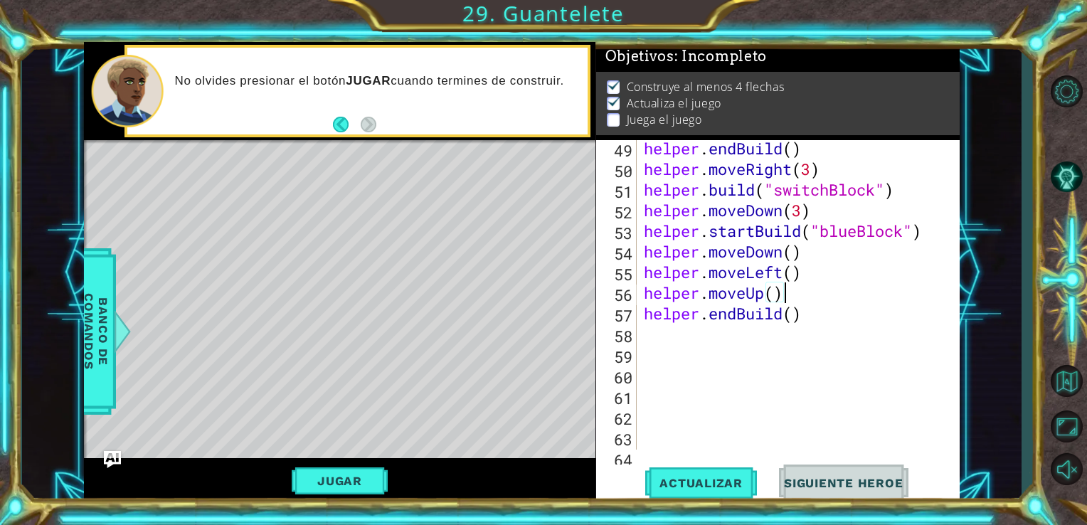
click at [833, 313] on div "helper . endBuild ( ) helper . moveRight ( 3 ) helper . build ( "switchBlock" )…" at bounding box center [797, 313] width 312 height 351
type textarea "helper.endBuild()"
click at [735, 479] on span "Actualizar" at bounding box center [701, 483] width 112 height 14
type textarea "h"
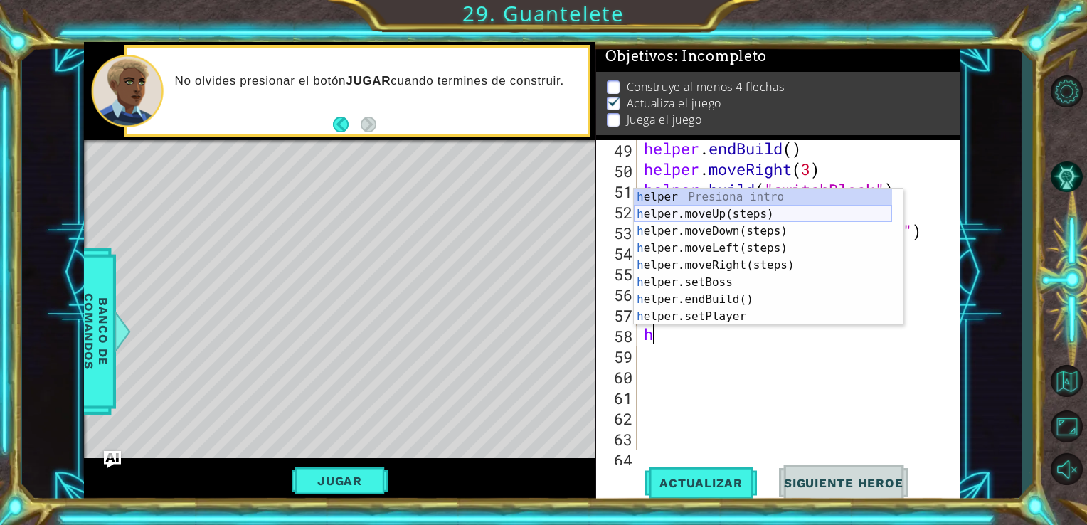
click at [707, 220] on div "h elper Presiona intro h elper.moveUp(steps) Presiona intro h elper.moveDown(st…" at bounding box center [763, 273] width 258 height 171
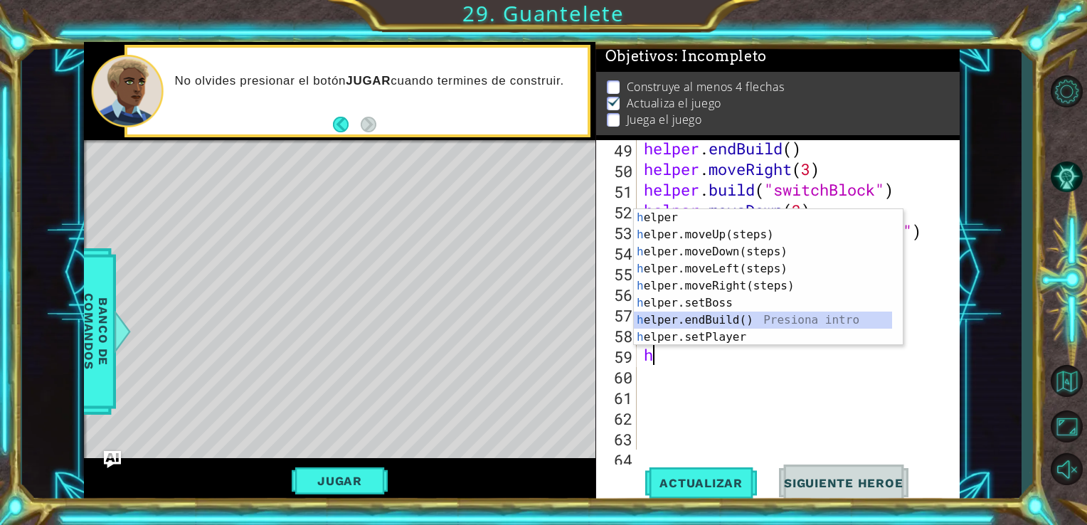
click at [896, 316] on div at bounding box center [895, 328] width 14 height 239
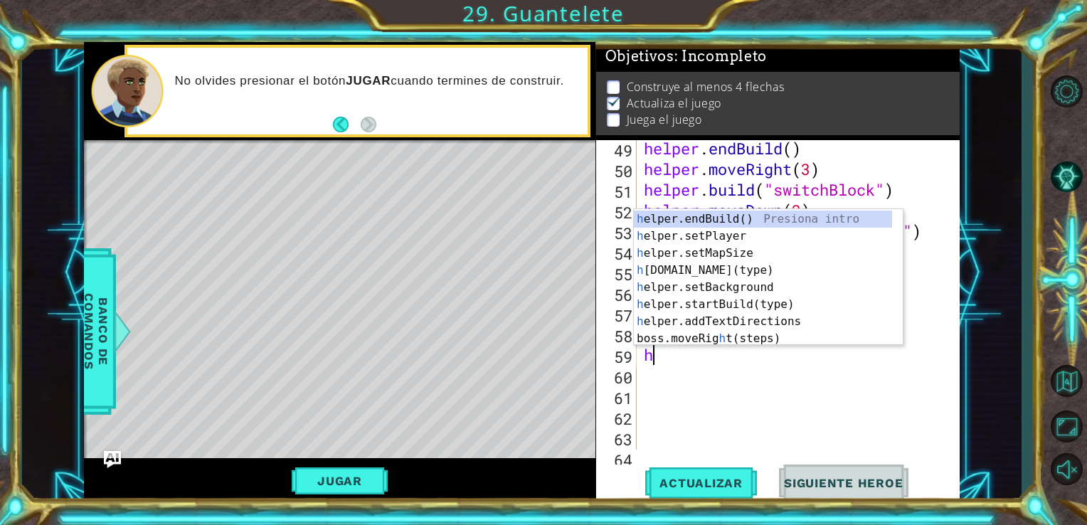
scroll to position [102, 0]
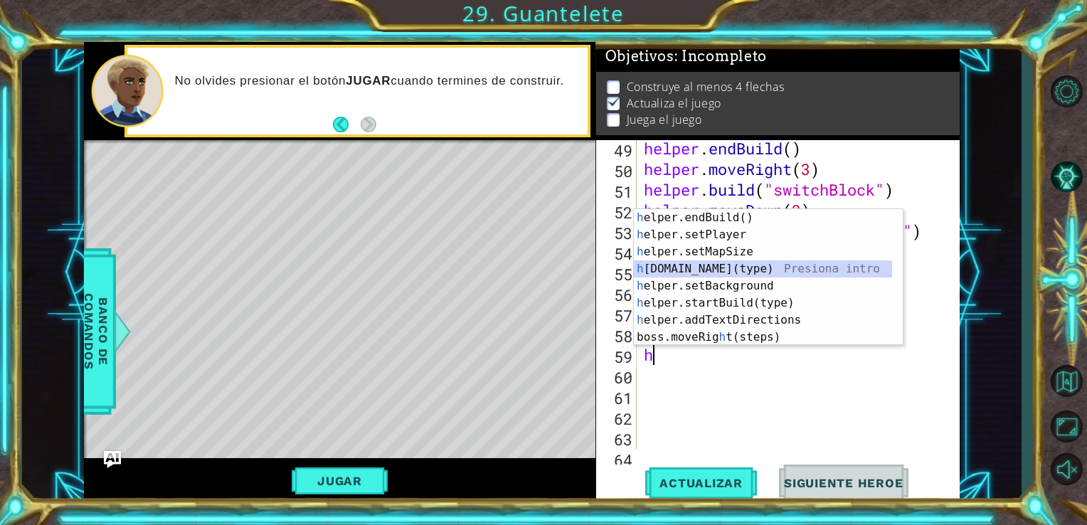
click at [774, 269] on div "h elper.endBuild() Presiona intro h elper.setPlayer Presiona intro h elper.setM…" at bounding box center [763, 294] width 258 height 171
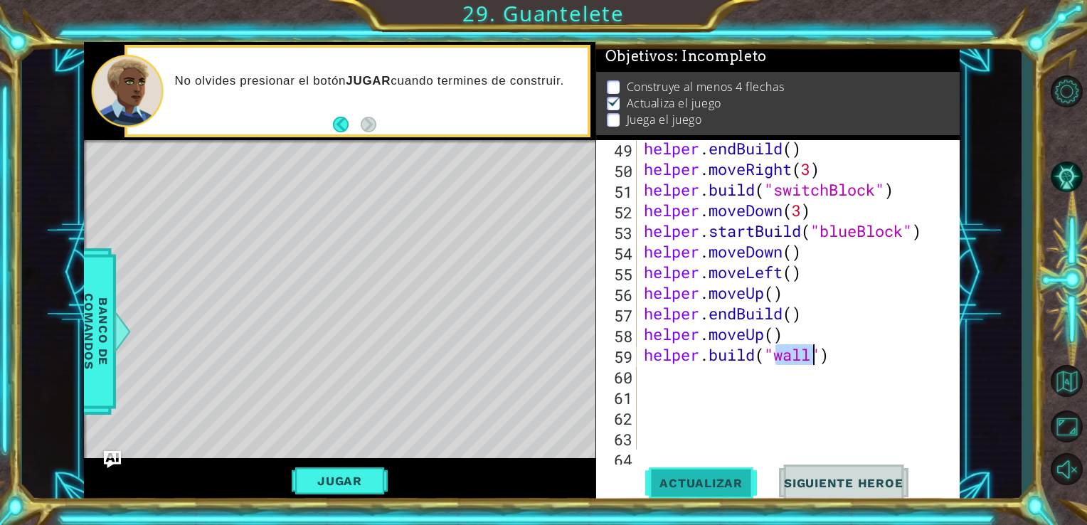
type textarea "[DOMAIN_NAME]("wall")"
click at [697, 482] on span "Actualizar" at bounding box center [701, 483] width 112 height 14
click at [839, 353] on div "helper . endBuild ( ) helper . moveRight ( 3 ) helper . build ( "switchBlock" )…" at bounding box center [797, 313] width 312 height 351
type textarea "h"
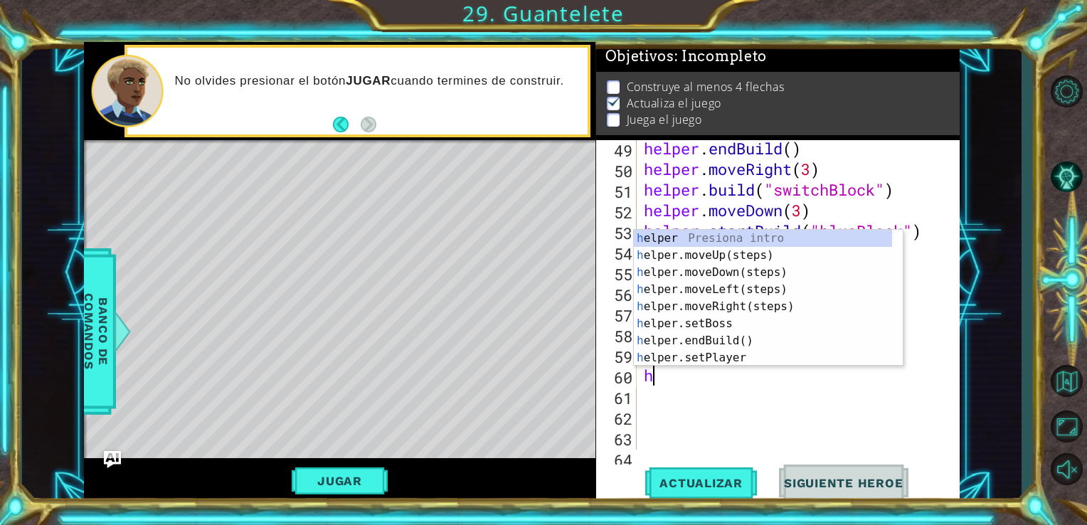
scroll to position [0, 0]
click at [792, 257] on div "h elper Presiona intro h elper.moveUp(steps) Presiona intro h elper.moveDown(st…" at bounding box center [763, 315] width 258 height 171
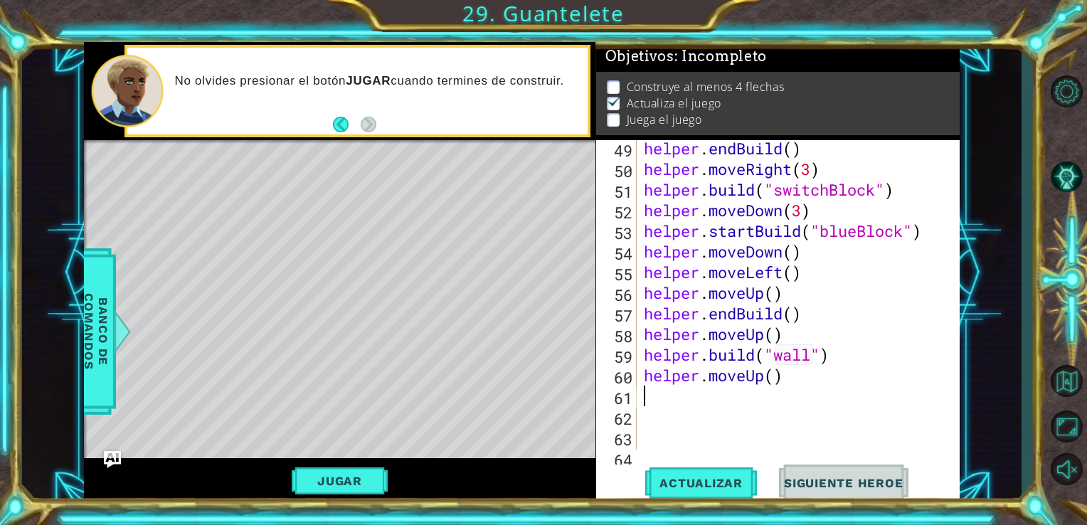
click at [778, 375] on div "helper . endBuild ( ) helper . moveRight ( 3 ) helper . build ( "switchBlock" )…" at bounding box center [797, 313] width 312 height 351
type textarea "helper.moveUp(2)"
click at [734, 476] on span "Actualizar" at bounding box center [701, 483] width 112 height 14
click at [678, 410] on div "helper . endBuild ( ) helper . moveRight ( 3 ) helper . build ( "switchBlock" )…" at bounding box center [797, 313] width 312 height 351
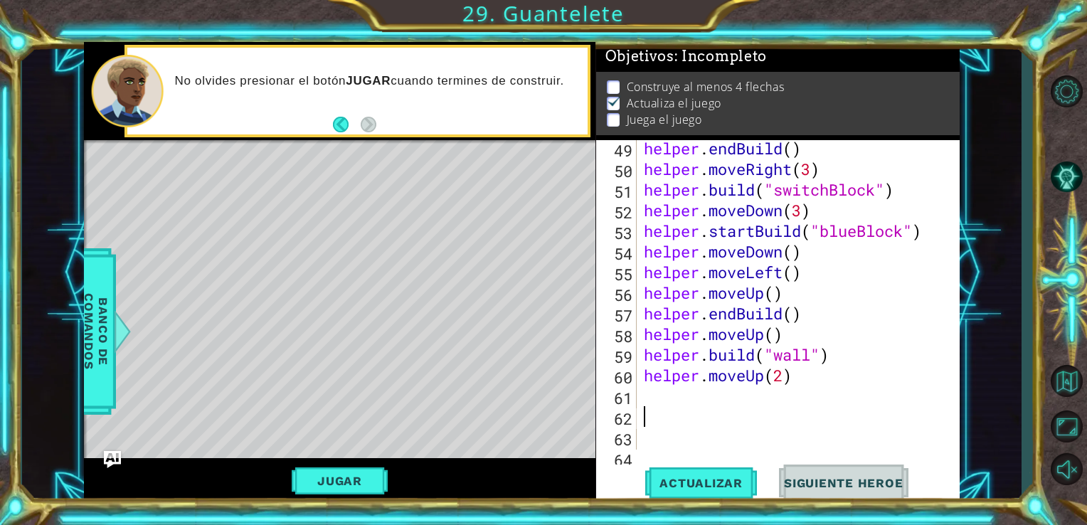
scroll to position [0, 0]
click at [665, 400] on div "helper . endBuild ( ) helper . moveRight ( 3 ) helper . build ( "switchBlock" )…" at bounding box center [797, 313] width 312 height 351
type textarea "h"
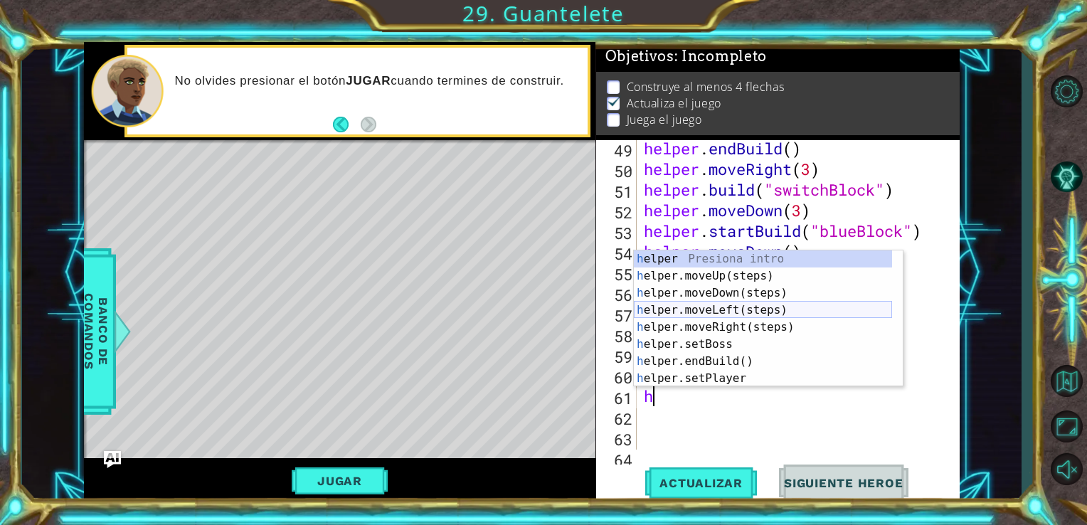
click at [760, 314] on div "h elper Presiona intro h elper.moveUp(steps) Presiona intro h elper.moveDown(st…" at bounding box center [763, 335] width 258 height 171
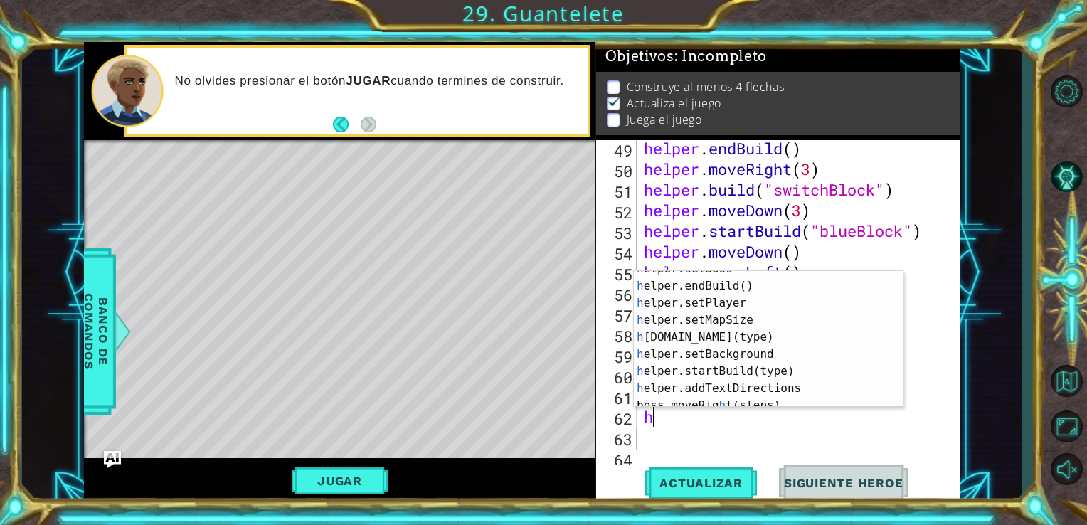
scroll to position [100, 0]
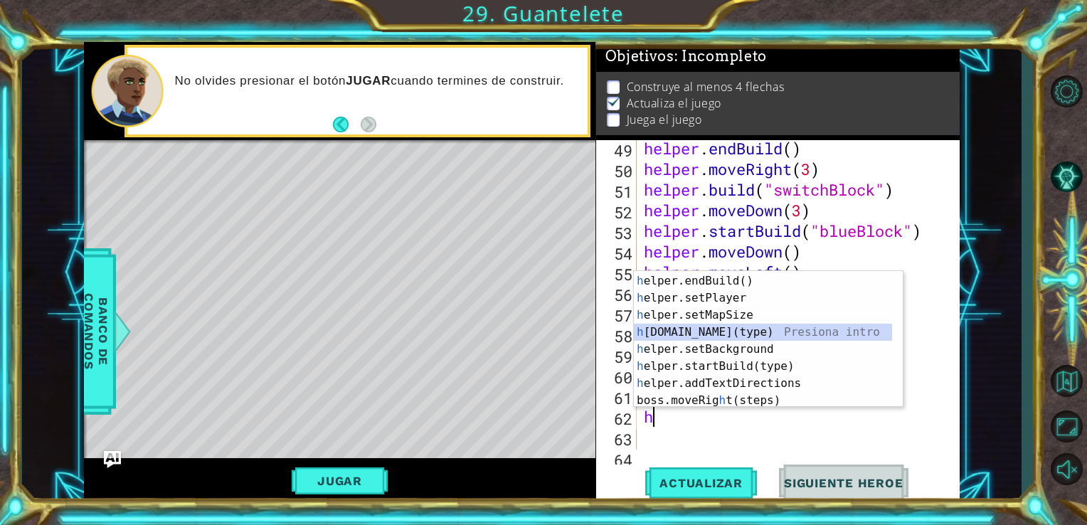
click at [762, 331] on div "h elper.setBoss Presiona intro h elper.endBuild() Presiona intro h elper.setPla…" at bounding box center [763, 340] width 258 height 171
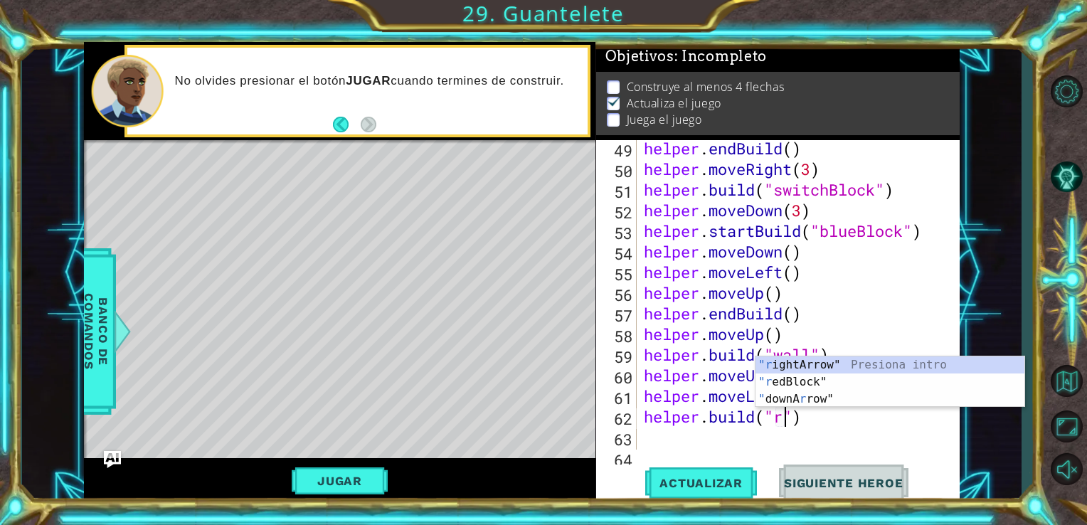
scroll to position [0, 6]
click at [822, 366] on div ""r ightArrow" Presiona intro "r edBlock" Presiona intro " downA r row" Presiona…" at bounding box center [889, 398] width 269 height 85
type textarea "[DOMAIN_NAME]("rightArrow")"
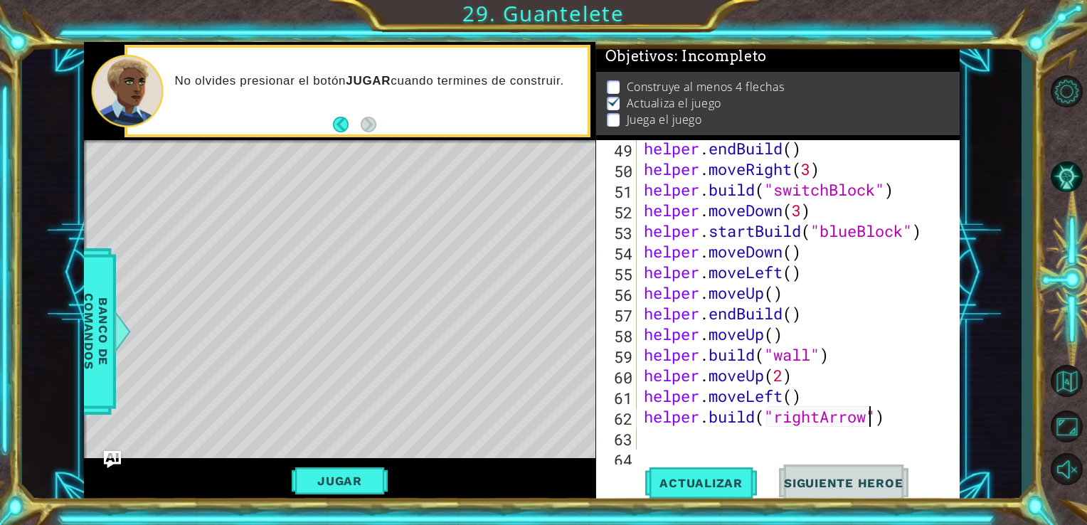
click at [890, 414] on div "helper . endBuild ( ) helper . moveRight ( 3 ) helper . build ( "switchBlock" )…" at bounding box center [797, 313] width 312 height 351
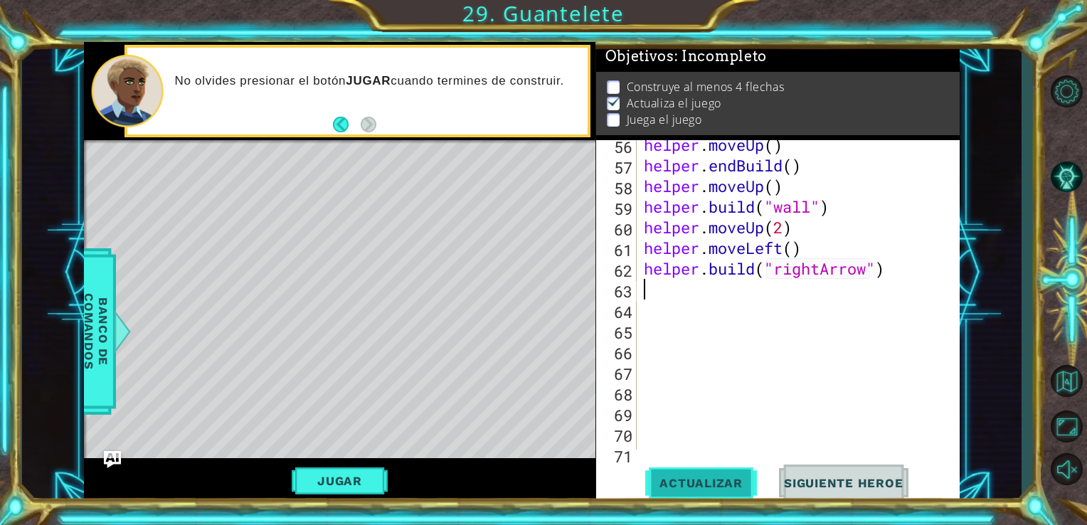
click at [738, 479] on span "Actualizar" at bounding box center [701, 483] width 112 height 14
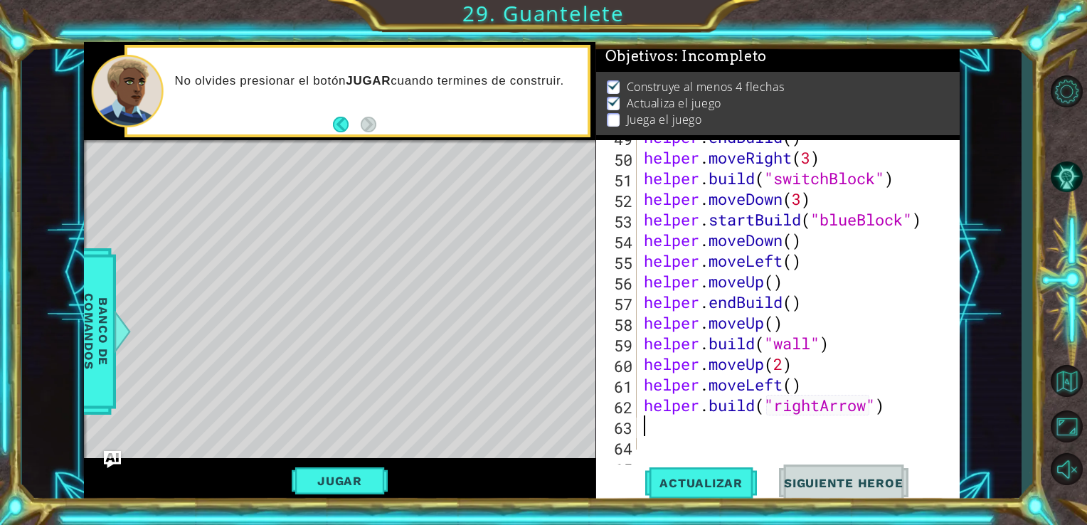
scroll to position [1065, 0]
click at [814, 240] on div "helper . endBuild ( ) helper . moveRight ( 3 ) helper . build ( "switchBlock" )…" at bounding box center [797, 302] width 312 height 351
click at [802, 203] on div "helper . endBuild ( ) helper . moveRight ( 3 ) helper . build ( "switchBlock" )…" at bounding box center [797, 302] width 312 height 351
click at [808, 246] on div "helper . endBuild ( ) helper . moveRight ( 3 ) helper . build ( "switchBlock" )…" at bounding box center [797, 302] width 312 height 351
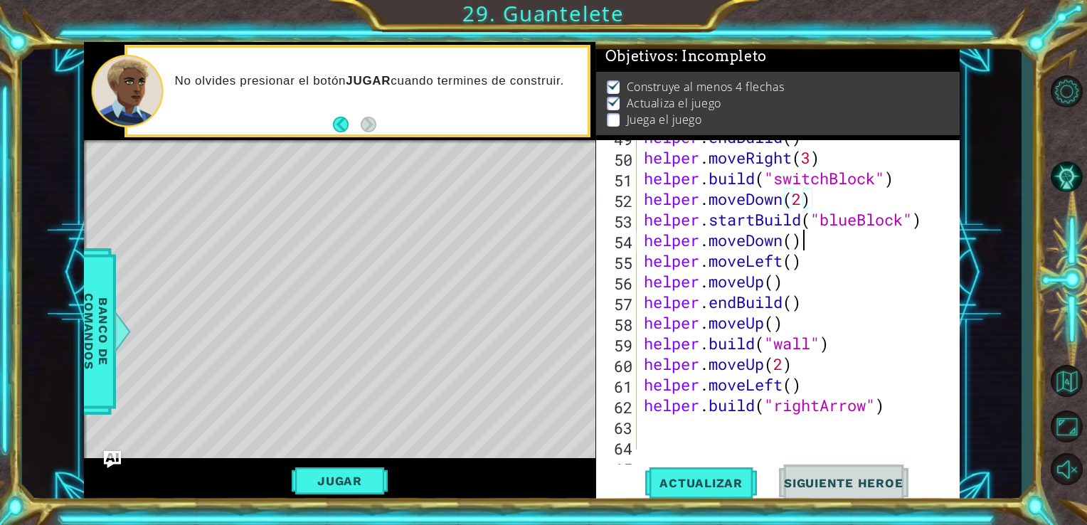
scroll to position [0, 6]
click at [693, 491] on button "Actualizar" at bounding box center [701, 482] width 112 height 36
click at [802, 199] on div "helper . endBuild ( ) helper . moveRight ( 3 ) helper . build ( "switchBlock" )…" at bounding box center [797, 302] width 312 height 351
click at [711, 485] on span "Actualizar" at bounding box center [701, 483] width 112 height 14
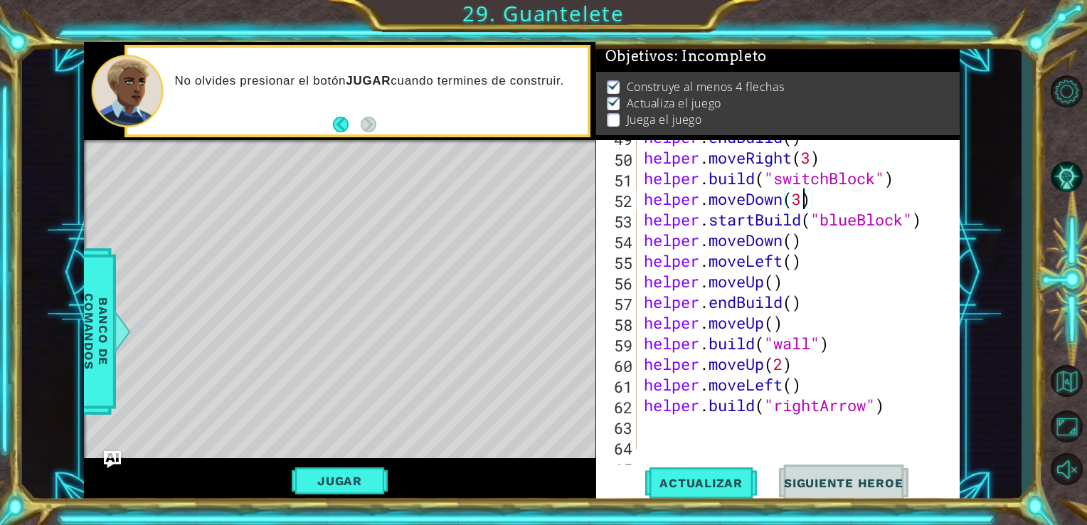
click at [789, 285] on div "helper . endBuild ( ) helper . moveRight ( 3 ) helper . build ( "switchBlock" )…" at bounding box center [797, 302] width 312 height 351
type textarea "helper.moveUp()"
drag, startPoint x: 957, startPoint y: 327, endPoint x: 944, endPoint y: 329, distance: 12.2
click at [944, 329] on div "helper.moveUp() 49 50 51 52 53 54 55 56 57 58 59 60 61 62 63 64 65 helper . end…" at bounding box center [778, 321] width 364 height 363
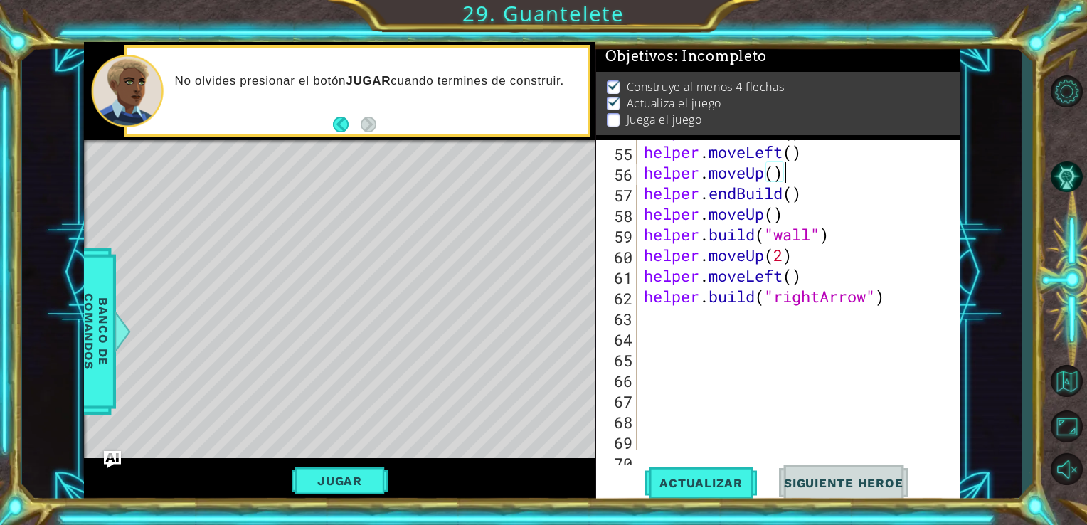
scroll to position [1174, 0]
click at [896, 297] on div "helper . moveDown ( ) helper . moveLeft ( ) helper . moveUp ( ) helper . endBui…" at bounding box center [797, 296] width 312 height 351
type textarea "[DOMAIN_NAME]("rightArrow")"
type textarea "h"
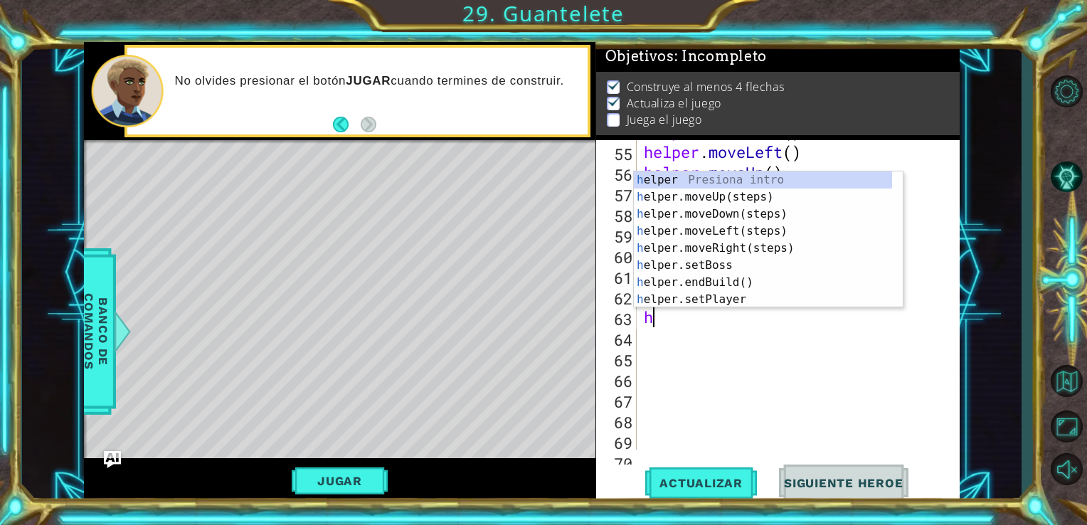
scroll to position [0, 0]
click at [817, 254] on div "h elper Presiona intro h elper.moveUp(steps) Presiona intro h elper.moveDown(st…" at bounding box center [763, 256] width 258 height 171
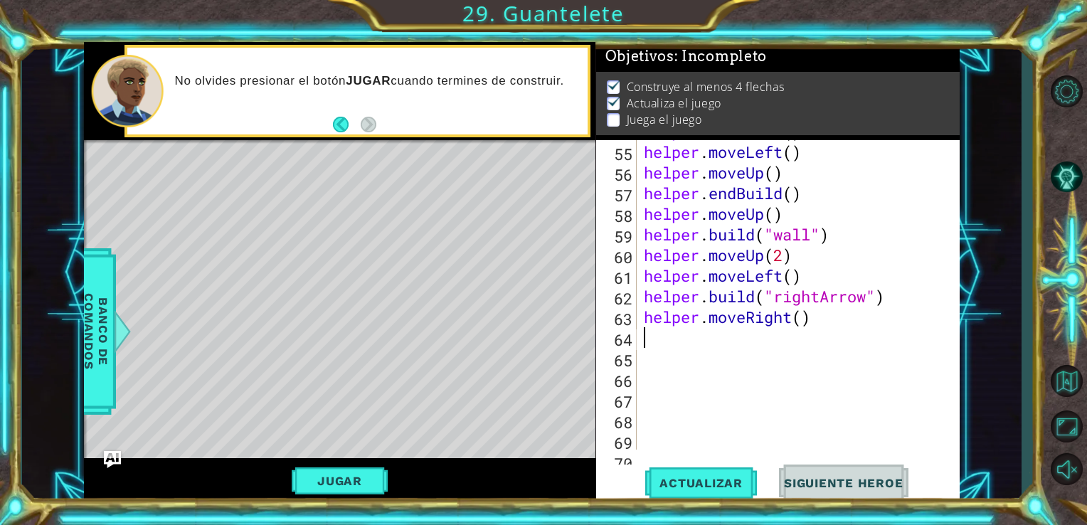
type textarea "h"
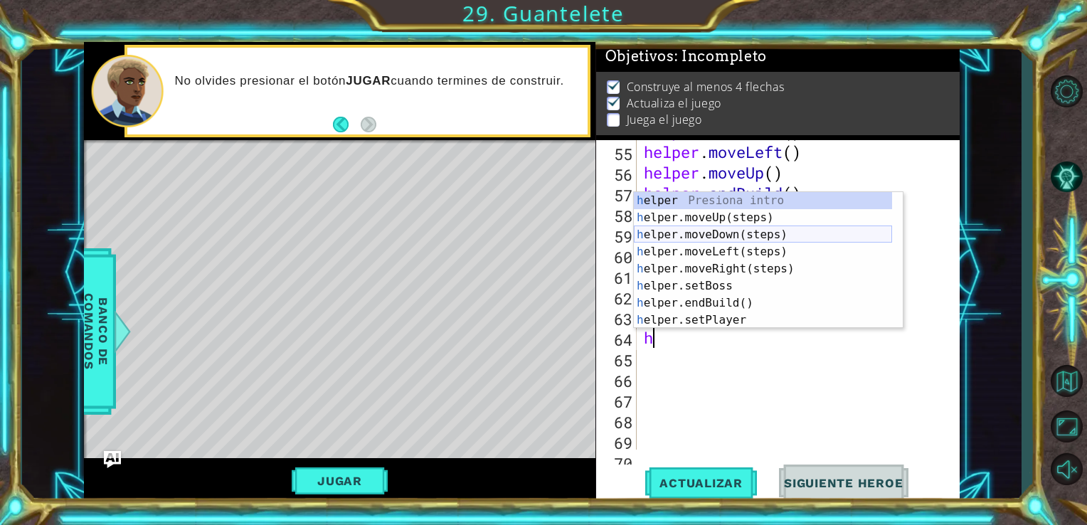
click at [777, 238] on div "h elper Presiona intro h elper.moveUp(steps) Presiona intro h elper.moveDown(st…" at bounding box center [763, 277] width 258 height 171
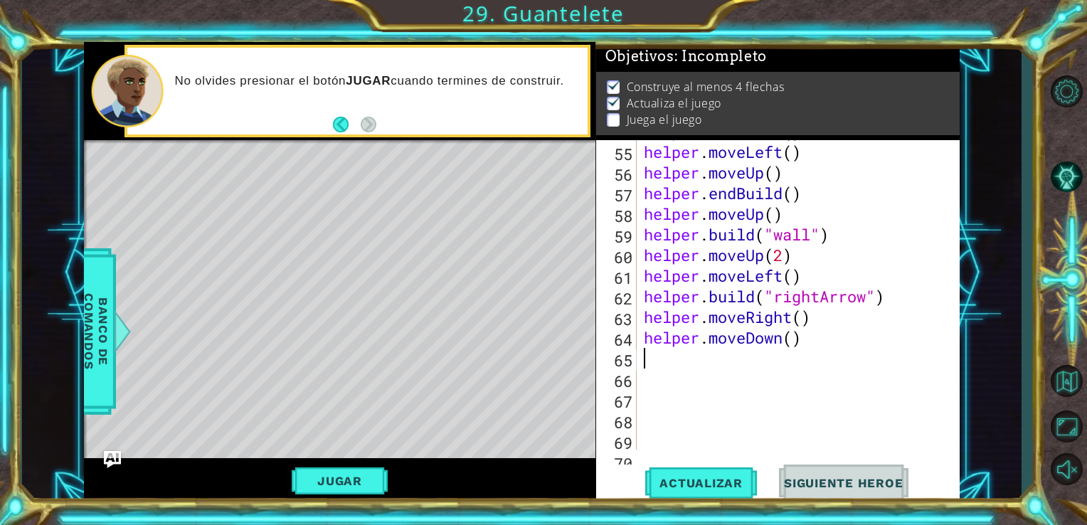
type textarea "h"
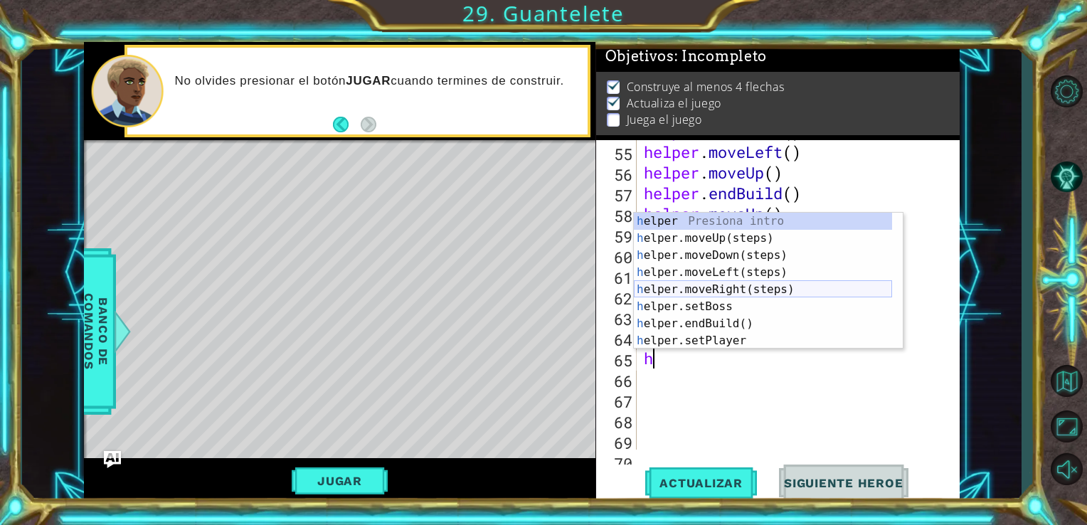
click at [760, 289] on div "h elper Presiona intro h elper.moveUp(steps) Presiona intro h elper.moveDown(st…" at bounding box center [763, 298] width 258 height 171
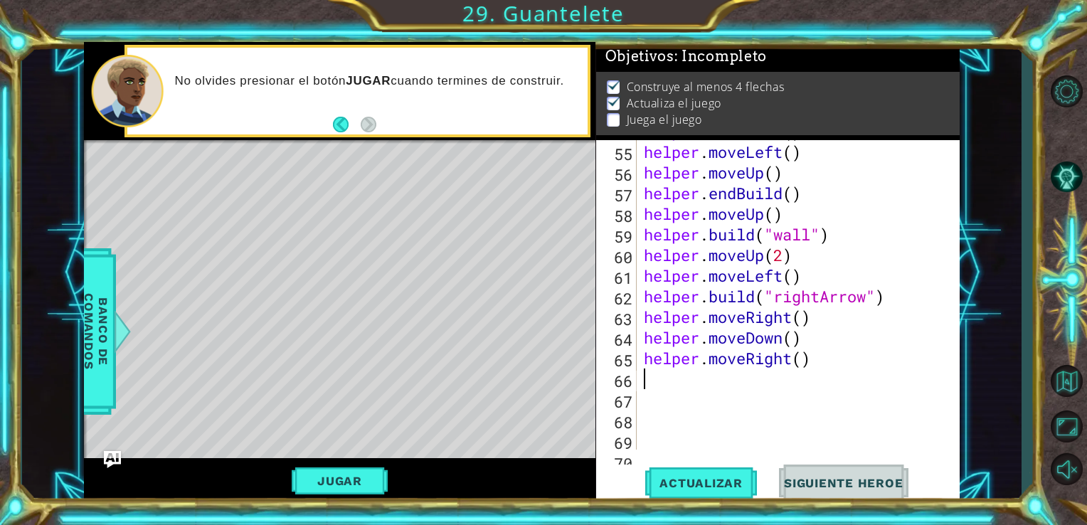
type textarea "h"
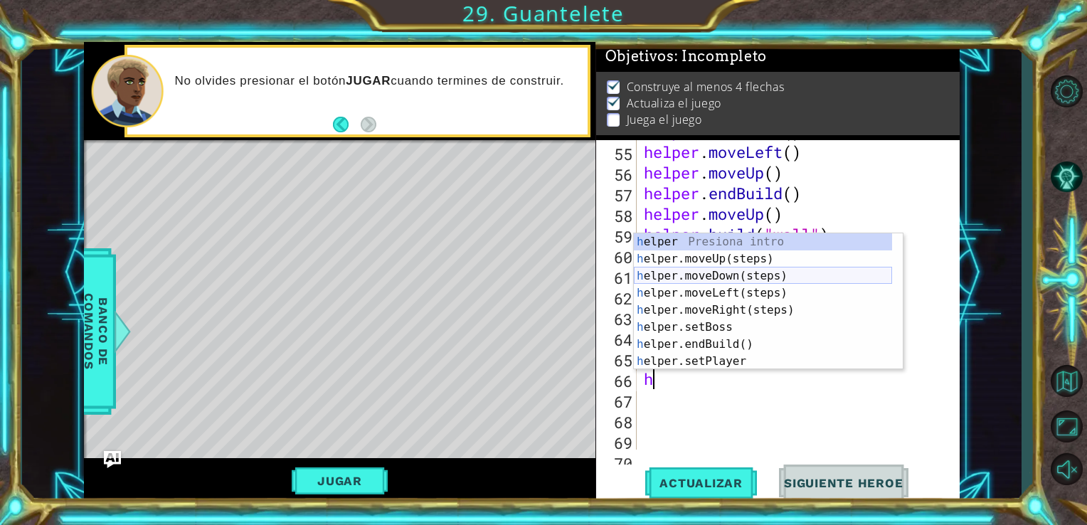
click at [747, 272] on div "h elper Presiona intro h elper.moveUp(steps) Presiona intro h elper.moveDown(st…" at bounding box center [763, 318] width 258 height 171
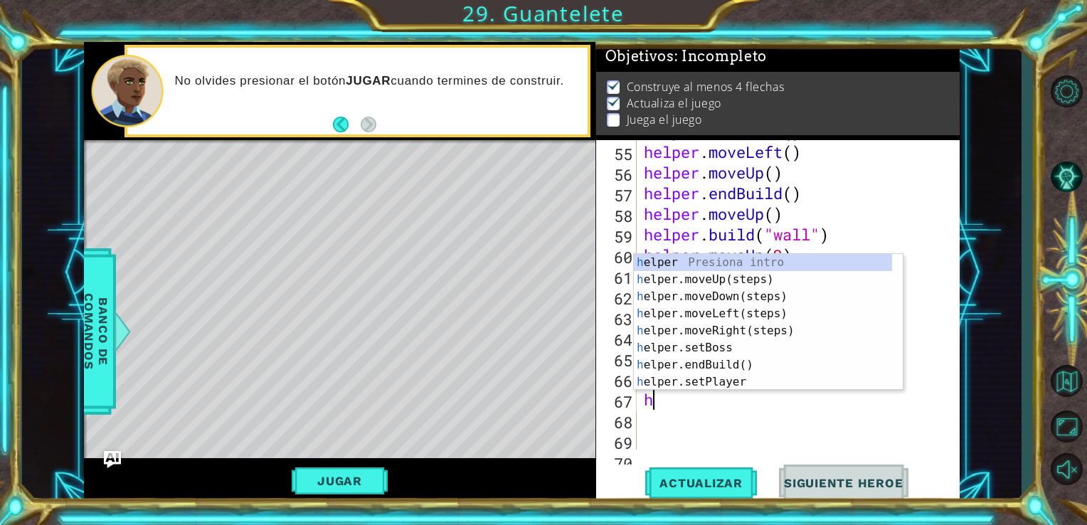
click at [896, 354] on div at bounding box center [895, 373] width 14 height 239
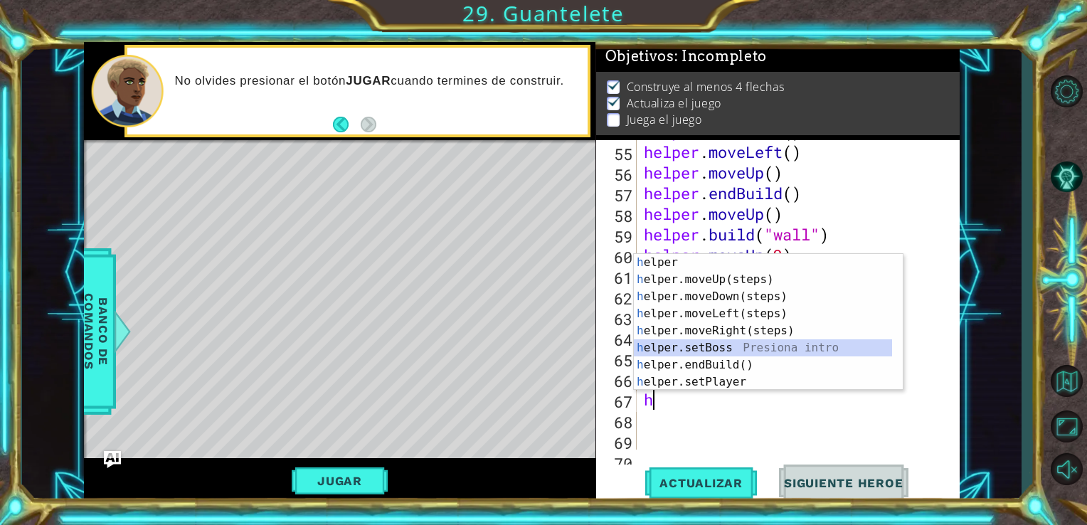
click at [902, 354] on div "helper . moveDown ( ) helper . moveLeft ( ) helper . moveUp ( ) helper . endBui…" at bounding box center [797, 296] width 312 height 351
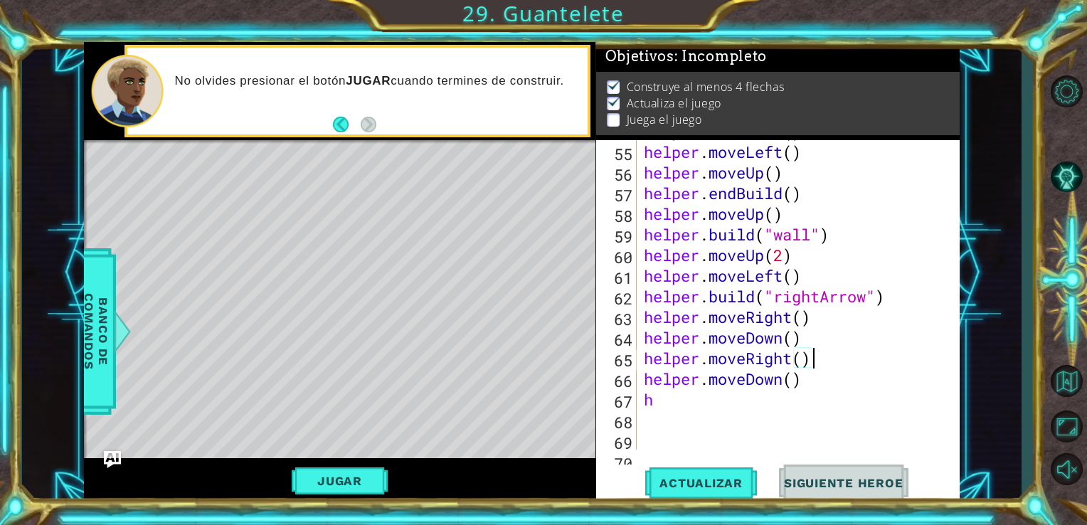
click at [715, 402] on div "helper . moveDown ( ) helper . moveLeft ( ) helper . moveUp ( ) helper . endBui…" at bounding box center [797, 296] width 312 height 351
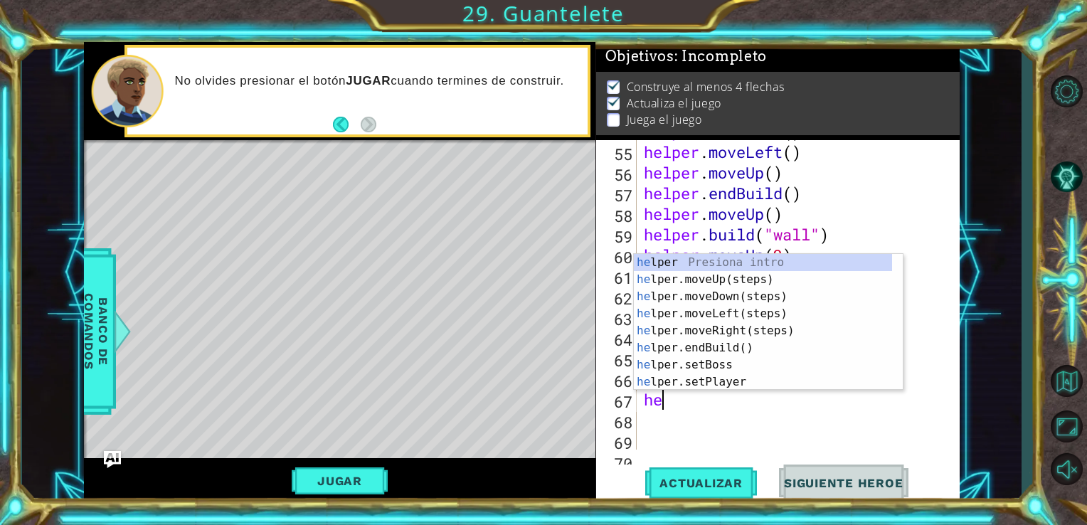
scroll to position [102, 0]
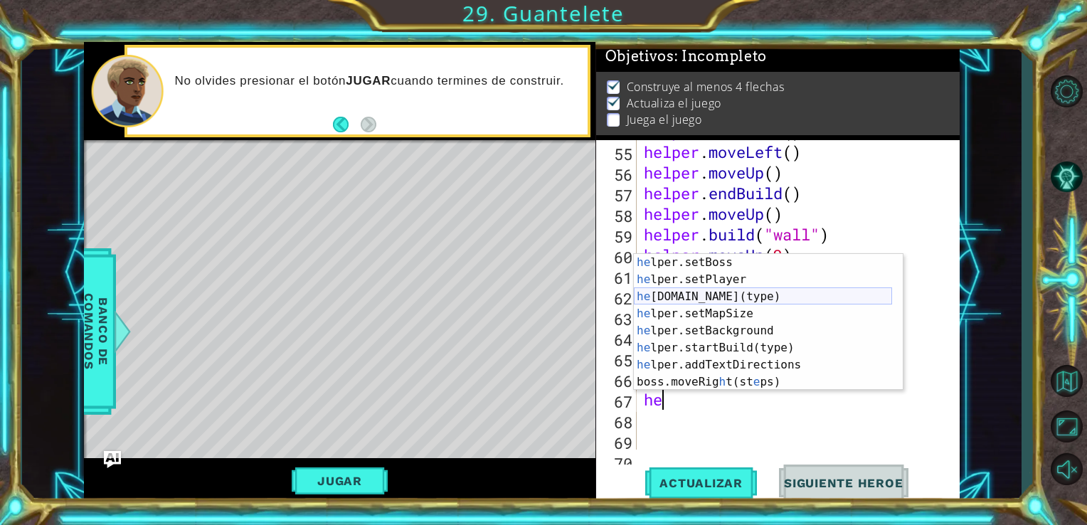
click at [788, 299] on div "he lper.setBoss Presiona intro he lper.setPlayer Presiona intro he [DOMAIN_NAME…" at bounding box center [763, 339] width 258 height 171
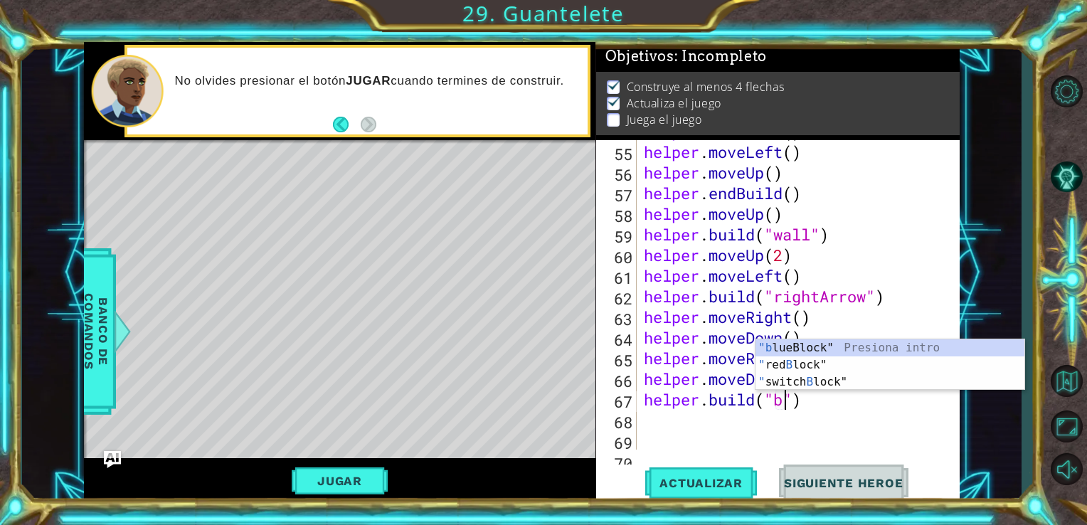
scroll to position [0, 6]
click at [803, 350] on div ""b lueBlock" Presiona intro " red B lock" Presiona intro " switch B lock" Presi…" at bounding box center [889, 381] width 269 height 85
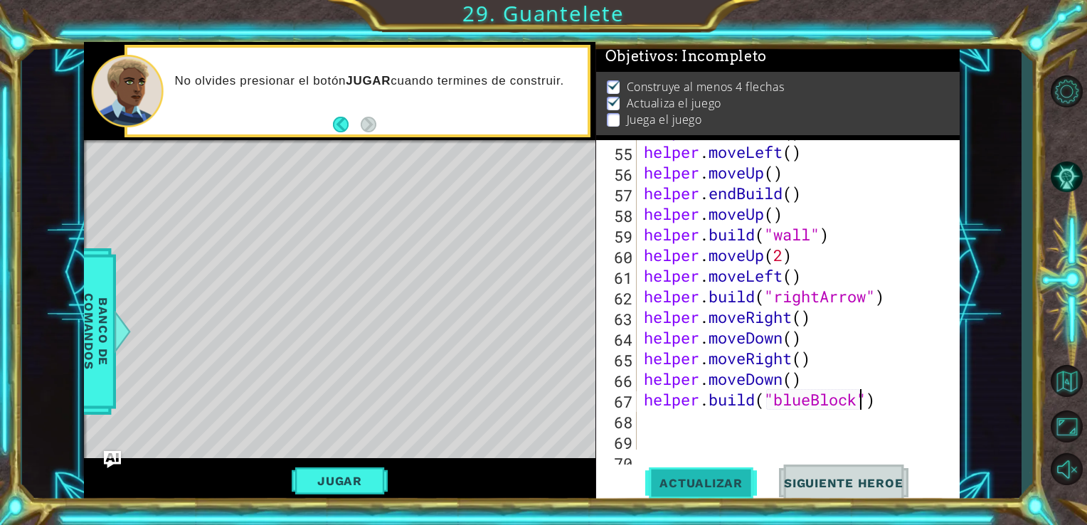
click at [737, 483] on span "Actualizar" at bounding box center [701, 483] width 112 height 14
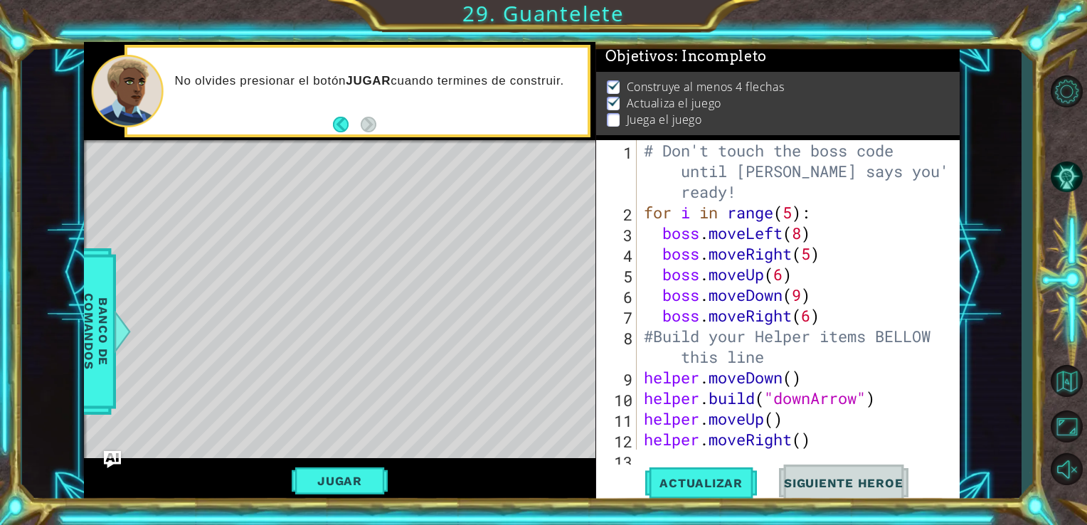
scroll to position [0, 0]
click at [826, 315] on div "# Don't touch the boss code until [PERSON_NAME] says you're ready! for i in ran…" at bounding box center [797, 336] width 312 height 392
type textarea "boss.moveRight(6)"
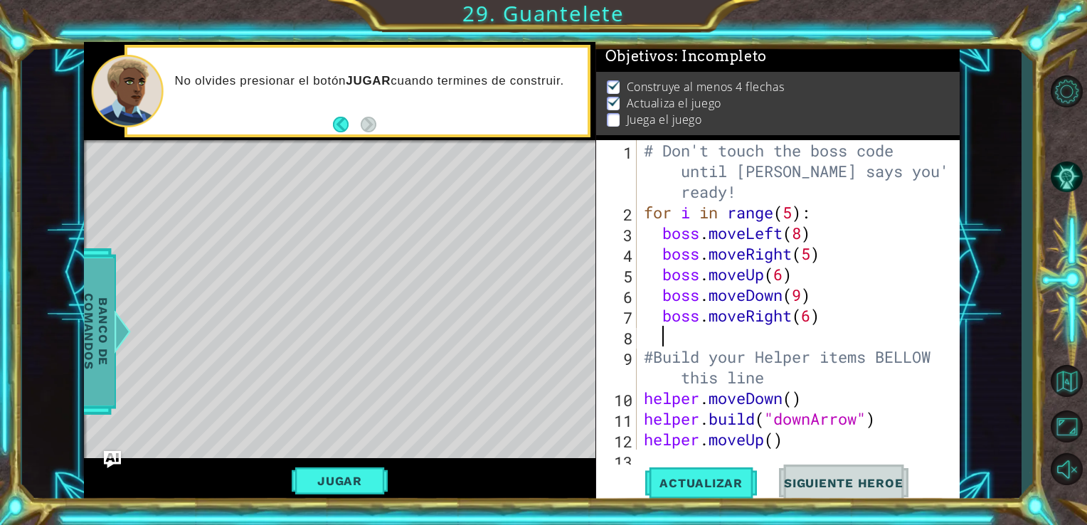
click at [111, 304] on span "Banco de comandos" at bounding box center [96, 330] width 37 height 147
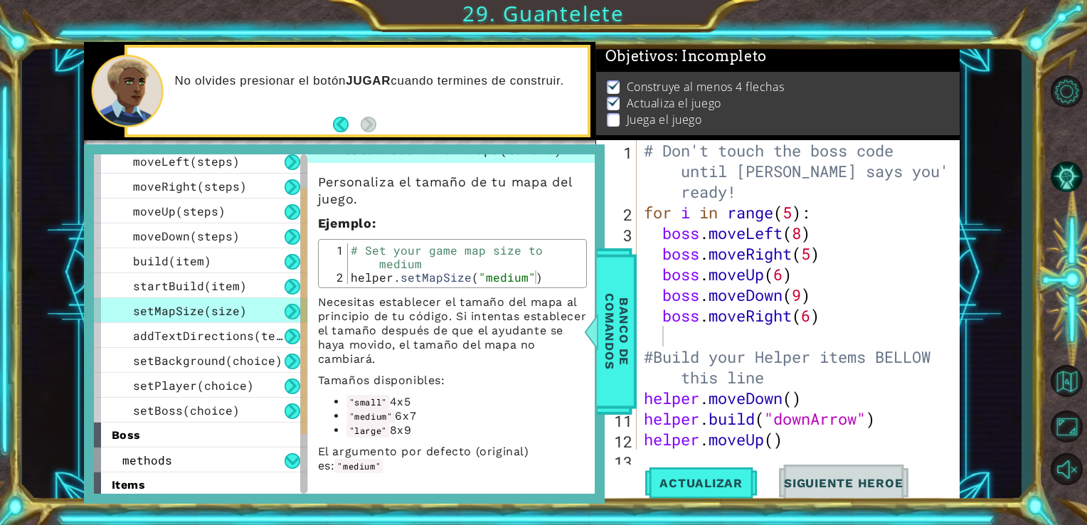
scroll to position [156, 0]
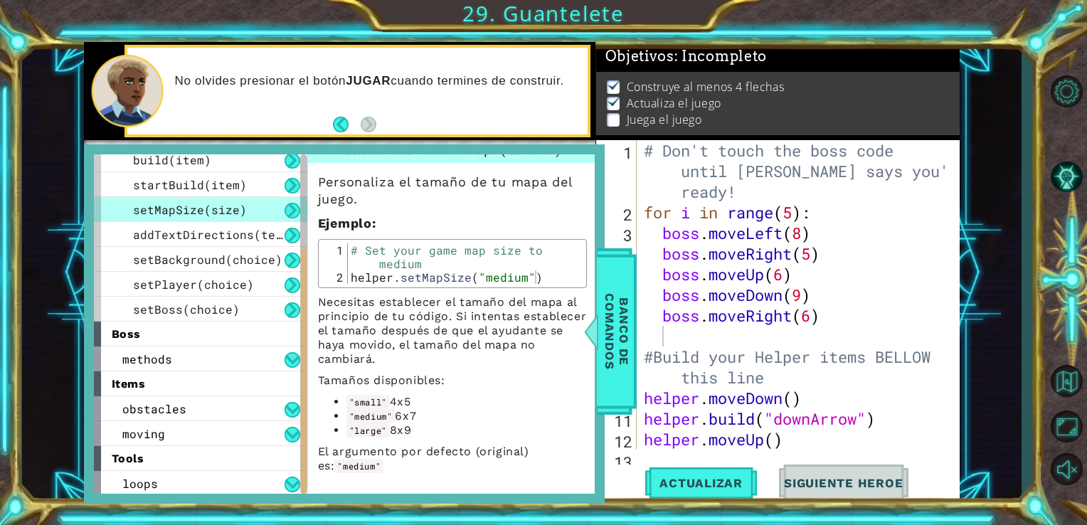
drag, startPoint x: 303, startPoint y: 371, endPoint x: 305, endPoint y: 479, distance: 108.1
click at [305, 479] on div at bounding box center [304, 372] width 6 height 246
click at [289, 354] on button at bounding box center [292, 360] width 16 height 16
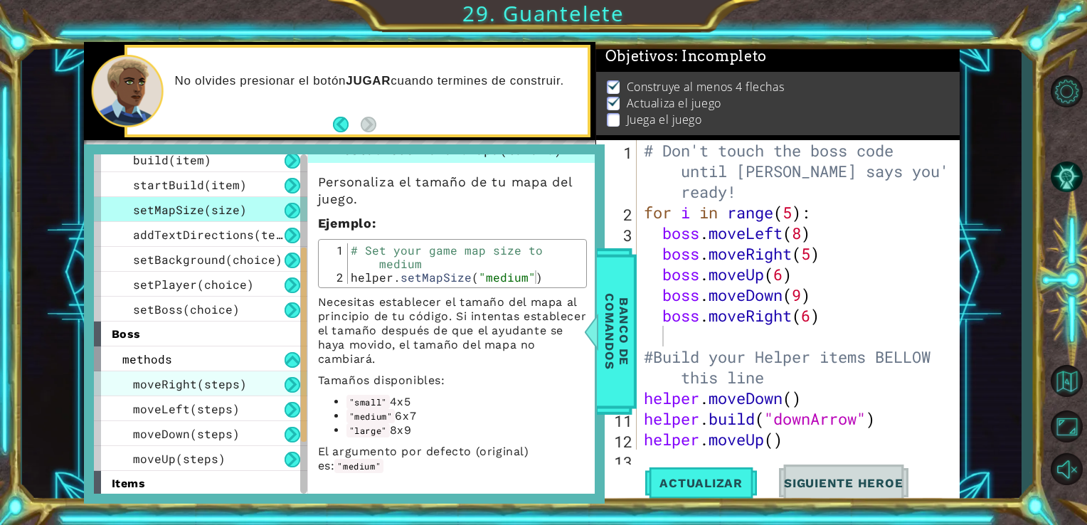
click at [251, 383] on div "moveRight(steps)" at bounding box center [200, 383] width 213 height 25
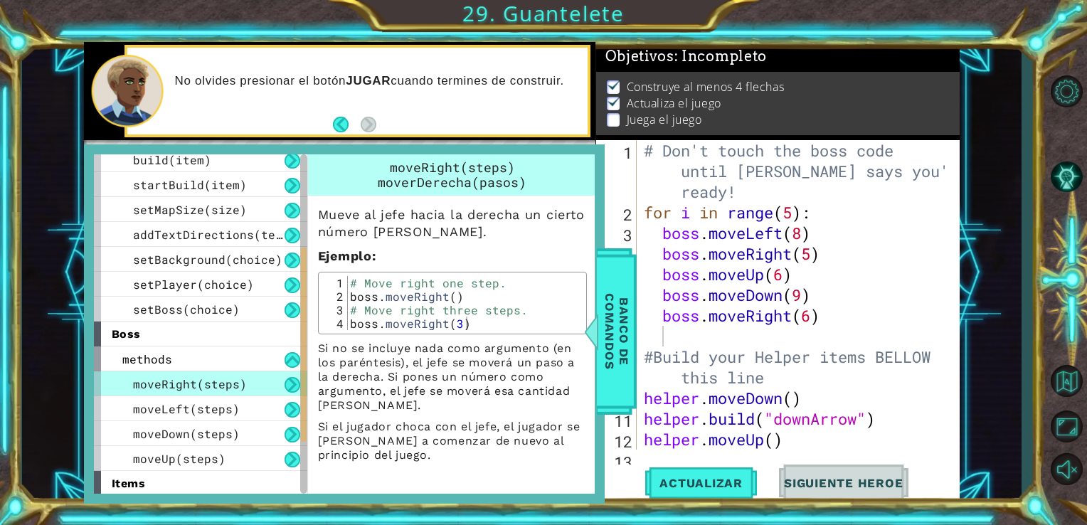
scroll to position [0, 0]
click at [260, 402] on div "moveLeft(steps)" at bounding box center [200, 408] width 213 height 25
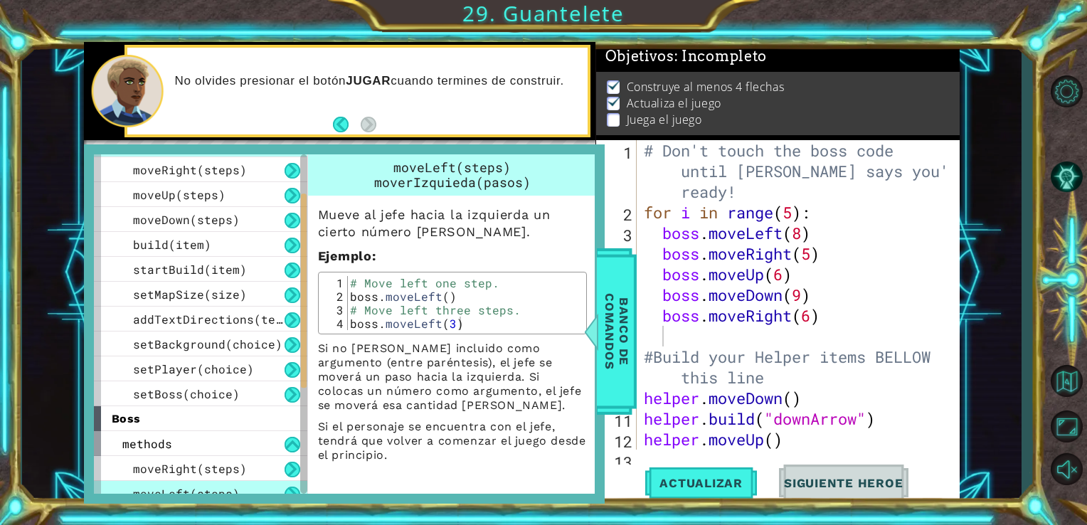
drag, startPoint x: 302, startPoint y: 363, endPoint x: 302, endPoint y: 309, distance: 54.1
click at [302, 309] on div at bounding box center [304, 290] width 6 height 194
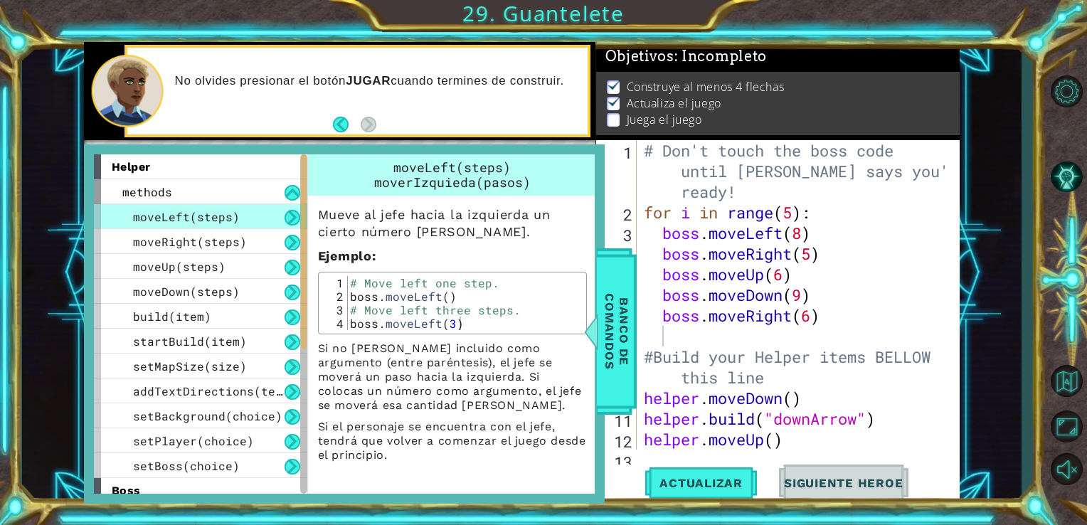
drag, startPoint x: 302, startPoint y: 377, endPoint x: 299, endPoint y: 300, distance: 76.9
click at [300, 300] on div at bounding box center [303, 324] width 7 height 340
click at [219, 242] on span "moveRight(steps)" at bounding box center [190, 241] width 114 height 15
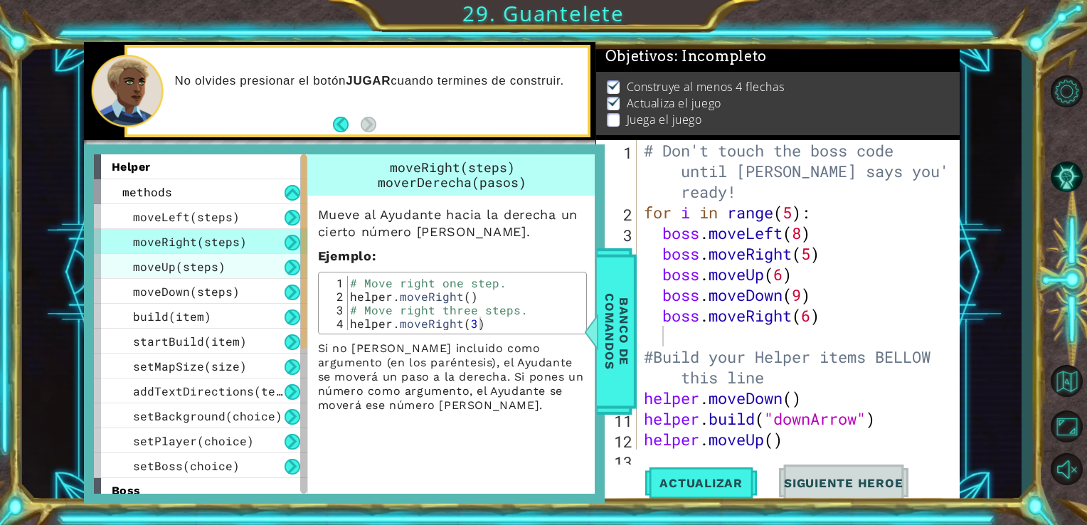
click at [223, 262] on div "moveUp(steps)" at bounding box center [200, 266] width 213 height 25
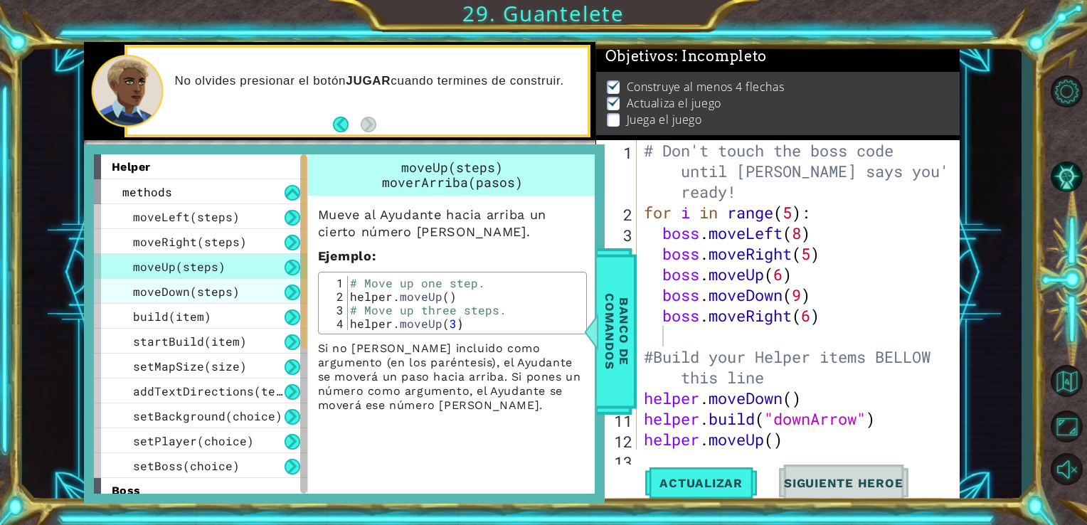
click at [225, 284] on span "moveDown(steps)" at bounding box center [186, 291] width 107 height 15
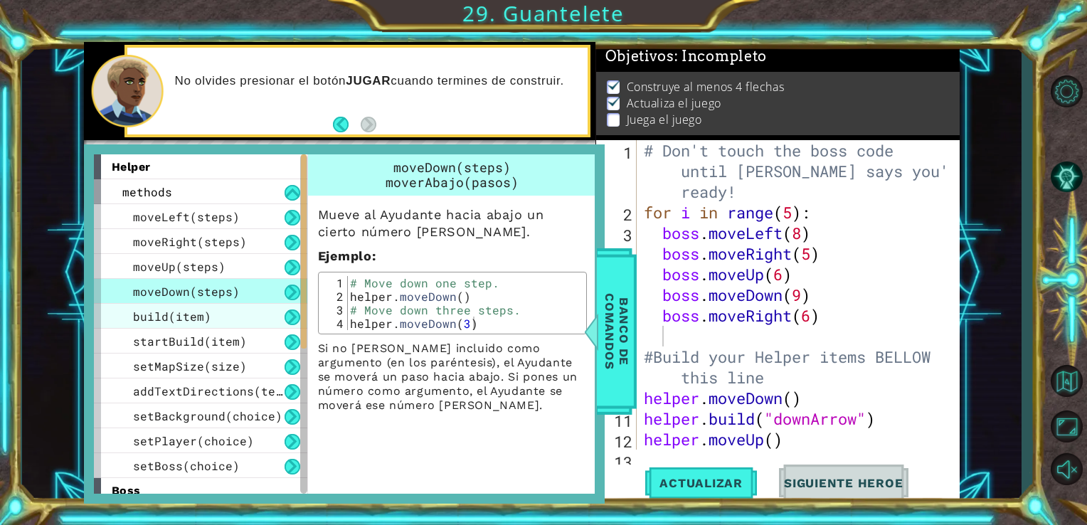
click at [229, 324] on div "build(item)" at bounding box center [200, 316] width 213 height 25
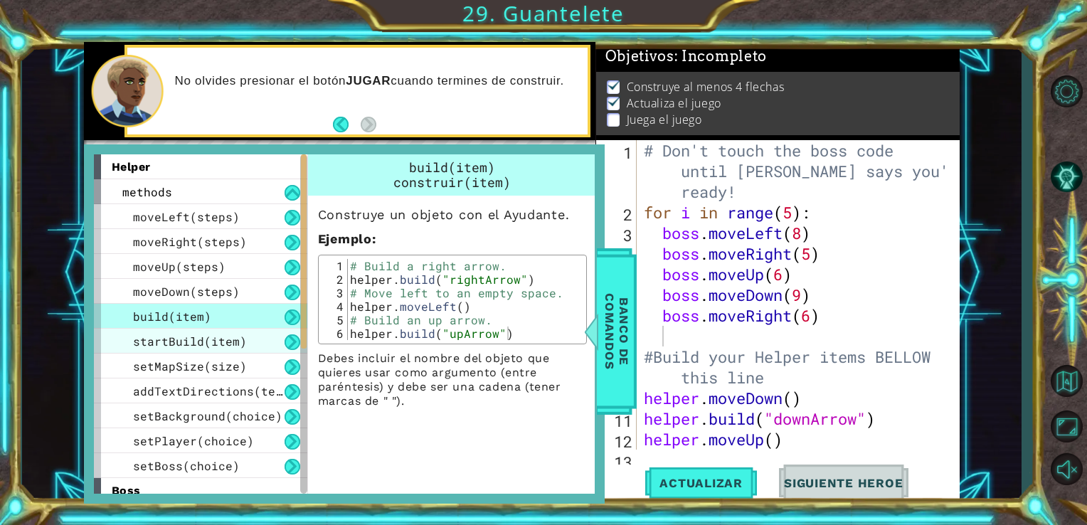
click at [230, 348] on div "startBuild(item)" at bounding box center [200, 341] width 213 height 25
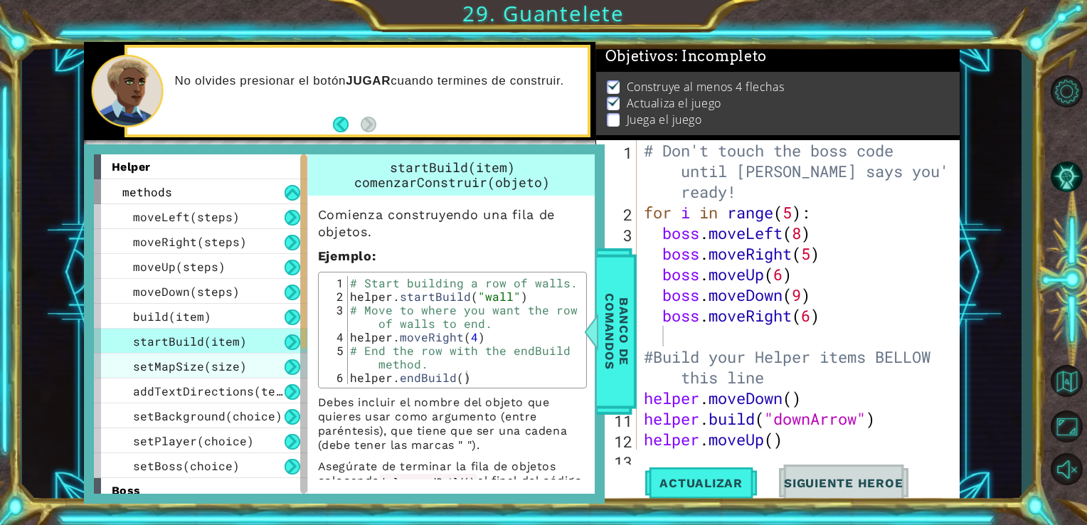
click at [232, 365] on span "setMapSize(size)" at bounding box center [190, 365] width 114 height 15
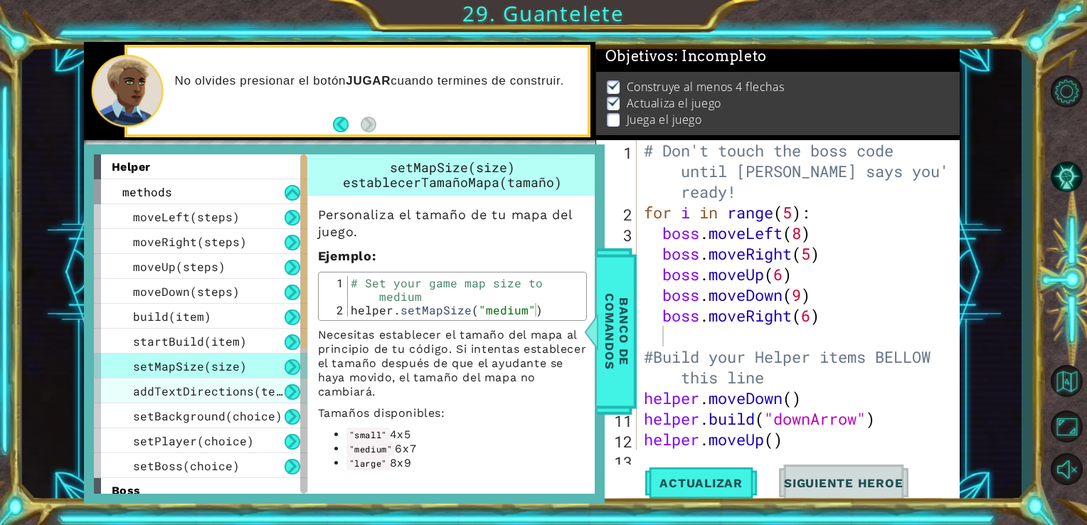
click at [236, 392] on span "addTextDirections(text)" at bounding box center [215, 390] width 164 height 15
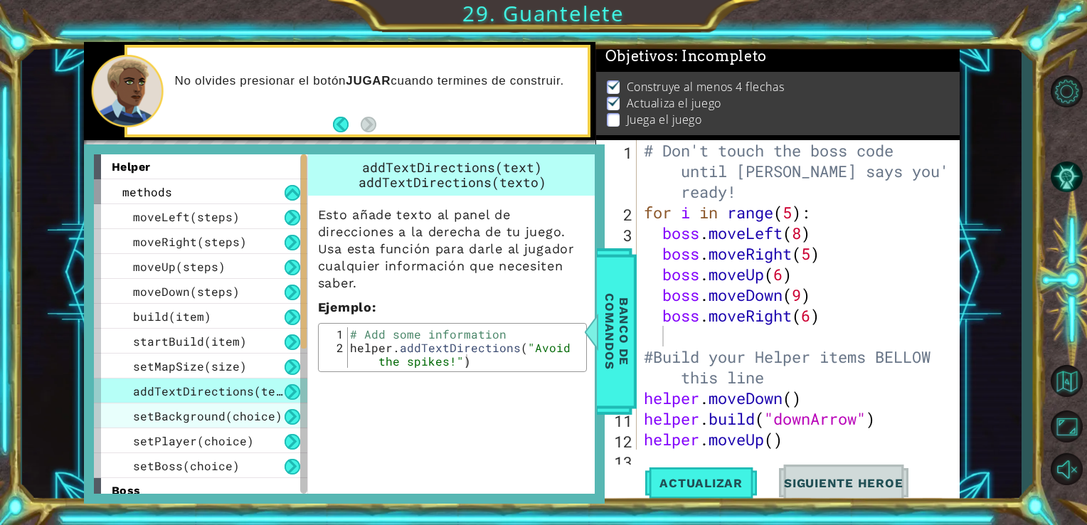
click at [241, 410] on span "setBackground(choice)" at bounding box center [207, 415] width 149 height 15
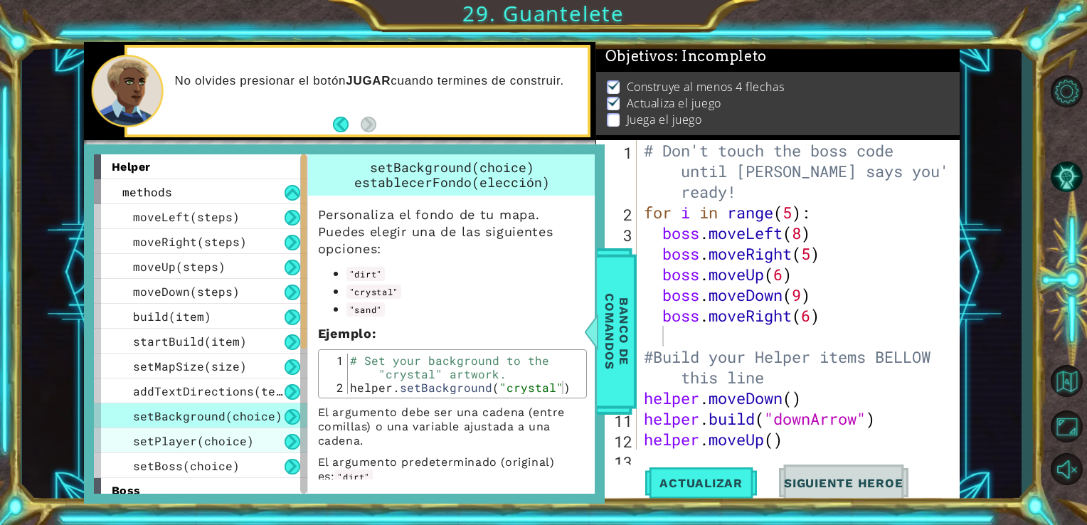
click at [240, 444] on span "setPlayer(choice)" at bounding box center [193, 440] width 121 height 15
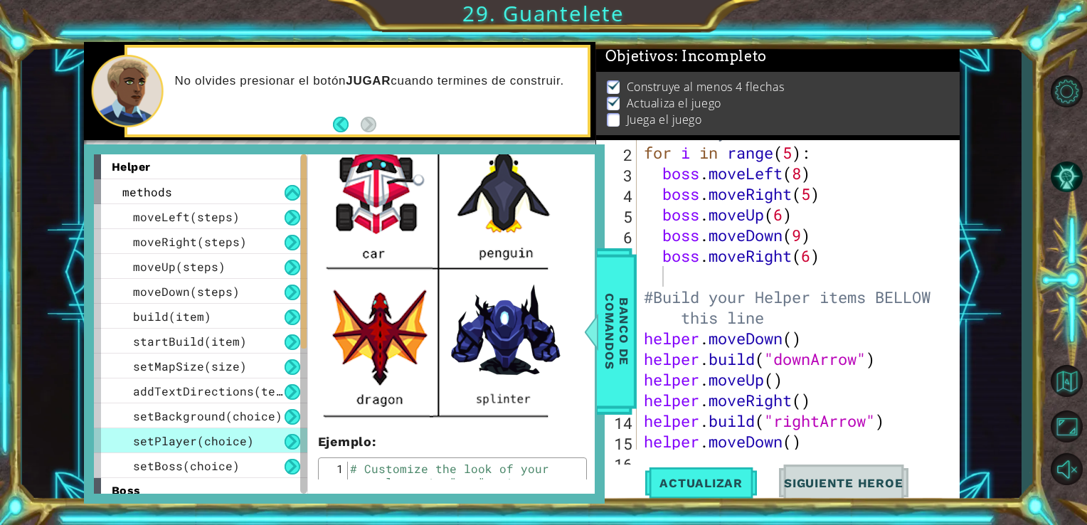
scroll to position [68, 0]
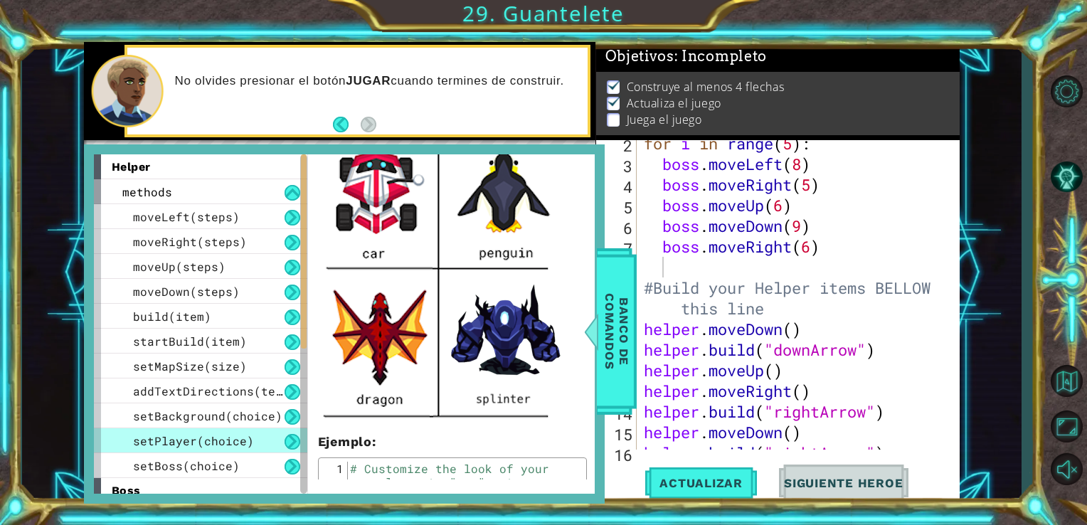
type textarea "#Build your Helper items BELLOW this line"
click at [785, 307] on div "for i in range ( 5 ) : boss . moveLeft ( 8 ) boss . moveRight ( 5 ) boss . move…" at bounding box center [797, 308] width 312 height 351
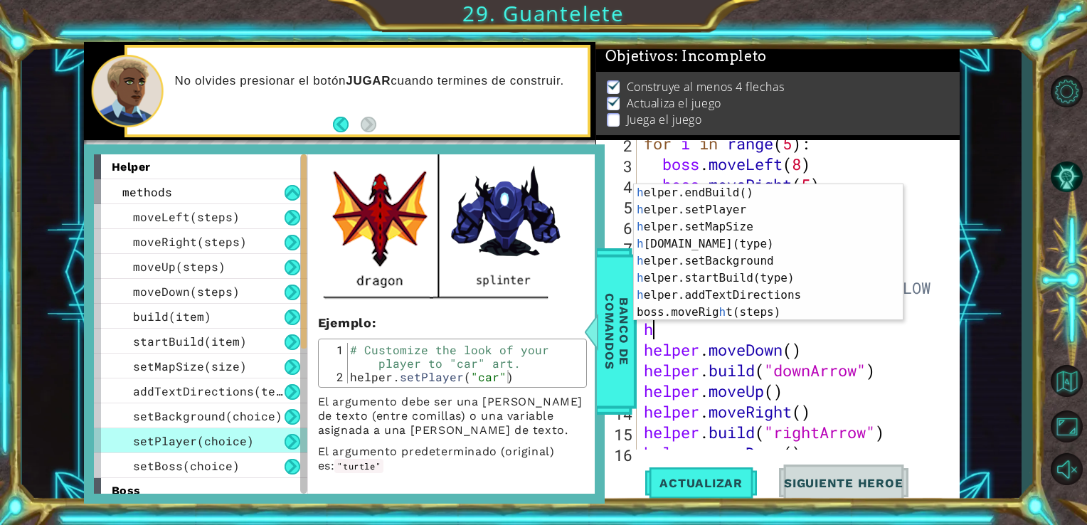
scroll to position [102, 0]
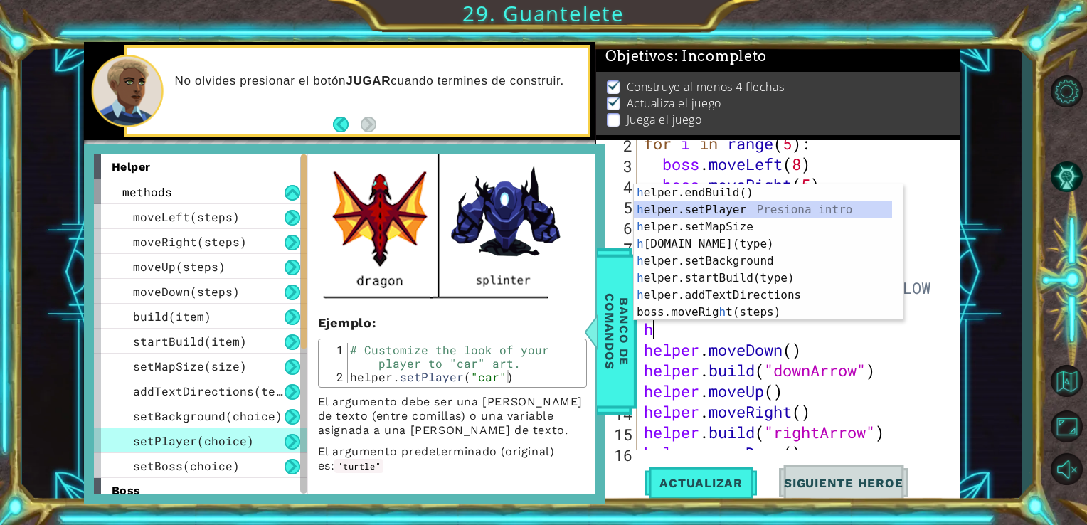
click at [804, 213] on div "h elper.endBuild() Presiona intro h elper.setPlayer Presiona intro h elper.setM…" at bounding box center [763, 269] width 258 height 171
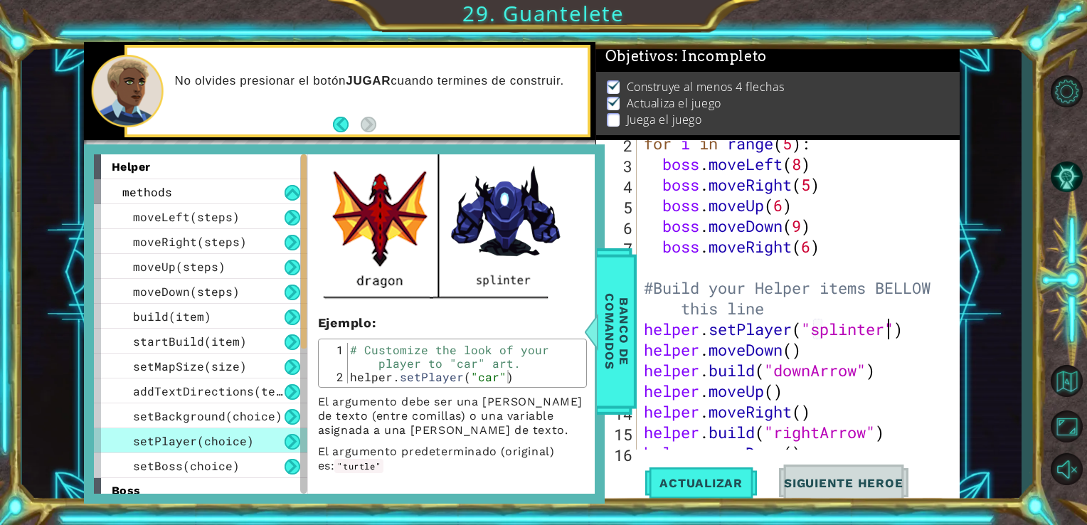
scroll to position [0, 11]
click at [595, 332] on div at bounding box center [591, 331] width 18 height 43
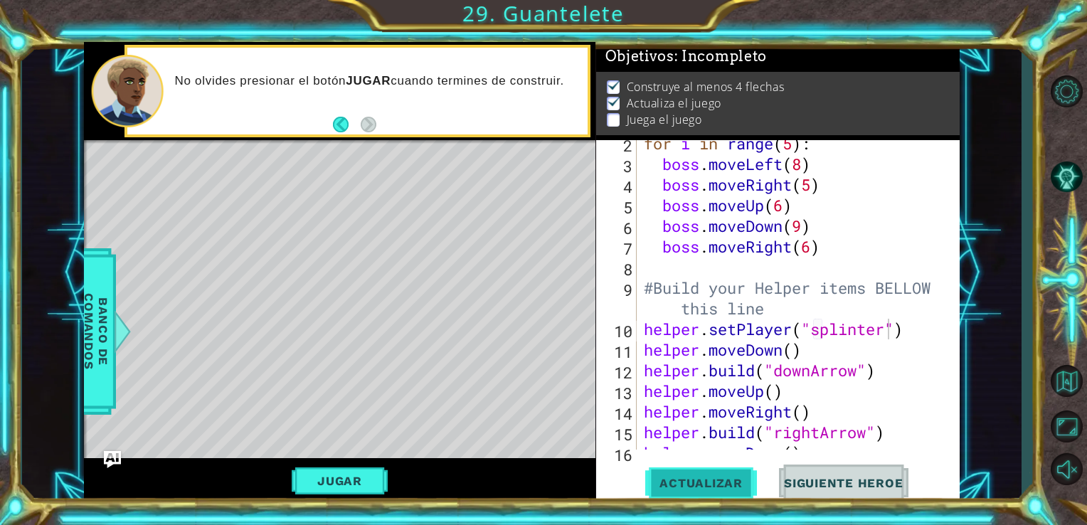
click at [669, 476] on span "Actualizar" at bounding box center [701, 483] width 112 height 14
click at [336, 482] on button "Jugar" at bounding box center [340, 480] width 96 height 27
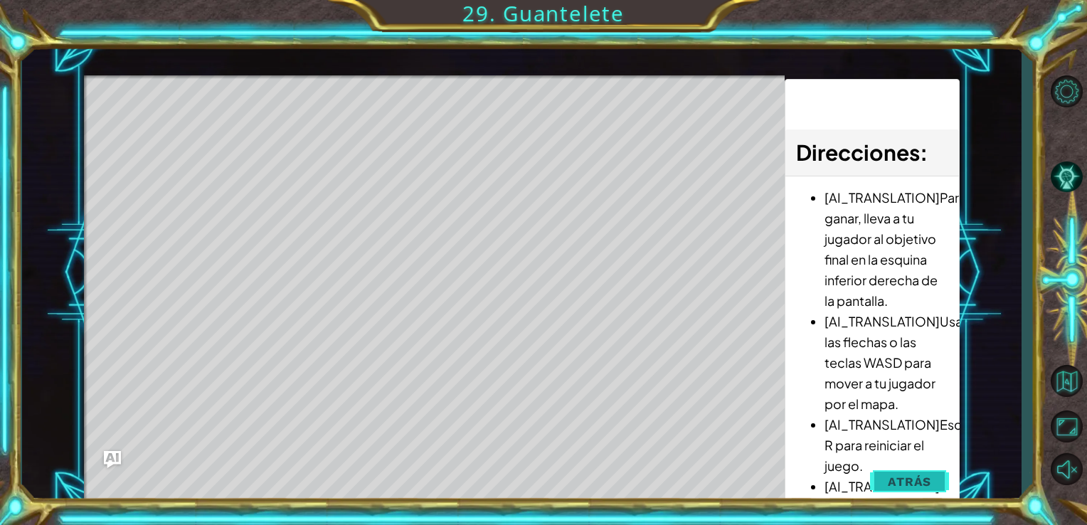
click at [937, 479] on button "Atrás" at bounding box center [909, 481] width 79 height 28
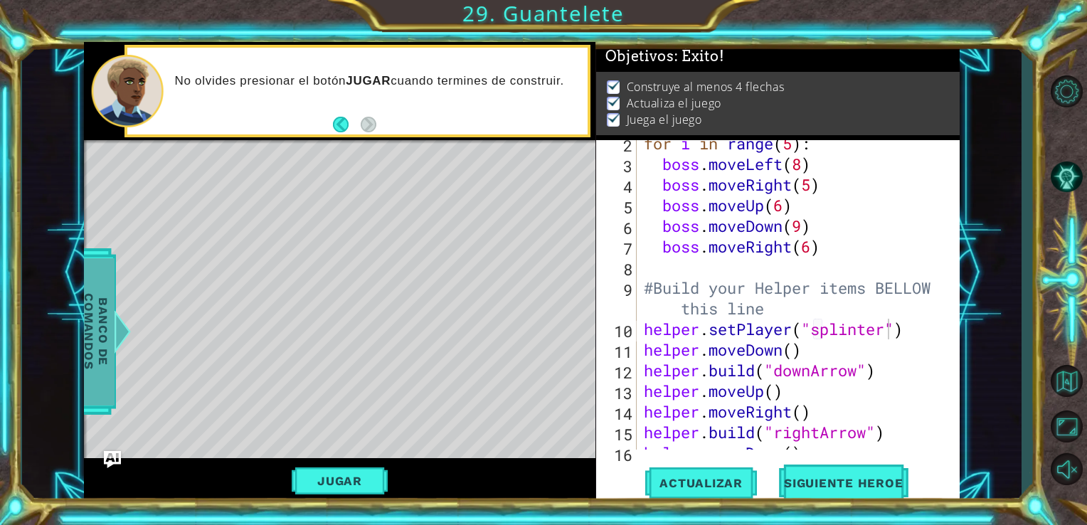
click at [105, 337] on span "Banco de comandos" at bounding box center [96, 330] width 37 height 147
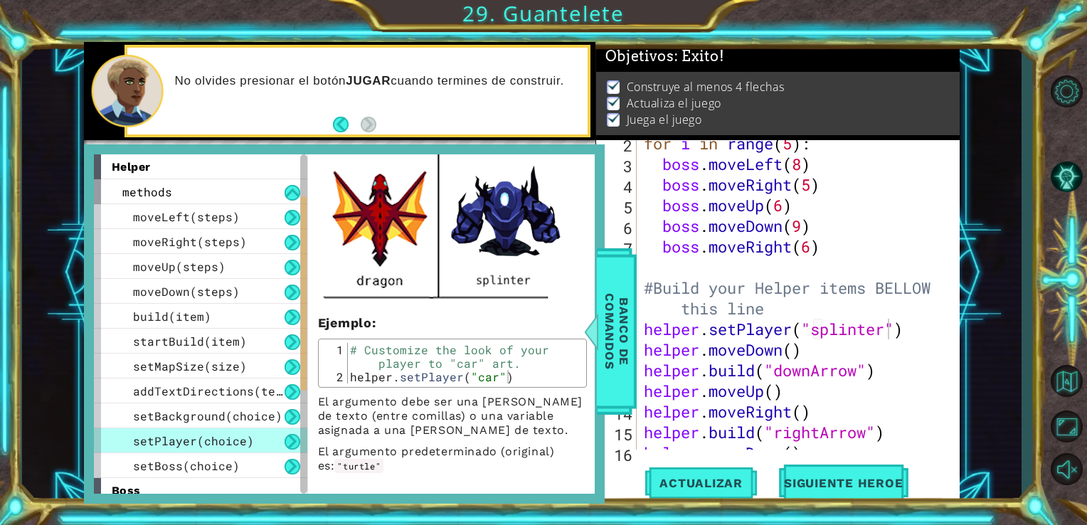
scroll to position [80, 0]
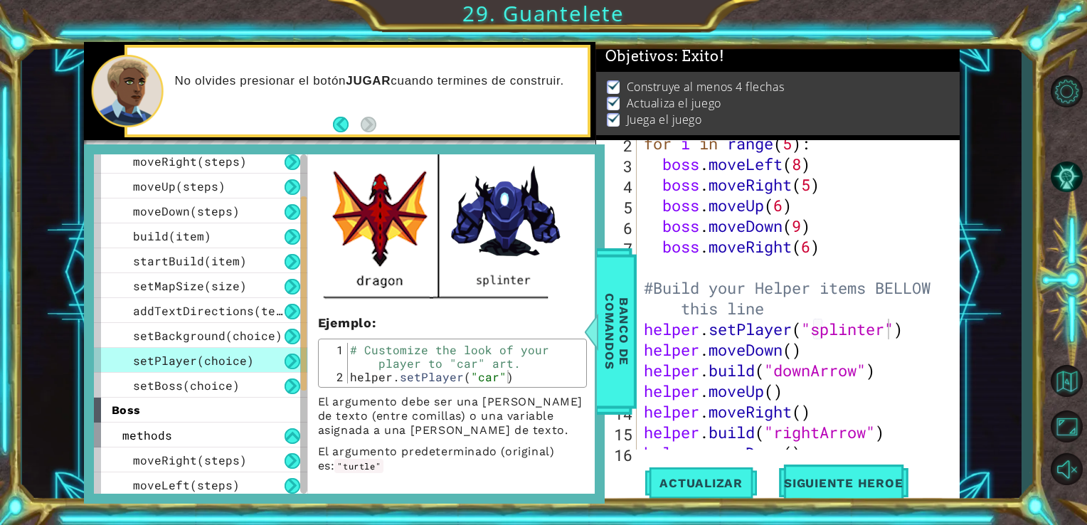
drag, startPoint x: 304, startPoint y: 311, endPoint x: 304, endPoint y: 357, distance: 46.2
click at [304, 357] on div at bounding box center [304, 293] width 6 height 194
click at [227, 398] on div "boss" at bounding box center [200, 410] width 213 height 25
click at [229, 388] on span "setBoss(choice)" at bounding box center [186, 385] width 107 height 15
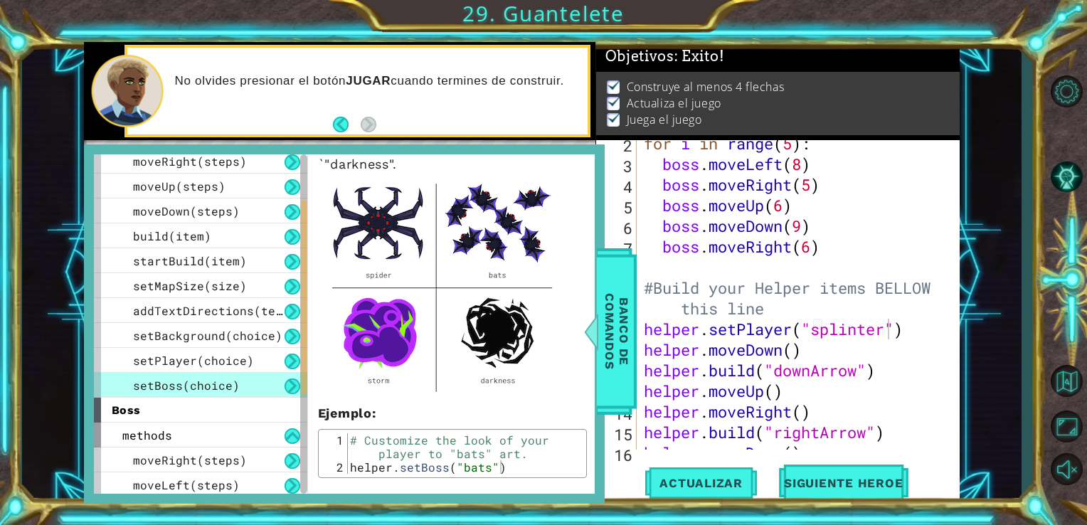
scroll to position [96, 0]
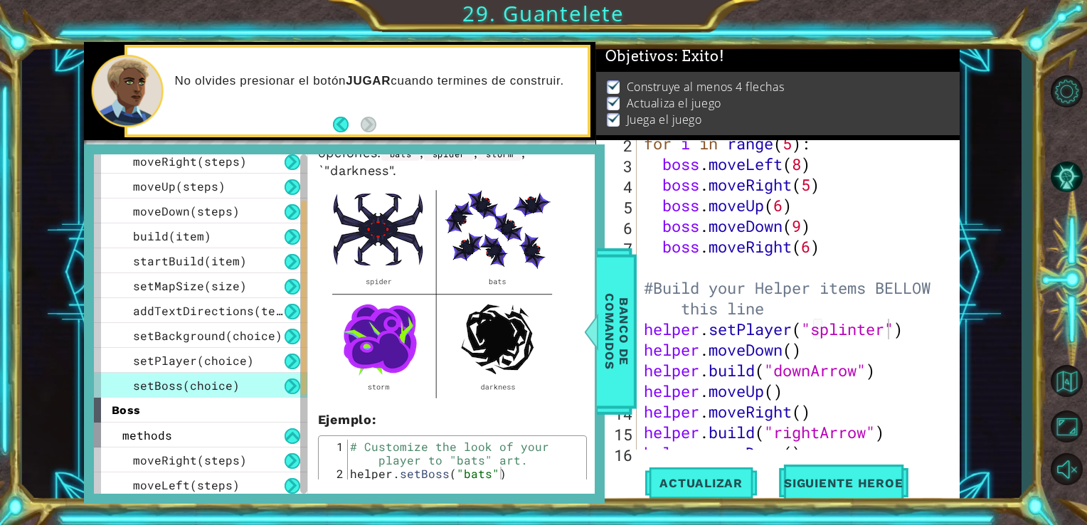
type textarea "boss.moveRight(6)"
click at [838, 246] on div "for i in range ( 5 ) : boss . moveLeft ( 8 ) boss . moveRight ( 5 ) boss . move…" at bounding box center [797, 308] width 312 height 351
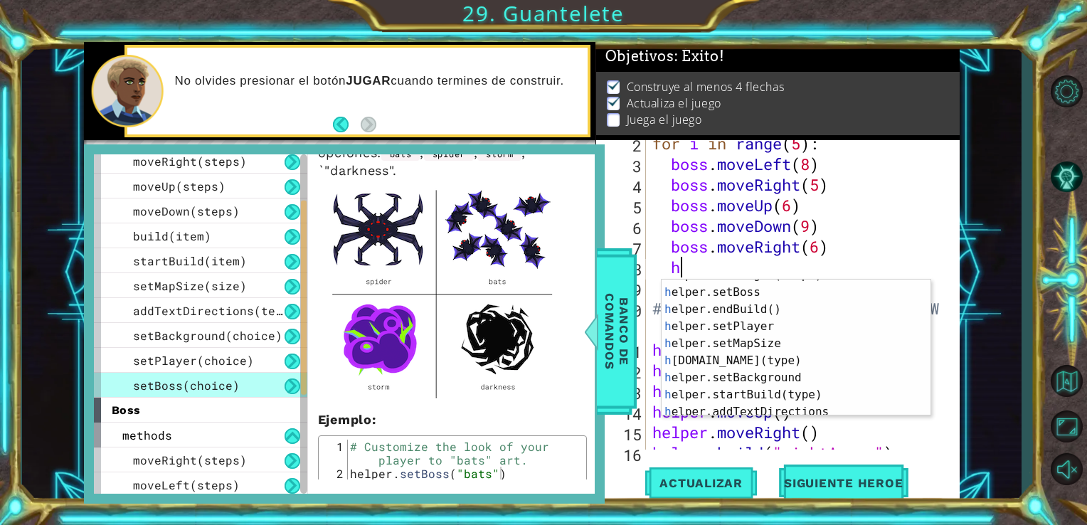
scroll to position [81, 0]
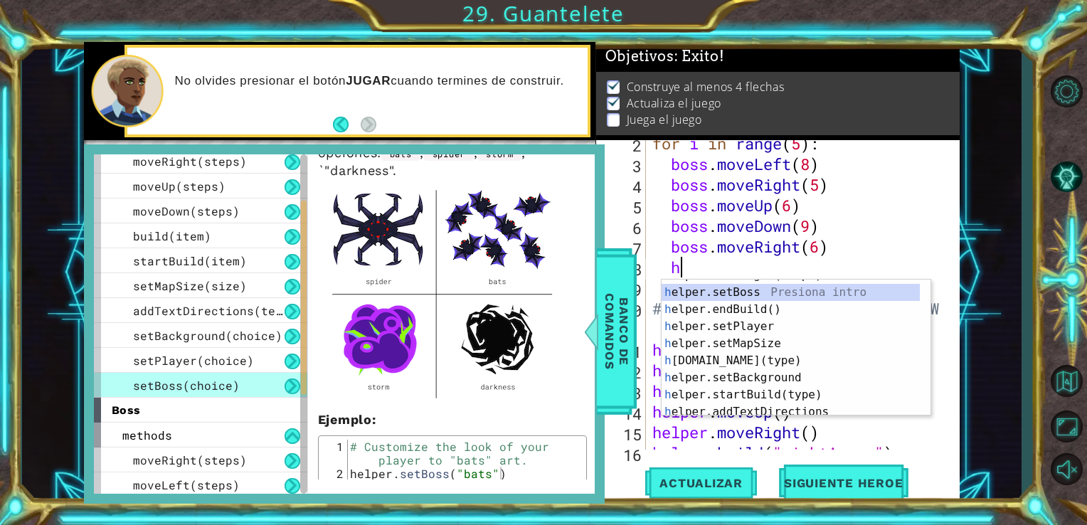
click at [831, 297] on div "h elper.moveRight(steps) Presiona intro h elper.setBoss Presiona intro h elper.…" at bounding box center [790, 352] width 258 height 171
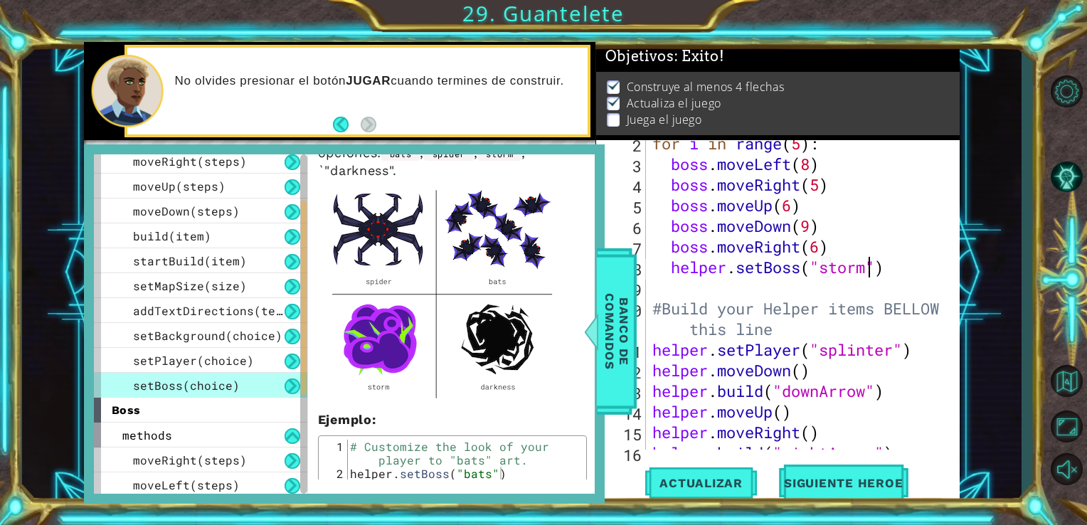
scroll to position [0, 9]
click at [621, 316] on span "Banco de comandos" at bounding box center [616, 330] width 37 height 147
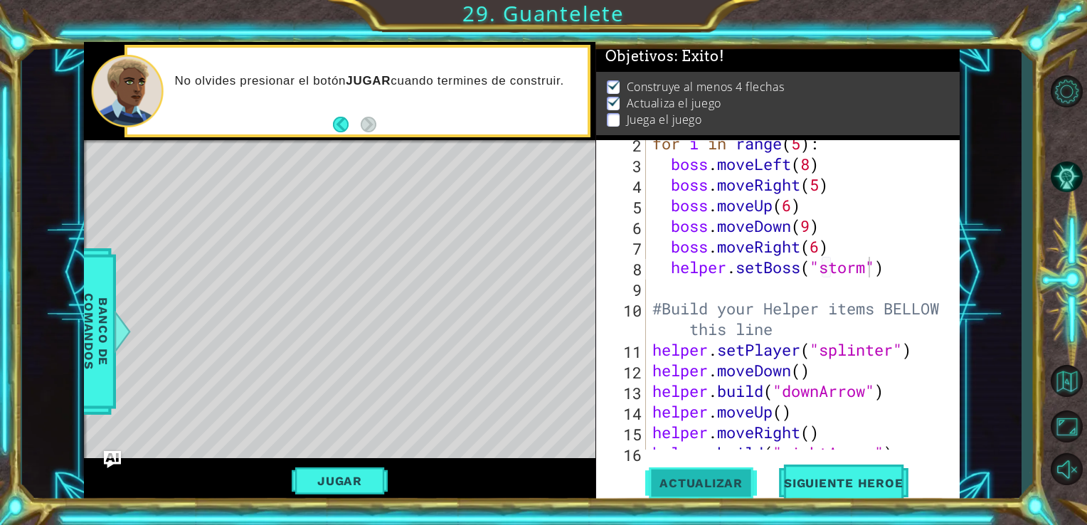
click at [697, 474] on button "Actualizar" at bounding box center [701, 482] width 112 height 36
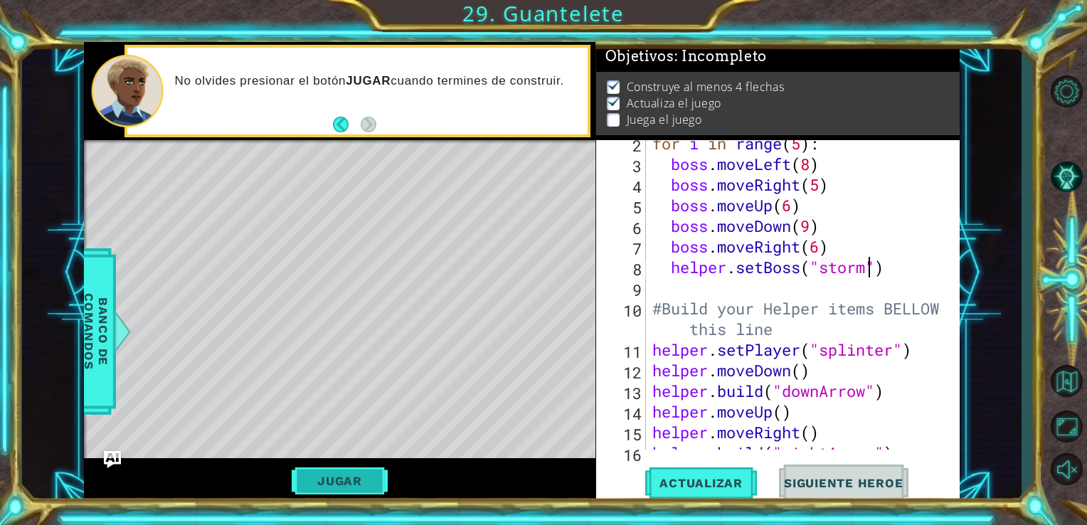
click at [383, 476] on button "Jugar" at bounding box center [340, 480] width 96 height 27
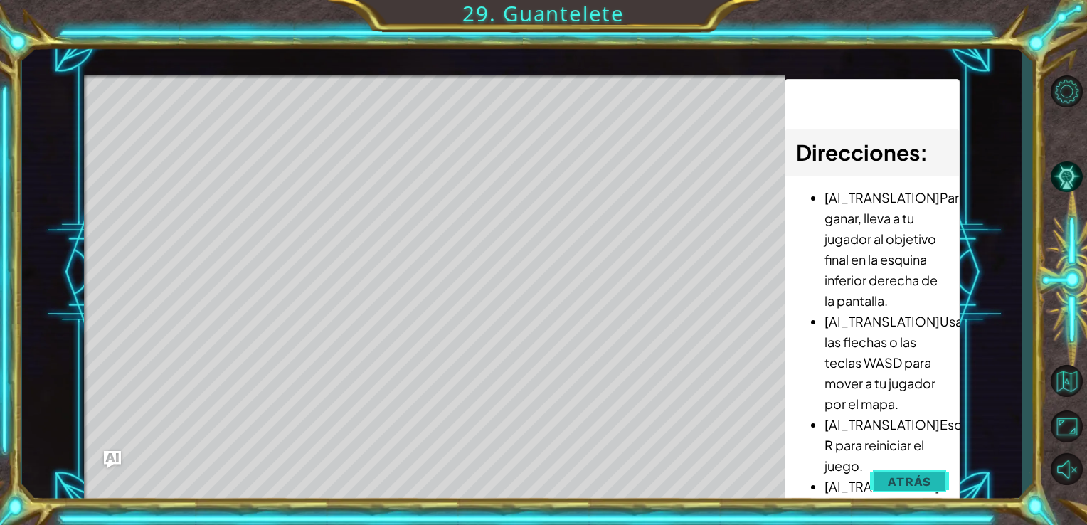
click at [916, 486] on span "Atrás" at bounding box center [909, 481] width 43 height 14
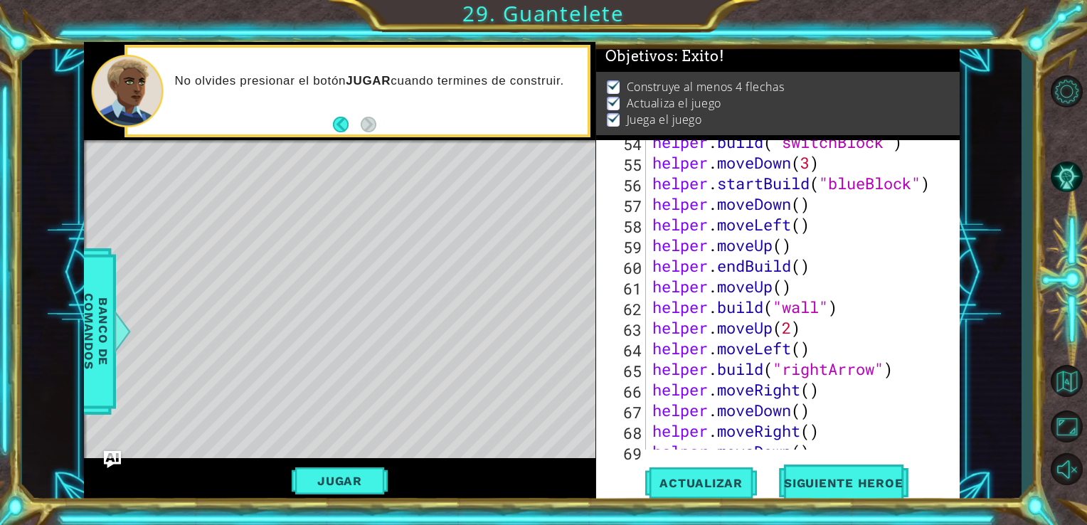
scroll to position [1163, 0]
click at [686, 494] on button "Actualizar" at bounding box center [701, 482] width 112 height 36
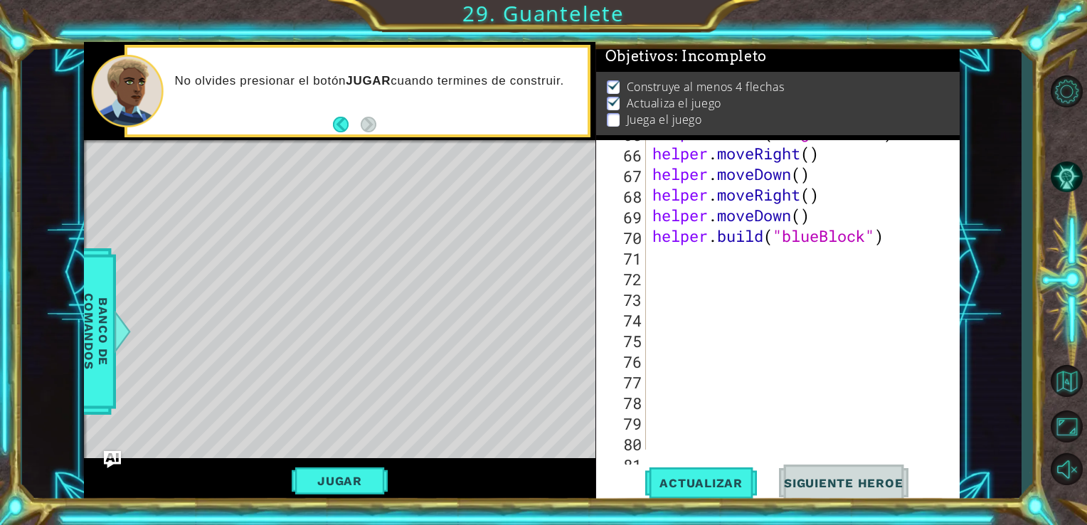
scroll to position [1400, 0]
click at [888, 238] on div "helper . build ( "rightArrow" ) helper . moveRight ( ) helper . moveDown ( ) he…" at bounding box center [800, 297] width 303 height 351
type textarea "[DOMAIN_NAME]("blueBlock")"
type textarea "h"
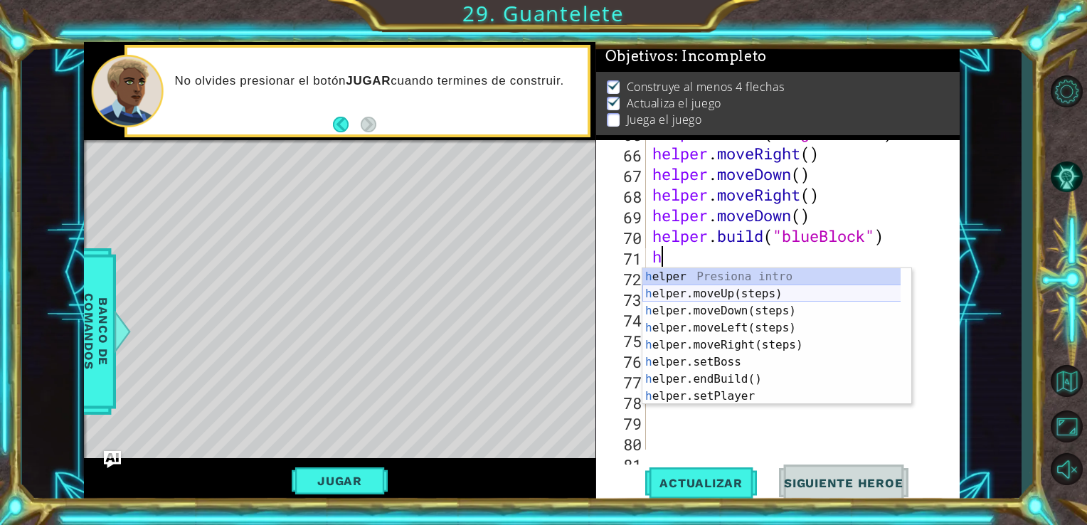
click at [753, 293] on div "h elper Presiona intro h elper.moveUp(steps) Presiona intro h elper.moveDown(st…" at bounding box center [776, 353] width 269 height 171
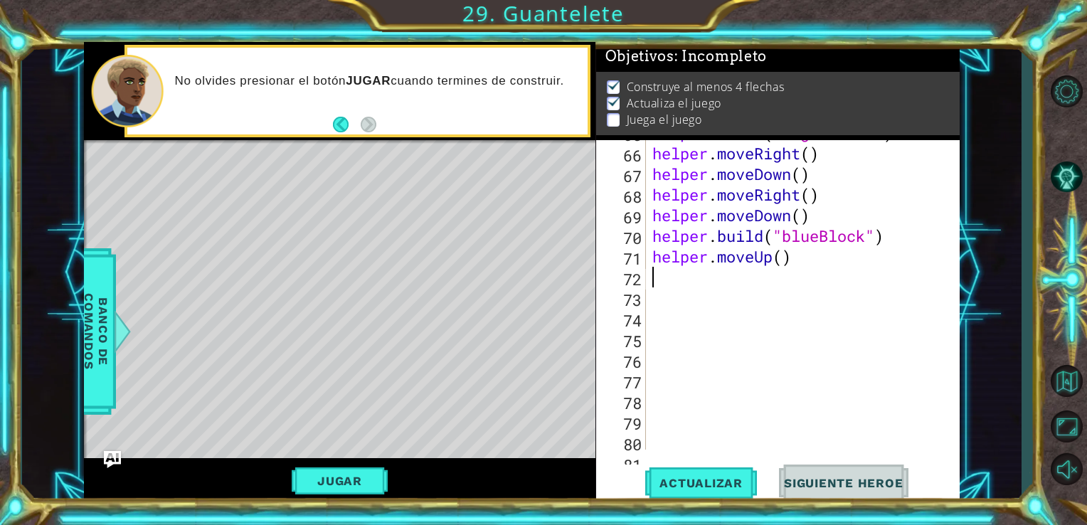
type textarea "h"
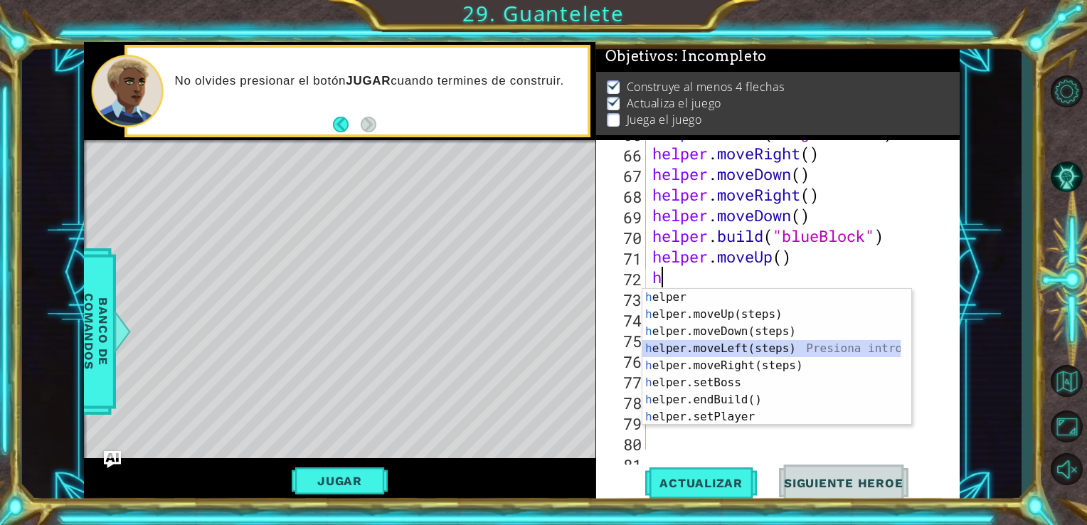
click at [719, 346] on div "h elper Presiona intro h elper.moveUp(steps) Presiona intro h elper.moveDown(st…" at bounding box center [771, 374] width 258 height 171
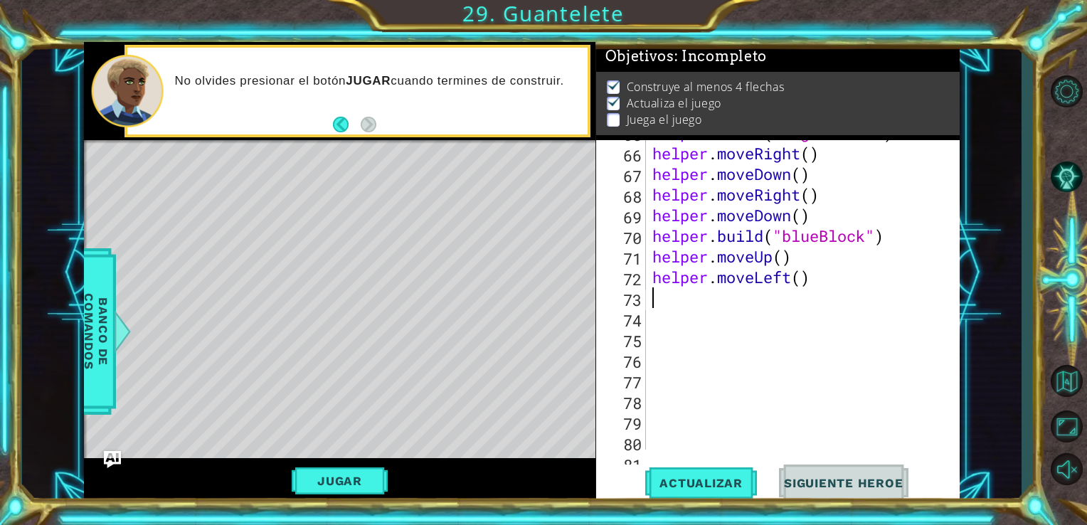
click at [803, 280] on div "helper . build ( "rightArrow" ) helper . moveRight ( ) helper . moveDown ( ) he…" at bounding box center [800, 297] width 303 height 351
type textarea "helper.moveLeft(2)"
click at [803, 280] on div "helper . build ( "rightArrow" ) helper . moveRight ( ) helper . moveDown ( ) he…" at bounding box center [800, 297] width 303 height 351
click at [777, 302] on div "helper . build ( "rightArrow" ) helper . moveRight ( ) helper . moveDown ( ) he…" at bounding box center [800, 297] width 303 height 351
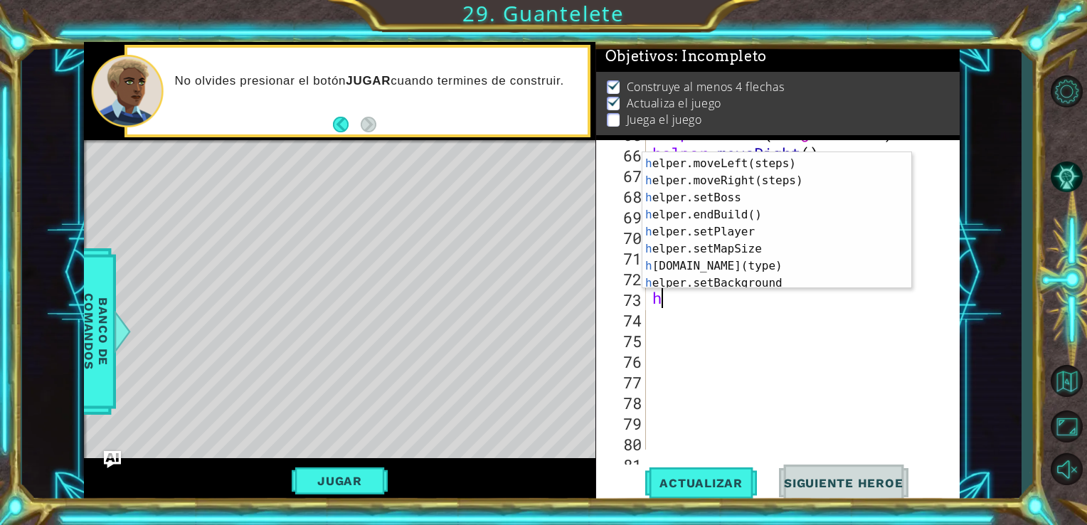
scroll to position [40, 0]
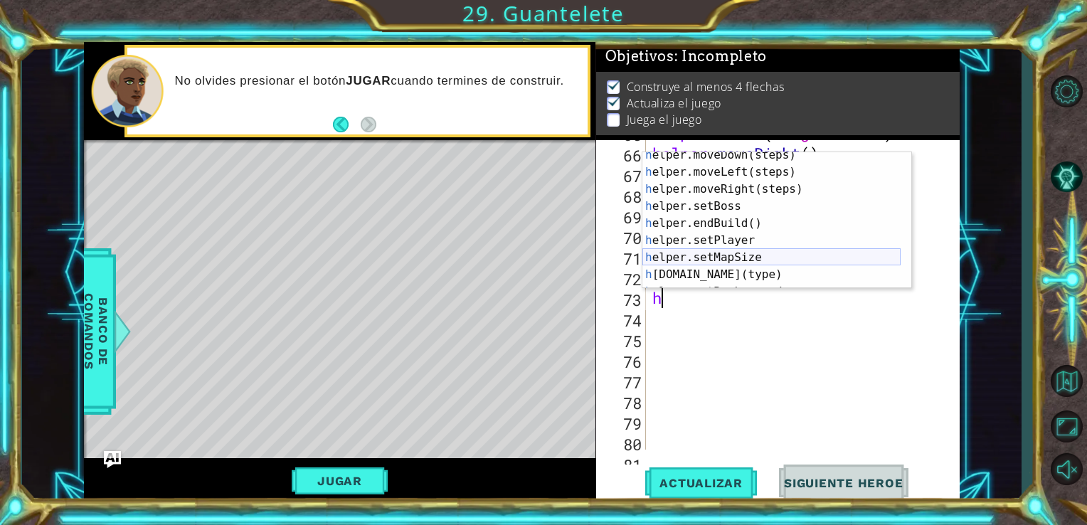
click at [785, 272] on div "h elper.moveDown(steps) Presiona intro h elper.moveLeft(steps) Presiona intro h…" at bounding box center [771, 231] width 258 height 171
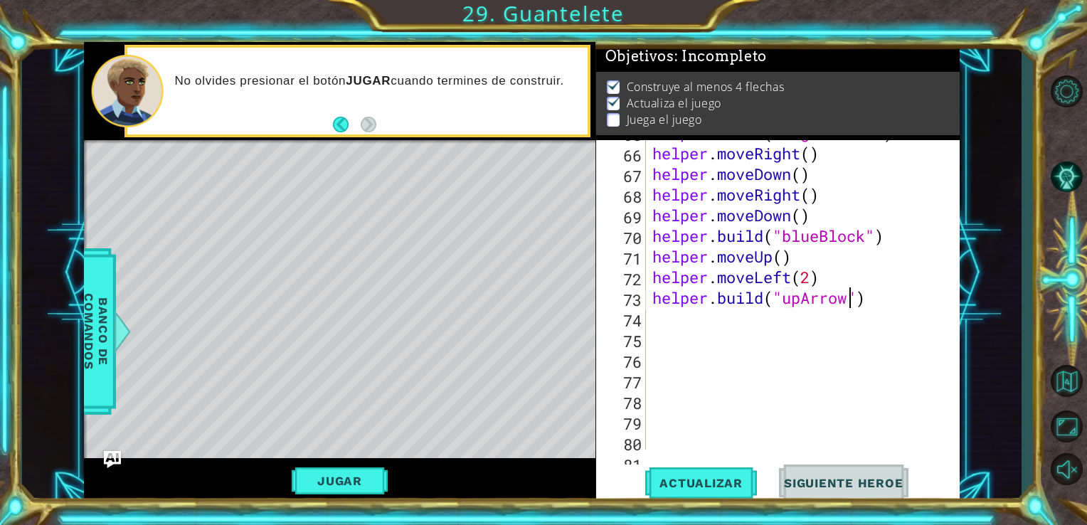
scroll to position [0, 9]
type textarea "[DOMAIN_NAME]("upArrow")"
click at [710, 481] on span "Actualizar" at bounding box center [701, 483] width 112 height 14
drag, startPoint x: 888, startPoint y: 296, endPoint x: 651, endPoint y: 302, distance: 236.9
click at [651, 302] on div "helper . build ( "rightArrow" ) helper . moveRight ( ) helper . moveDown ( ) he…" at bounding box center [800, 297] width 303 height 351
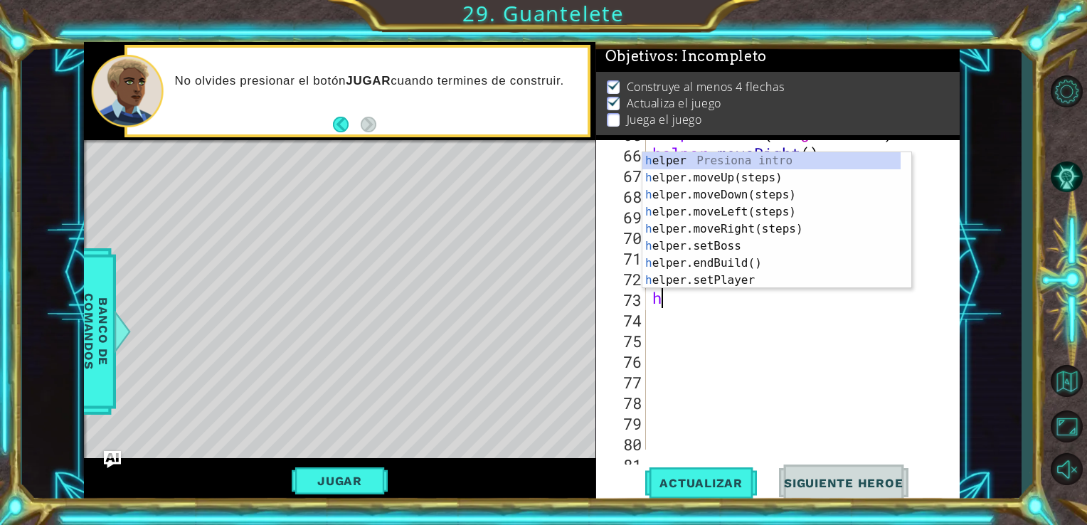
scroll to position [102, 0]
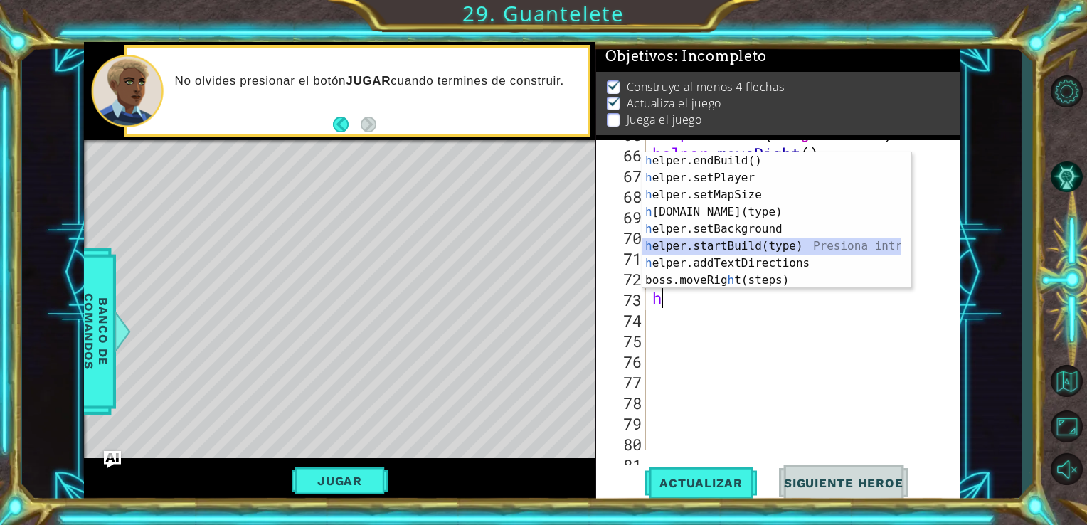
click at [824, 246] on div "h elper.endBuild() Presiona intro h elper.setPlayer Presiona intro h elper.setM…" at bounding box center [771, 237] width 258 height 171
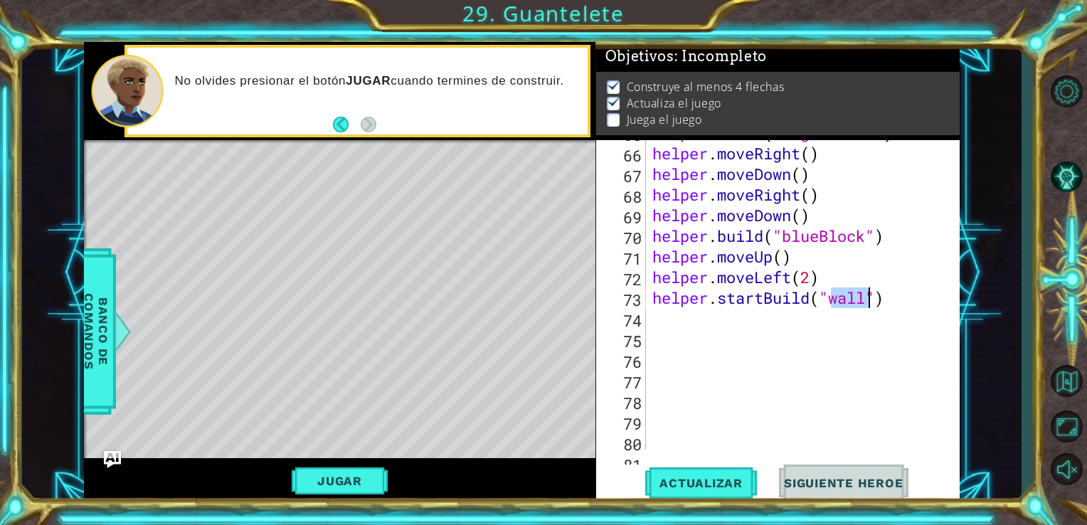
scroll to position [0, 9]
type textarea "helper.startBuild("upArrow")"
click at [910, 303] on div "helper . build ( "rightArrow" ) helper . moveRight ( ) helper . moveDown ( ) he…" at bounding box center [800, 297] width 303 height 351
click at [923, 302] on div "helper . build ( "rightArrow" ) helper . moveRight ( ) helper . moveDown ( ) he…" at bounding box center [800, 297] width 303 height 351
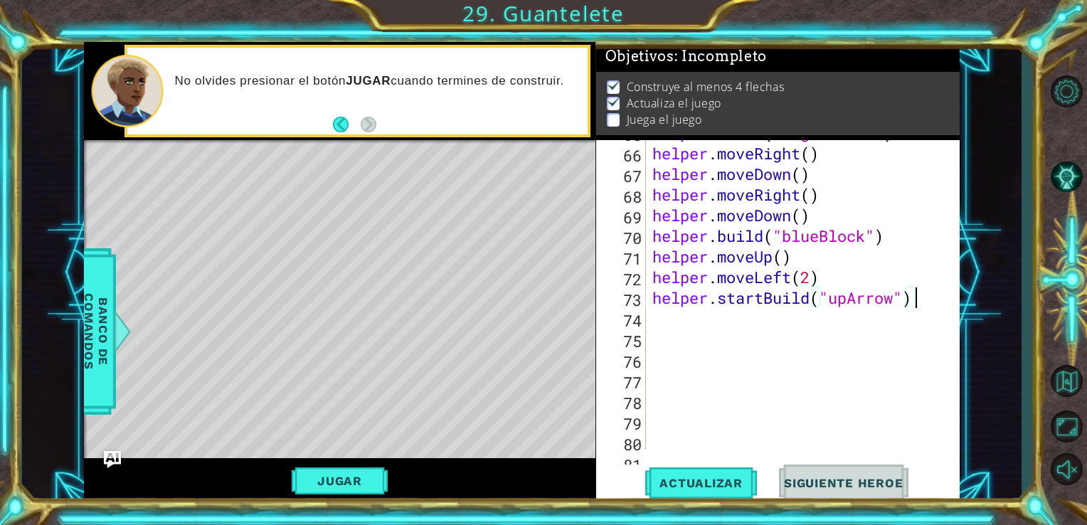
scroll to position [0, 0]
click at [700, 491] on button "Actualizar" at bounding box center [701, 482] width 112 height 36
type textarea "h"
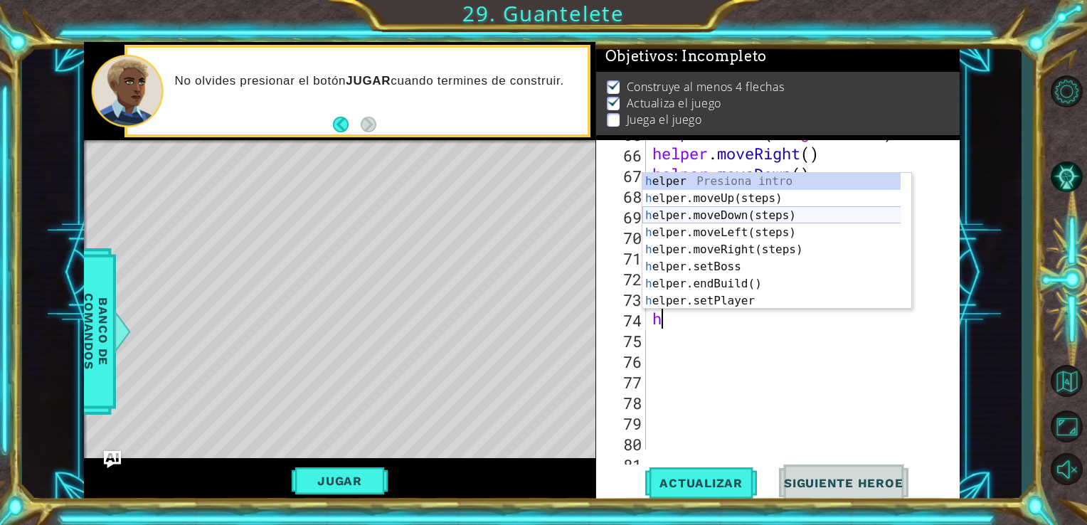
click at [794, 213] on div "h elper Presiona intro h elper.moveUp(steps) Presiona intro h elper.moveDown(st…" at bounding box center [776, 258] width 269 height 171
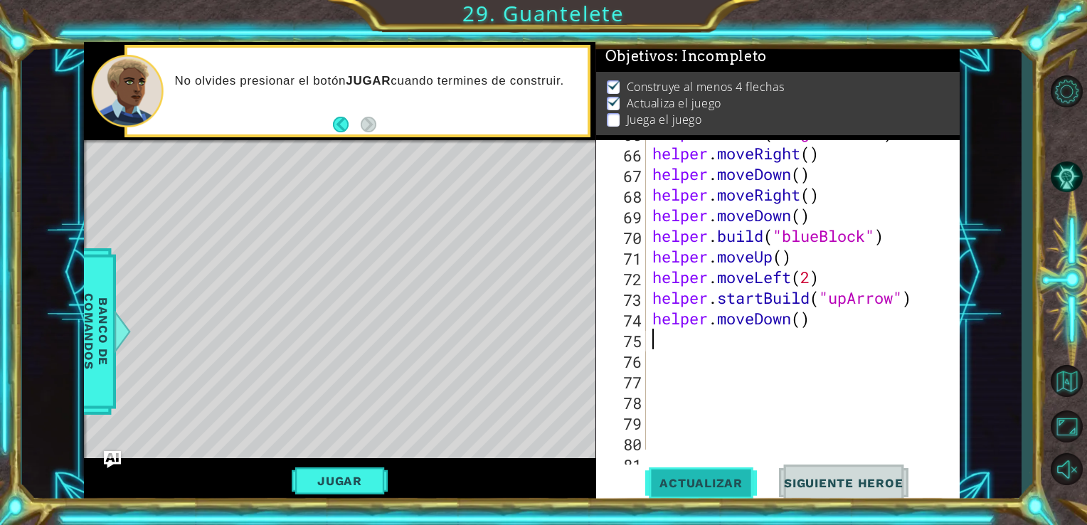
click at [713, 479] on span "Actualizar" at bounding box center [701, 483] width 112 height 14
type textarea "h"
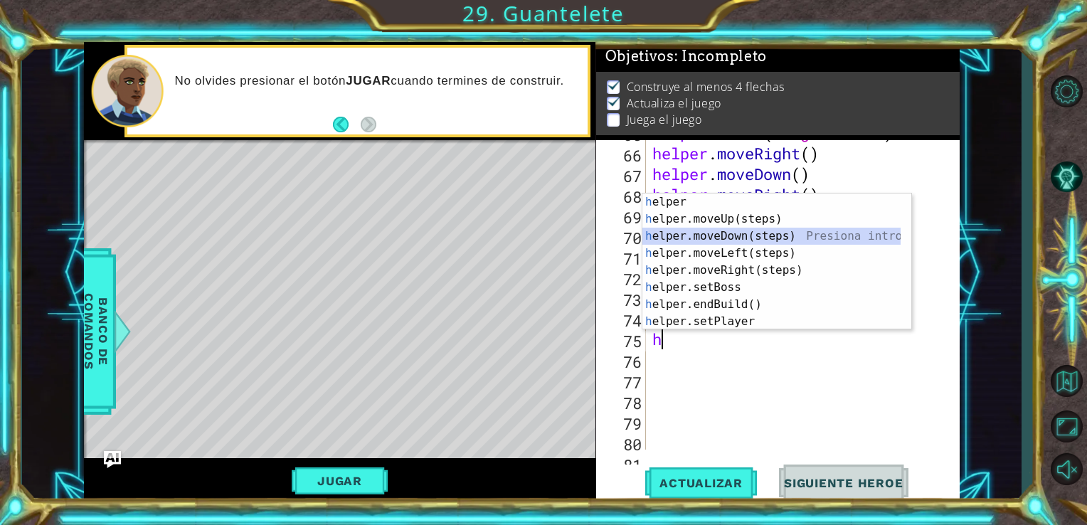
click at [770, 243] on div "h elper Presiona intro h elper.moveUp(steps) Presiona intro h elper.moveDown(st…" at bounding box center [771, 278] width 258 height 171
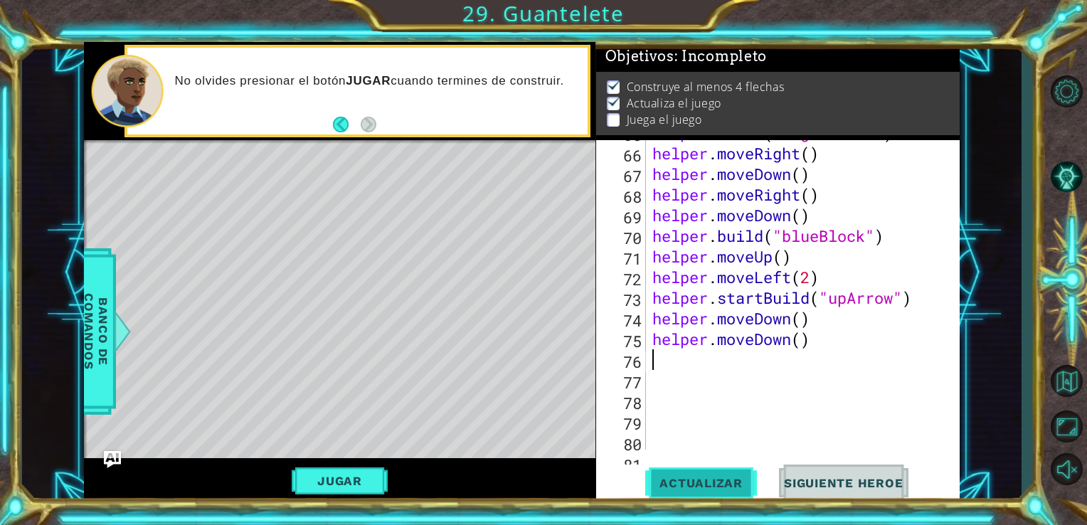
click at [686, 476] on span "Actualizar" at bounding box center [701, 483] width 112 height 14
type textarea "h"
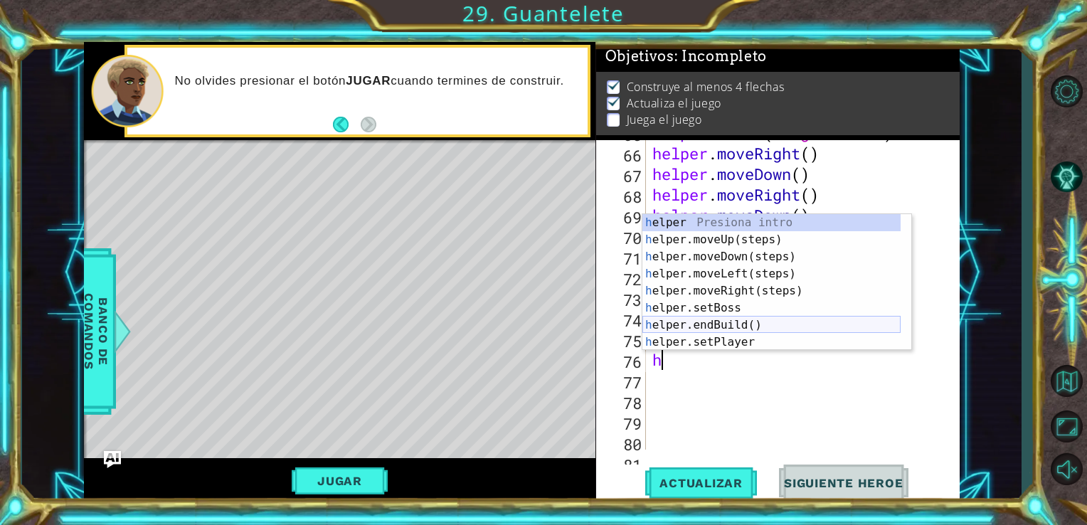
click at [765, 326] on div "h elper Presiona intro h elper.moveUp(steps) Presiona intro h elper.moveDown(st…" at bounding box center [771, 299] width 258 height 171
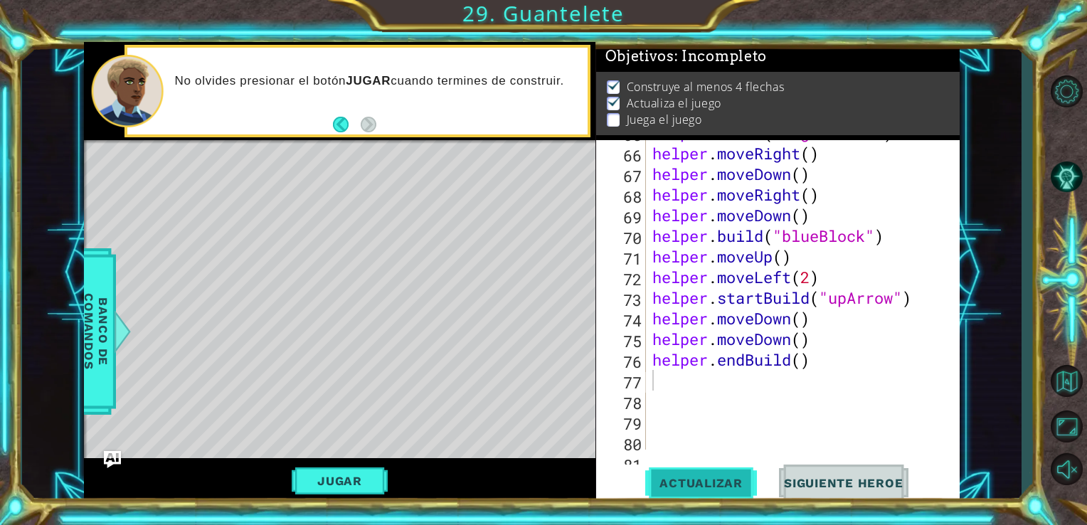
click at [706, 491] on button "Actualizar" at bounding box center [701, 482] width 112 height 36
click at [384, 482] on button "Jugar" at bounding box center [340, 480] width 96 height 27
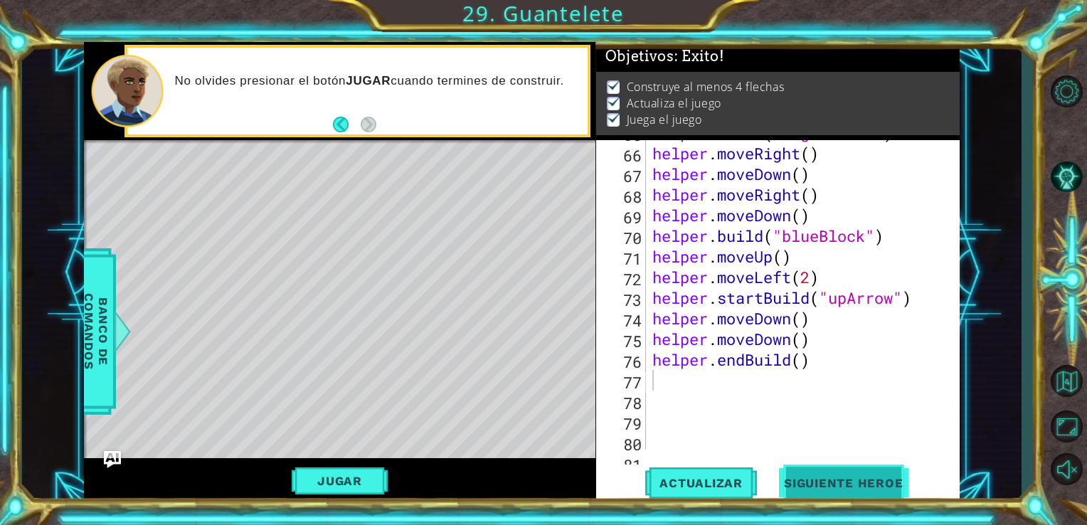
click at [799, 494] on button "Siguiente Heroe" at bounding box center [843, 483] width 148 height 36
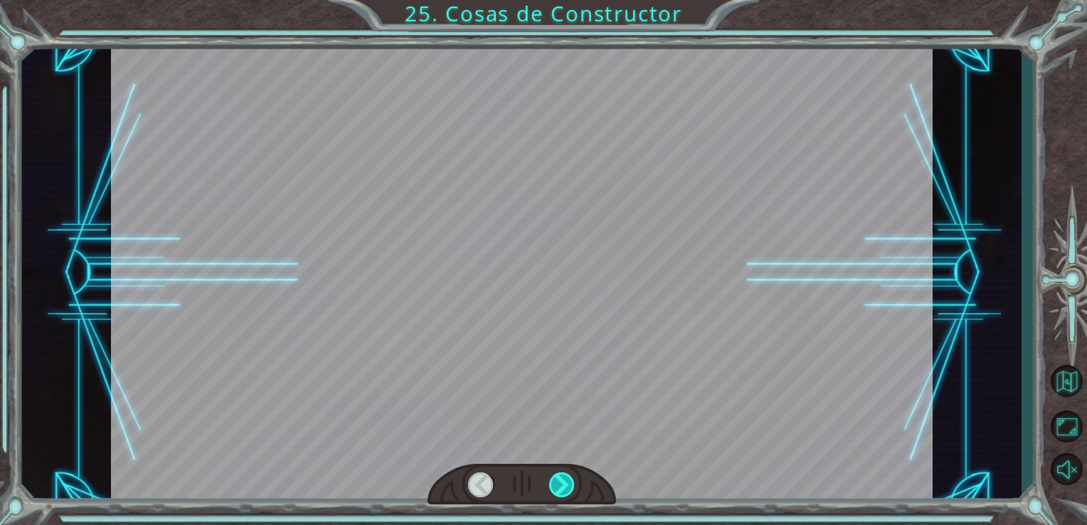
click at [558, 489] on div at bounding box center [562, 484] width 26 height 25
click at [569, 486] on div at bounding box center [562, 484] width 26 height 25
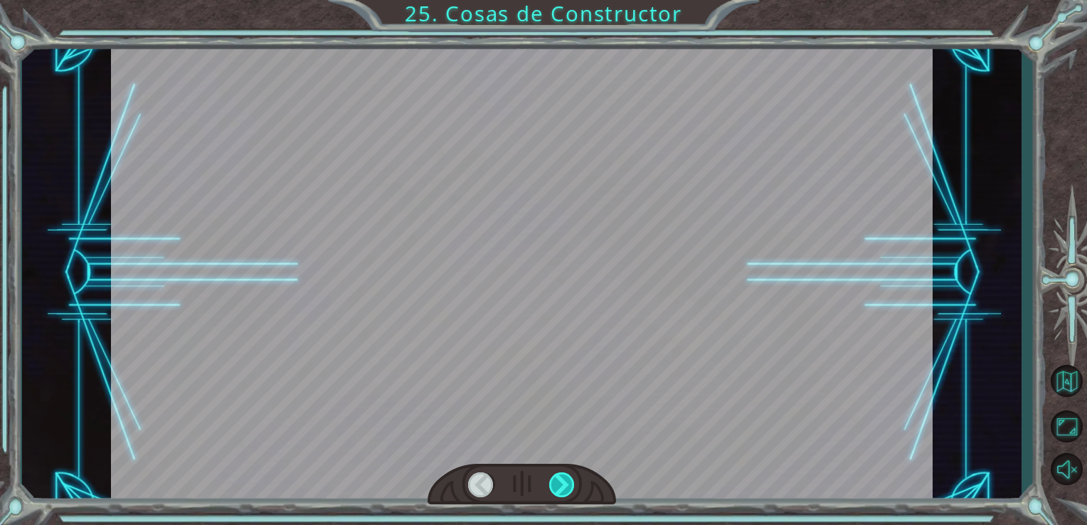
click at [569, 486] on div at bounding box center [562, 484] width 26 height 25
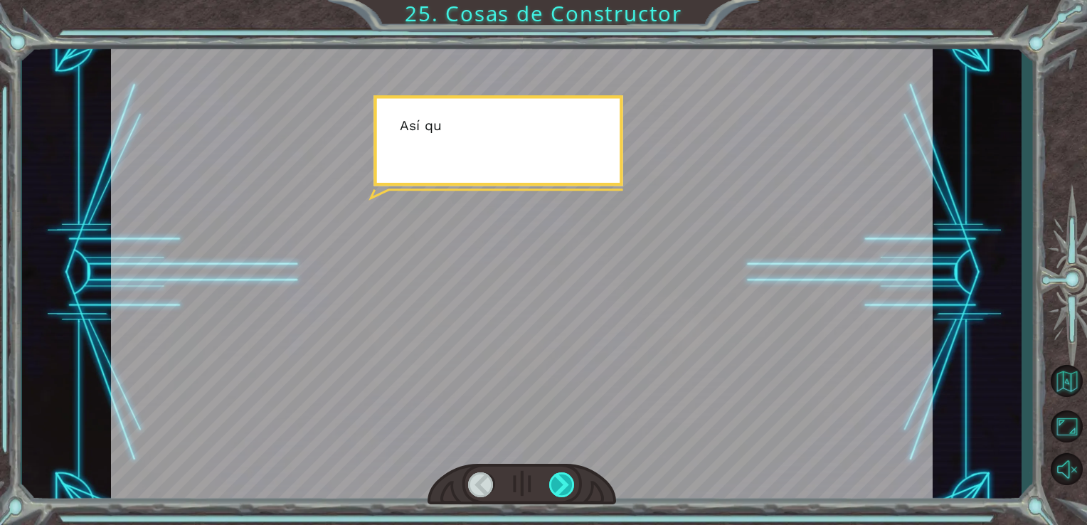
click at [569, 486] on div at bounding box center [562, 484] width 26 height 25
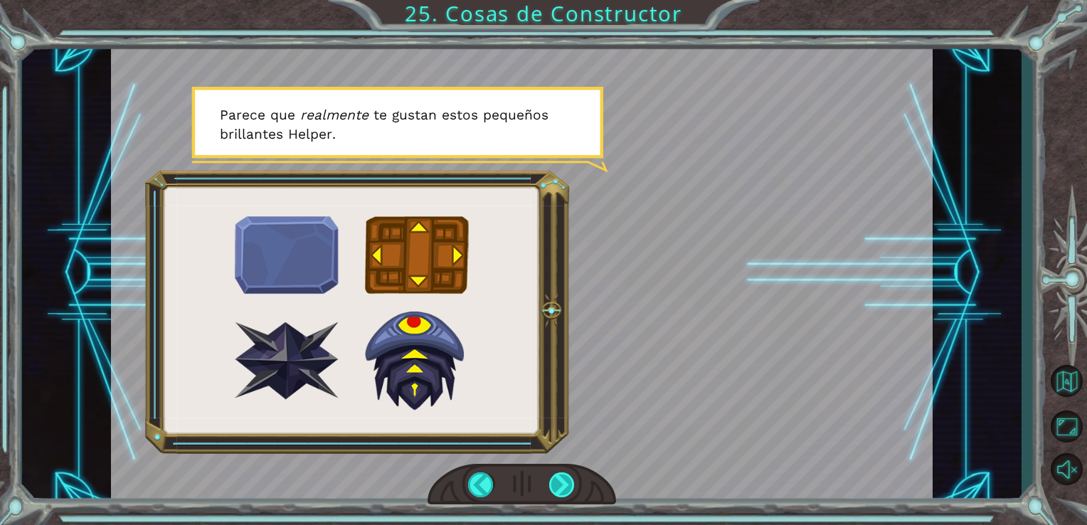
click at [569, 486] on div at bounding box center [562, 484] width 26 height 25
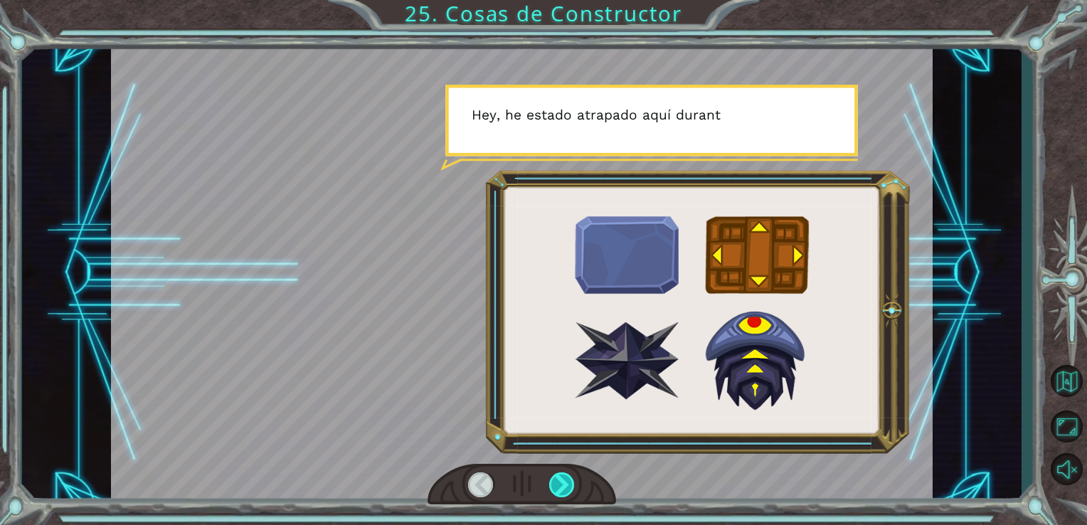
click at [569, 486] on div at bounding box center [562, 484] width 26 height 25
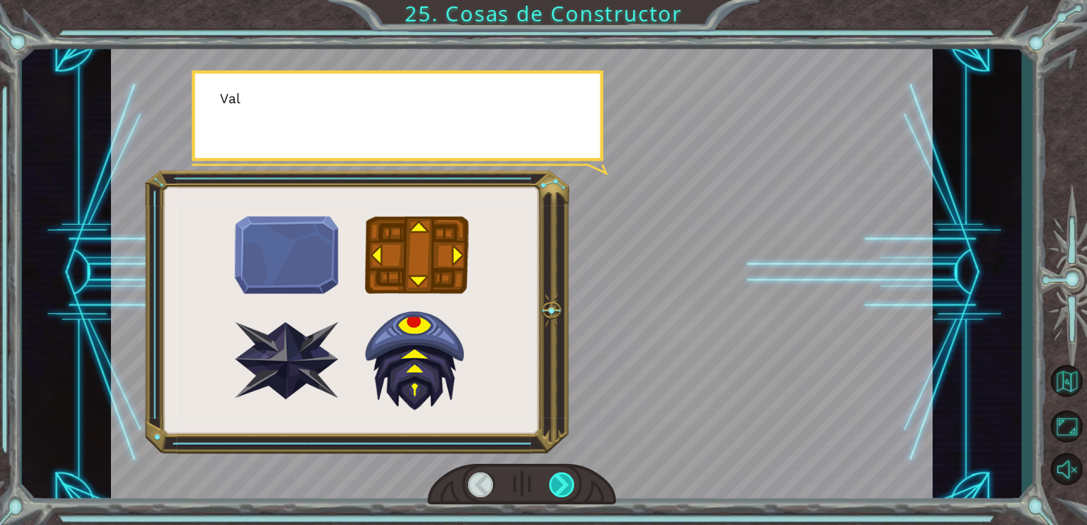
click at [569, 486] on div at bounding box center [562, 484] width 26 height 25
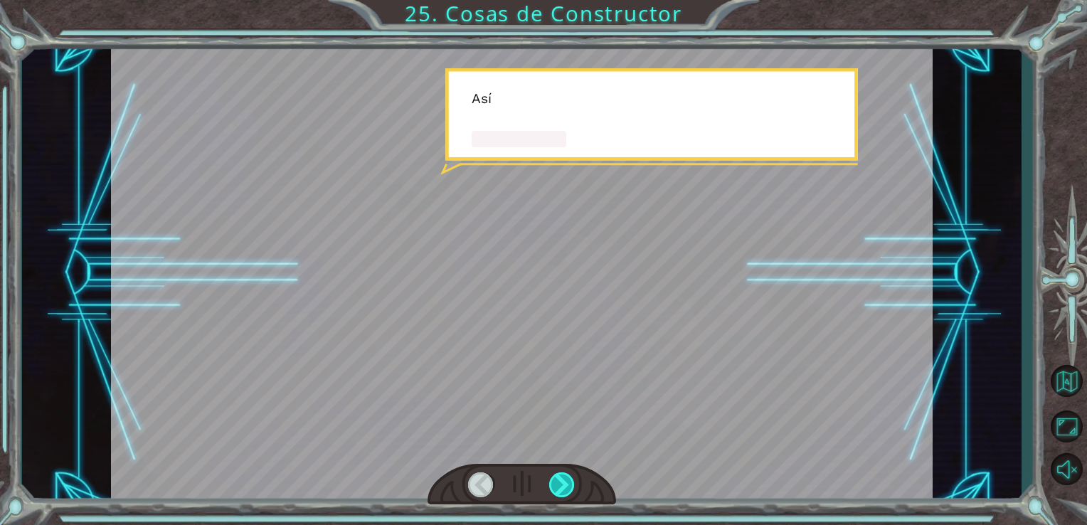
click at [569, 486] on div at bounding box center [562, 484] width 26 height 25
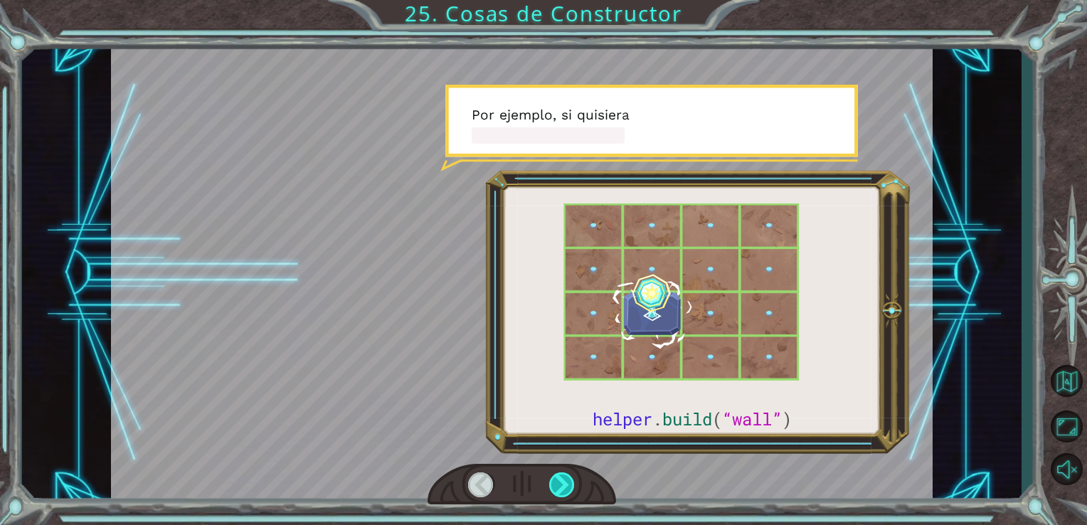
click at [569, 486] on div at bounding box center [562, 484] width 26 height 25
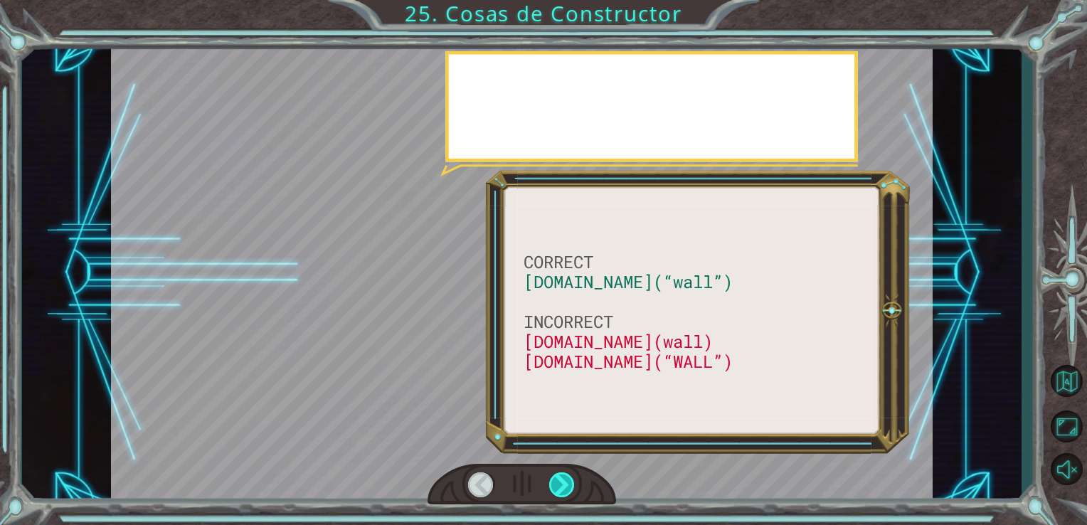
click at [569, 486] on div at bounding box center [562, 484] width 26 height 25
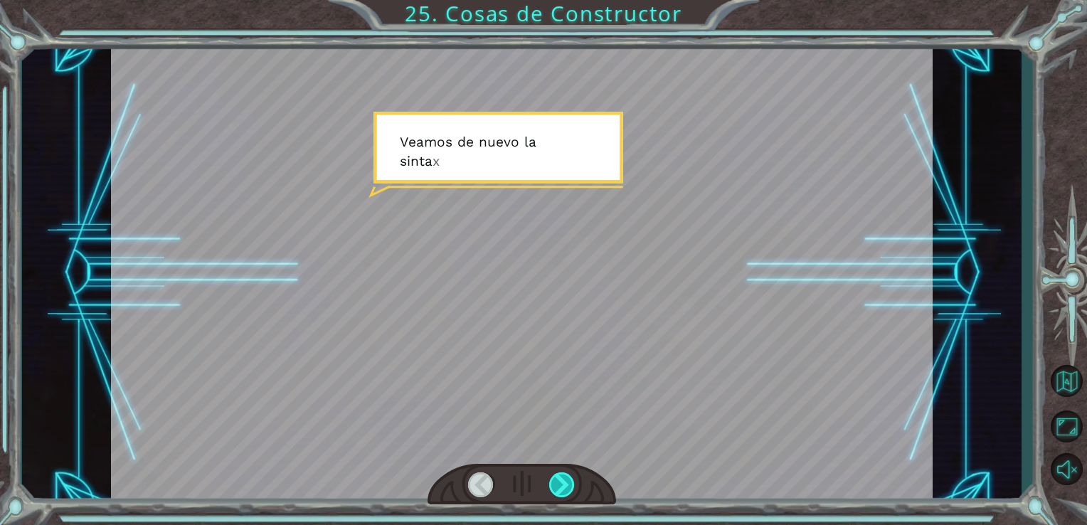
click at [569, 486] on div at bounding box center [562, 484] width 26 height 25
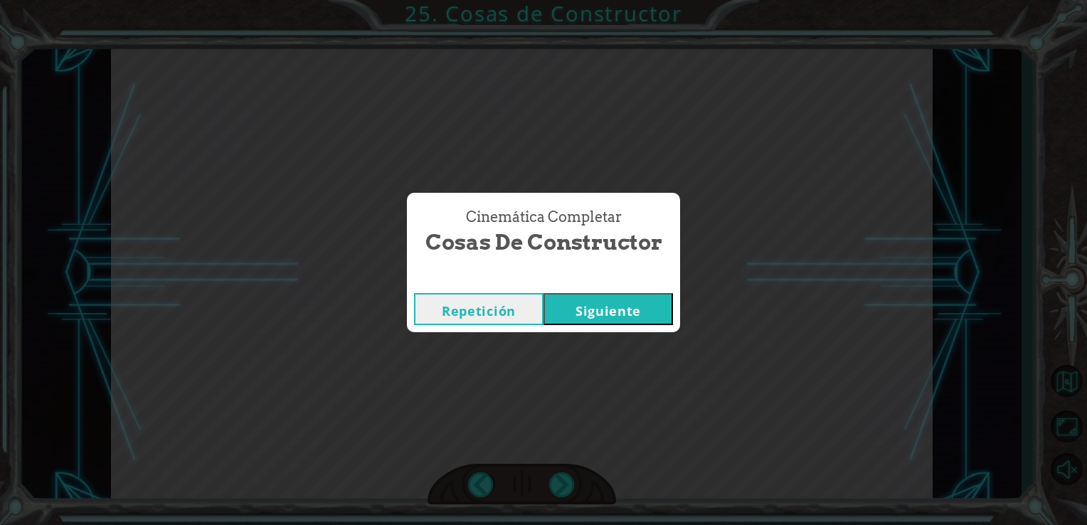
click at [597, 313] on button "Siguiente" at bounding box center [607, 309] width 129 height 32
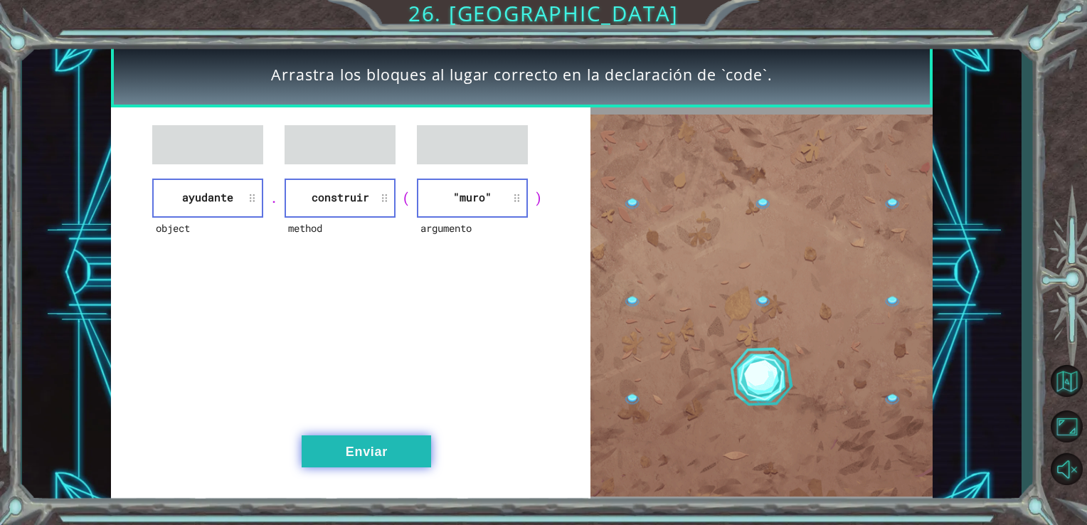
click at [370, 447] on button "Enviar" at bounding box center [366, 451] width 129 height 32
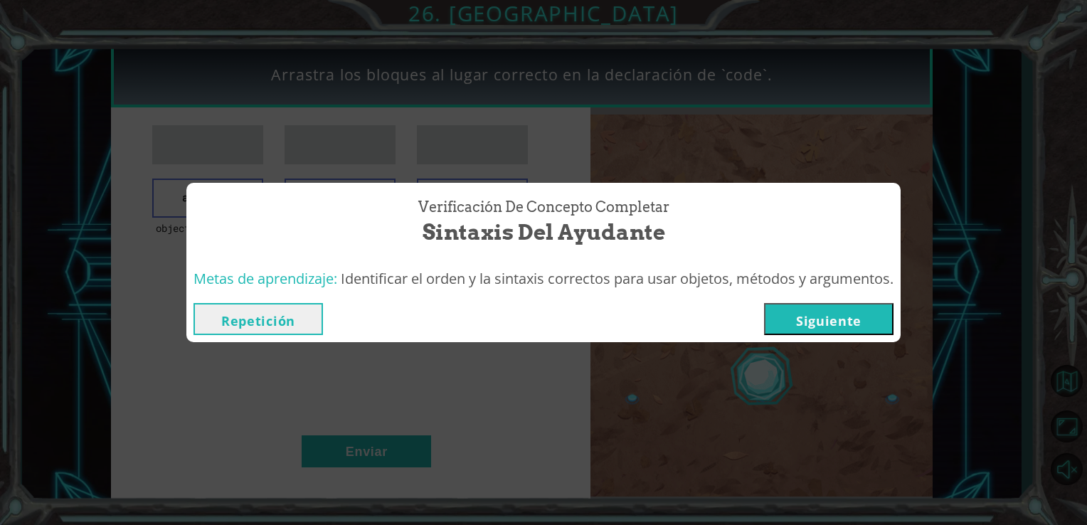
click at [829, 325] on button "Siguiente" at bounding box center [828, 319] width 129 height 32
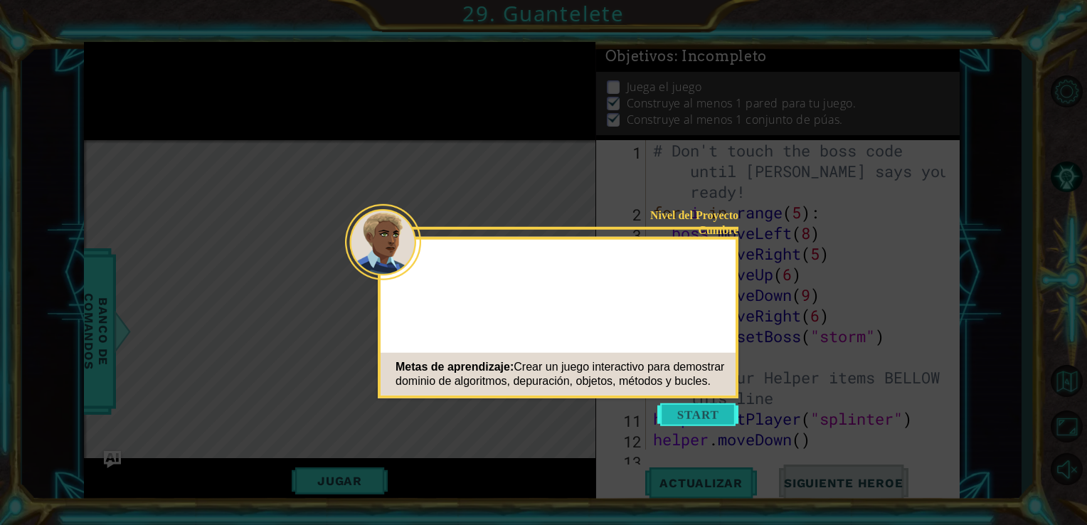
click at [706, 405] on button "Start" at bounding box center [697, 414] width 81 height 23
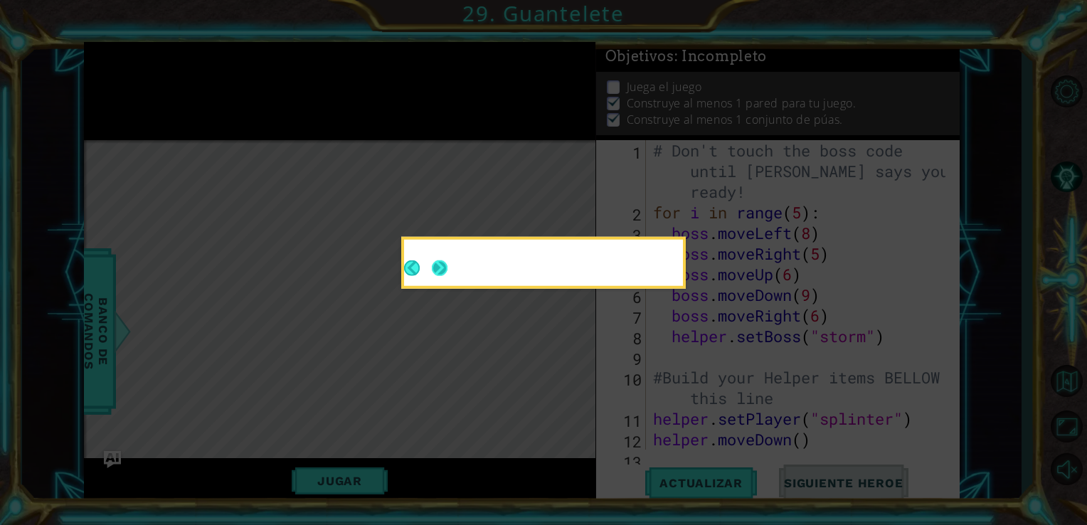
click at [437, 263] on button "Next" at bounding box center [440, 268] width 16 height 16
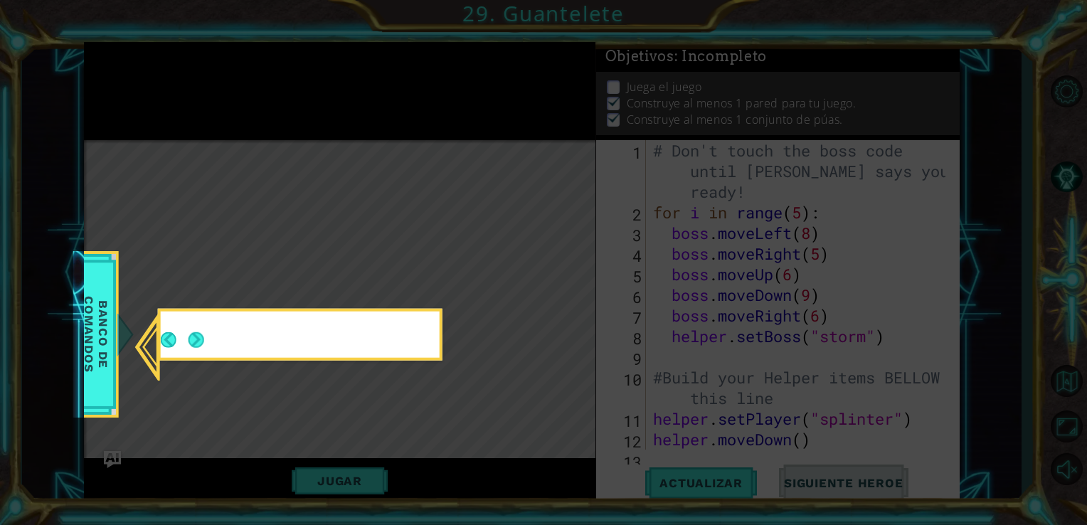
click at [437, 263] on icon at bounding box center [543, 262] width 1087 height 525
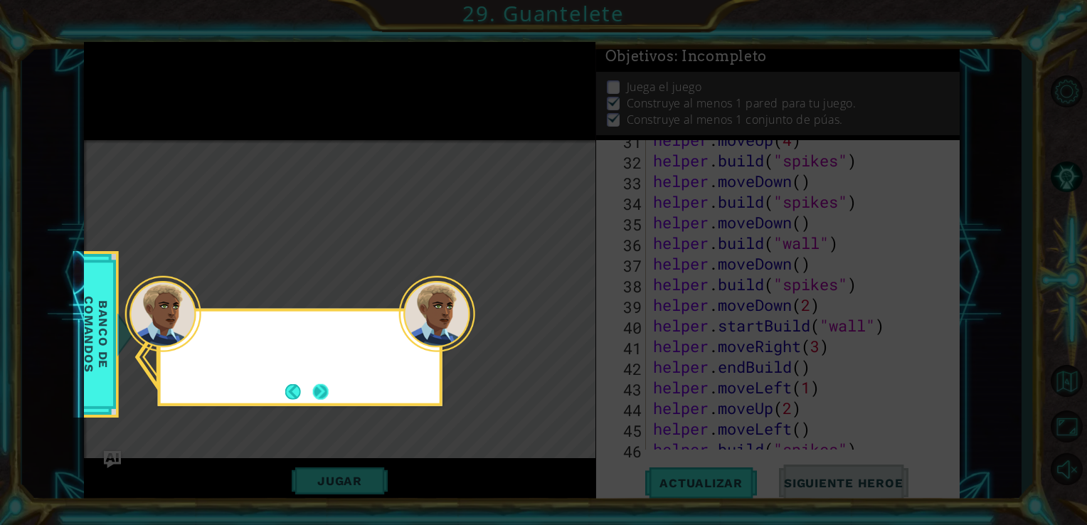
scroll to position [1210, 0]
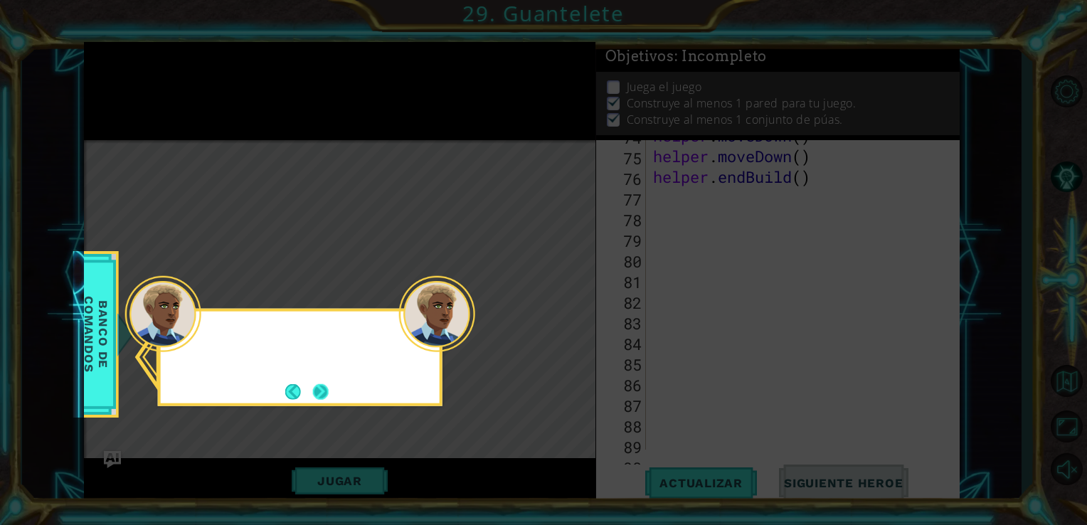
click at [323, 386] on button "Next" at bounding box center [321, 391] width 16 height 16
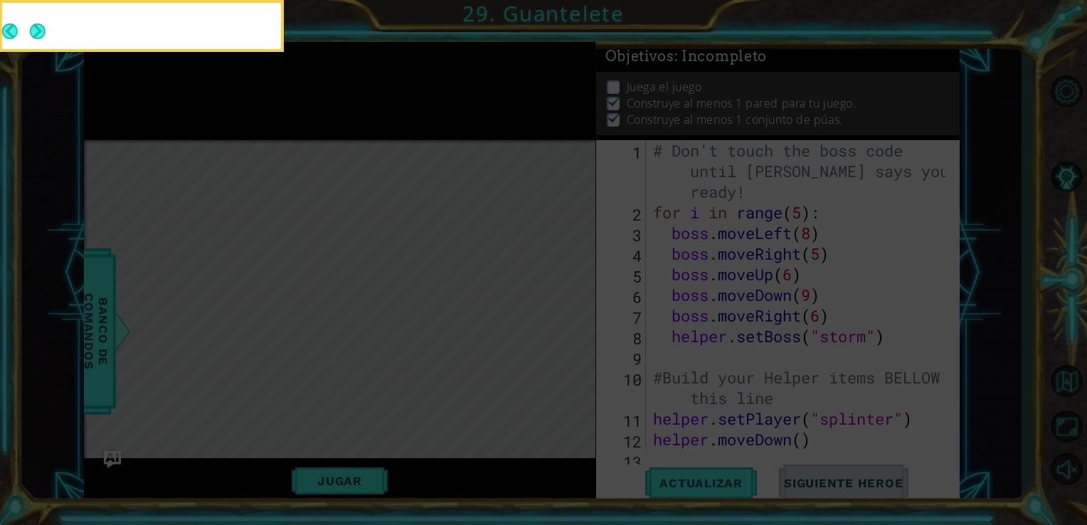
scroll to position [0, 0]
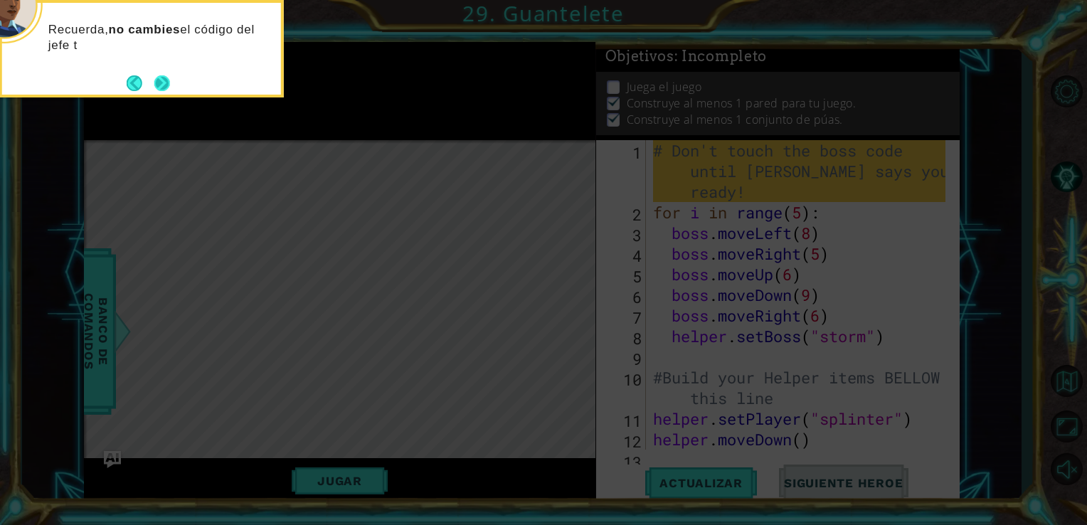
click at [164, 82] on button "Next" at bounding box center [162, 83] width 16 height 16
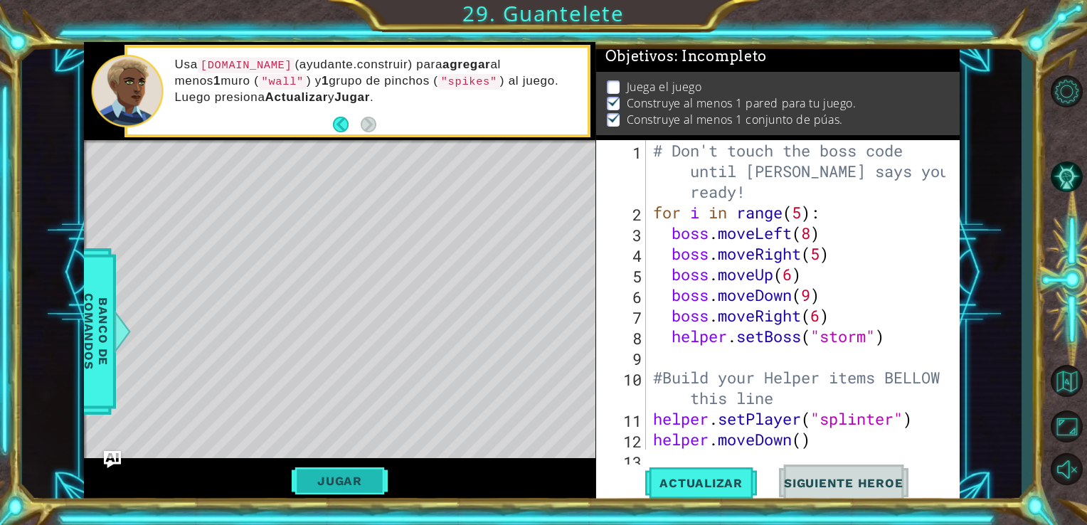
click at [348, 480] on button "Jugar" at bounding box center [340, 480] width 96 height 27
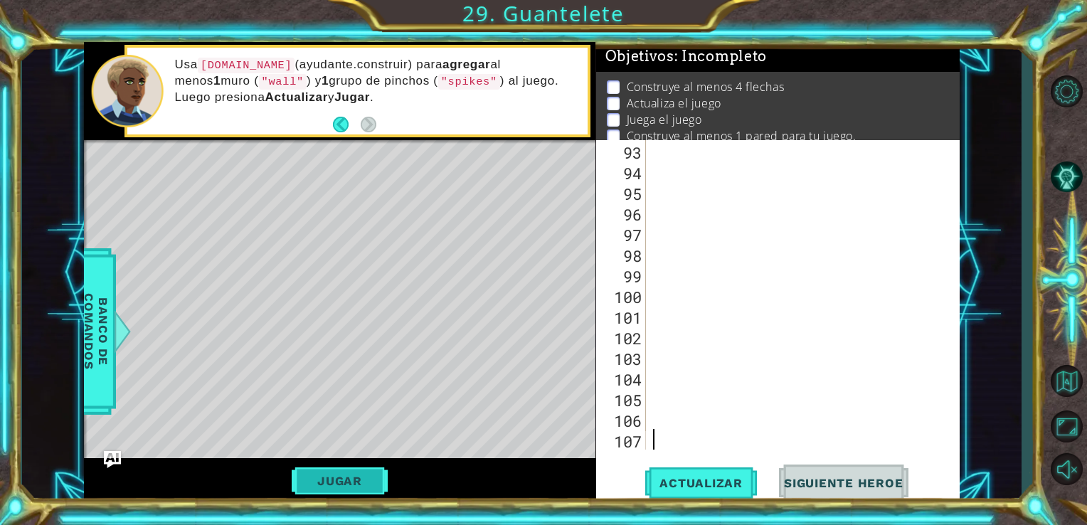
scroll to position [1959, 0]
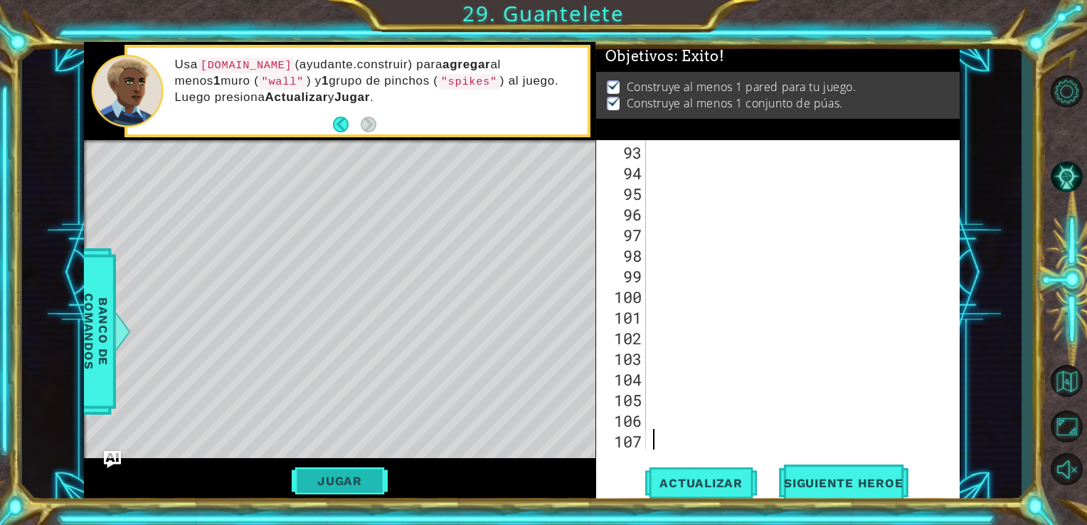
click at [348, 480] on button "Jugar" at bounding box center [340, 480] width 96 height 27
click at [683, 439] on div at bounding box center [801, 315] width 303 height 351
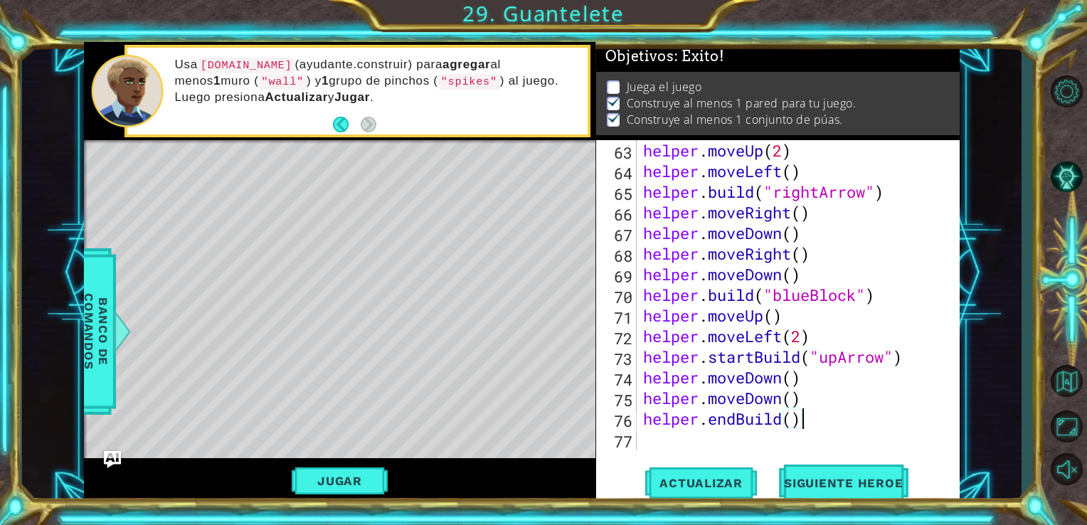
scroll to position [1340, 0]
click at [848, 502] on div "helper.endBuild() 63 64 65 66 67 68 69 70 71 72 73 74 75 76 77 helper . moveUp …" at bounding box center [778, 321] width 364 height 363
click at [843, 474] on button "Siguiente Heroe" at bounding box center [843, 483] width 148 height 36
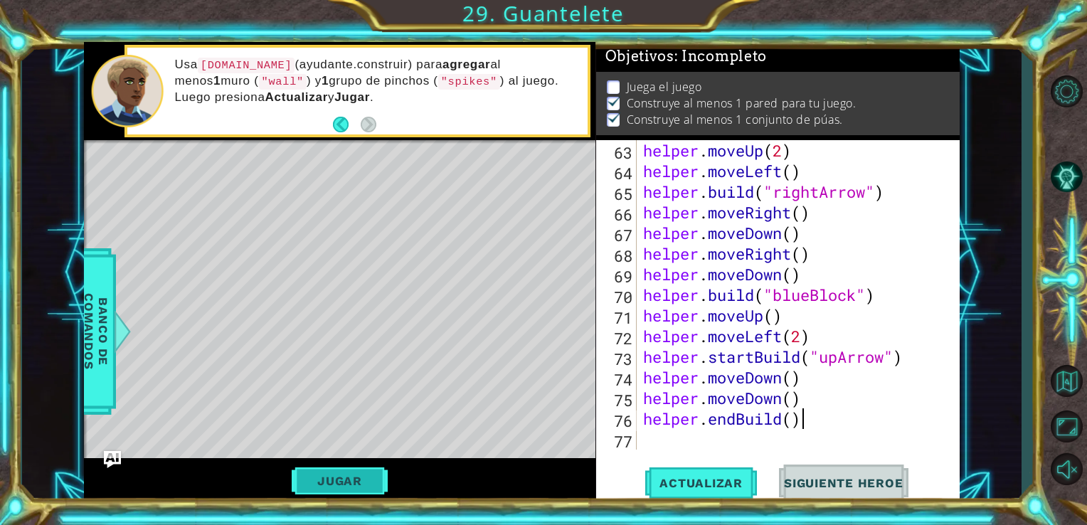
click at [363, 479] on button "Jugar" at bounding box center [340, 480] width 96 height 27
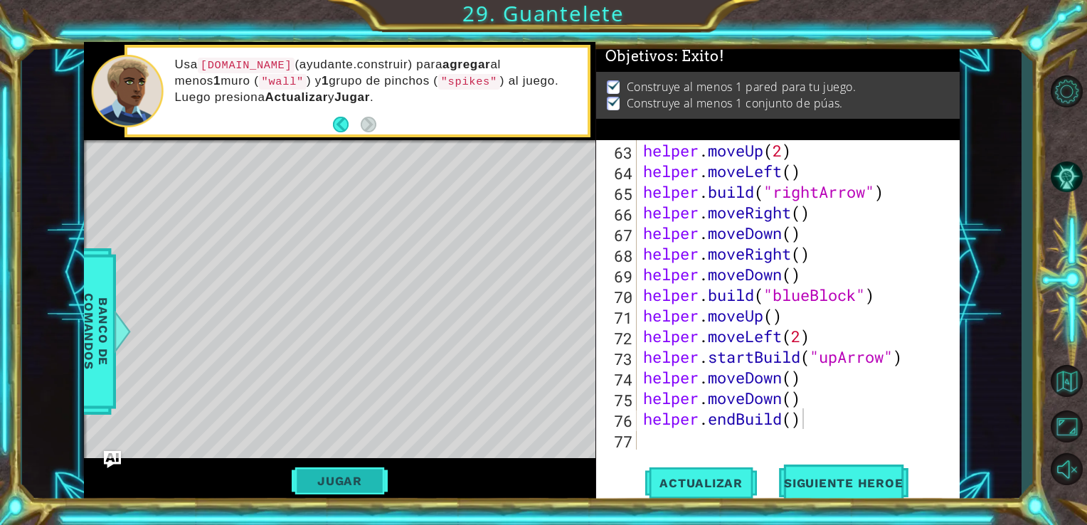
scroll to position [0, 0]
click at [804, 476] on span "Siguiente Heroe" at bounding box center [843, 483] width 148 height 14
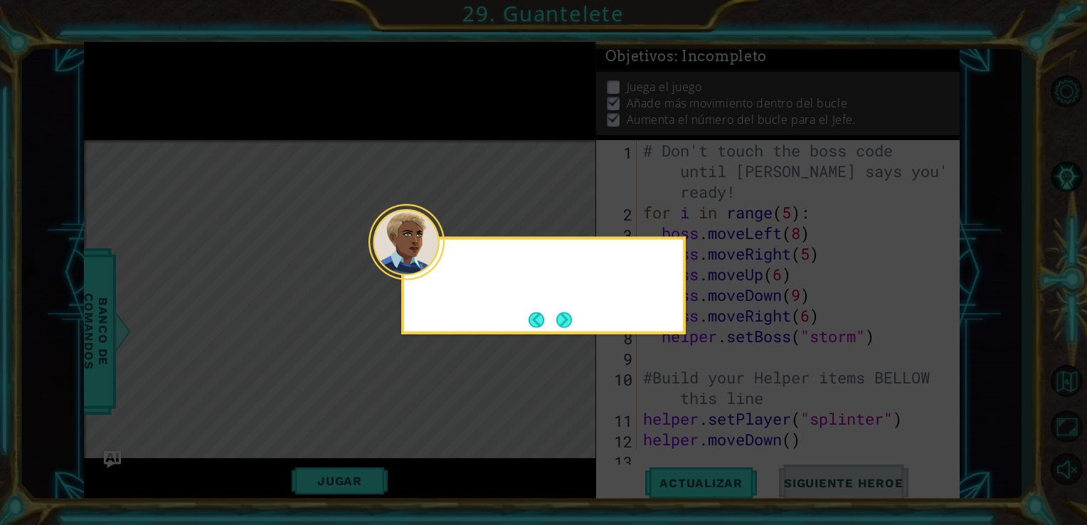
scroll to position [12, 0]
click at [563, 314] on button "Next" at bounding box center [564, 319] width 16 height 16
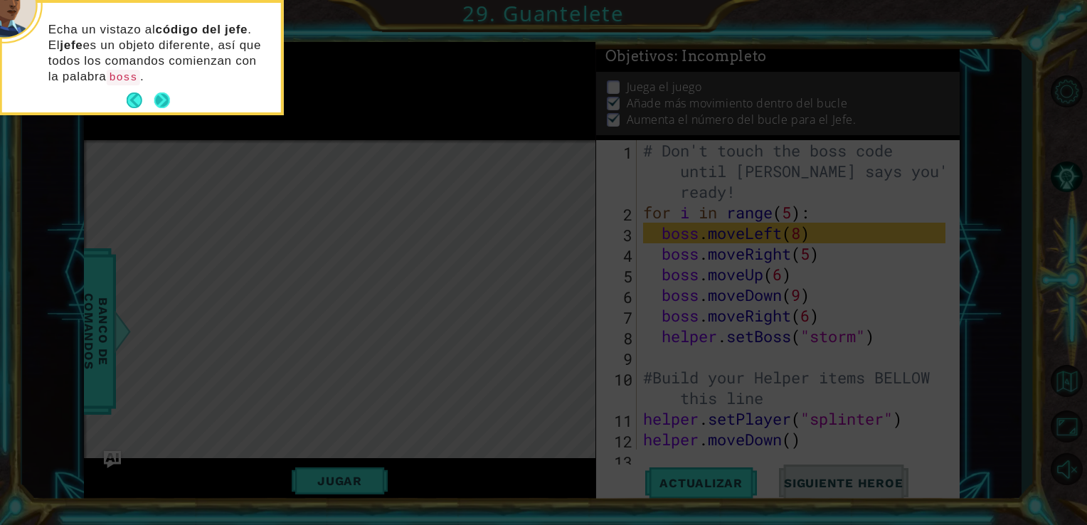
click at [155, 97] on button "Next" at bounding box center [162, 100] width 16 height 16
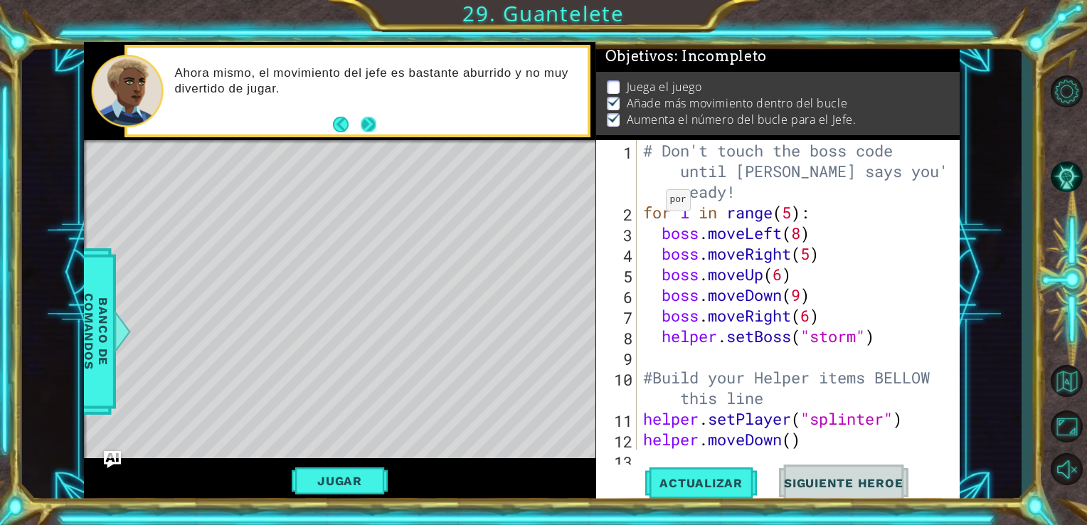
click at [371, 124] on button "Next" at bounding box center [369, 125] width 16 height 16
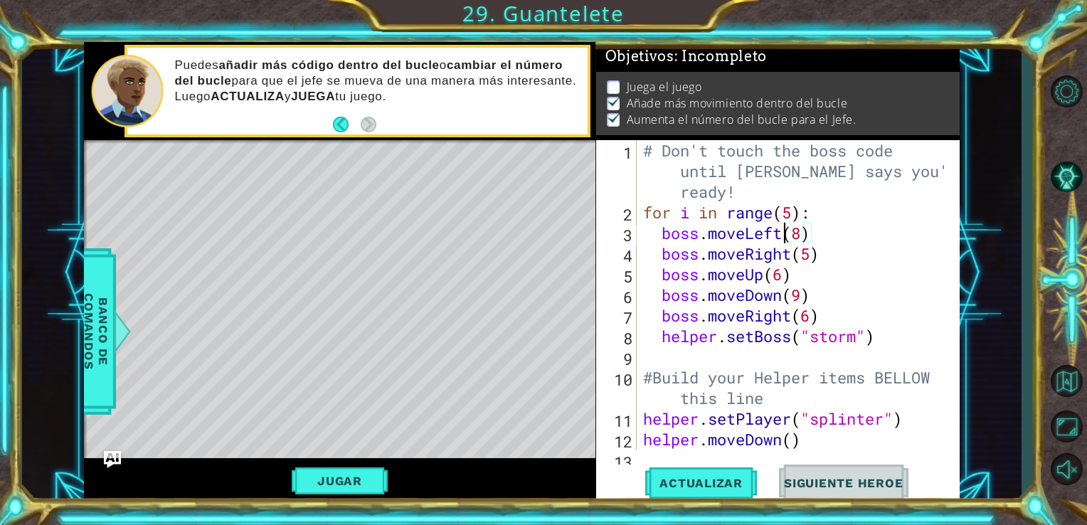
click at [784, 233] on div "# Don't touch the boss code until [PERSON_NAME] says you're ready! for i in ran…" at bounding box center [796, 336] width 313 height 392
drag, startPoint x: 784, startPoint y: 233, endPoint x: 709, endPoint y: 235, distance: 75.4
click at [709, 235] on div "# Don't touch the boss code until [PERSON_NAME] says you're ready! for i in ran…" at bounding box center [796, 336] width 313 height 392
click at [778, 232] on div "# Don't touch the boss code until [PERSON_NAME] says you're ready! for i in ran…" at bounding box center [792, 294] width 305 height 309
click at [778, 232] on div "# Don't touch the boss code until [PERSON_NAME] says you're ready! for i in ran…" at bounding box center [796, 336] width 313 height 392
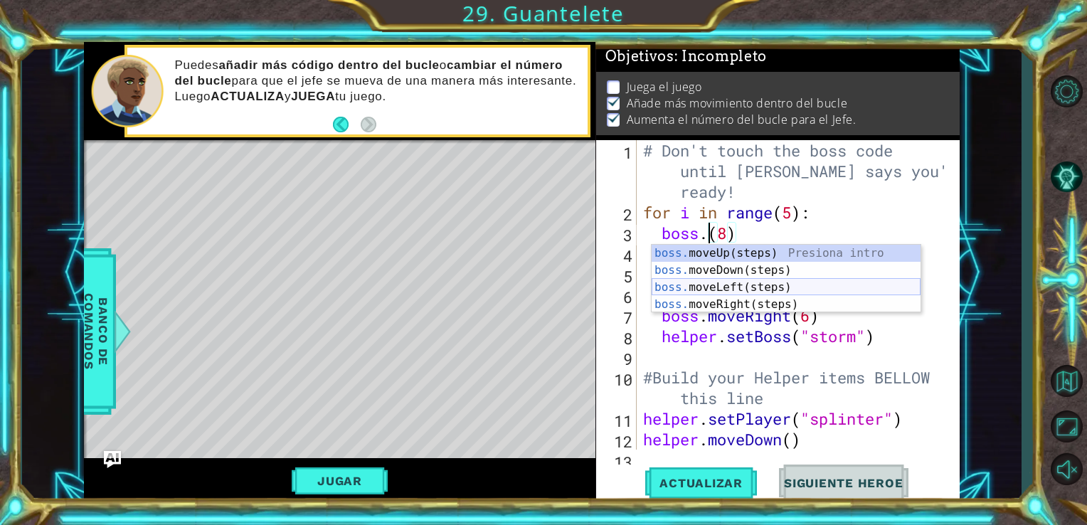
click at [766, 289] on div "boss. moveUp(steps) Presiona intro boss. moveDown(steps) Presiona intro boss. m…" at bounding box center [785, 296] width 269 height 102
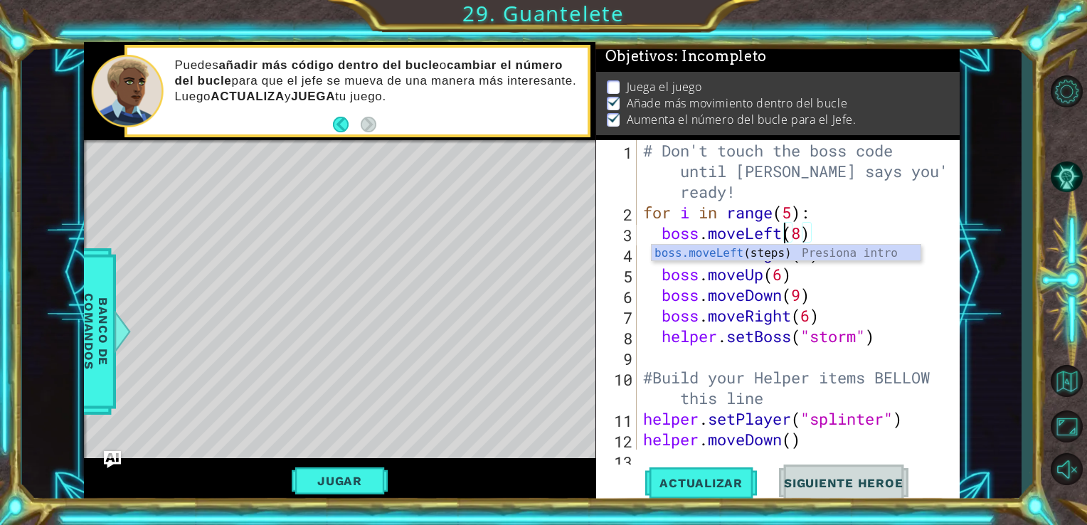
click at [826, 233] on div "# Don't touch the boss code until [PERSON_NAME] says you're ready! for i in ran…" at bounding box center [796, 336] width 313 height 392
click at [824, 319] on div "# Don't touch the boss code until [PERSON_NAME] says you're ready! for i in ran…" at bounding box center [796, 336] width 313 height 392
type textarea "boss.moveRight(6)"
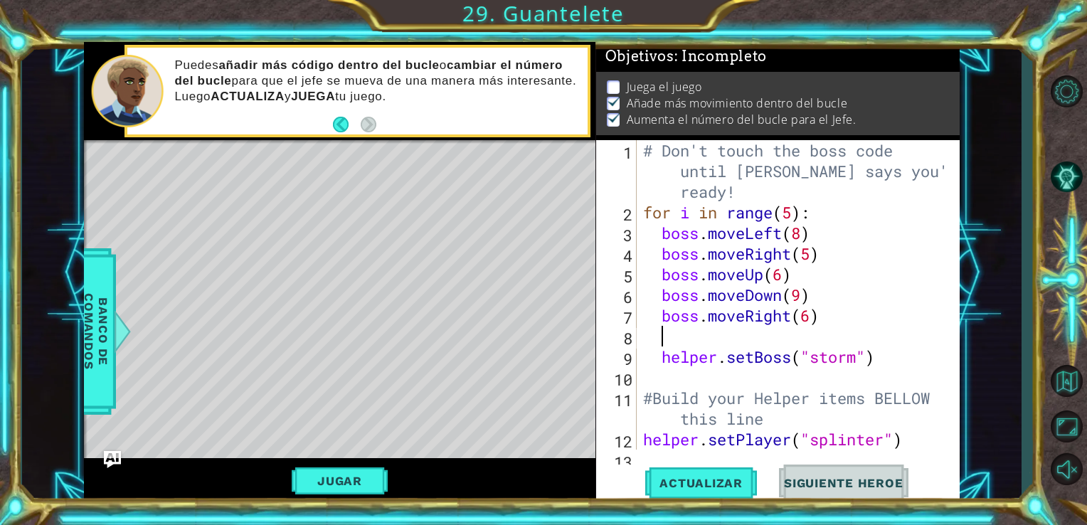
type textarea "b"
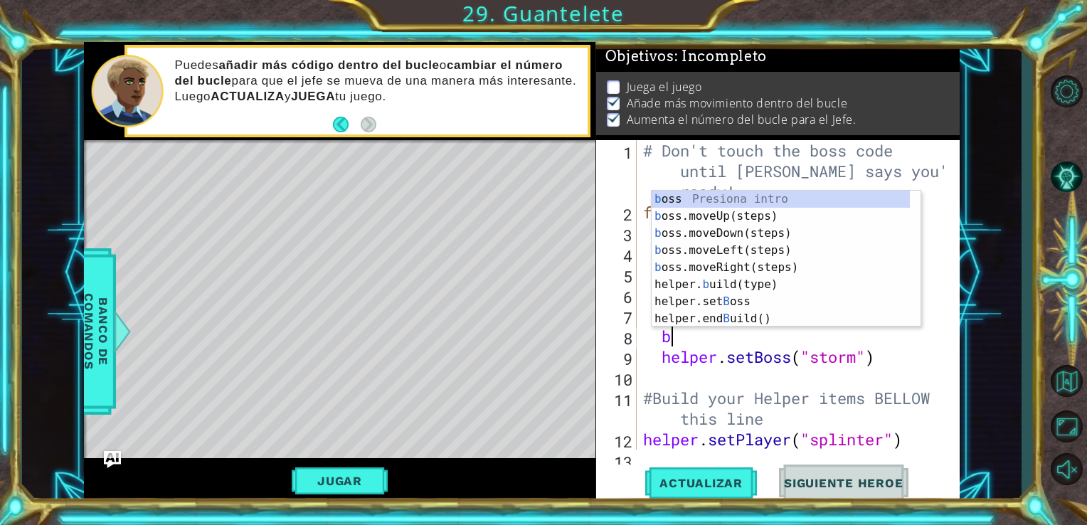
scroll to position [0, 0]
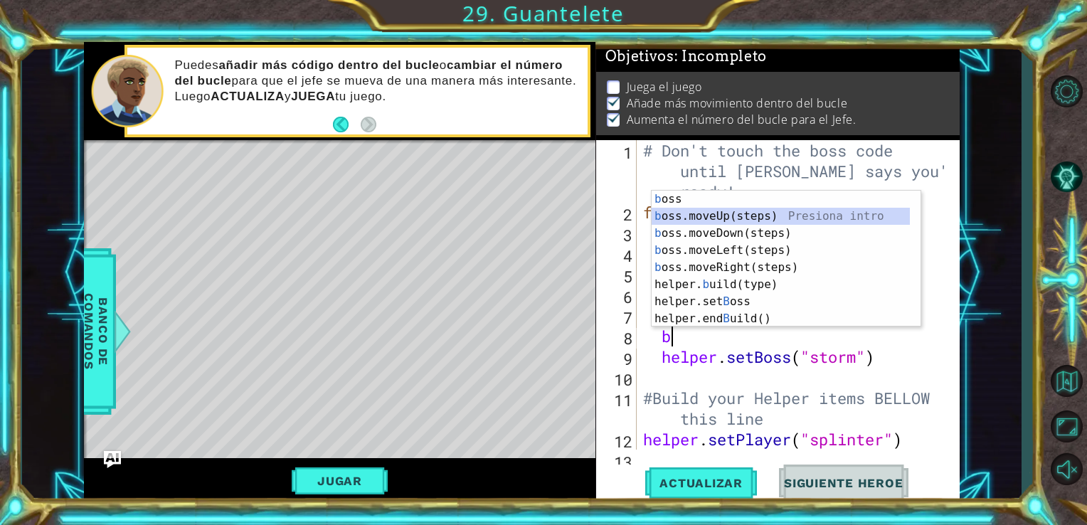
click at [820, 225] on div "b oss Presiona intro b oss.moveUp(steps) Presiona intro b oss.moveDown(steps) P…" at bounding box center [780, 276] width 258 height 171
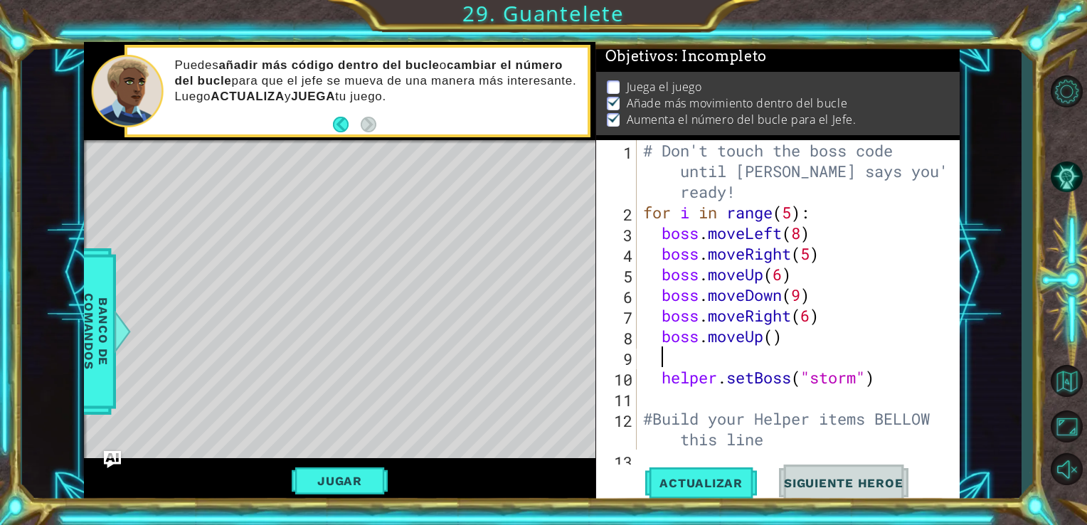
click at [778, 346] on div "# Don't touch the boss code until [PERSON_NAME] says you're ready! for i in ran…" at bounding box center [796, 336] width 313 height 392
click at [745, 369] on div "# Don't touch the boss code until [PERSON_NAME] says you're ready! for i in ran…" at bounding box center [796, 336] width 313 height 392
type textarea "helper.setBoss("storm")"
click at [738, 352] on div "# Don't touch the boss code until [PERSON_NAME] says you're ready! for i in ran…" at bounding box center [796, 336] width 313 height 392
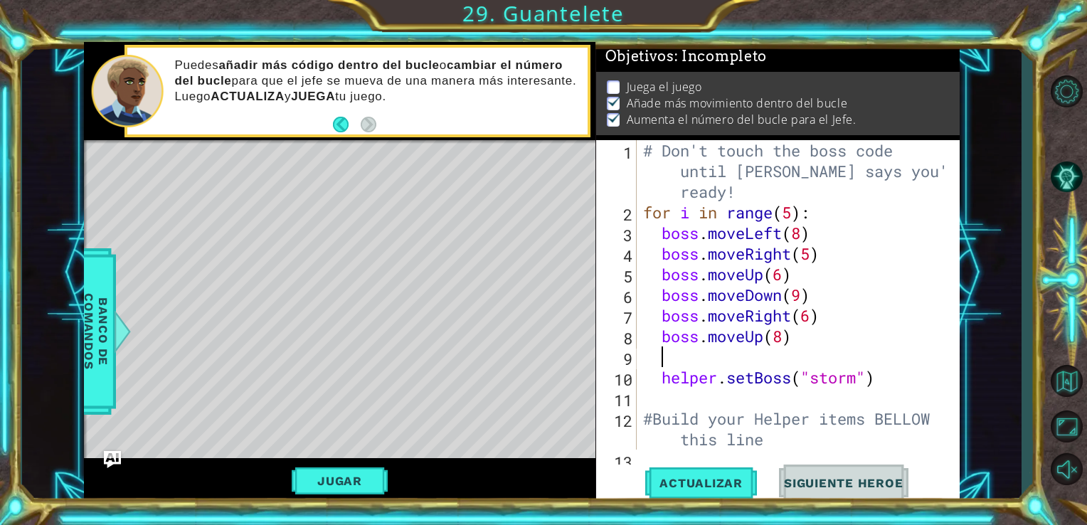
scroll to position [0, 0]
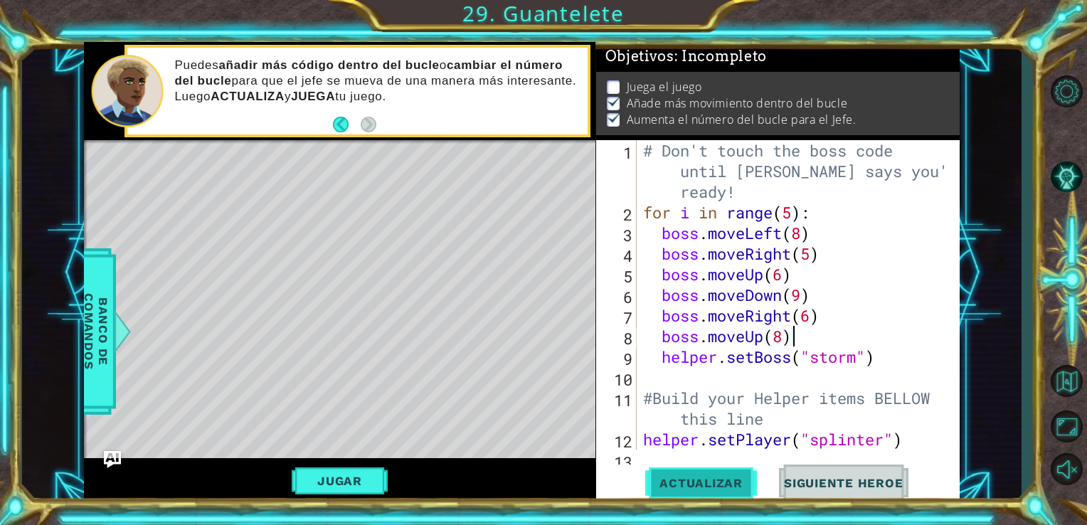
type textarea "boss.moveUp(8)"
click at [704, 485] on span "Actualizar" at bounding box center [701, 483] width 112 height 14
click at [380, 471] on button "Jugar" at bounding box center [340, 480] width 96 height 27
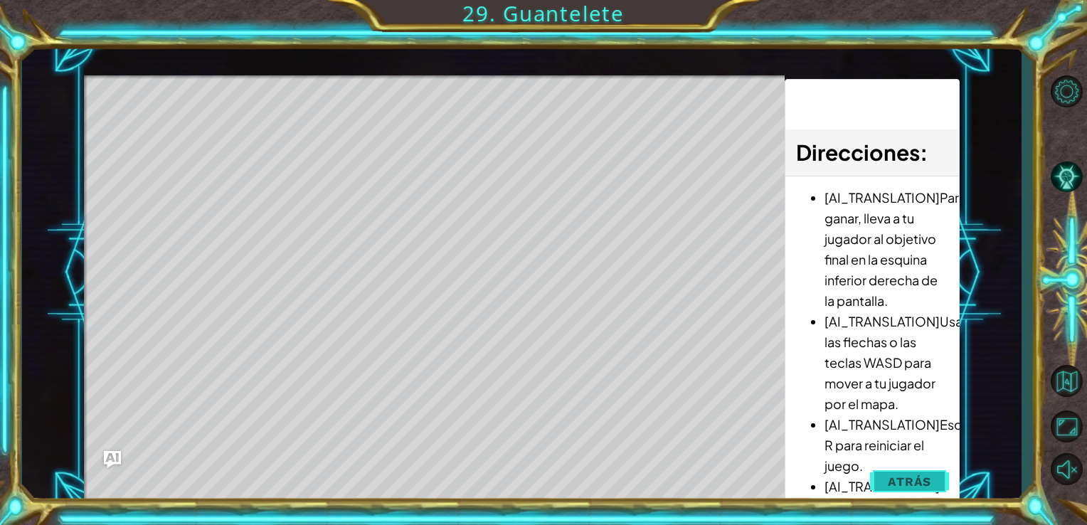
click at [907, 473] on button "Atrás" at bounding box center [909, 481] width 79 height 28
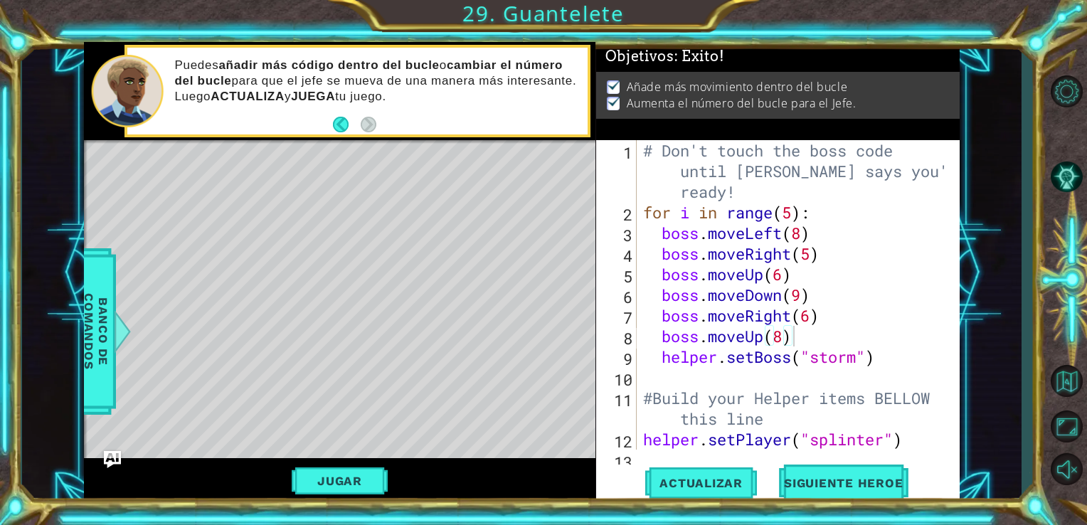
scroll to position [0, 0]
click at [341, 483] on button "Jugar" at bounding box center [340, 480] width 96 height 27
click at [819, 490] on span "Siguiente Heroe" at bounding box center [843, 483] width 148 height 14
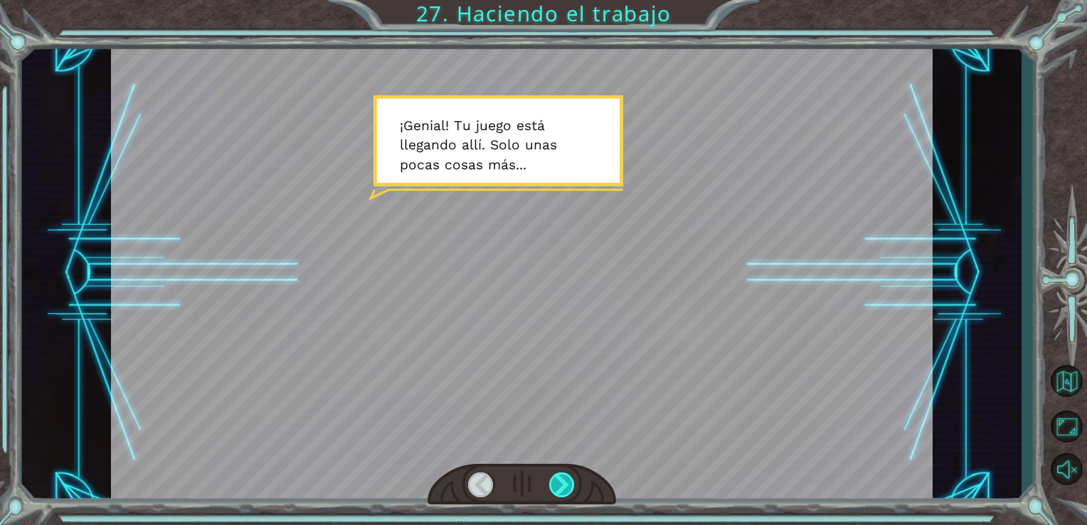
click at [563, 482] on div at bounding box center [562, 484] width 26 height 25
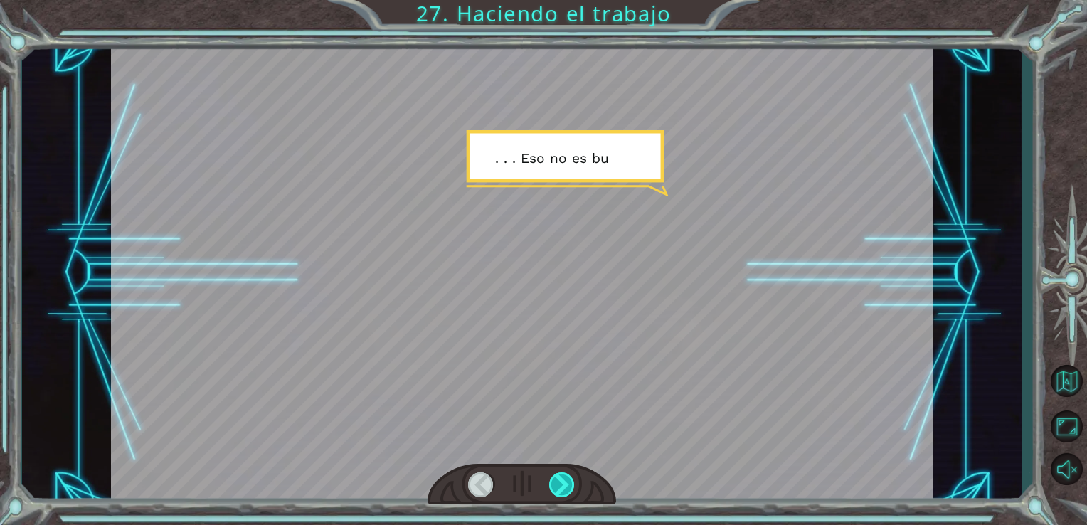
click at [560, 482] on div at bounding box center [562, 484] width 26 height 25
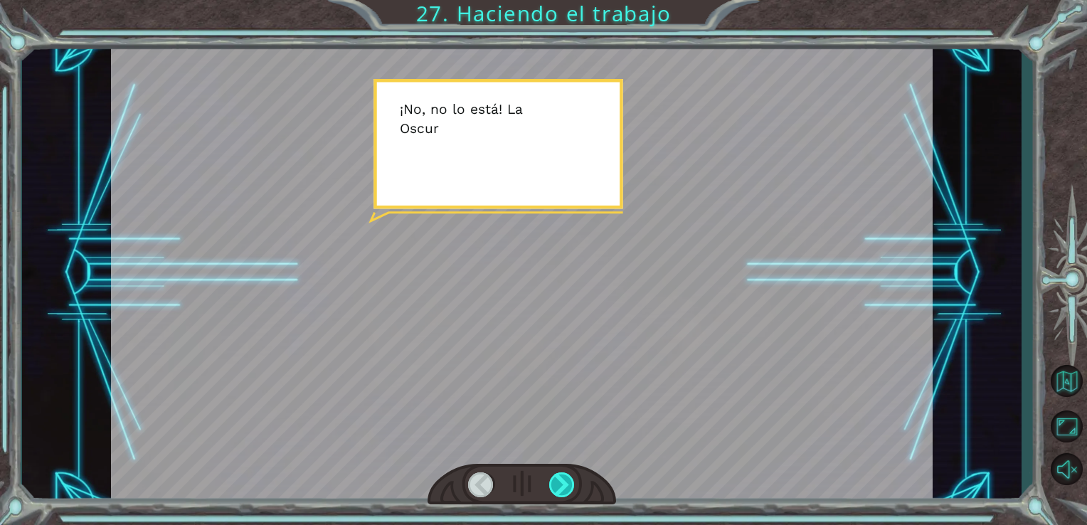
click at [560, 482] on div at bounding box center [562, 484] width 26 height 25
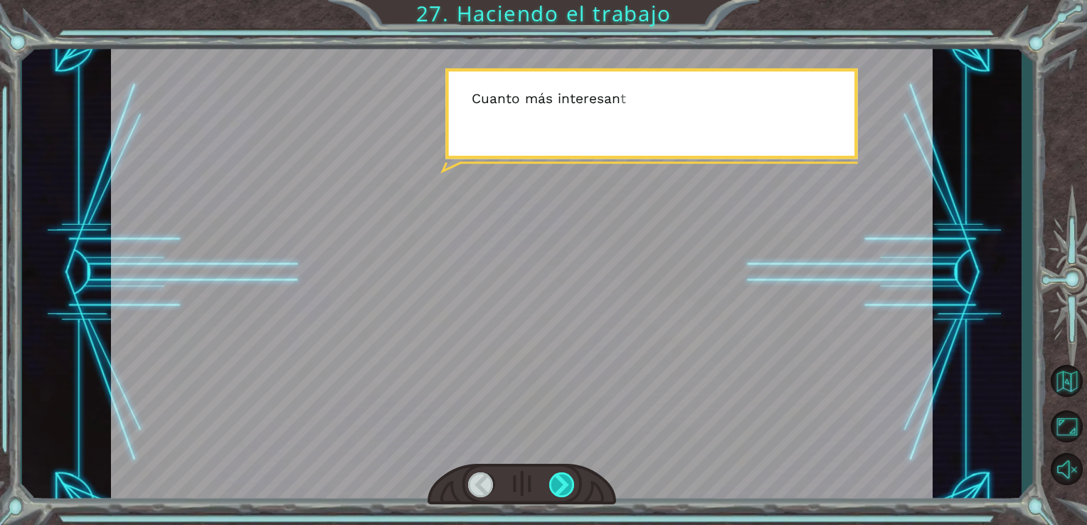
click at [560, 482] on div at bounding box center [562, 484] width 26 height 25
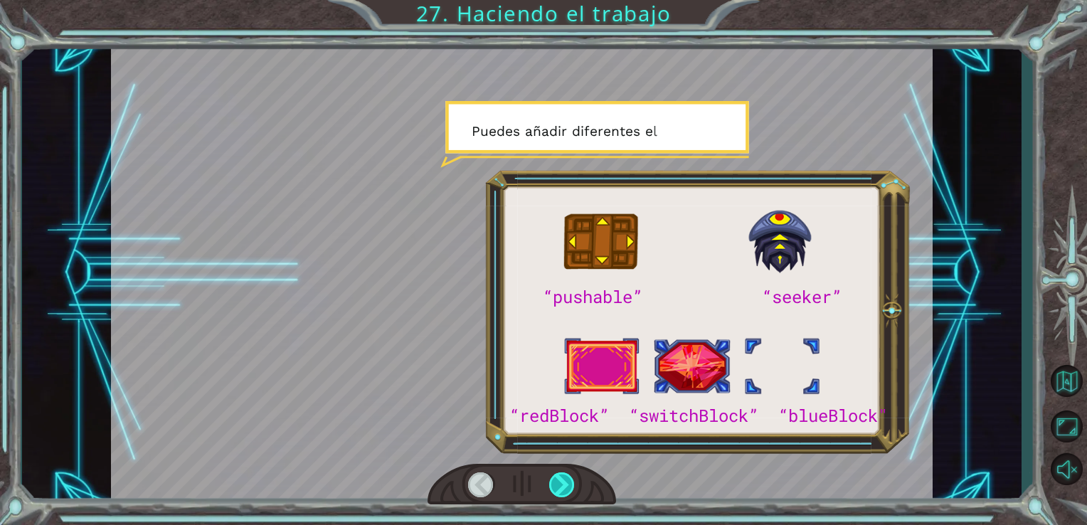
click at [560, 482] on div at bounding box center [562, 484] width 26 height 25
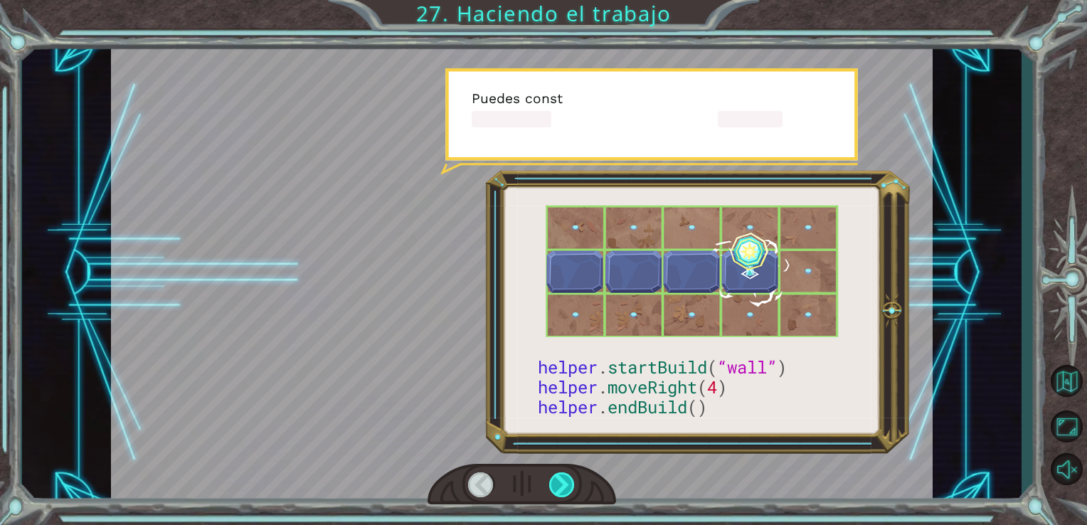
click at [560, 482] on div at bounding box center [562, 484] width 26 height 25
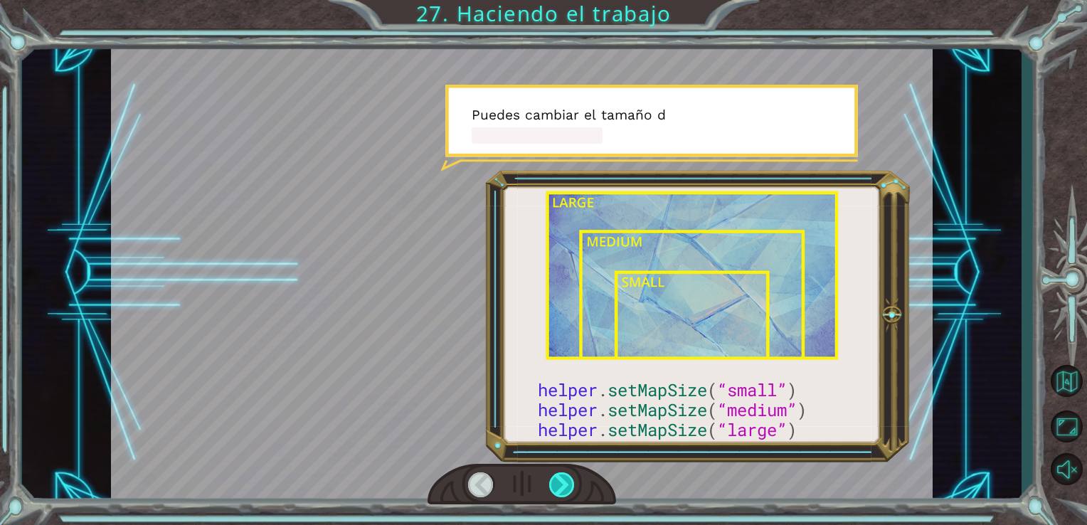
click at [560, 482] on div at bounding box center [562, 484] width 26 height 25
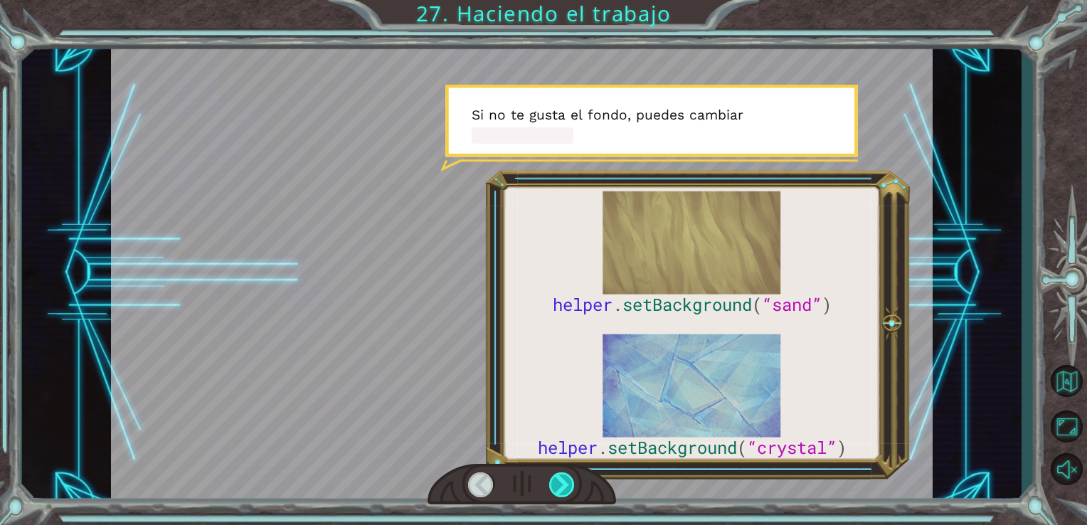
click at [560, 482] on div at bounding box center [562, 484] width 26 height 25
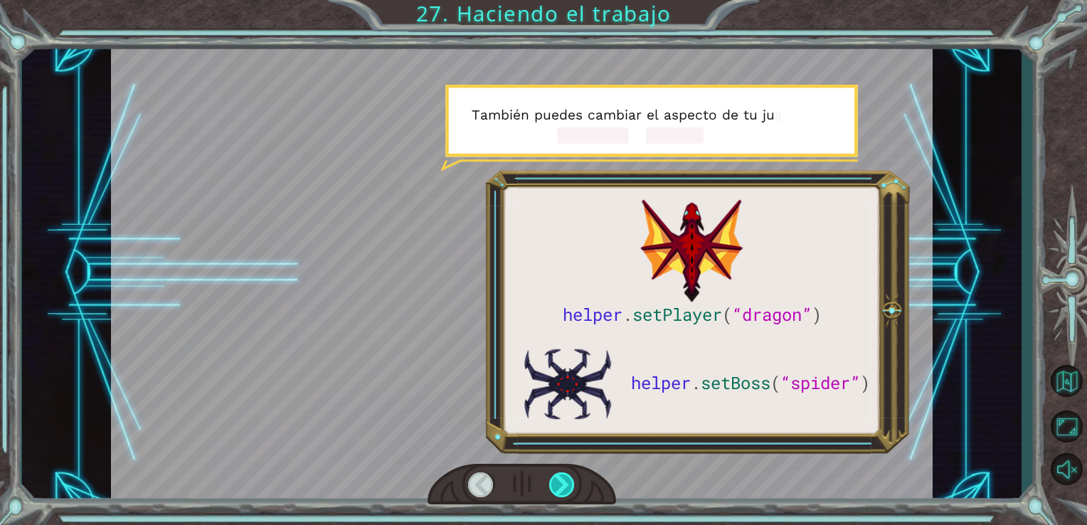
click at [560, 482] on div at bounding box center [562, 484] width 26 height 25
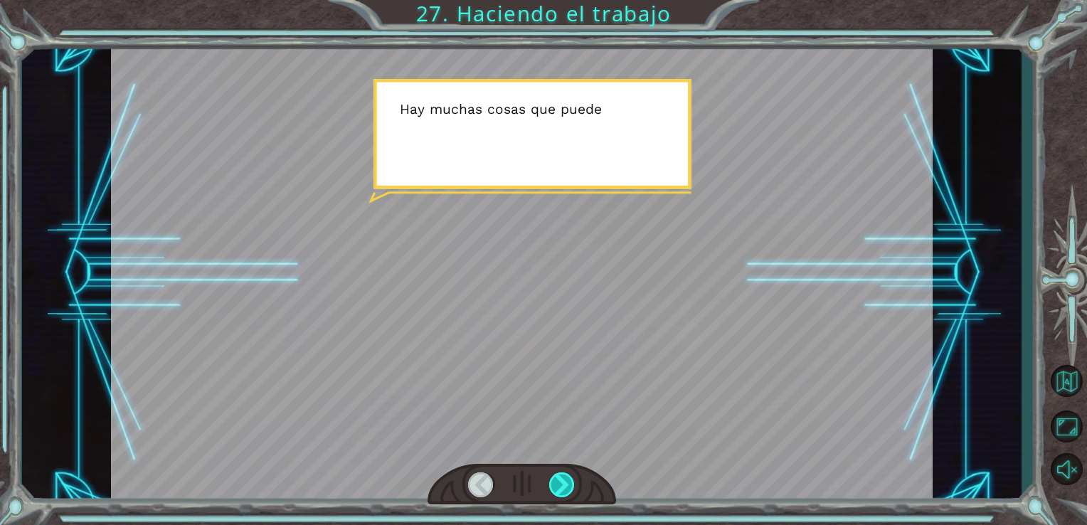
click at [560, 482] on div at bounding box center [562, 484] width 26 height 25
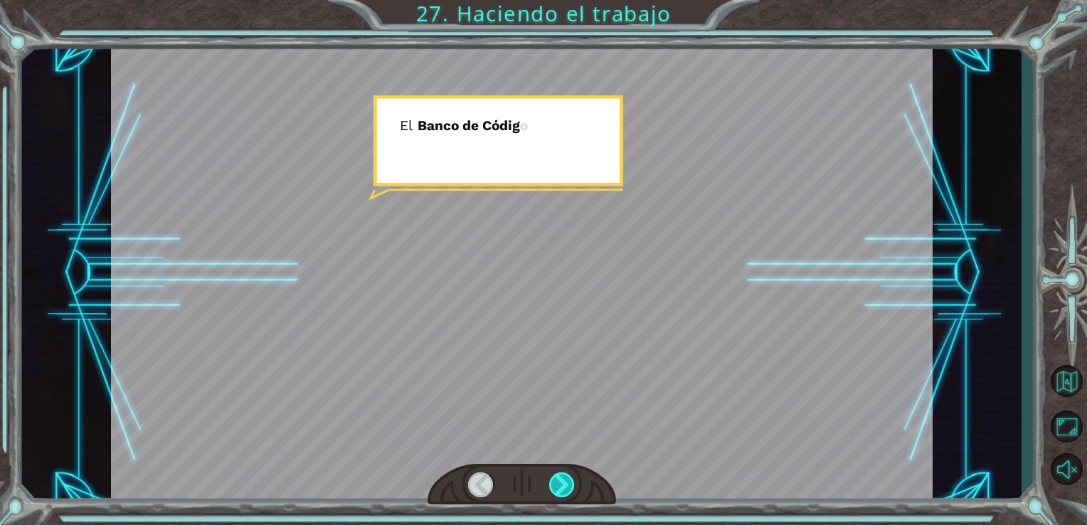
click at [560, 482] on div at bounding box center [562, 484] width 26 height 25
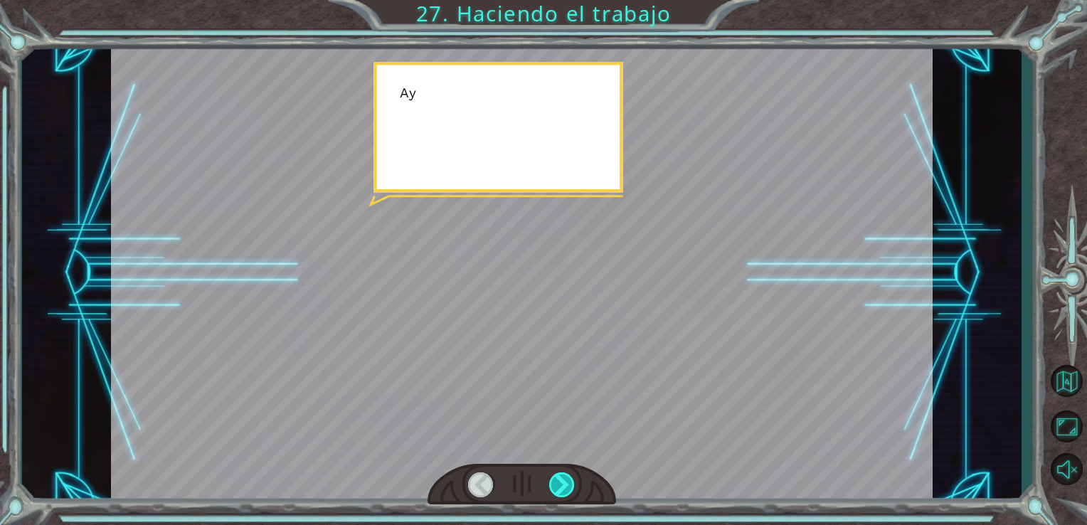
click at [560, 482] on div at bounding box center [562, 484] width 26 height 25
click at [560, 0] on div "helper . setPlayer ( “dragon” ) helper . setBoss ( “spider” ) ¡ G e n i a l ! T…" at bounding box center [543, 0] width 1087 height 0
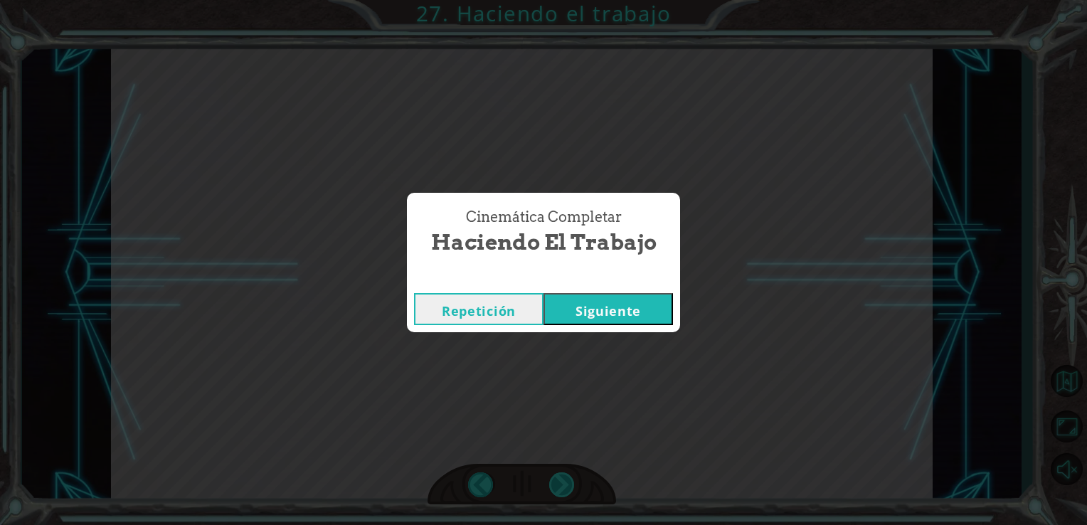
click at [560, 482] on div "Cinemática Completar Haciendo el trabajo Repetición [GEOGRAPHIC_DATA]" at bounding box center [543, 262] width 1087 height 525
drag, startPoint x: 560, startPoint y: 482, endPoint x: 602, endPoint y: 344, distance: 144.2
click at [602, 344] on div "Cinemática Completar Haciendo el trabajo Repetición [GEOGRAPHIC_DATA]" at bounding box center [543, 262] width 1087 height 525
click at [598, 321] on button "Siguiente" at bounding box center [607, 309] width 129 height 32
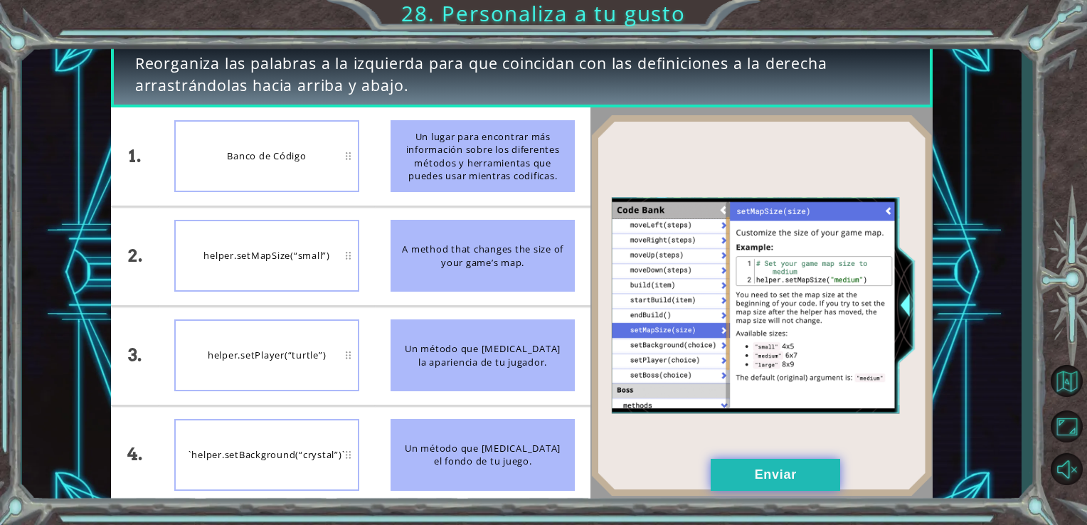
click at [747, 473] on button "Enviar" at bounding box center [774, 475] width 129 height 32
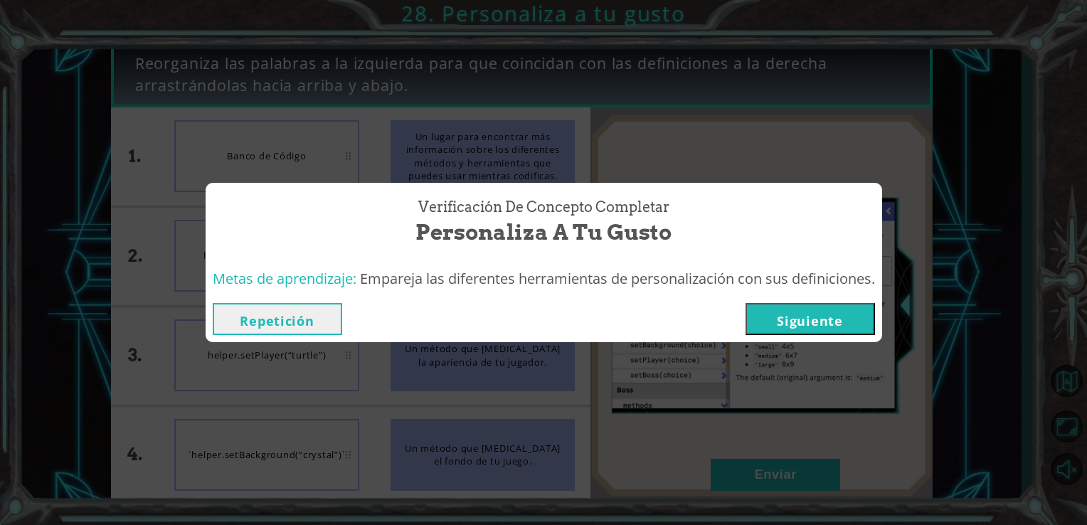
click at [791, 331] on button "Siguiente" at bounding box center [809, 319] width 129 height 32
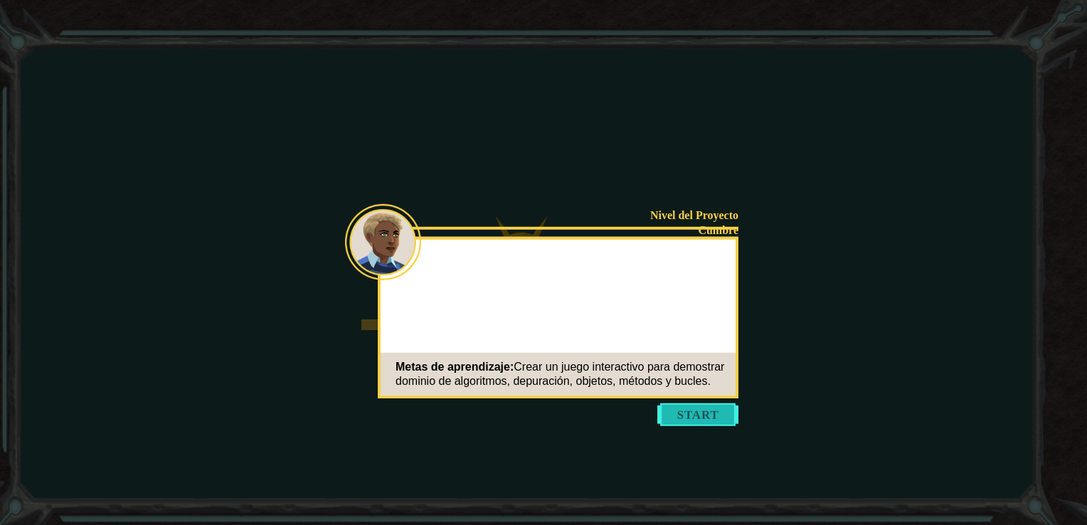
click at [715, 417] on button "Start" at bounding box center [697, 414] width 81 height 23
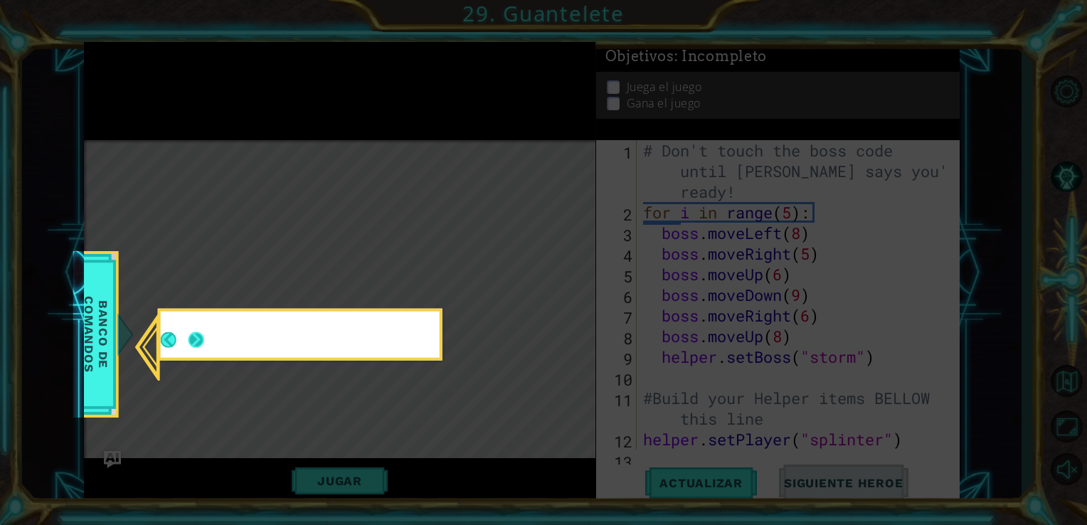
click at [199, 342] on button "Next" at bounding box center [196, 340] width 16 height 16
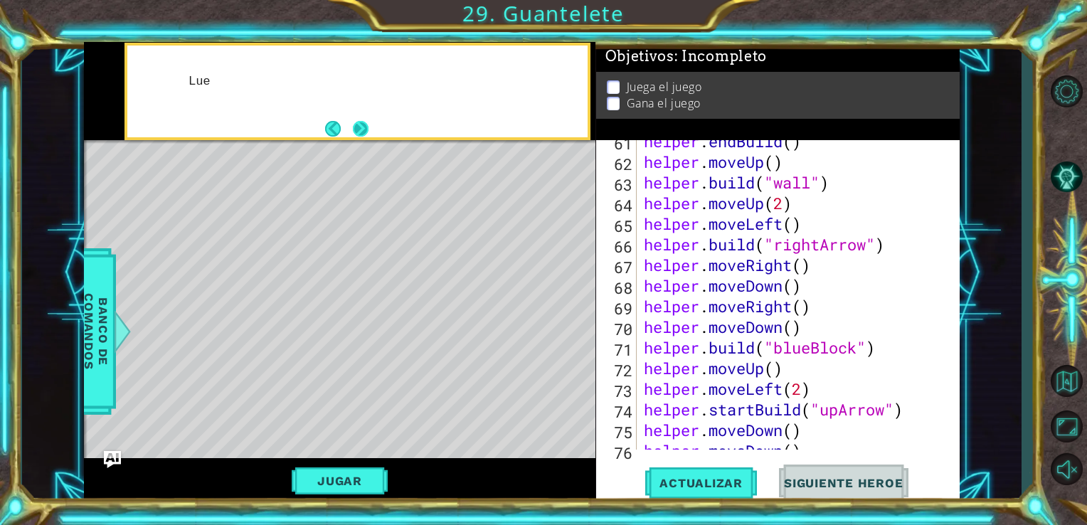
click at [367, 132] on button "Next" at bounding box center [360, 129] width 16 height 16
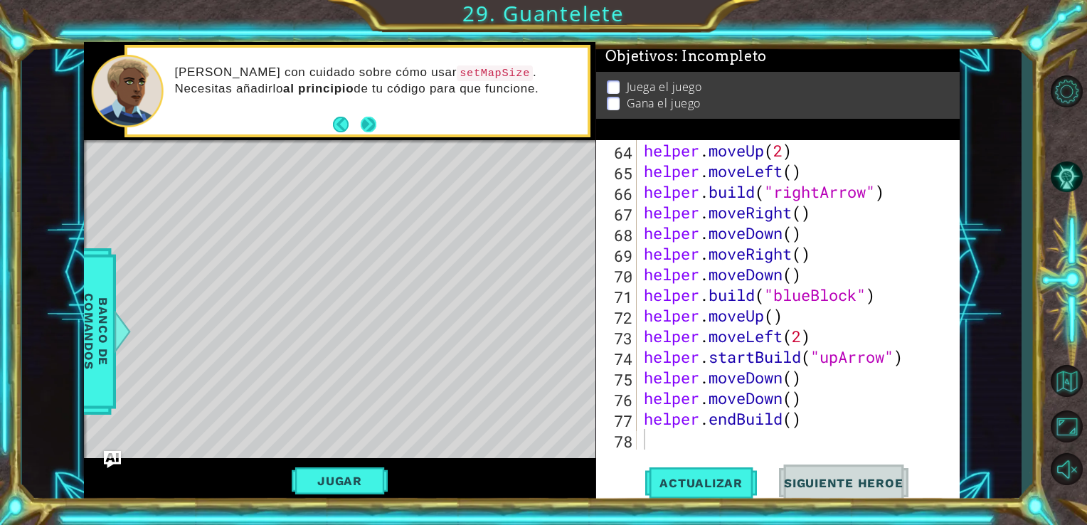
click at [365, 125] on button "Next" at bounding box center [369, 125] width 16 height 16
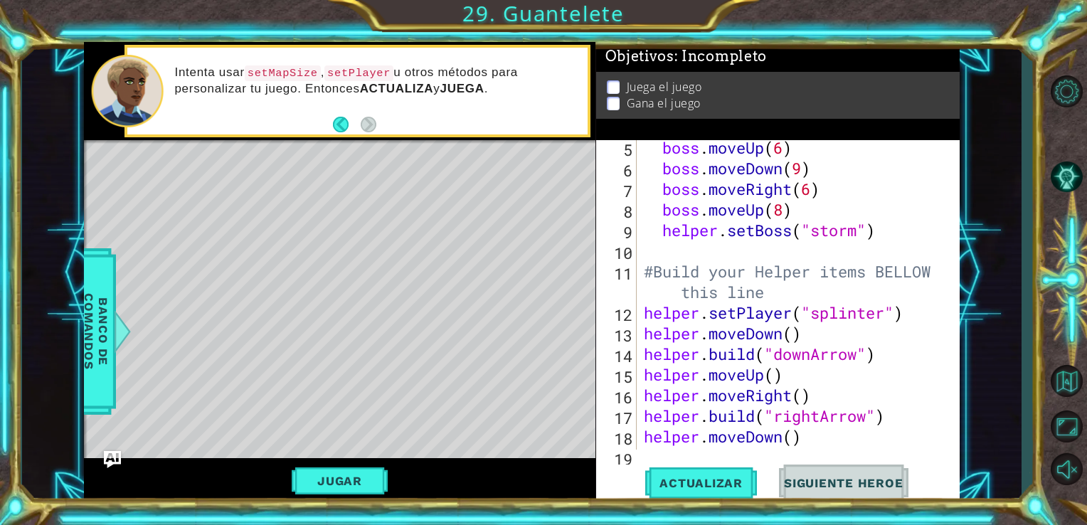
scroll to position [199, 0]
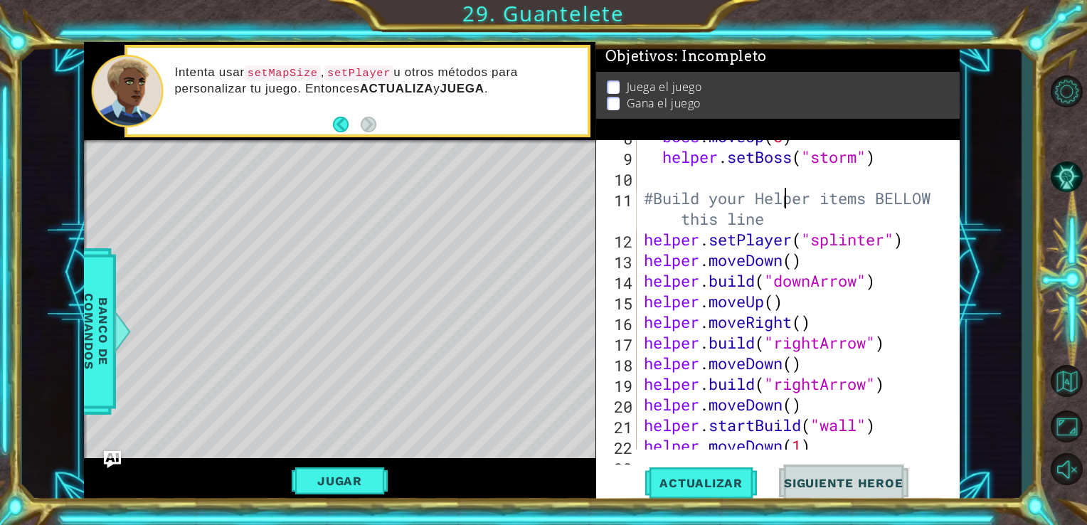
click at [787, 206] on div "boss . moveUp ( 8 ) helper . setBoss ( "storm" ) #Build your Helper items BELLO…" at bounding box center [797, 301] width 312 height 351
type textarea "#Build your Helper items BELLOW this line"
click at [770, 220] on div "boss . moveUp ( 8 ) helper . setBoss ( "storm" ) #Build your Helper items BELLO…" at bounding box center [797, 301] width 312 height 351
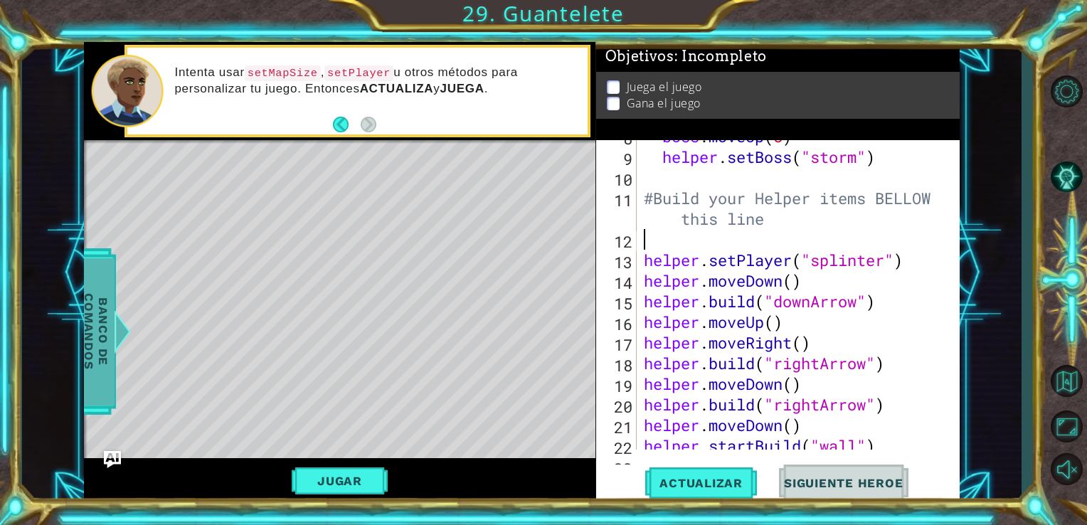
click at [115, 317] on div at bounding box center [122, 331] width 18 height 43
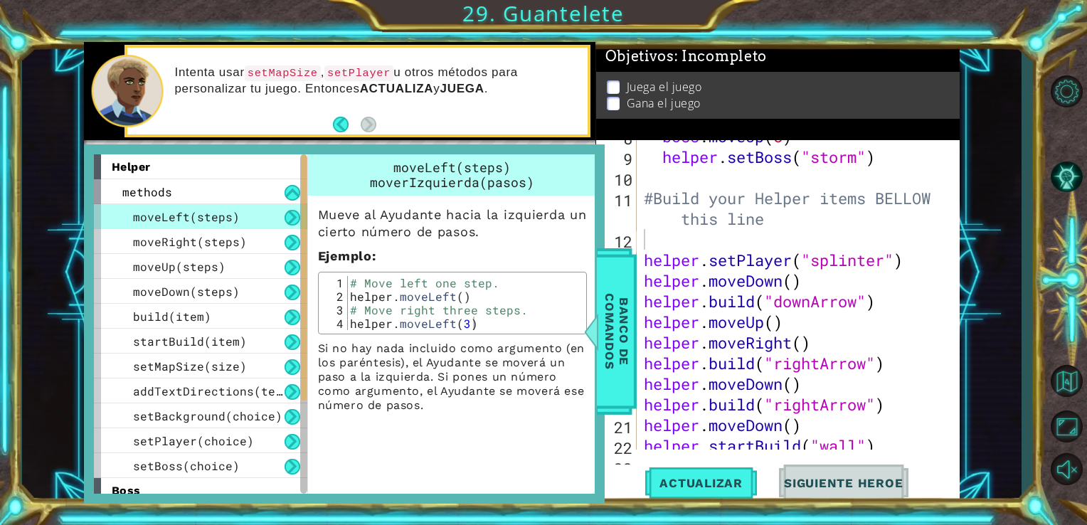
click at [303, 294] on div at bounding box center [304, 277] width 6 height 246
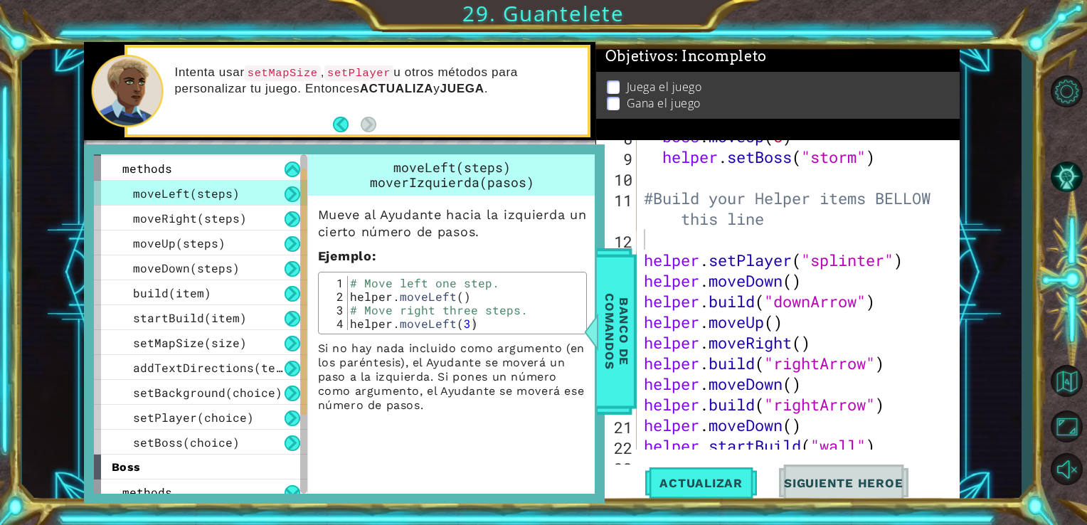
scroll to position [33, 0]
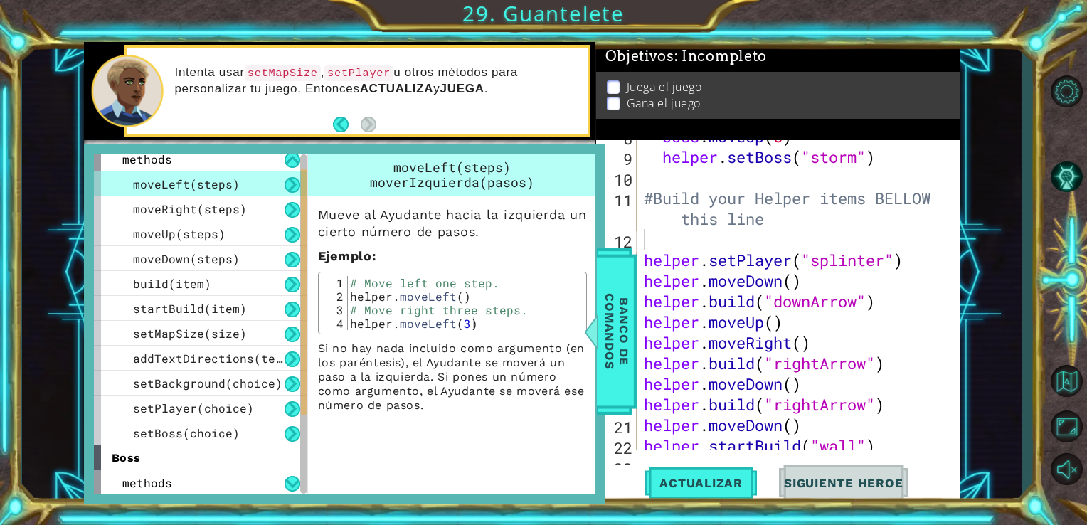
drag, startPoint x: 303, startPoint y: 294, endPoint x: 305, endPoint y: 314, distance: 20.0
click at [305, 314] on div at bounding box center [304, 292] width 6 height 246
click at [235, 341] on div "setMapSize(size)" at bounding box center [200, 333] width 213 height 25
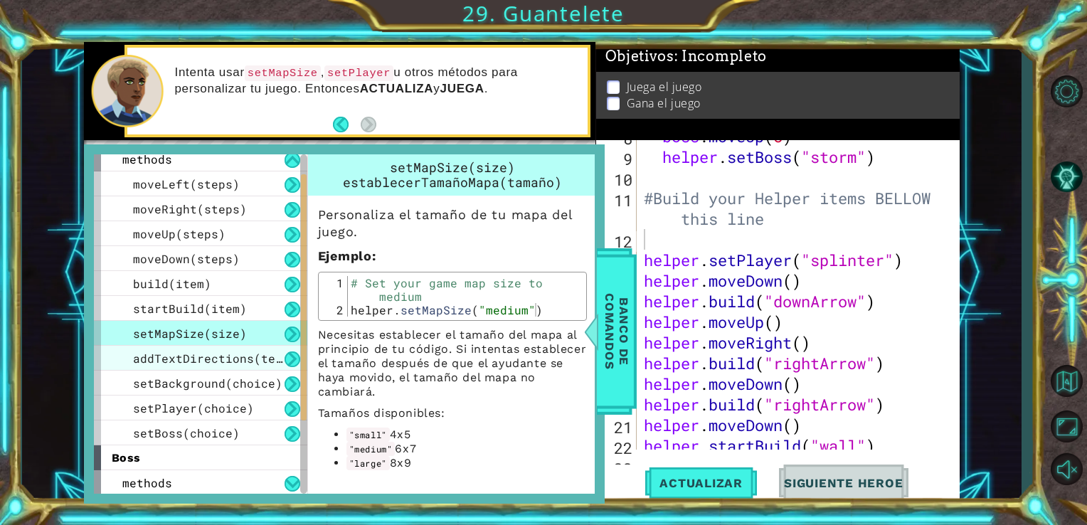
click at [255, 358] on span "addTextDirections(text)" at bounding box center [215, 358] width 164 height 15
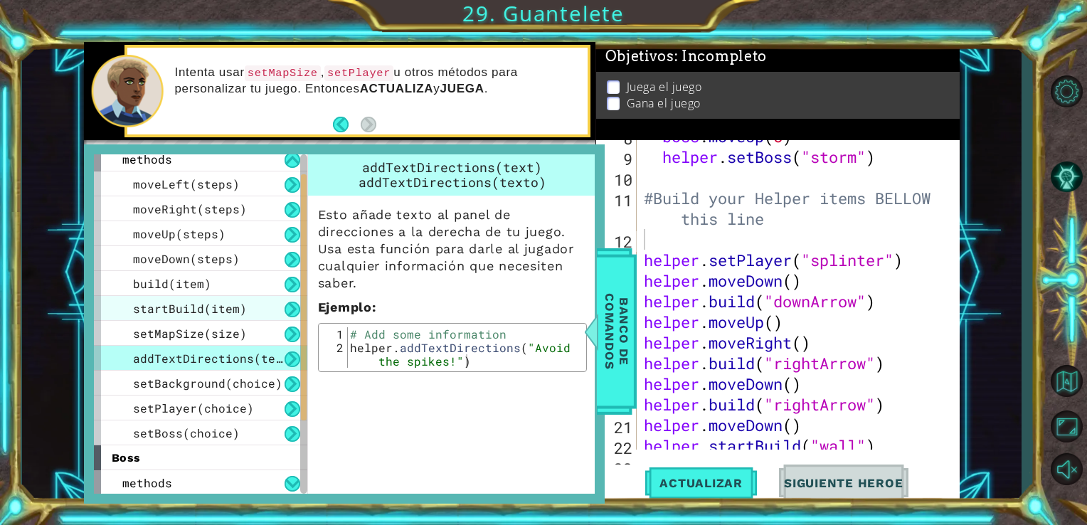
click at [250, 316] on div "startBuild(item)" at bounding box center [200, 308] width 213 height 25
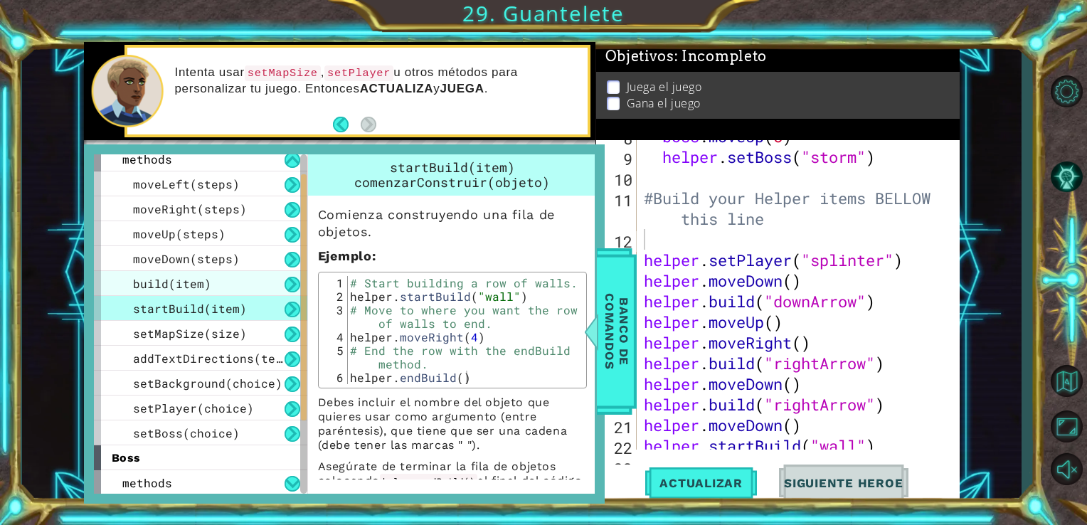
click at [245, 294] on div "build(item)" at bounding box center [200, 283] width 213 height 25
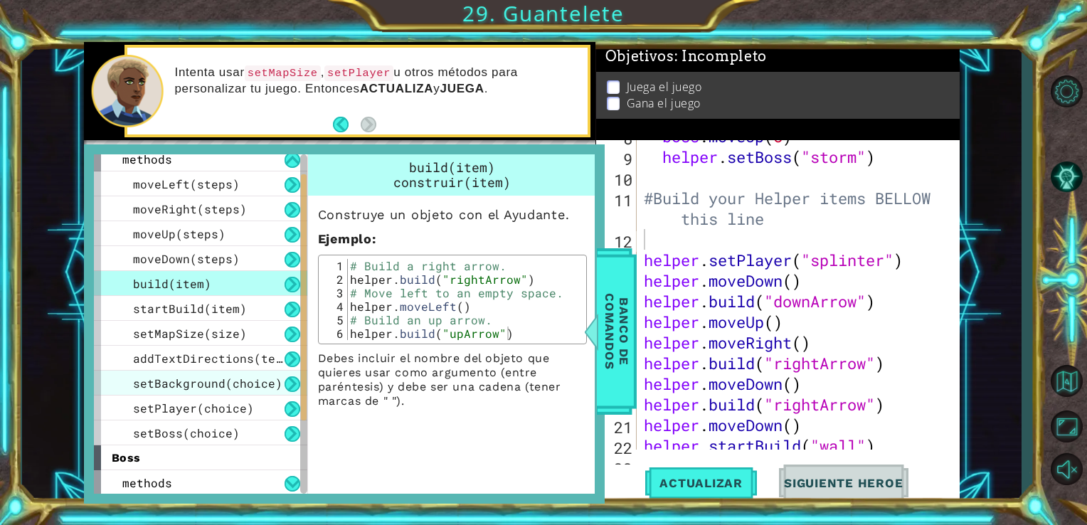
click at [262, 389] on div "setBackground(choice)" at bounding box center [200, 383] width 213 height 25
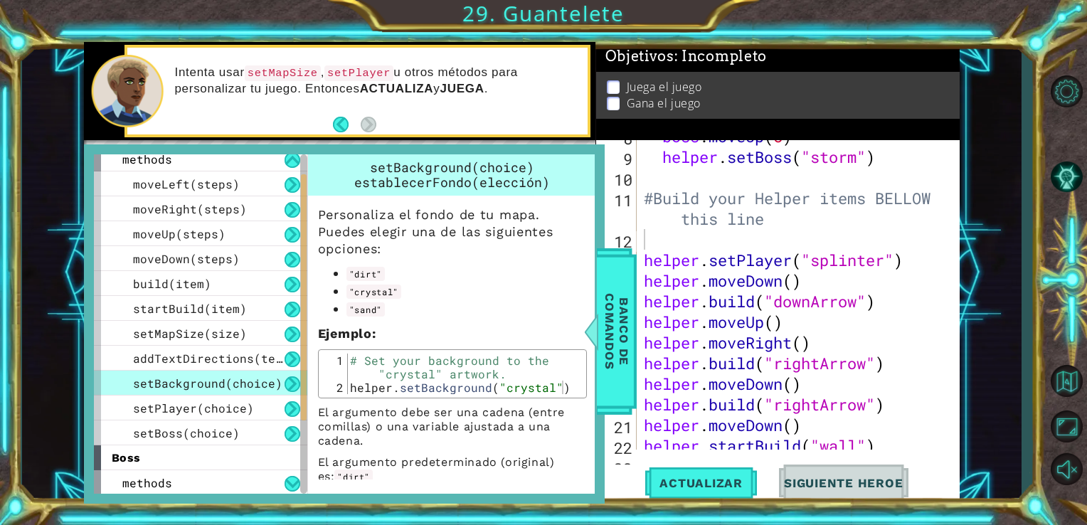
click at [748, 240] on div "boss . moveUp ( 8 ) helper . setBoss ( "storm" ) #Build your Helper items BELLO…" at bounding box center [797, 301] width 312 height 351
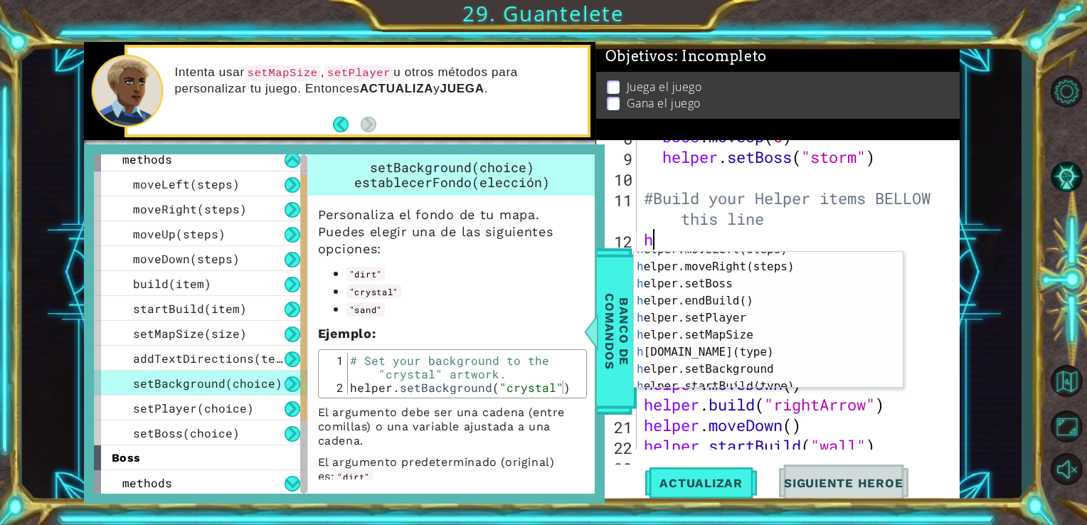
scroll to position [102, 0]
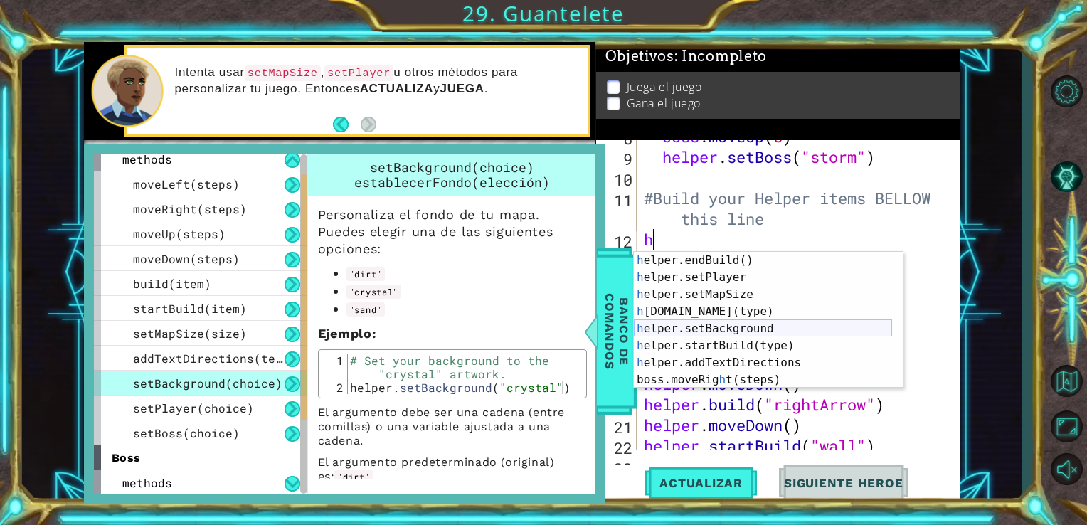
click at [794, 331] on div "h elper.endBuild() Presiona intro h elper.setPlayer Presiona intro h elper.setM…" at bounding box center [763, 337] width 258 height 171
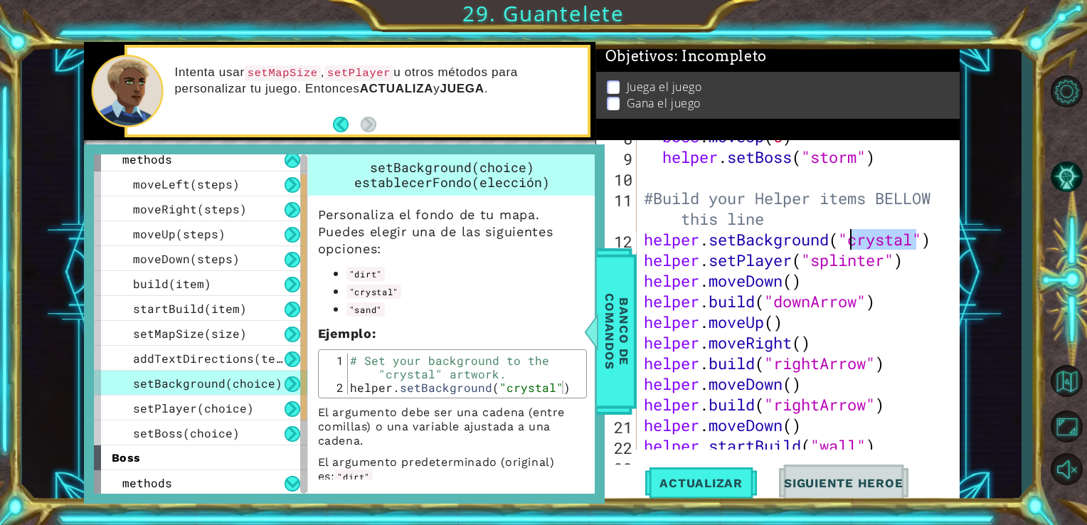
drag, startPoint x: 912, startPoint y: 240, endPoint x: 851, endPoint y: 243, distance: 61.9
click at [851, 243] on div "boss . moveUp ( 8 ) helper . setBoss ( "storm" ) #Build your Helper items BELLO…" at bounding box center [797, 301] width 312 height 351
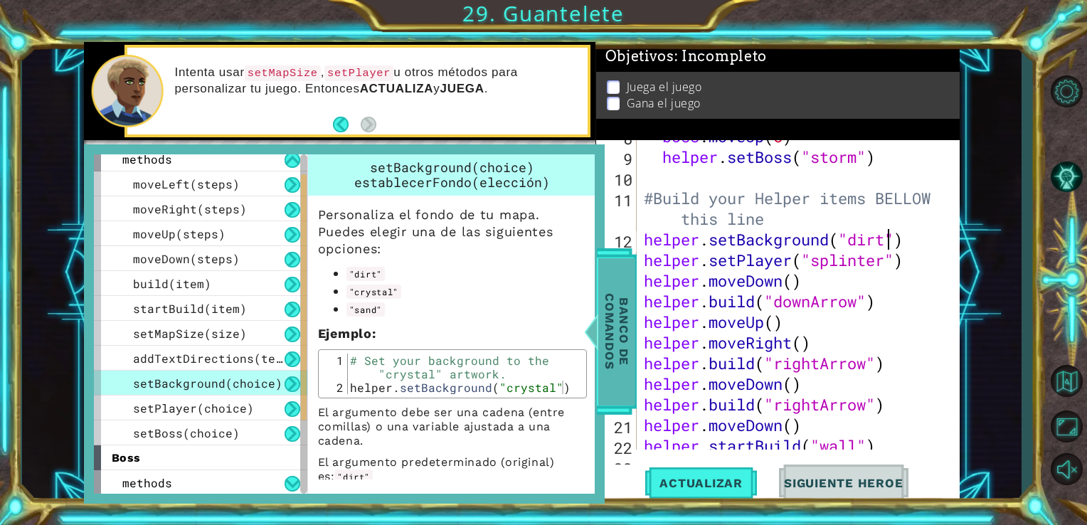
click at [632, 289] on span "Banco de comandos" at bounding box center [616, 330] width 37 height 147
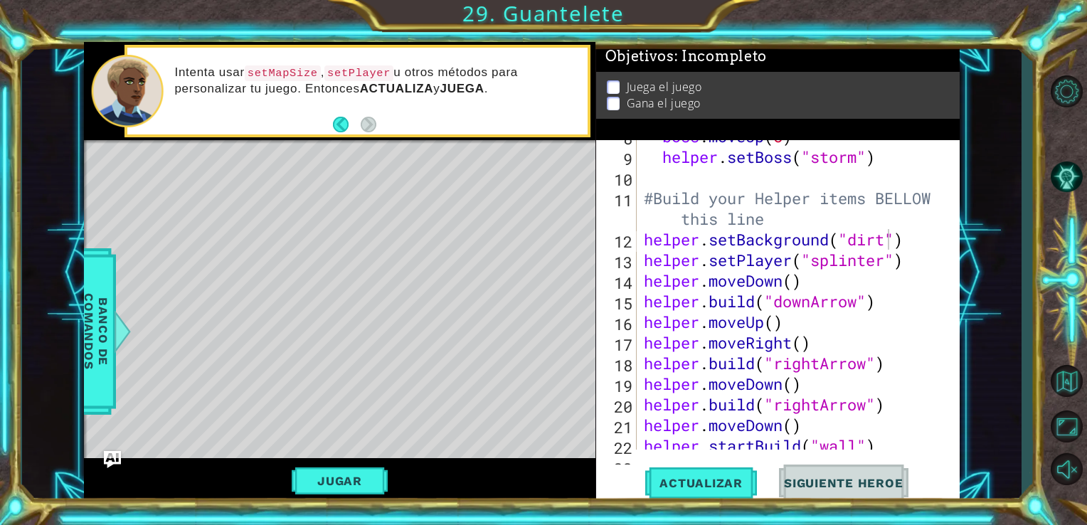
click at [700, 502] on div "helper.setBackground("dirt") 8 9 10 11 12 13 14 15 16 17 18 19 20 21 22 23 boss…" at bounding box center [778, 321] width 364 height 363
click at [690, 480] on span "Actualizar" at bounding box center [701, 483] width 112 height 14
click at [97, 332] on span "Banco de comandos" at bounding box center [96, 330] width 37 height 147
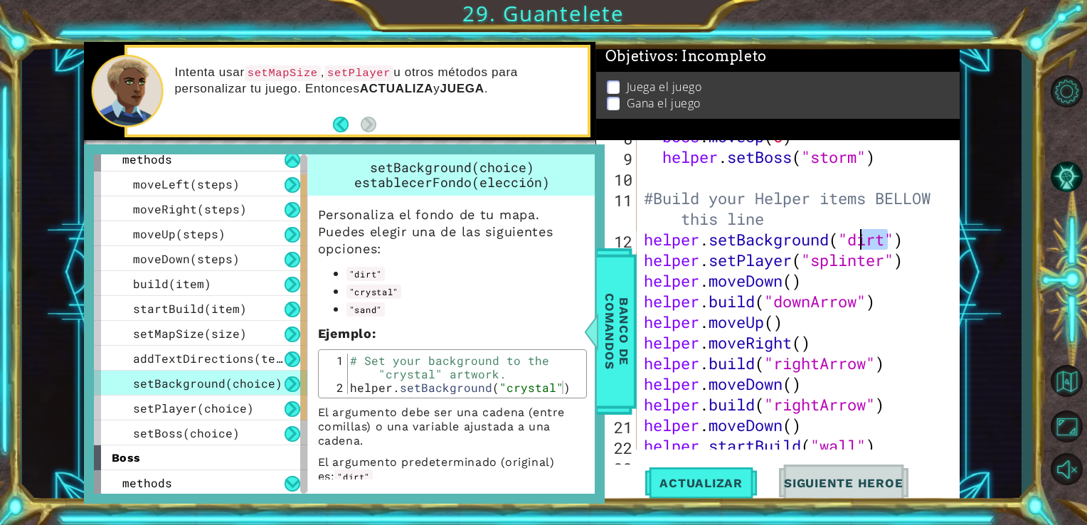
drag, startPoint x: 886, startPoint y: 238, endPoint x: 851, endPoint y: 240, distance: 34.9
click at [851, 240] on div "boss . moveUp ( 8 ) helper . setBoss ( "storm" ) #Build your Helper items BELLO…" at bounding box center [797, 301] width 312 height 351
click at [623, 289] on span "Banco de comandos" at bounding box center [616, 330] width 37 height 147
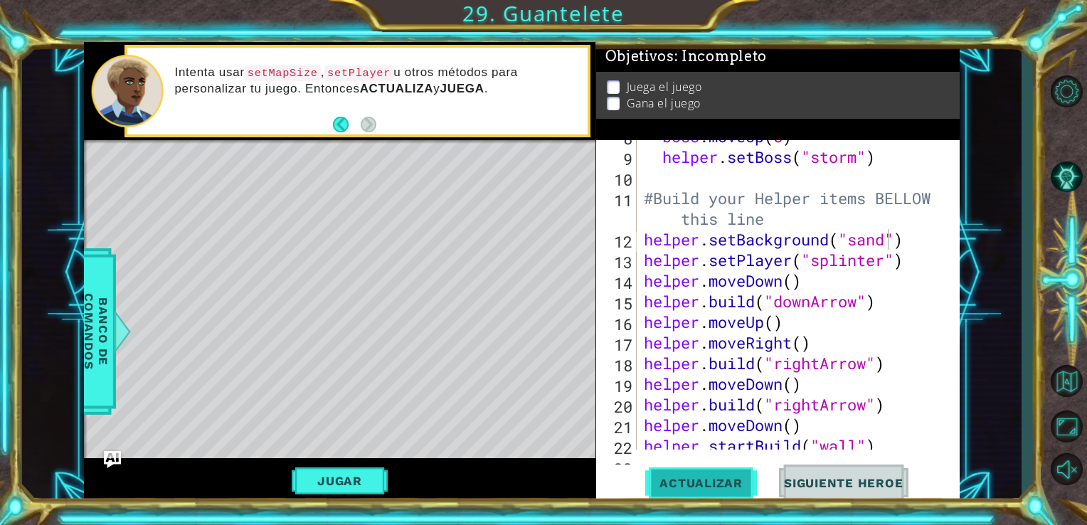
click at [688, 471] on button "Actualizar" at bounding box center [701, 482] width 112 height 36
click at [348, 471] on button "Jugar" at bounding box center [340, 480] width 96 height 27
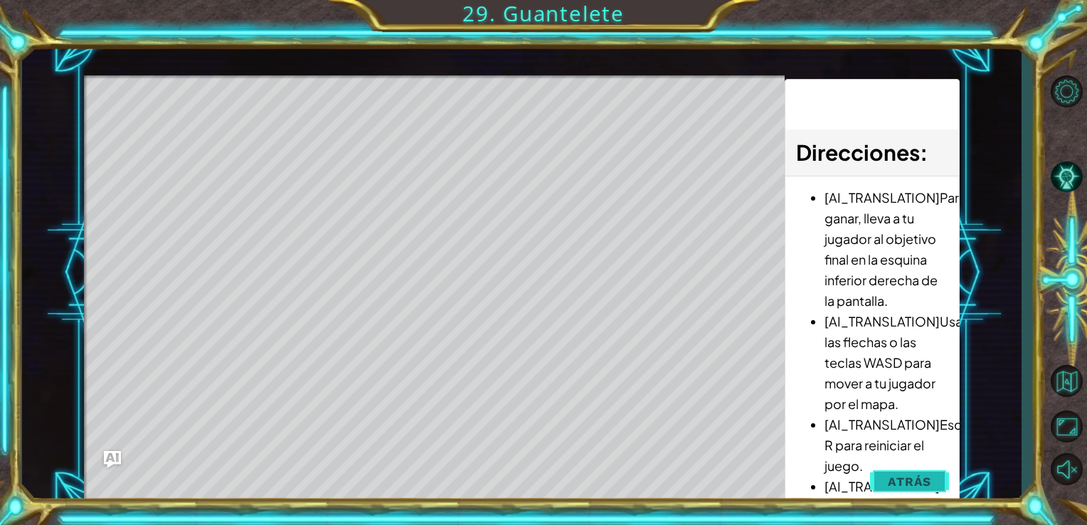
click at [911, 479] on span "Atrás" at bounding box center [909, 481] width 43 height 14
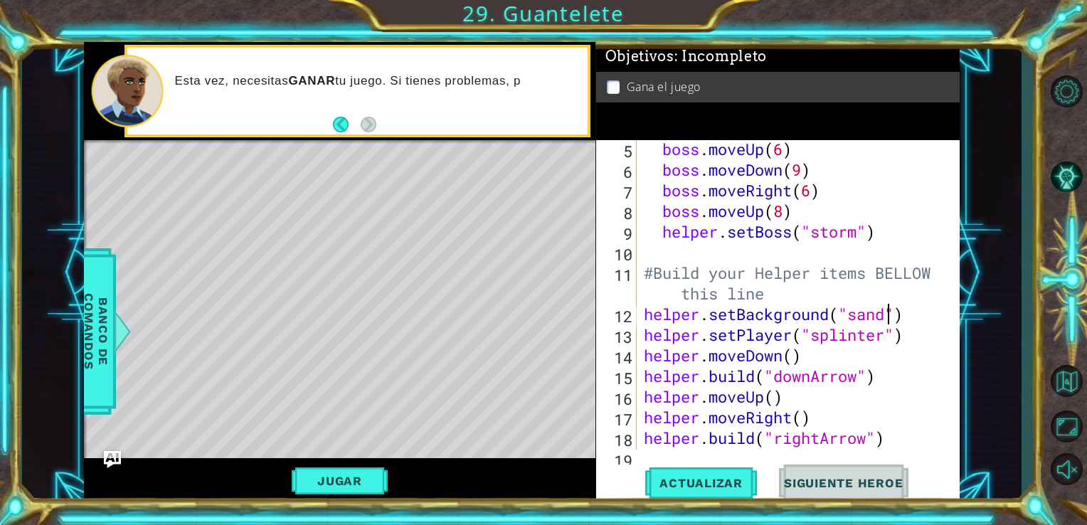
scroll to position [118, 0]
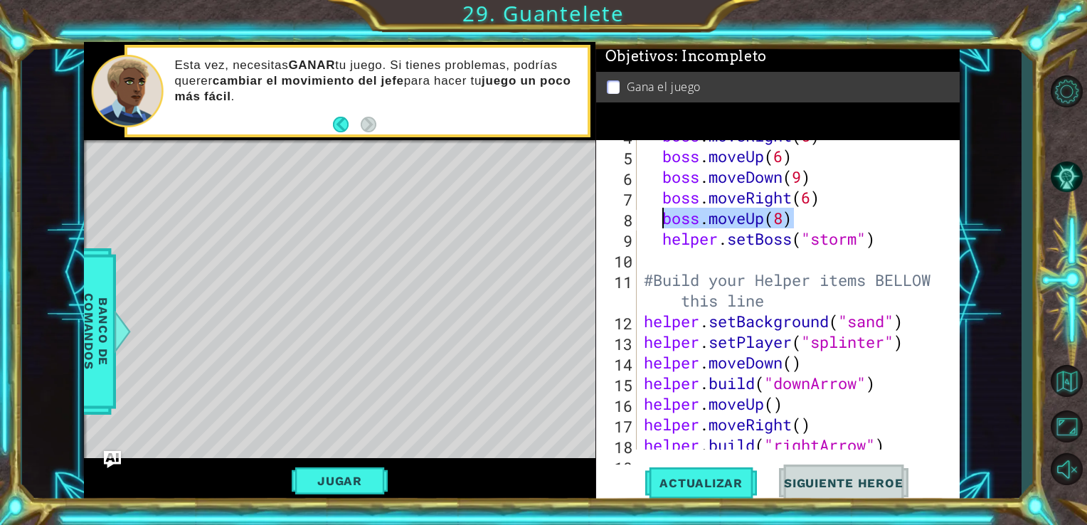
drag, startPoint x: 794, startPoint y: 213, endPoint x: 661, endPoint y: 224, distance: 134.1
click at [661, 224] on div "boss . moveRight ( 5 ) boss . moveUp ( 6 ) boss . moveDown ( 9 ) boss . moveRig…" at bounding box center [797, 300] width 312 height 351
type textarea "boss.moveUp(8)"
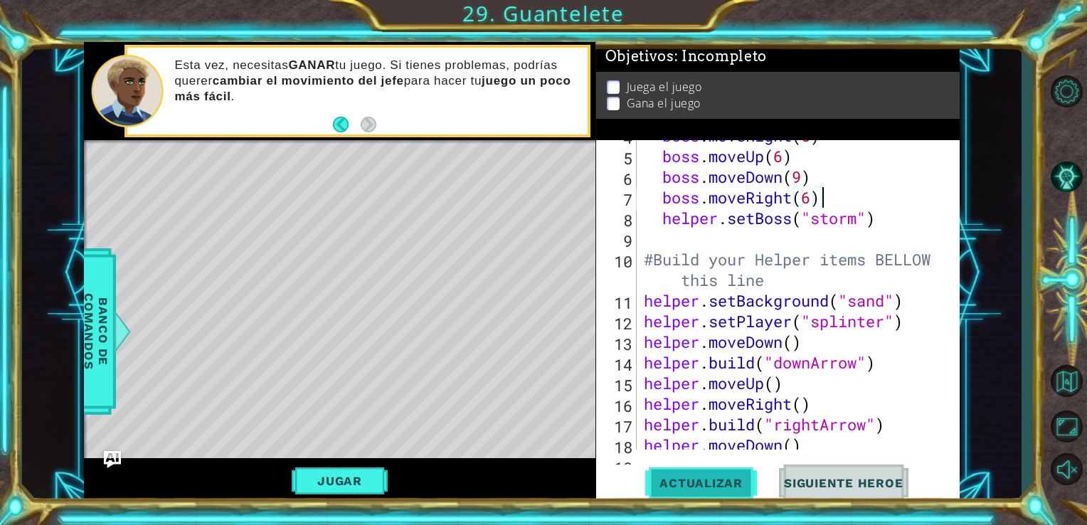
click at [692, 479] on span "Actualizar" at bounding box center [701, 483] width 112 height 14
click at [381, 486] on button "Jugar" at bounding box center [340, 480] width 96 height 27
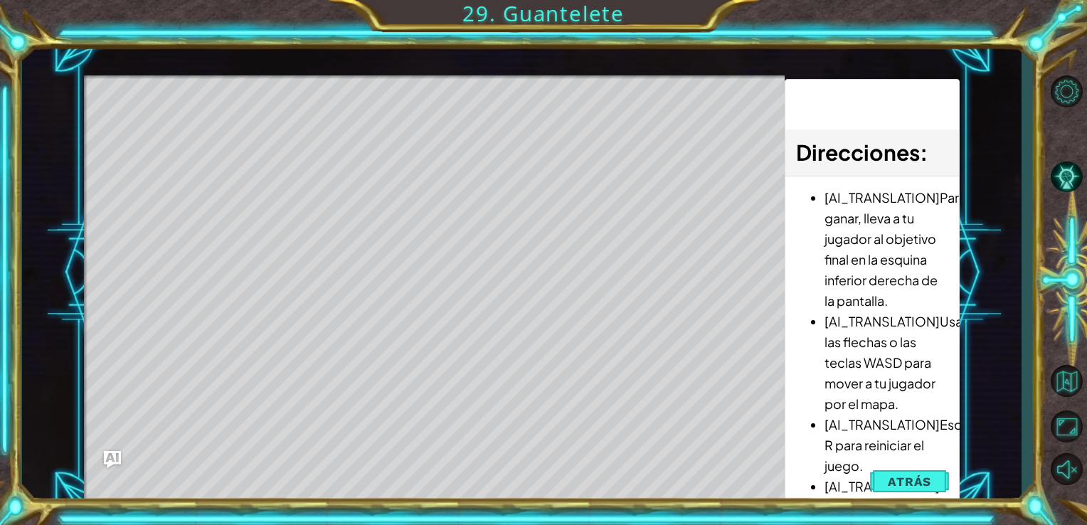
click at [1010, 193] on div "1 ההההההההההההההההההההההההההההההההההההההההההההההההההההההההההההההההההההההההההההה…" at bounding box center [522, 273] width 1000 height 462
click at [903, 489] on button "Atrás" at bounding box center [909, 481] width 79 height 28
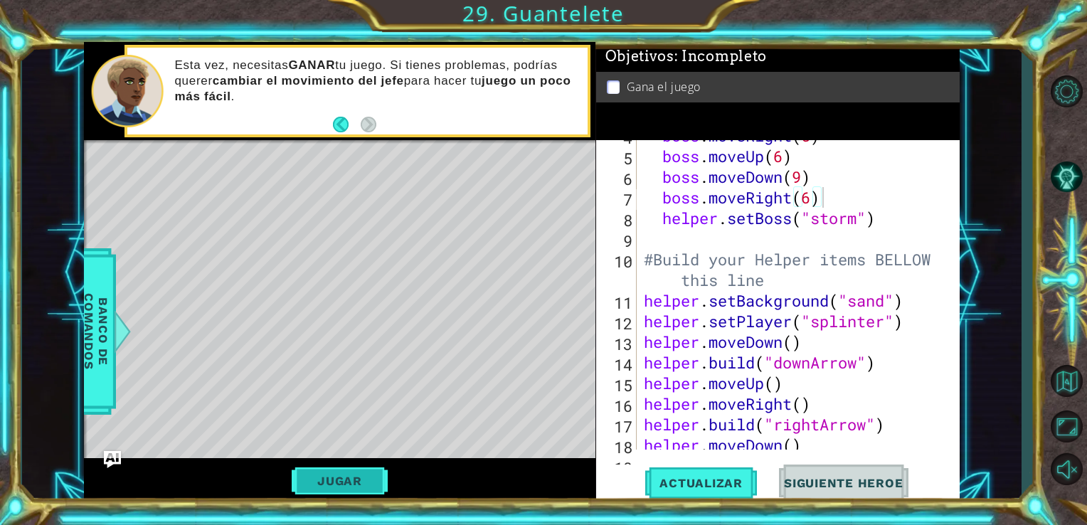
click at [344, 471] on button "Jugar" at bounding box center [340, 480] width 96 height 27
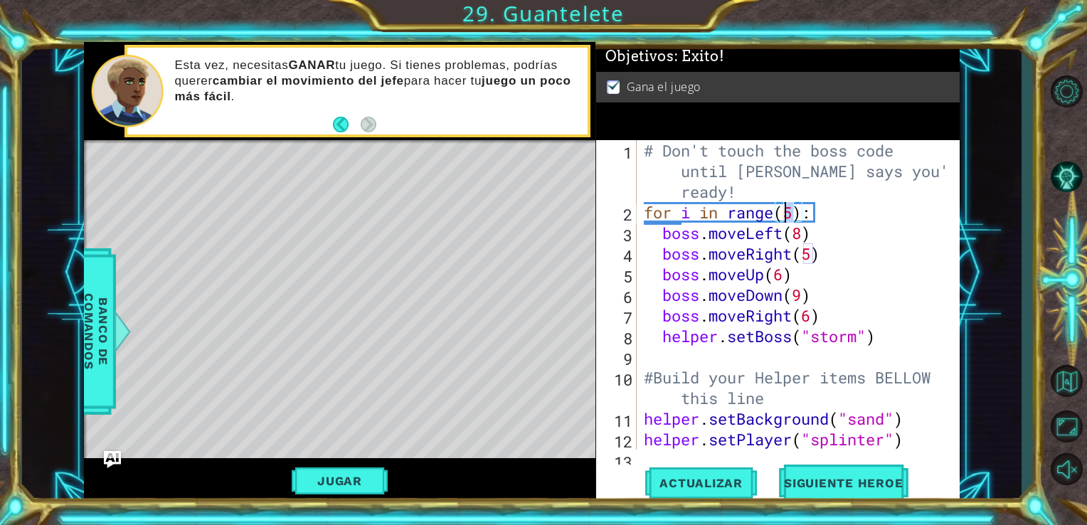
click at [786, 212] on div "# Don't touch the boss code until [PERSON_NAME] says you're ready! for i in ran…" at bounding box center [797, 336] width 312 height 392
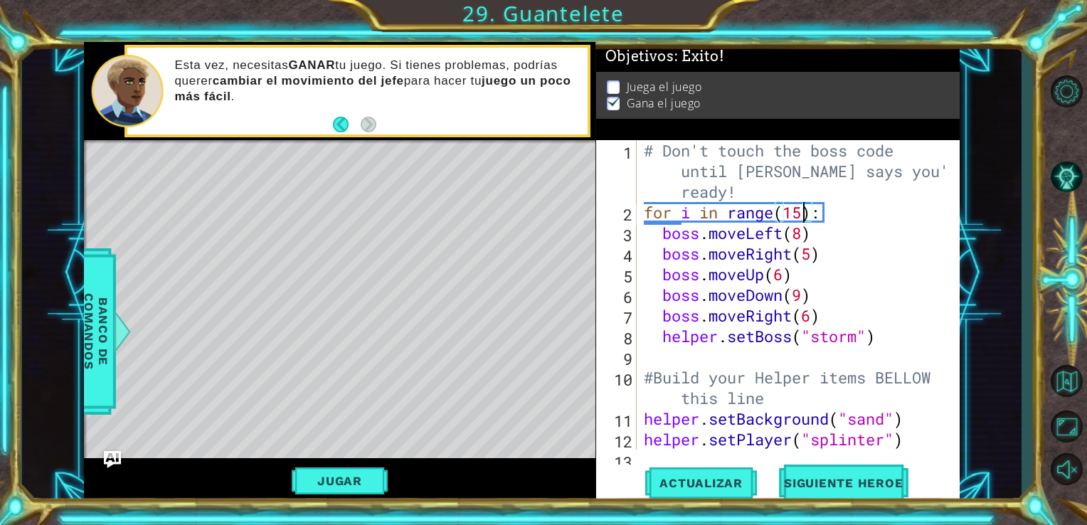
scroll to position [0, 7]
type textarea "for i in range(150):"
click at [723, 483] on span "Actualizar" at bounding box center [701, 483] width 112 height 14
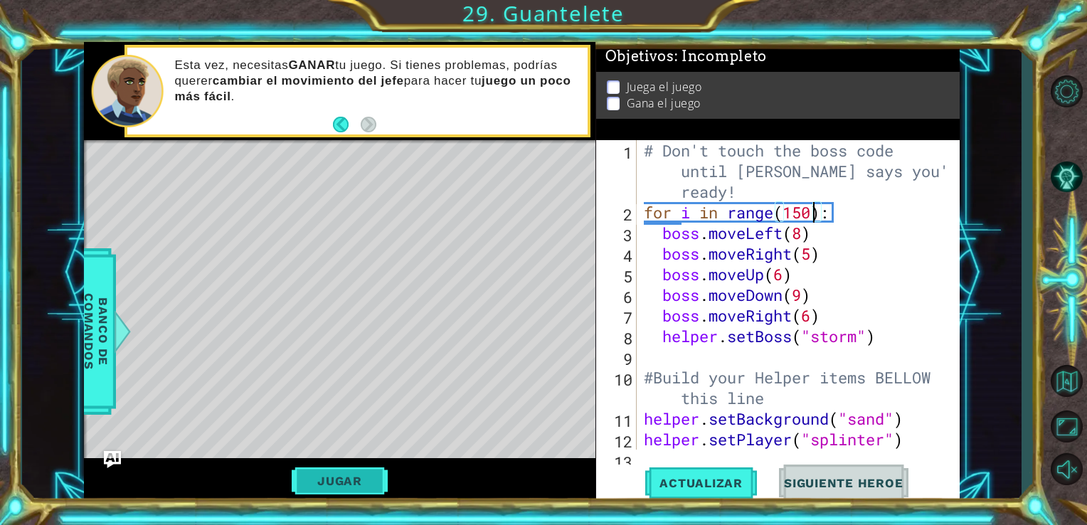
click at [304, 478] on button "Jugar" at bounding box center [340, 480] width 96 height 27
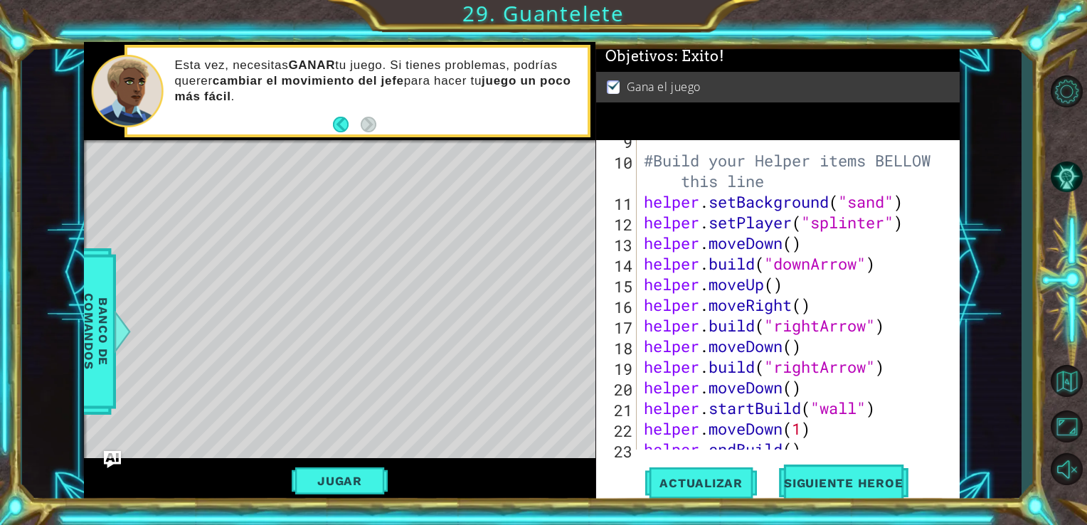
scroll to position [213, 0]
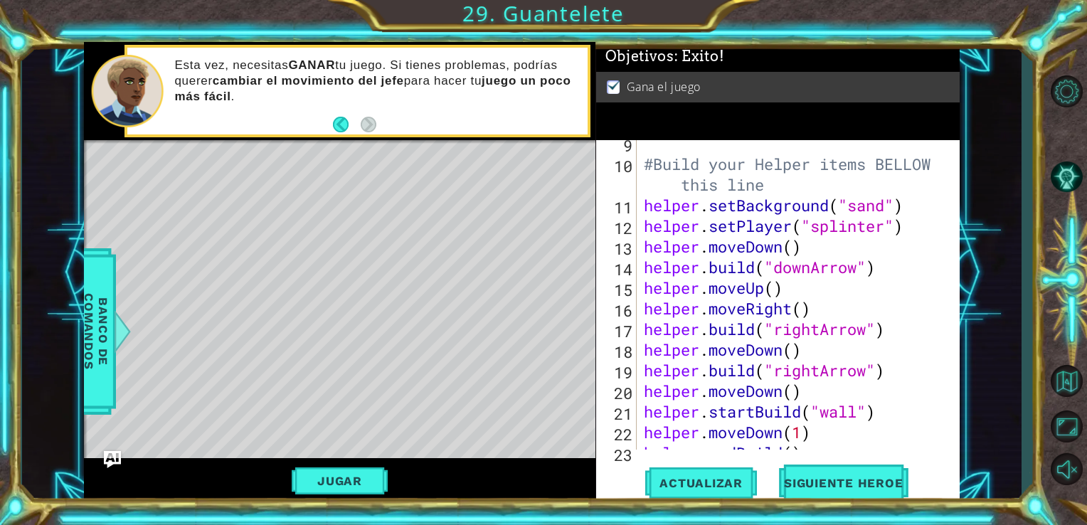
click at [358, 465] on div "Jugar" at bounding box center [340, 481] width 512 height 46
click at [353, 476] on button "Jugar" at bounding box center [340, 480] width 96 height 27
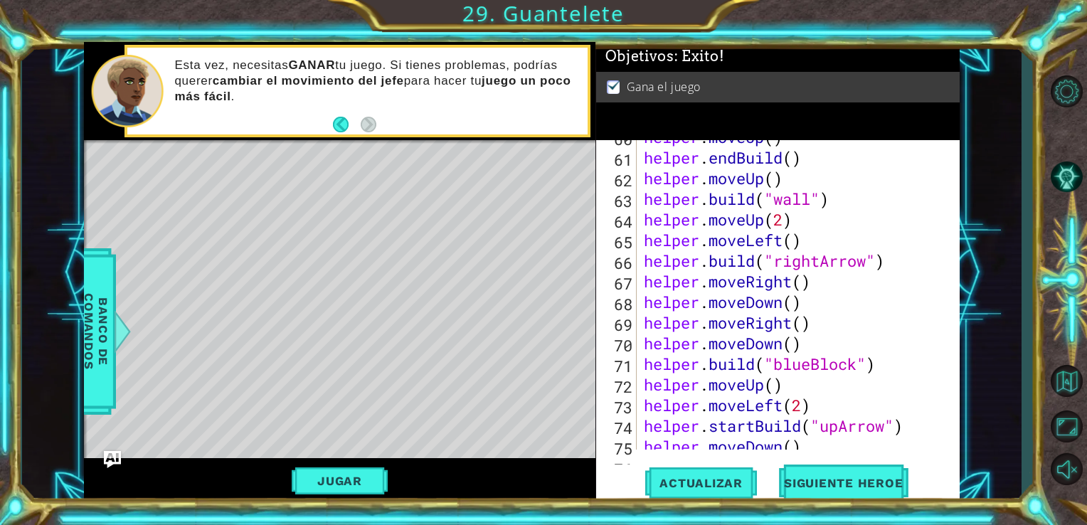
scroll to position [1360, 0]
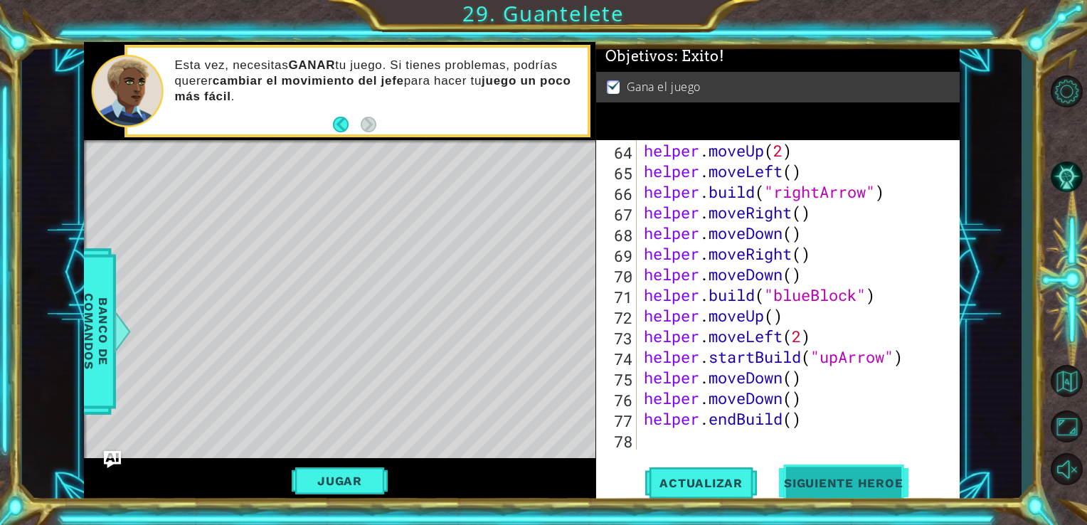
click at [890, 466] on button "Siguiente Heroe" at bounding box center [843, 482] width 148 height 36
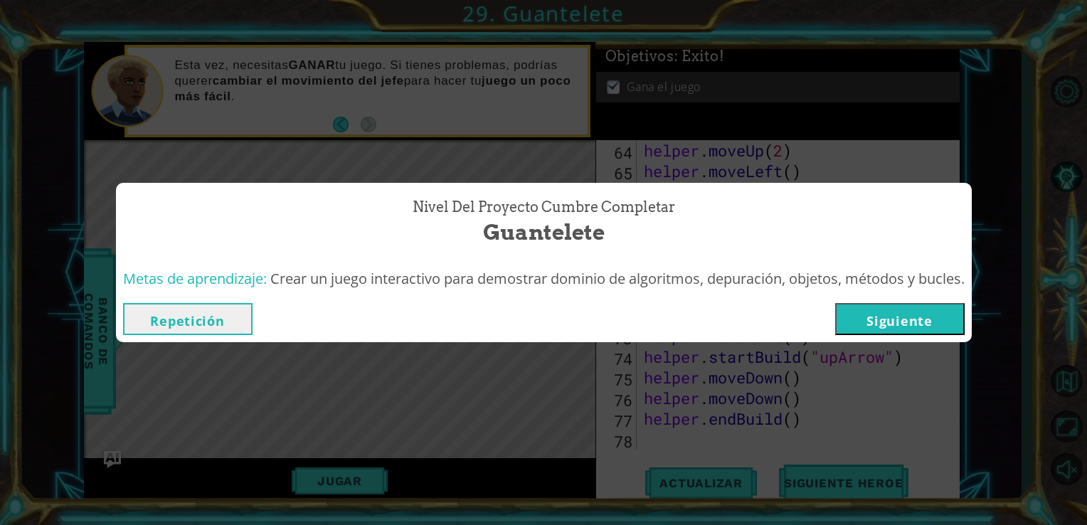
click at [881, 318] on button "Siguiente" at bounding box center [899, 319] width 129 height 32
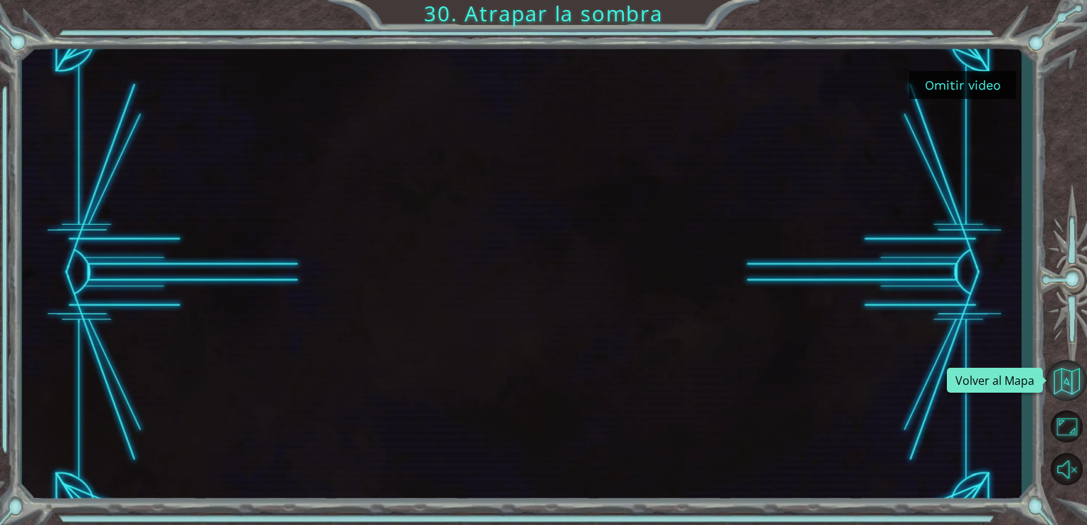
click at [1051, 377] on button "Volver al Mapa" at bounding box center [1065, 380] width 41 height 41
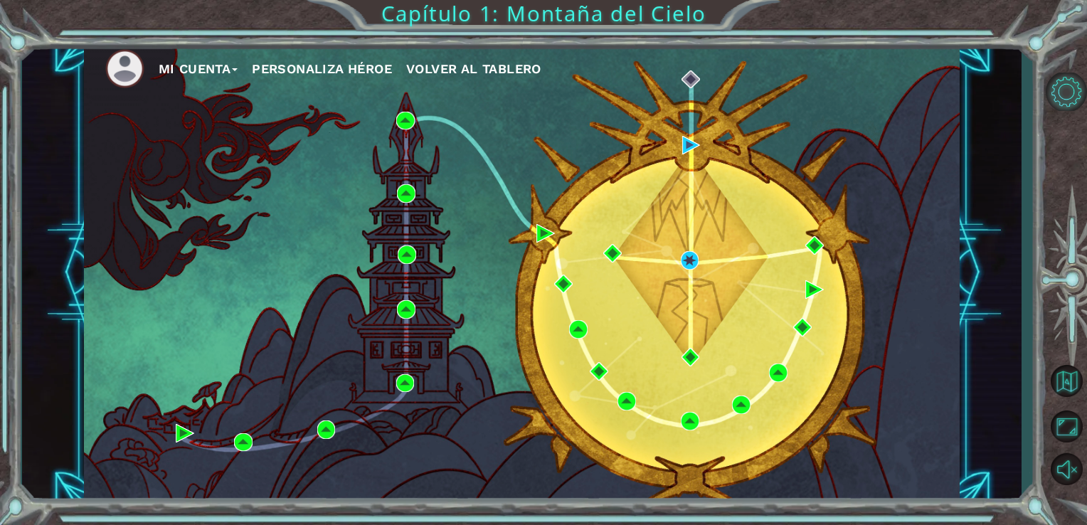
click at [1067, 81] on button "Opciones del Nivel" at bounding box center [1065, 92] width 41 height 38
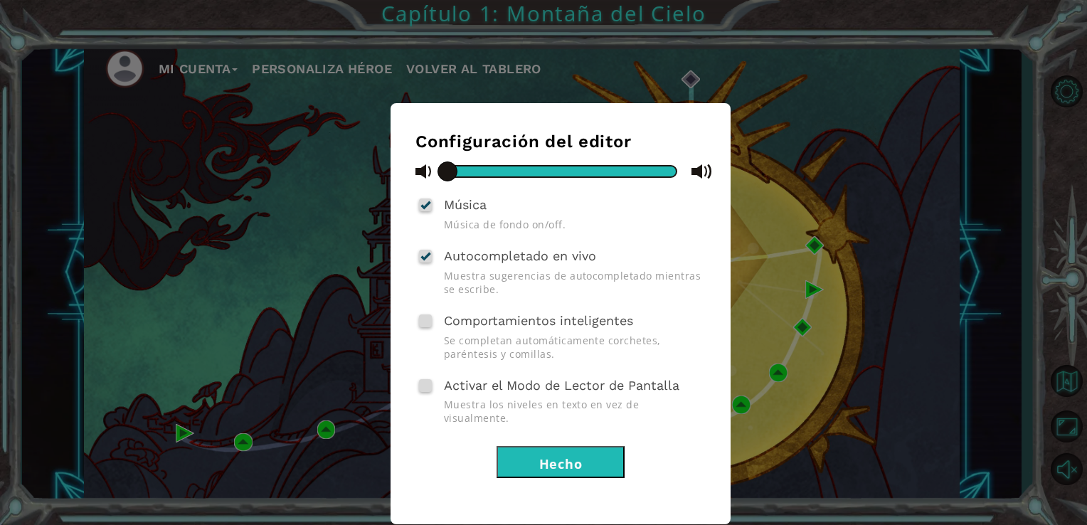
click at [810, 203] on div "Configuración del editor Música Música de fondo on/off. Autocompletado en vivo …" at bounding box center [543, 262] width 1087 height 525
